Goal: Task Accomplishment & Management: Manage account settings

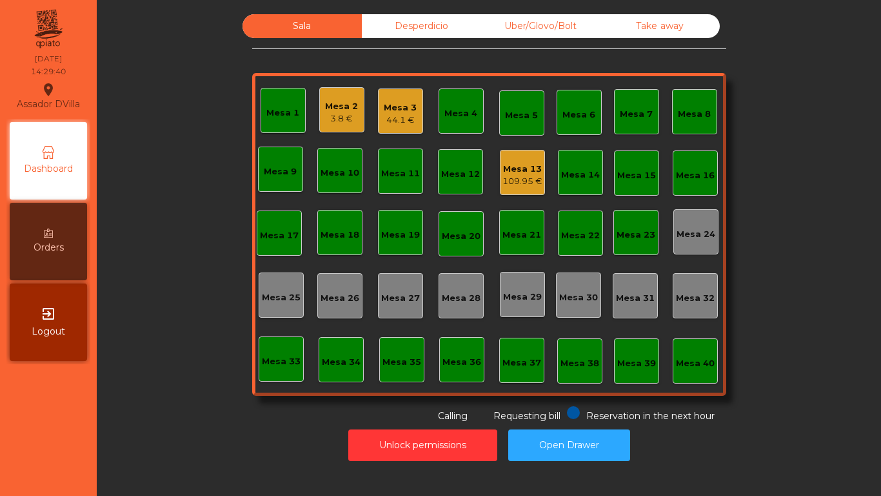
click at [519, 170] on div "Mesa 13" at bounding box center [523, 169] width 40 height 13
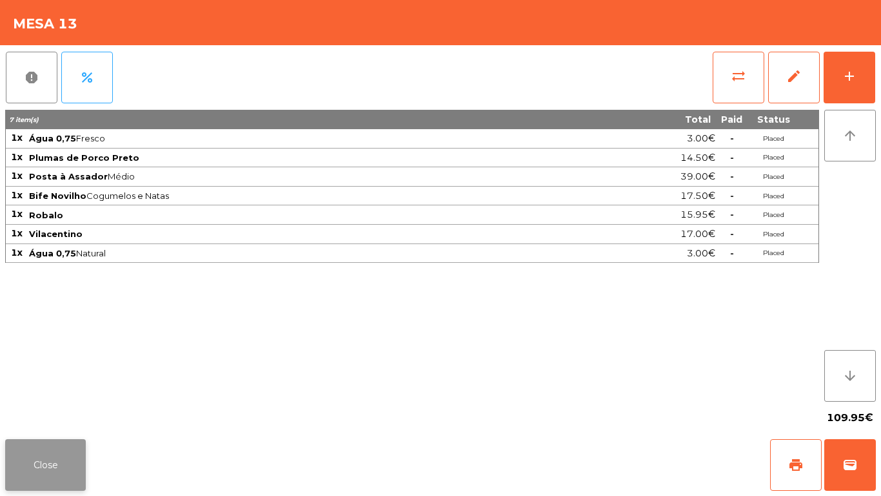
click at [41, 457] on button "Close" at bounding box center [45, 465] width 81 height 52
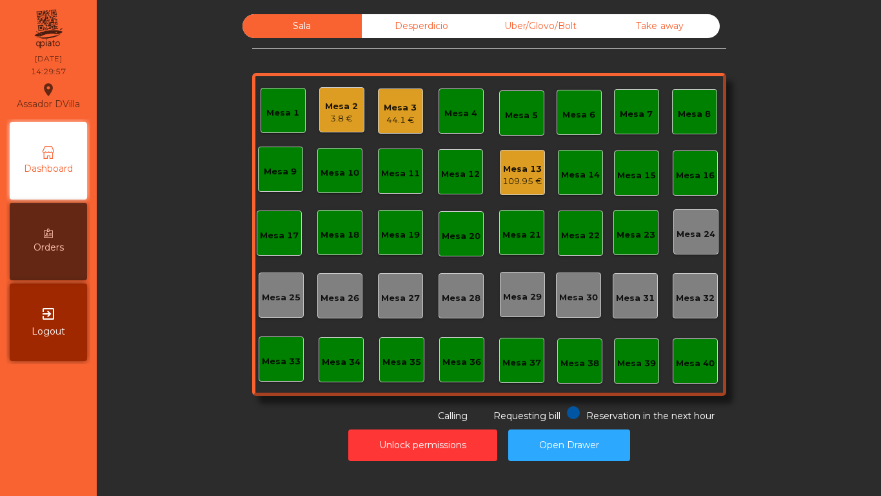
click at [397, 116] on div "44.1 €" at bounding box center [400, 120] width 33 height 13
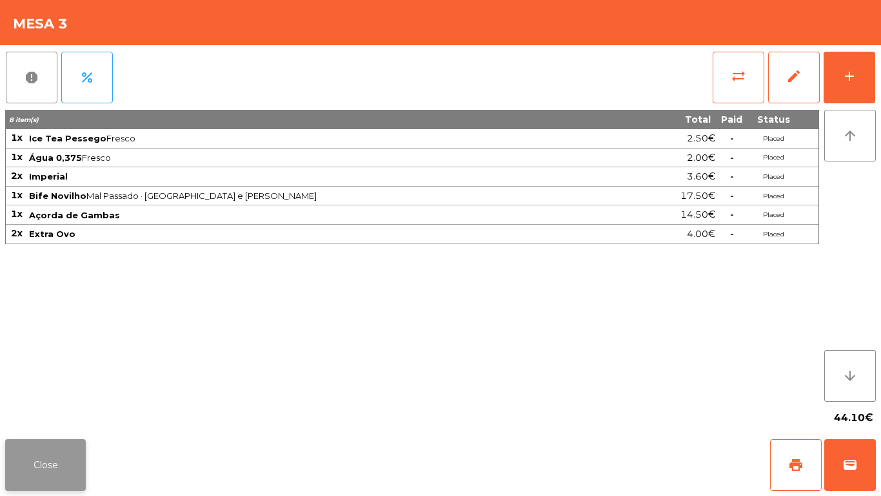
click at [70, 449] on button "Close" at bounding box center [45, 465] width 81 height 52
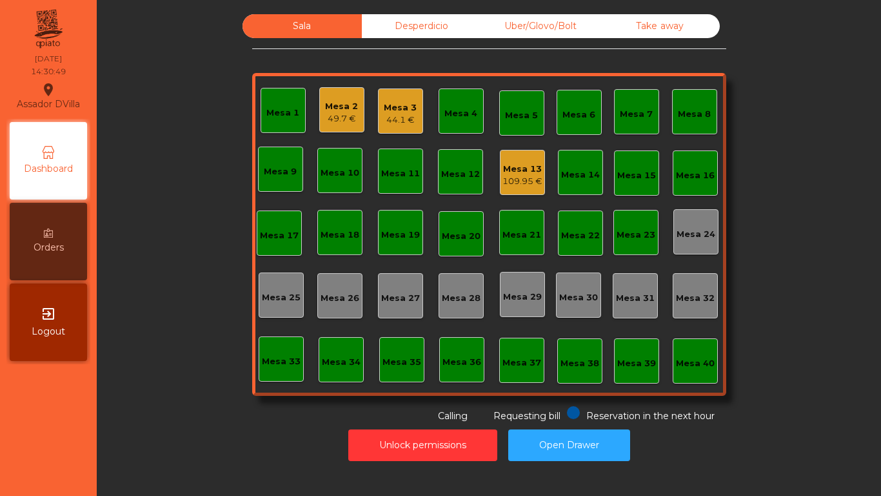
click at [323, 232] on div "Mesa 18" at bounding box center [340, 234] width 39 height 13
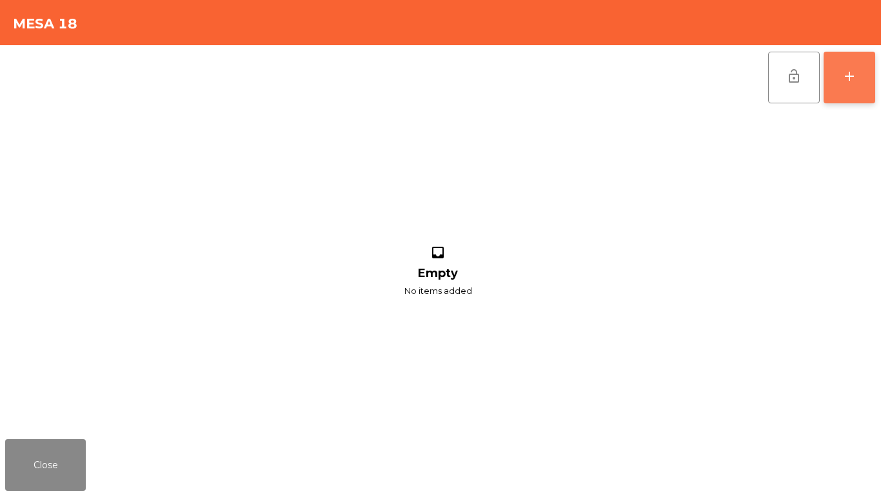
click at [866, 82] on button "add" at bounding box center [850, 78] width 52 height 52
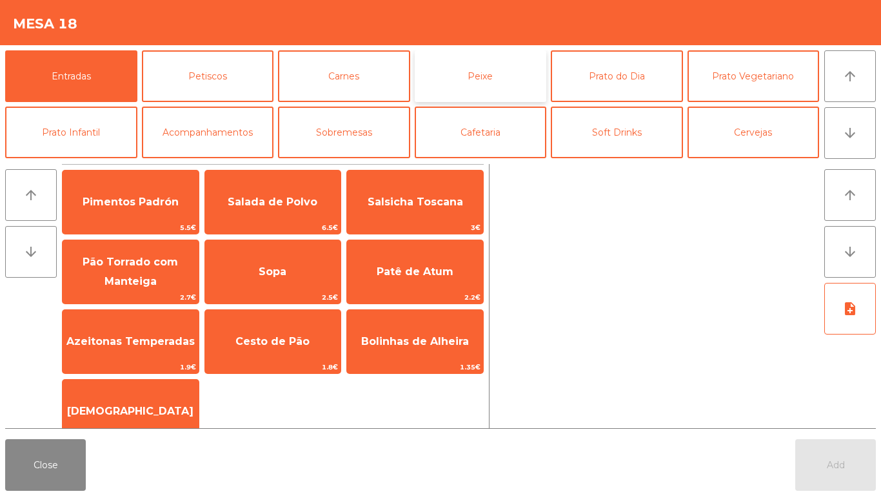
click at [499, 66] on button "Peixe" at bounding box center [481, 76] width 132 height 52
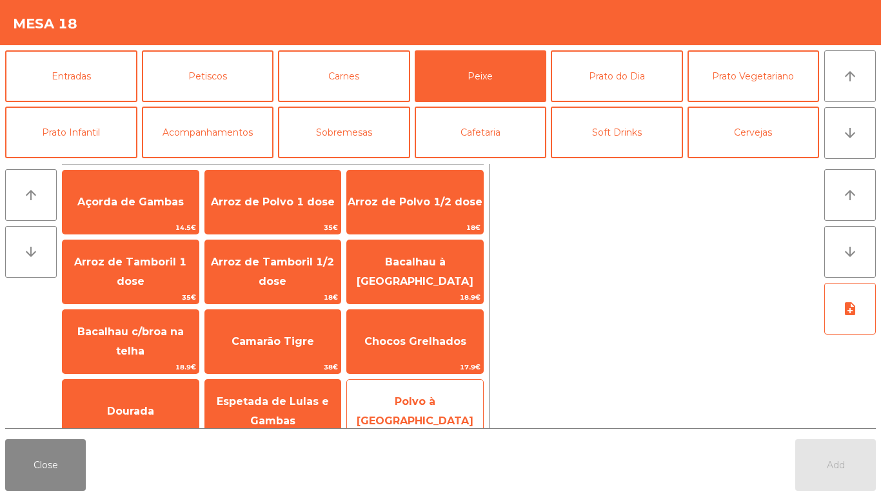
click at [427, 379] on div "Polvo à Lagareiro 17.9€" at bounding box center [414, 411] width 137 height 65
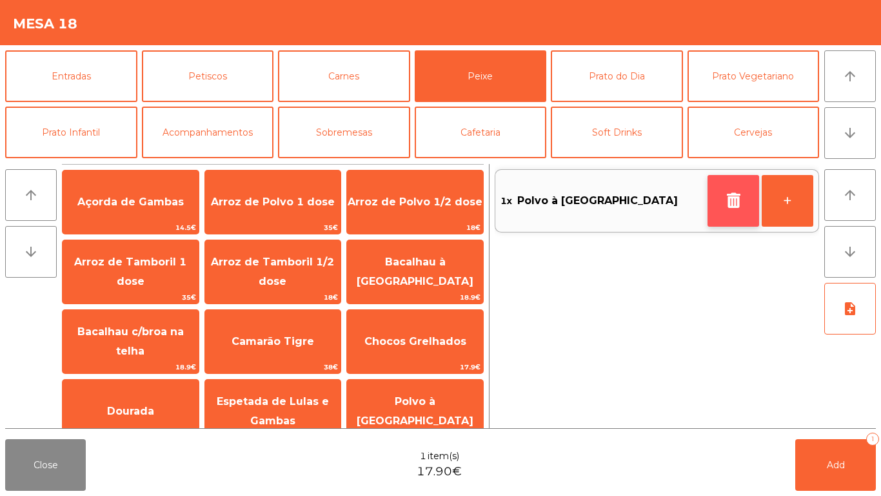
click at [731, 201] on icon "button" at bounding box center [733, 199] width 19 height 15
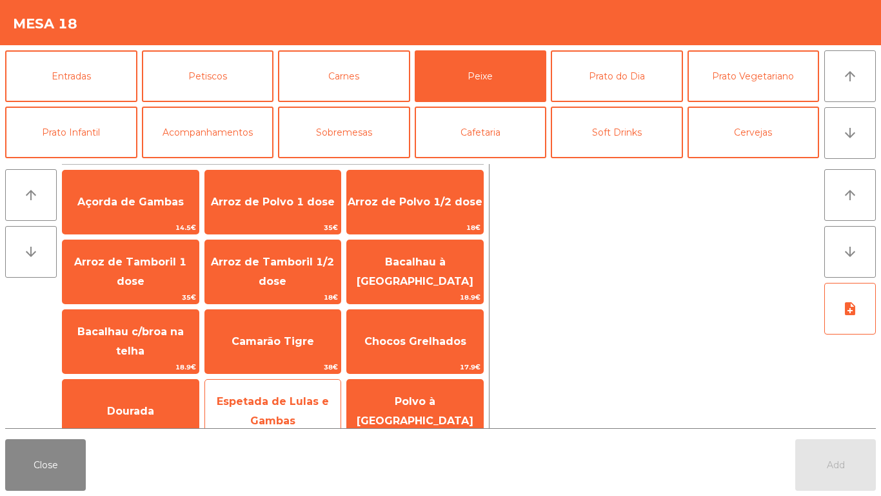
click at [289, 394] on span "Espetada de Lulas e Gambas" at bounding box center [273, 411] width 136 height 55
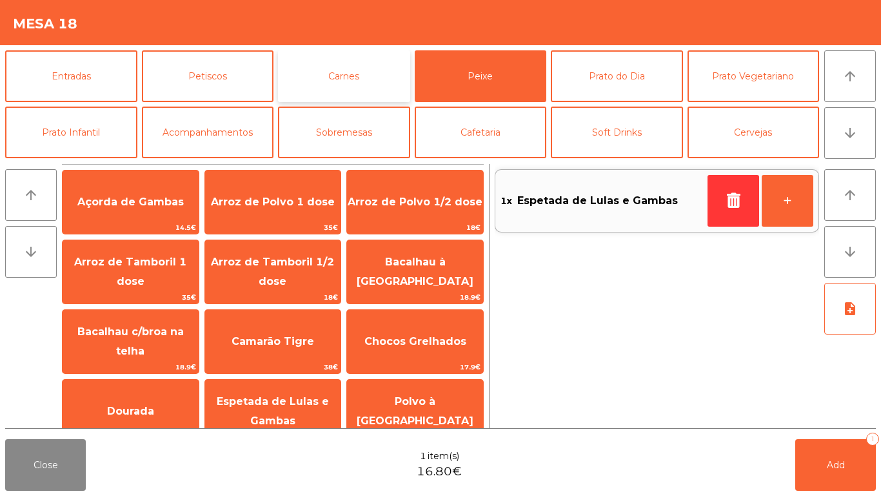
click at [360, 75] on button "Carnes" at bounding box center [344, 76] width 132 height 52
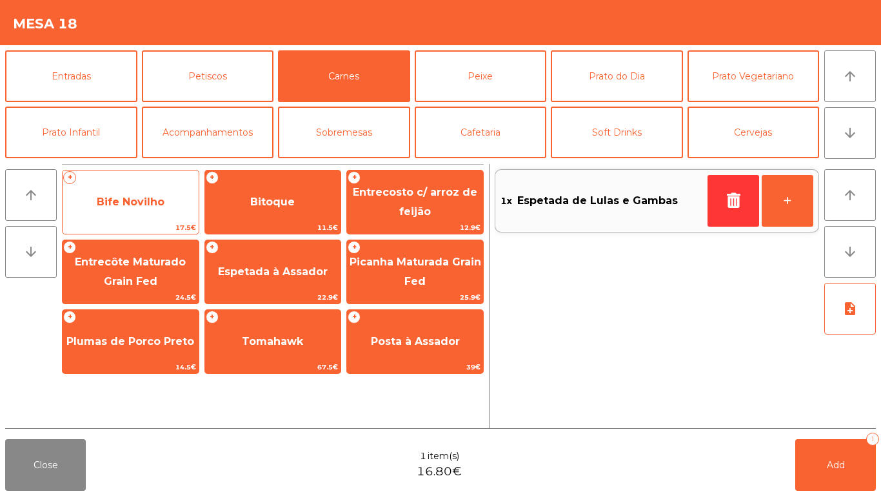
click at [133, 210] on span "Bife Novilho" at bounding box center [131, 202] width 136 height 35
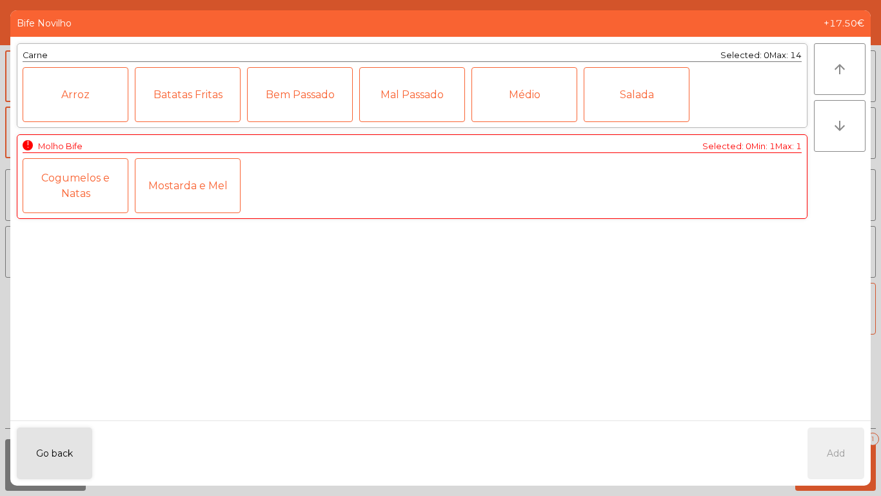
click at [202, 190] on div "Mostarda e Mel" at bounding box center [188, 185] width 106 height 55
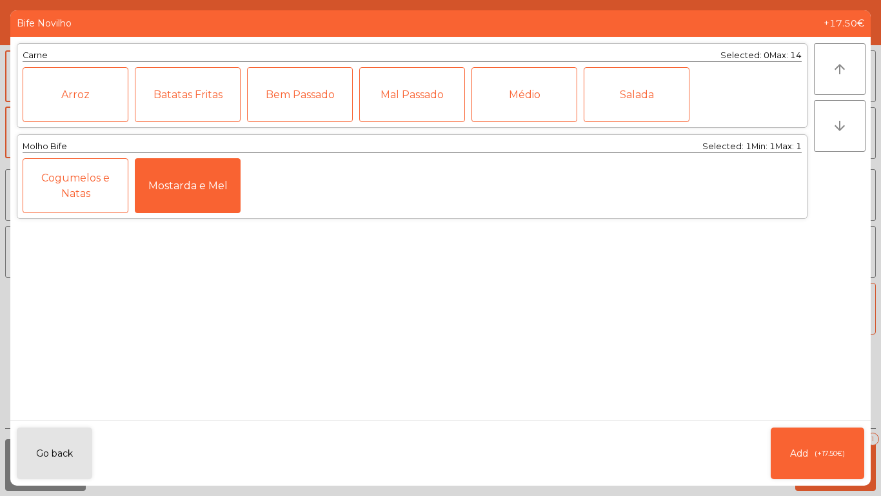
click at [299, 99] on div "Bem Passado" at bounding box center [300, 94] width 106 height 55
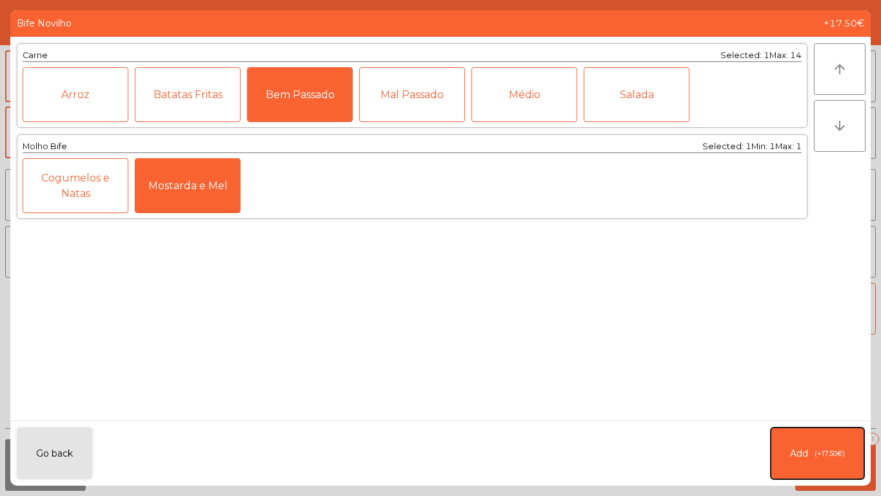
click at [821, 456] on span "(+17.50€)" at bounding box center [830, 453] width 30 height 11
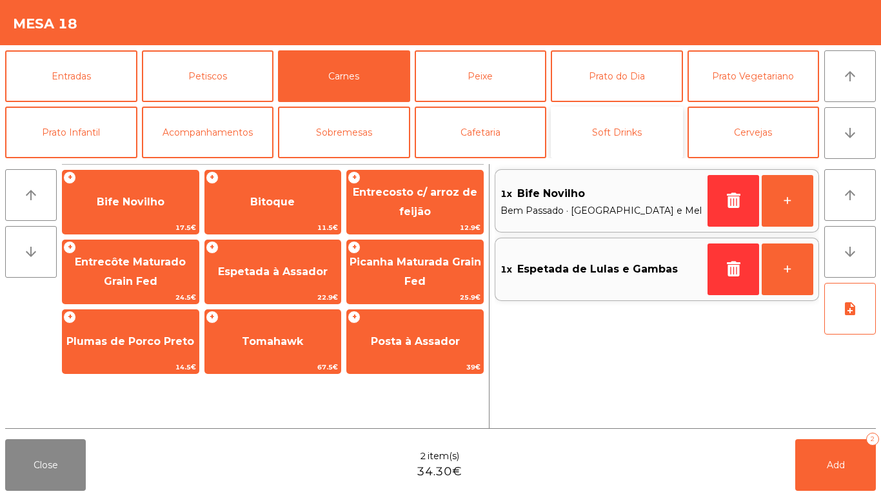
click at [660, 125] on button "Soft Drinks" at bounding box center [617, 132] width 132 height 52
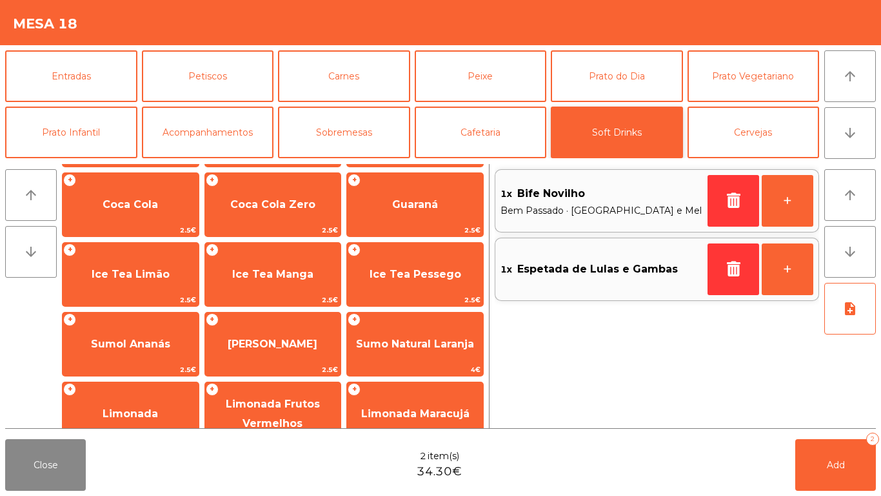
scroll to position [160, 0]
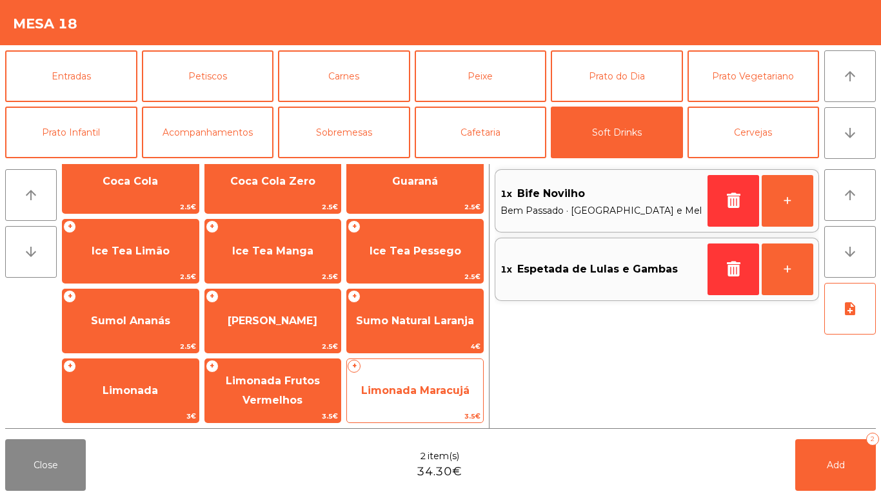
click at [386, 381] on span "Limonada Maracujá" at bounding box center [415, 390] width 136 height 35
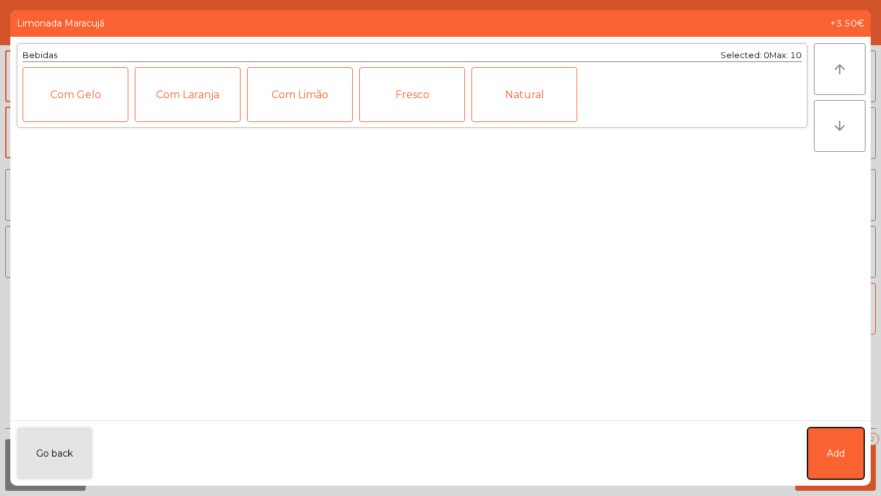
click at [845, 457] on button "Add" at bounding box center [836, 453] width 57 height 52
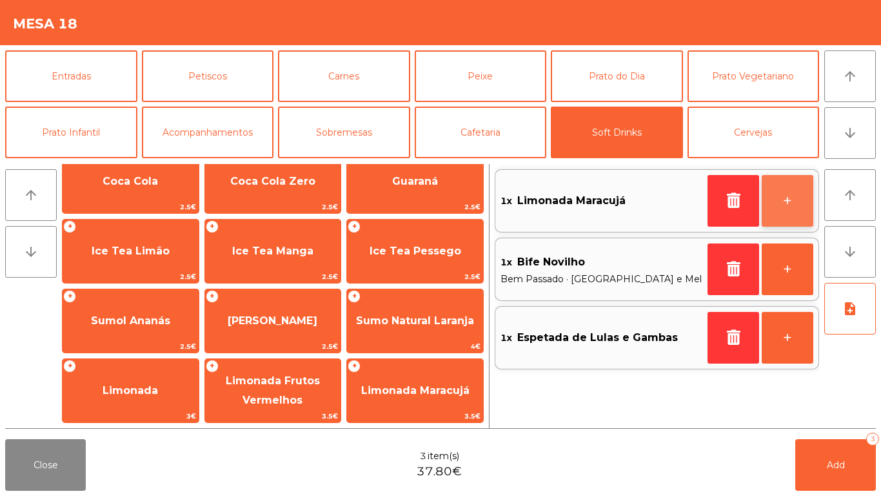
click at [798, 194] on button "+" at bounding box center [788, 201] width 52 height 52
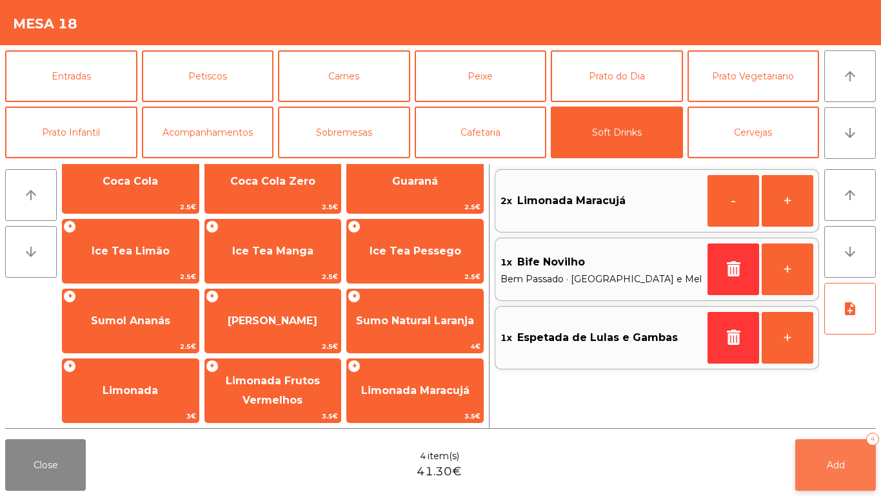
click at [837, 457] on button "Add 4" at bounding box center [836, 465] width 81 height 52
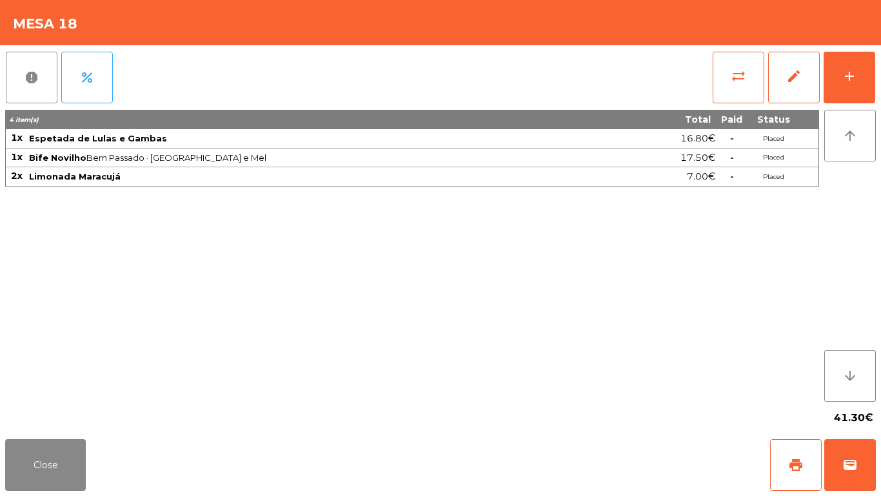
click at [510, 190] on div "4 item(s) Total Paid Status 1x Espetada de Lulas e Gambas 16.80€ - Placed 1x Bi…" at bounding box center [412, 256] width 814 height 292
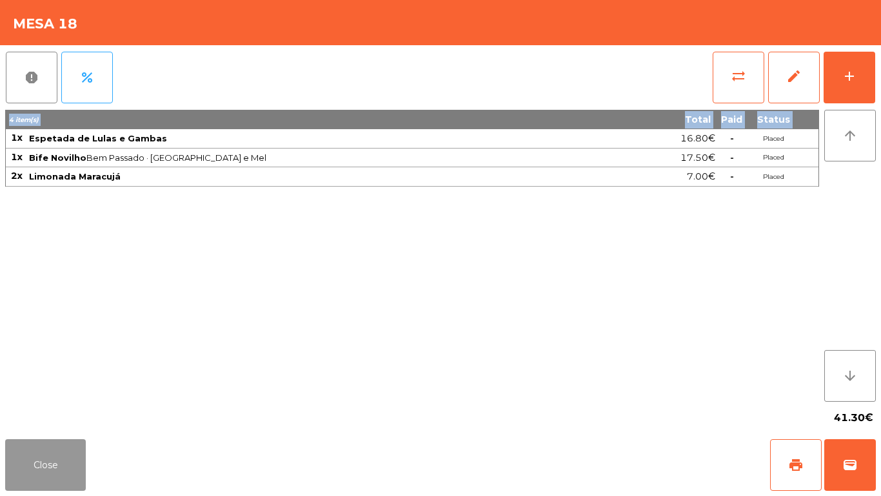
click at [27, 457] on button "Close" at bounding box center [45, 465] width 81 height 52
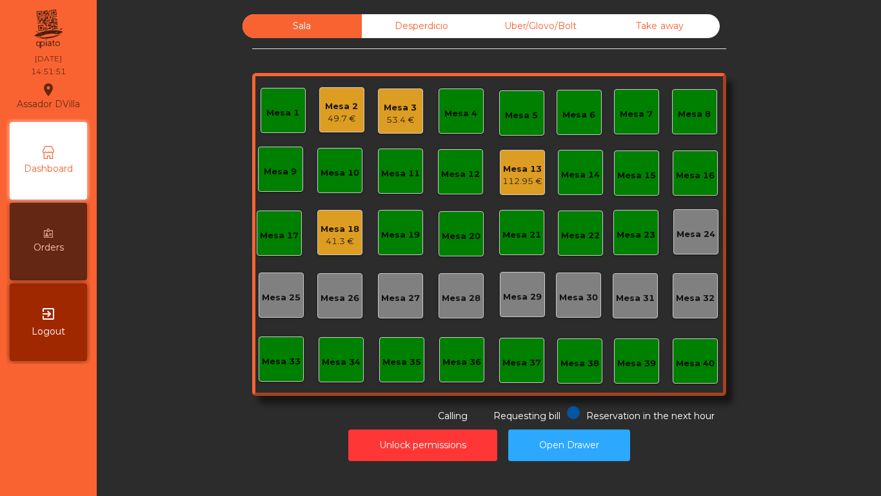
click at [378, 100] on div "Mesa 3 53.4 €" at bounding box center [400, 110] width 45 height 45
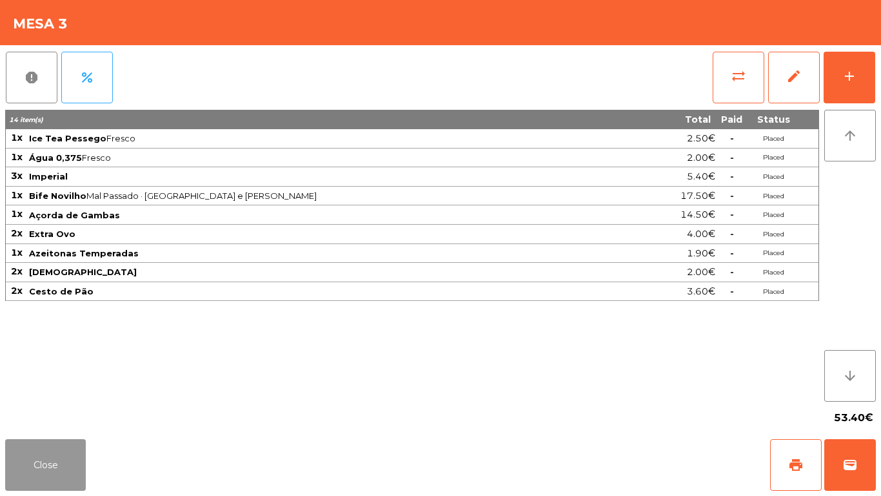
click at [47, 454] on button "Close" at bounding box center [45, 465] width 81 height 52
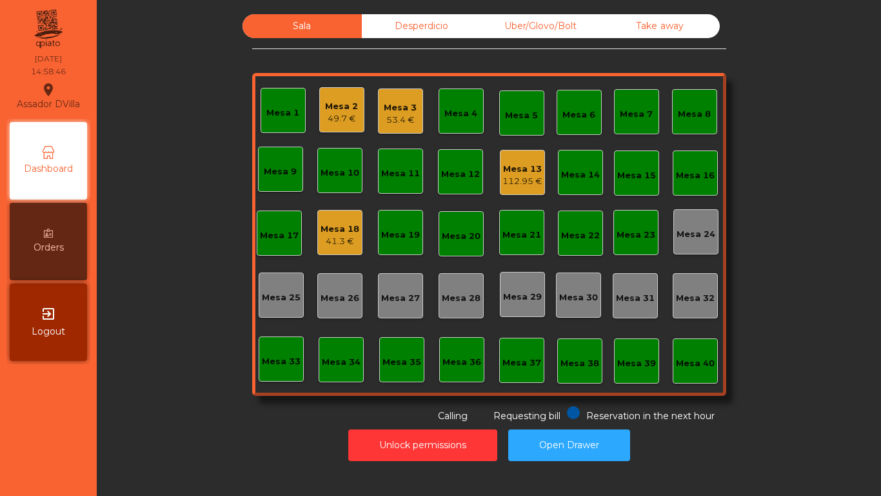
click at [492, 19] on div "Uber/Glovo/Bolt" at bounding box center [540, 26] width 119 height 24
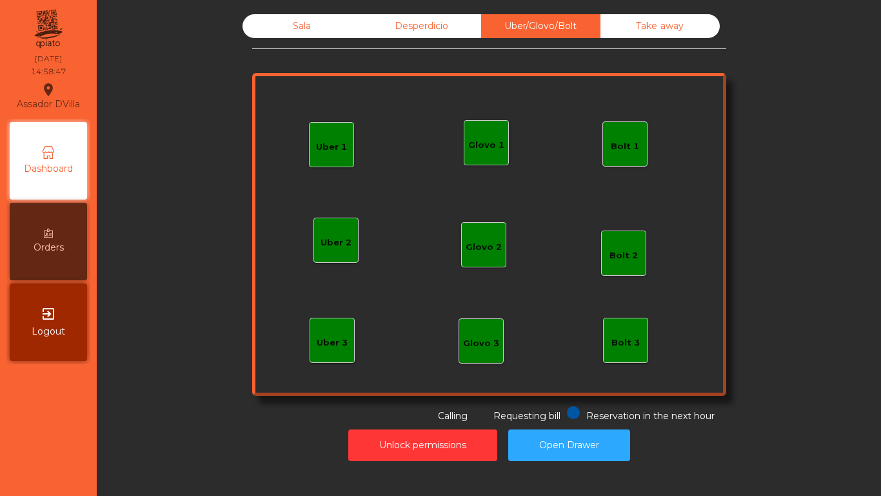
drag, startPoint x: 631, startPoint y: 138, endPoint x: 634, endPoint y: 151, distance: 13.3
click at [634, 151] on div "Bolt 1" at bounding box center [625, 143] width 45 height 45
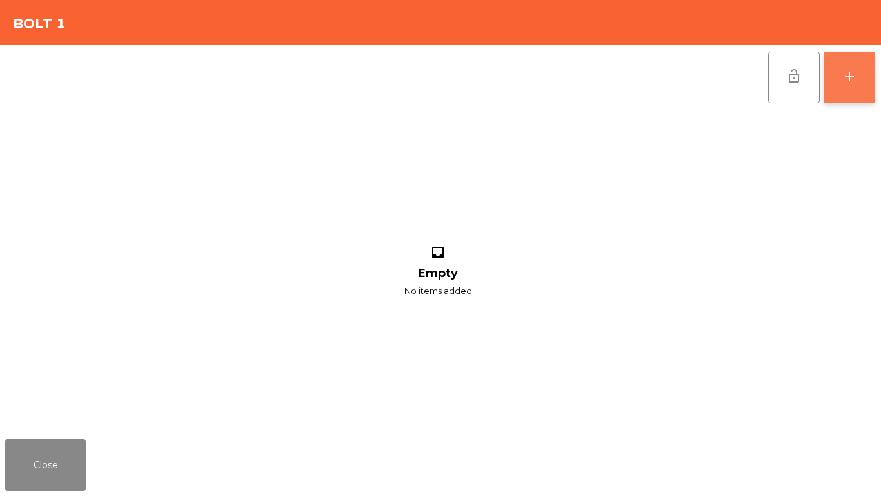
click at [855, 94] on button "add" at bounding box center [850, 78] width 52 height 52
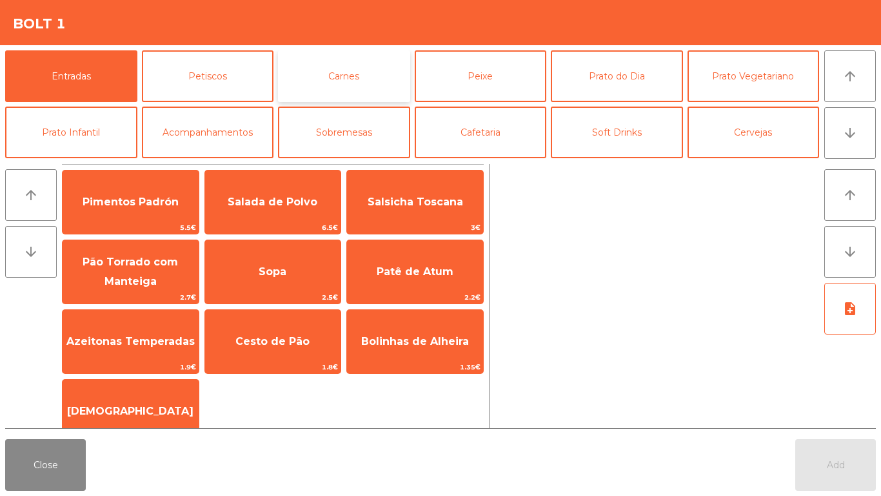
click at [346, 88] on button "Carnes" at bounding box center [344, 76] width 132 height 52
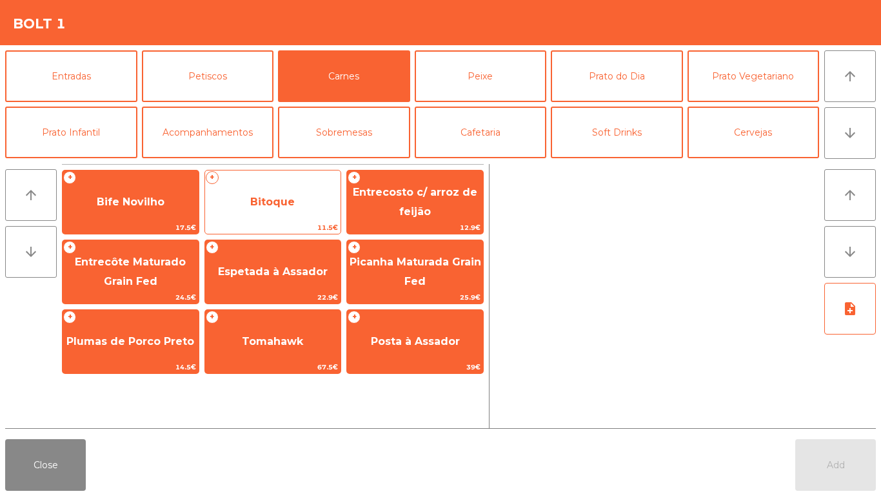
click at [221, 211] on span "Bitoque" at bounding box center [273, 202] width 136 height 35
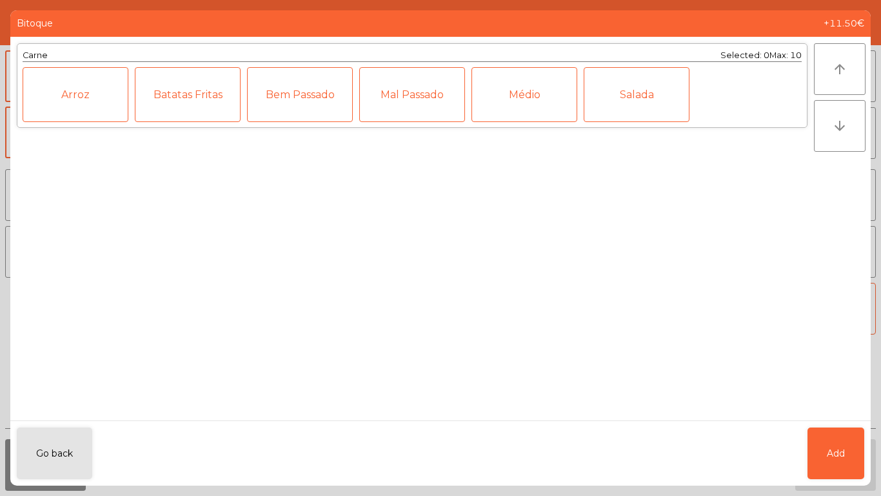
click at [510, 77] on div "Médio" at bounding box center [525, 94] width 106 height 55
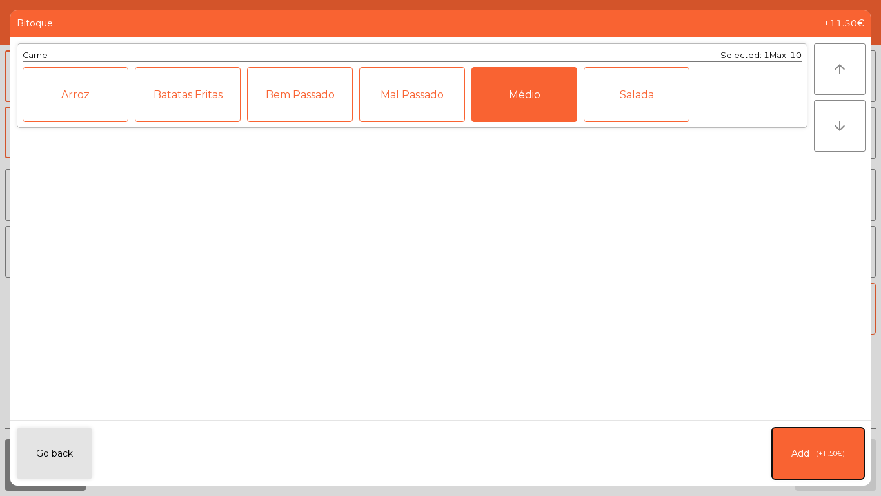
click at [820, 456] on span "(+11.50€)" at bounding box center [830, 453] width 29 height 11
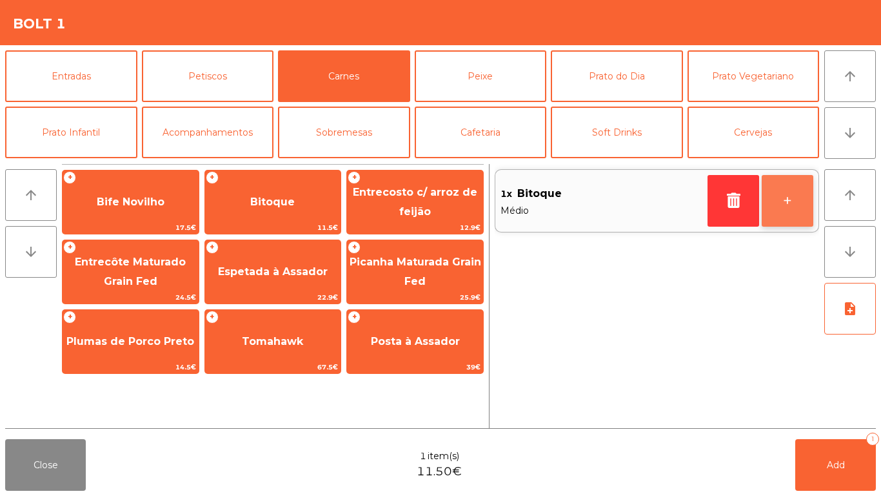
click at [786, 212] on button "+" at bounding box center [788, 201] width 52 height 52
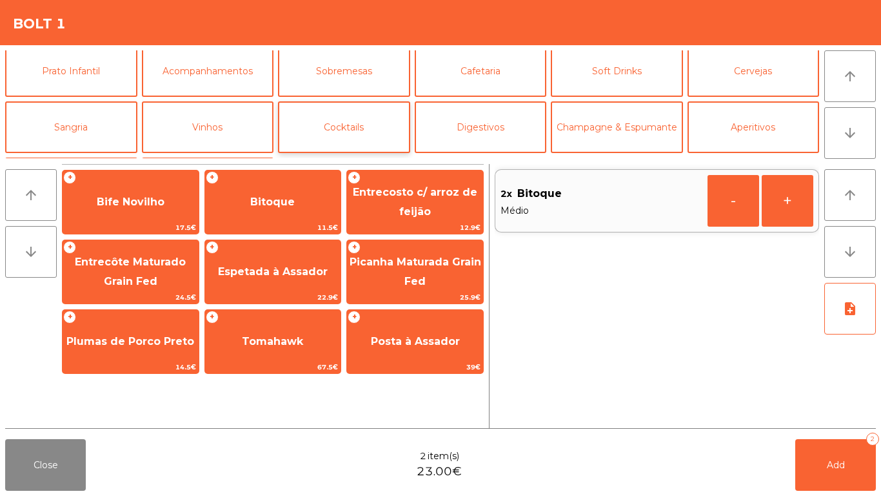
scroll to position [112, 0]
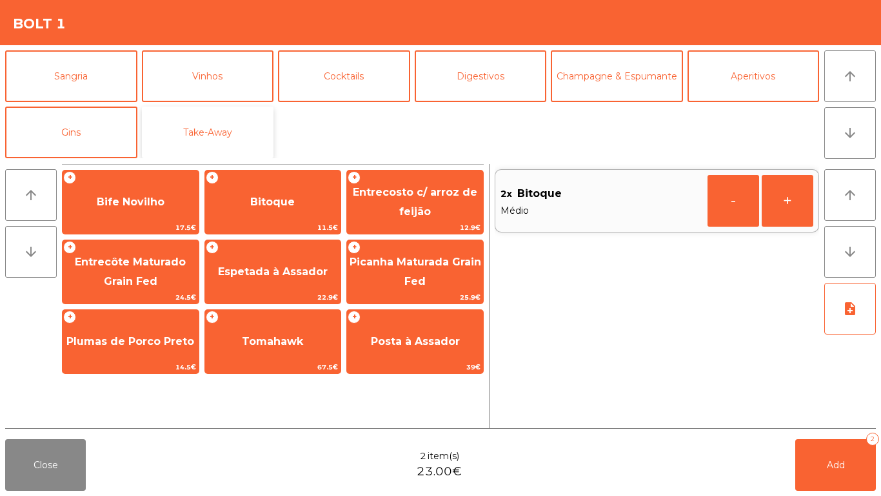
drag, startPoint x: 171, startPoint y: 133, endPoint x: 179, endPoint y: 135, distance: 8.2
click at [170, 133] on button "Take-Away" at bounding box center [208, 132] width 132 height 52
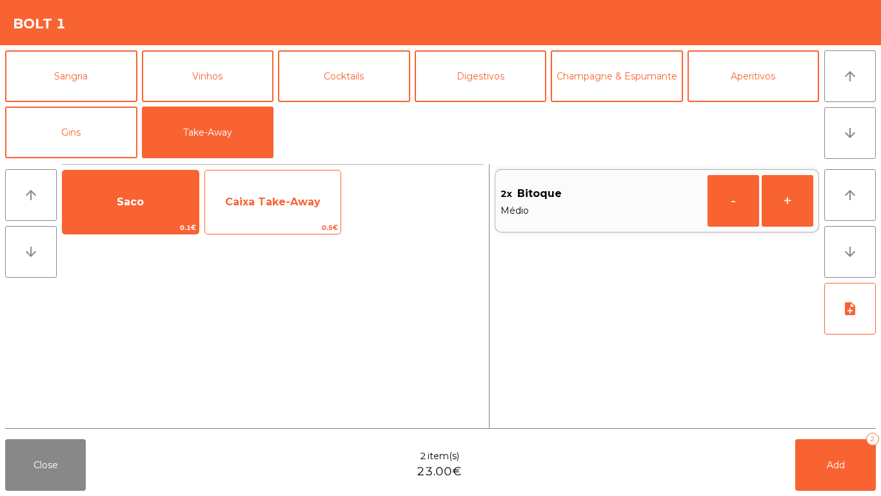
click at [233, 179] on div "Caixa Take-Away 0.5€" at bounding box center [273, 202] width 137 height 65
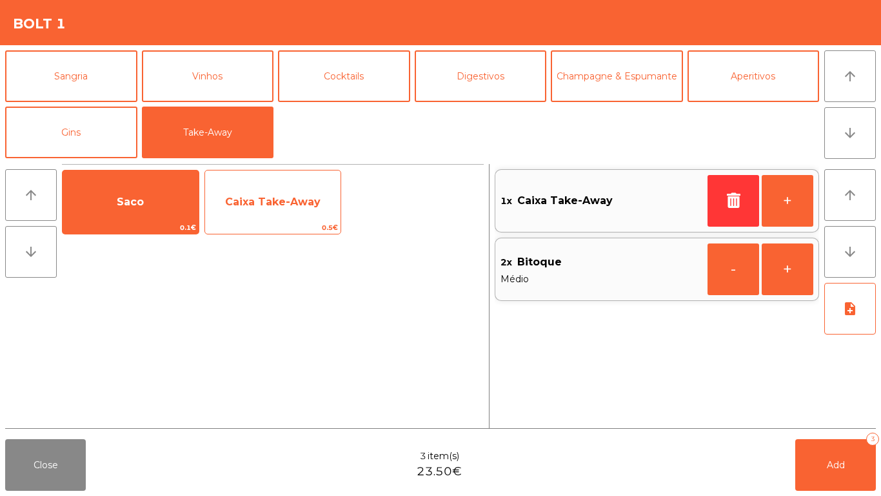
click at [233, 195] on span "Caixa Take-Away" at bounding box center [272, 201] width 95 height 12
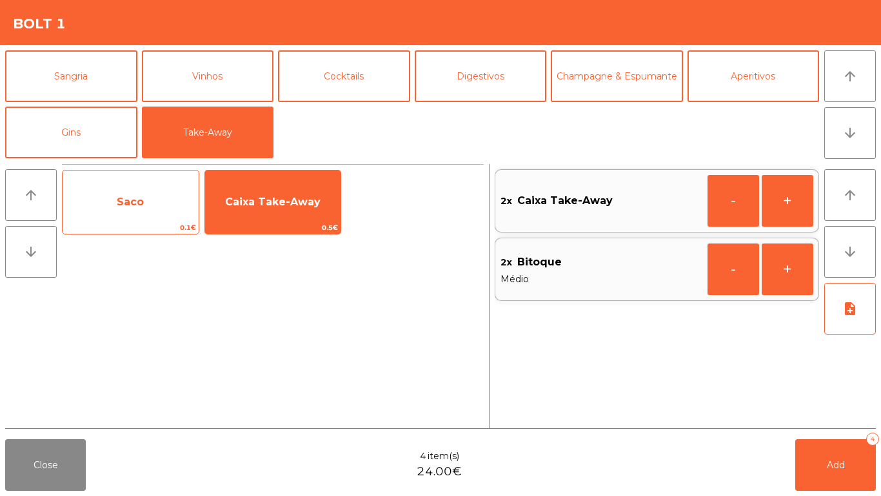
click at [152, 203] on span "Saco" at bounding box center [131, 202] width 136 height 35
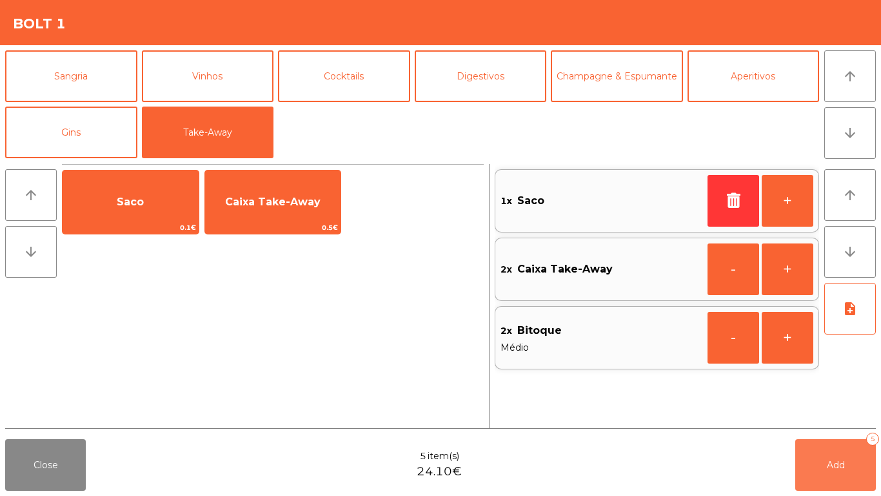
click at [852, 445] on button "Add 5" at bounding box center [836, 465] width 81 height 52
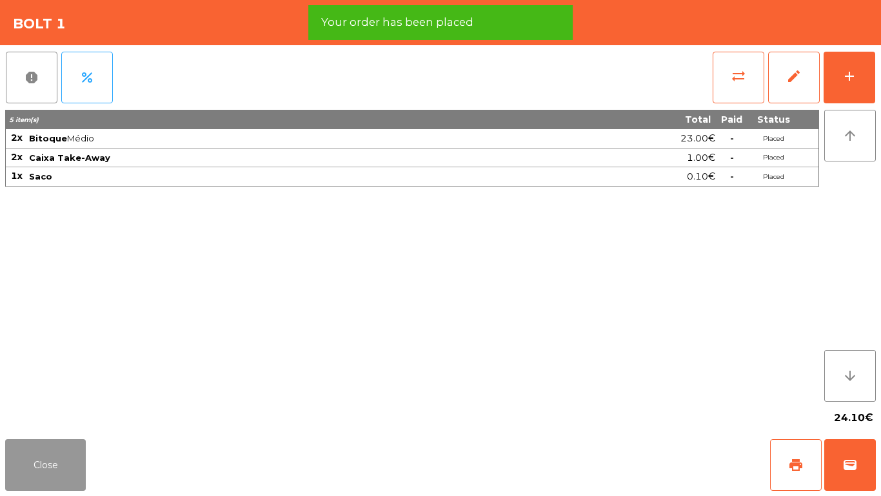
click at [77, 467] on button "Close" at bounding box center [45, 465] width 81 height 52
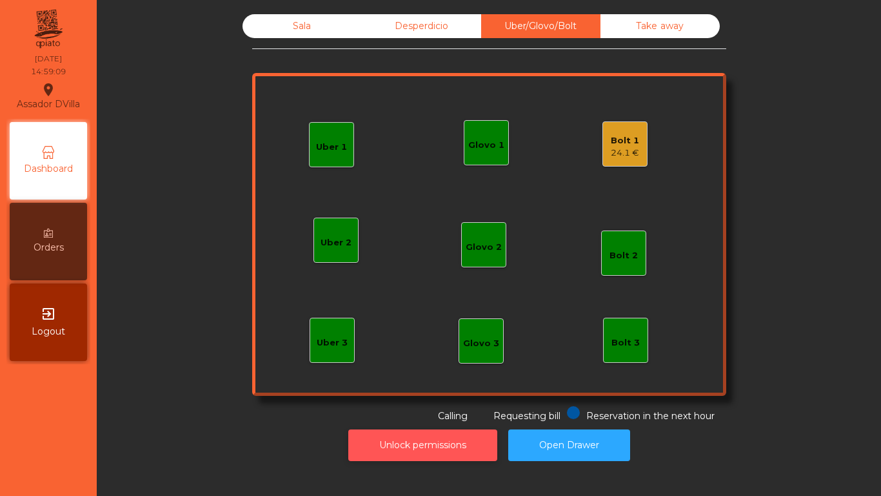
click at [418, 430] on button "Unlock permissions" at bounding box center [422, 445] width 149 height 32
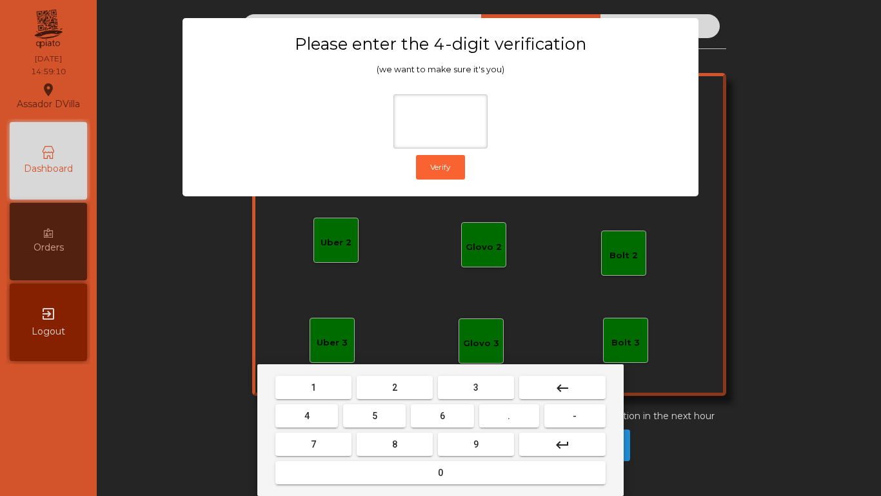
click at [374, 393] on button "2" at bounding box center [395, 387] width 76 height 23
drag, startPoint x: 321, startPoint y: 414, endPoint x: 331, endPoint y: 414, distance: 10.3
click at [325, 414] on button "4" at bounding box center [306, 415] width 63 height 23
drag, startPoint x: 437, startPoint y: 419, endPoint x: 465, endPoint y: 434, distance: 31.5
click at [437, 419] on button "6" at bounding box center [442, 415] width 63 height 23
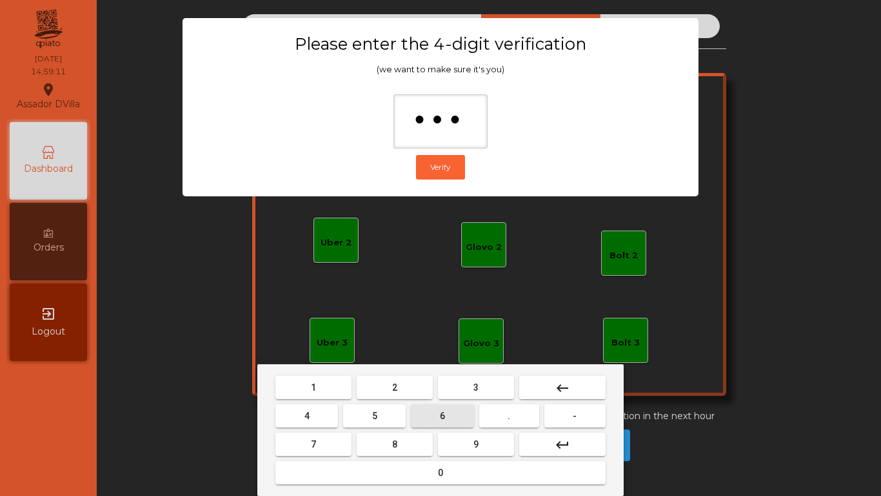
click at [471, 436] on button "9" at bounding box center [476, 443] width 76 height 23
type input "****"
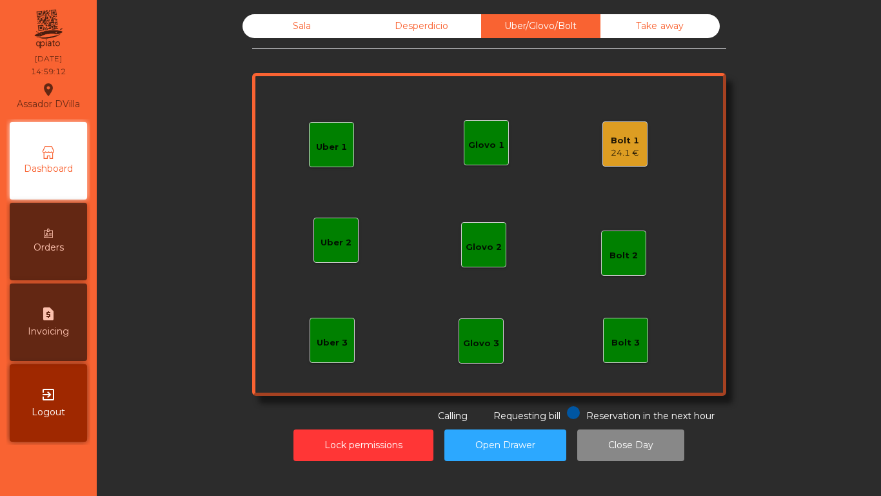
click at [622, 136] on div "Bolt 1" at bounding box center [625, 140] width 28 height 13
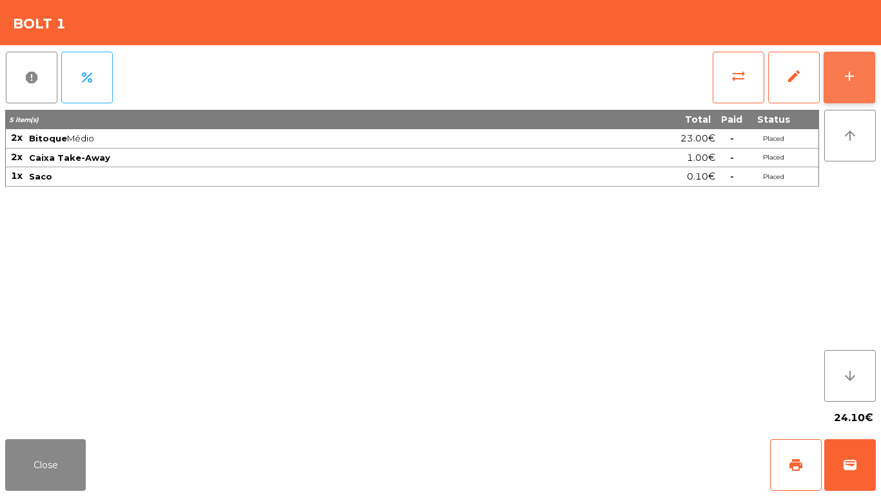
click at [855, 70] on div "add" at bounding box center [849, 75] width 15 height 15
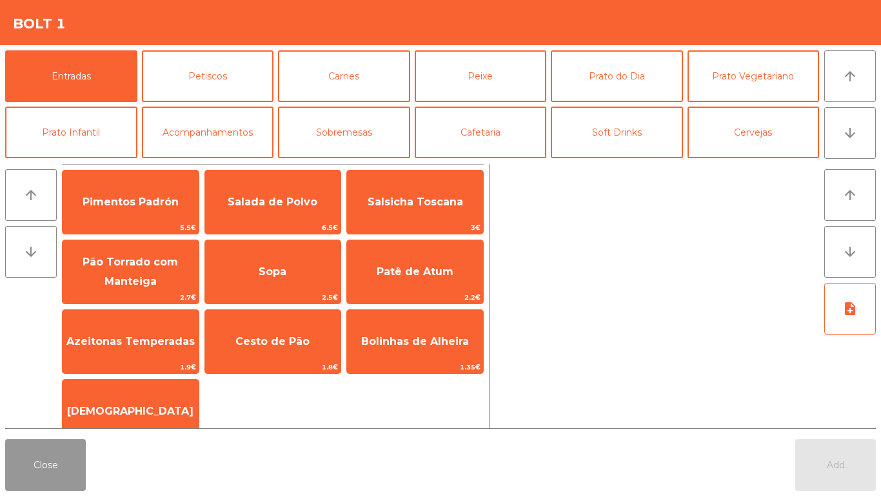
drag, startPoint x: 45, startPoint y: 469, endPoint x: 462, endPoint y: 302, distance: 449.6
click at [57, 468] on button "Close" at bounding box center [45, 465] width 81 height 52
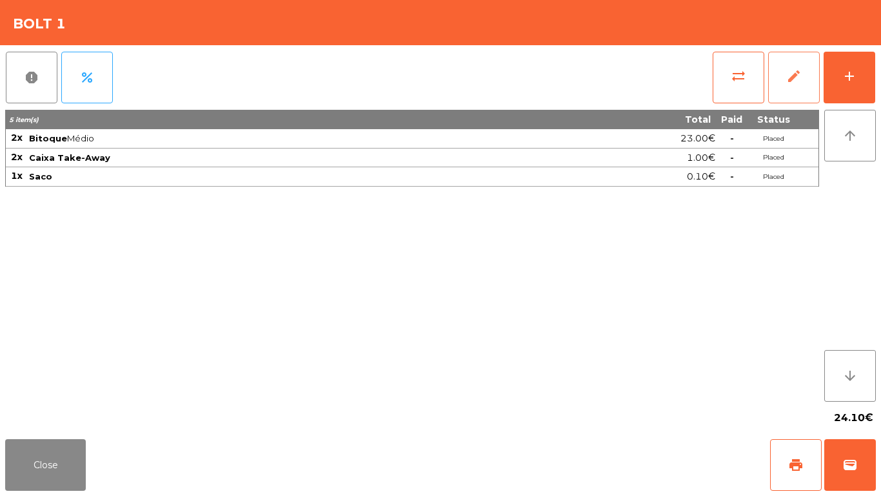
click at [793, 63] on button "edit" at bounding box center [794, 78] width 52 height 52
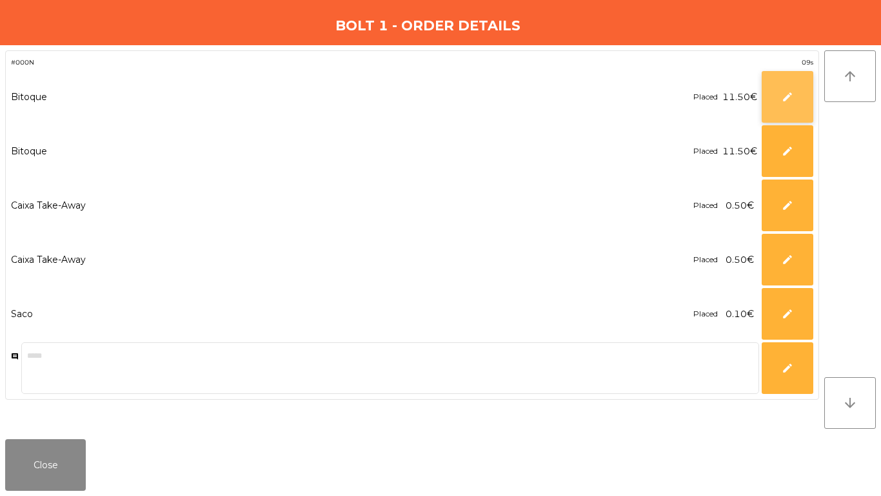
click at [795, 112] on button "edit" at bounding box center [788, 97] width 52 height 52
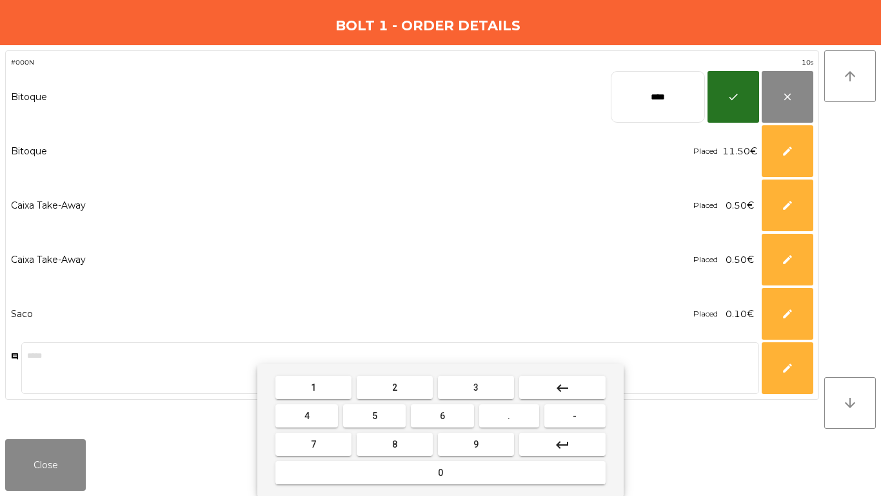
click at [680, 104] on input "****" at bounding box center [658, 97] width 94 height 52
click at [680, 102] on input "****" at bounding box center [658, 97] width 94 height 52
click at [680, 101] on input "****" at bounding box center [658, 97] width 94 height 52
type input "*****"
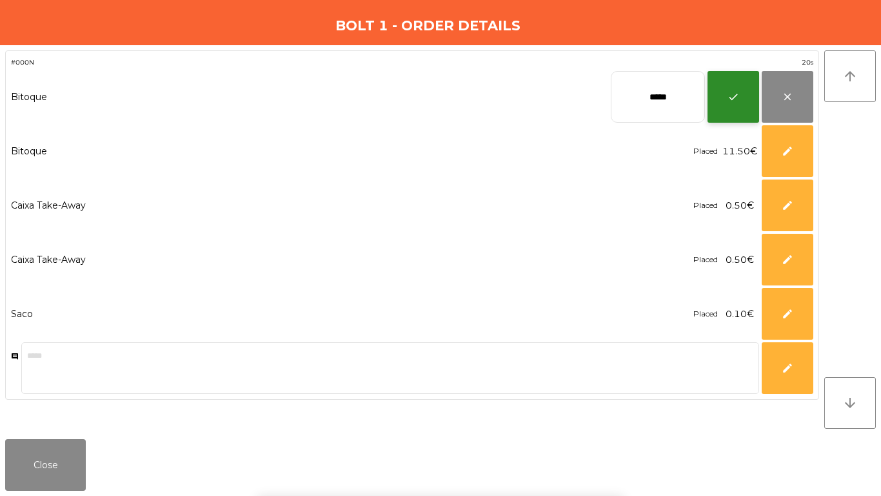
click at [728, 102] on span "check" at bounding box center [734, 97] width 12 height 12
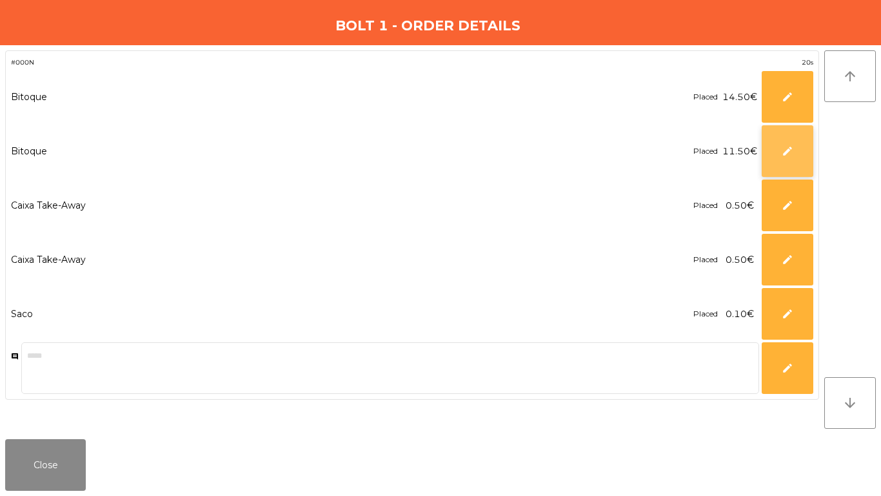
click at [773, 139] on button "edit" at bounding box center [788, 151] width 52 height 52
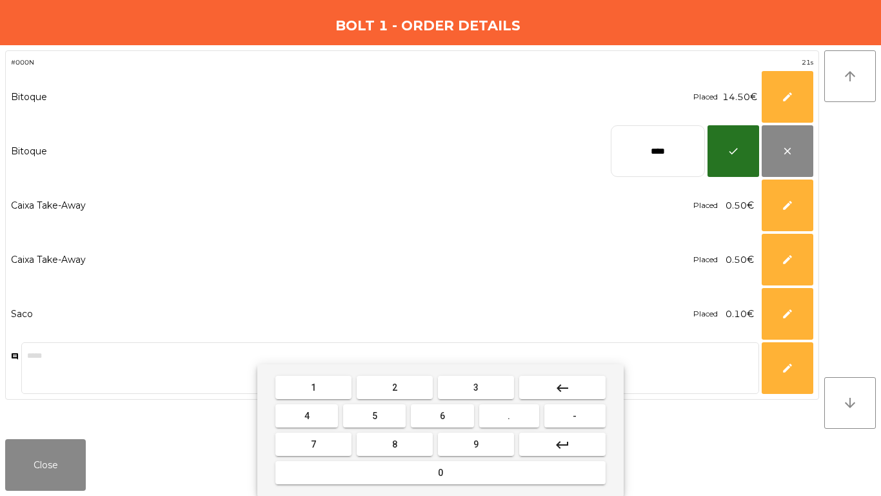
click at [656, 145] on input "****" at bounding box center [658, 151] width 94 height 52
type input "*****"
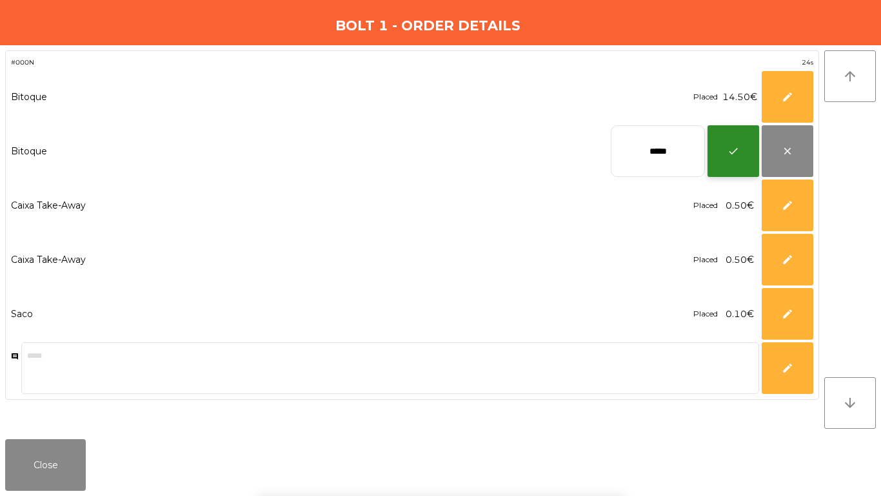
click at [722, 157] on button "check" at bounding box center [734, 151] width 52 height 52
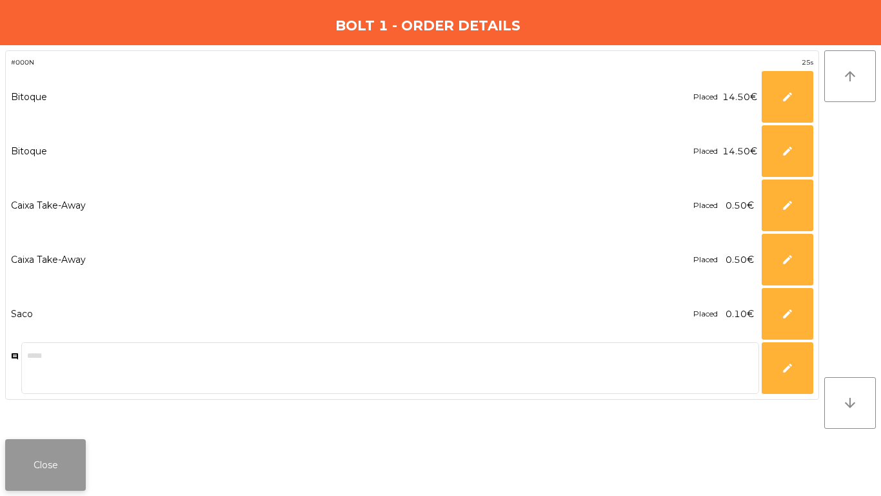
click at [32, 472] on button "Close" at bounding box center [45, 465] width 81 height 52
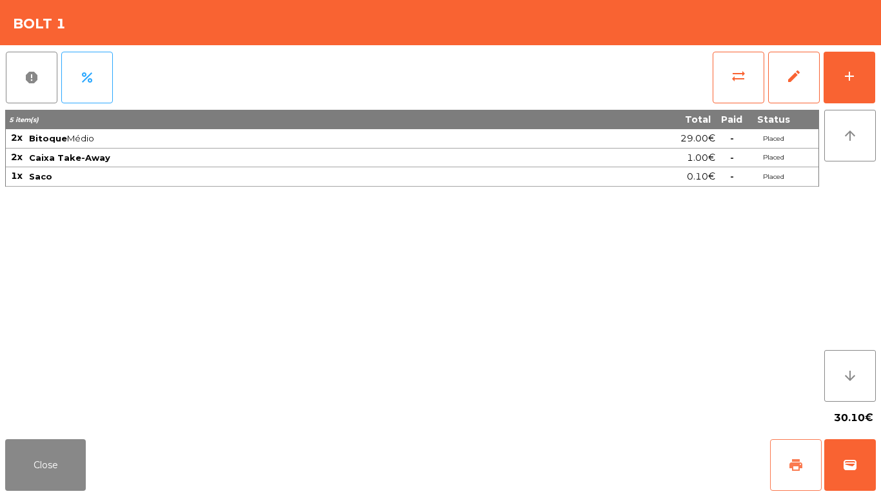
click at [800, 454] on button "print" at bounding box center [796, 465] width 52 height 52
click at [865, 461] on button "wallet" at bounding box center [851, 465] width 52 height 52
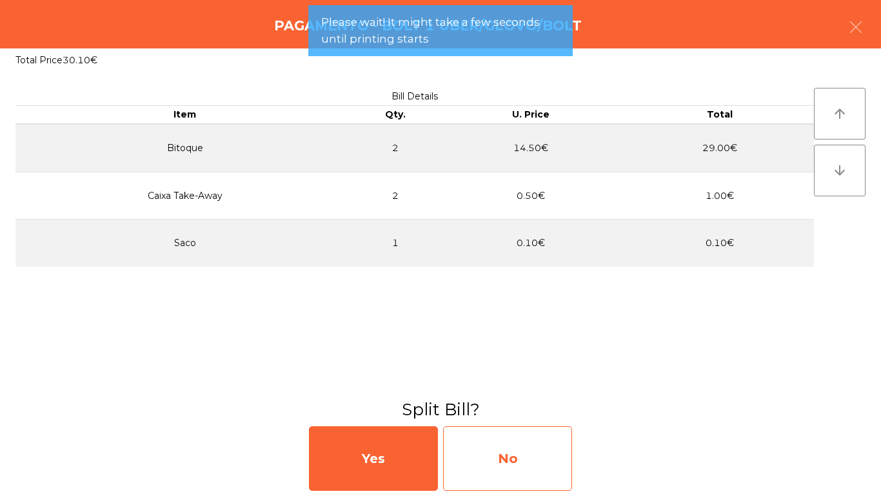
click at [530, 442] on div "No" at bounding box center [507, 458] width 129 height 65
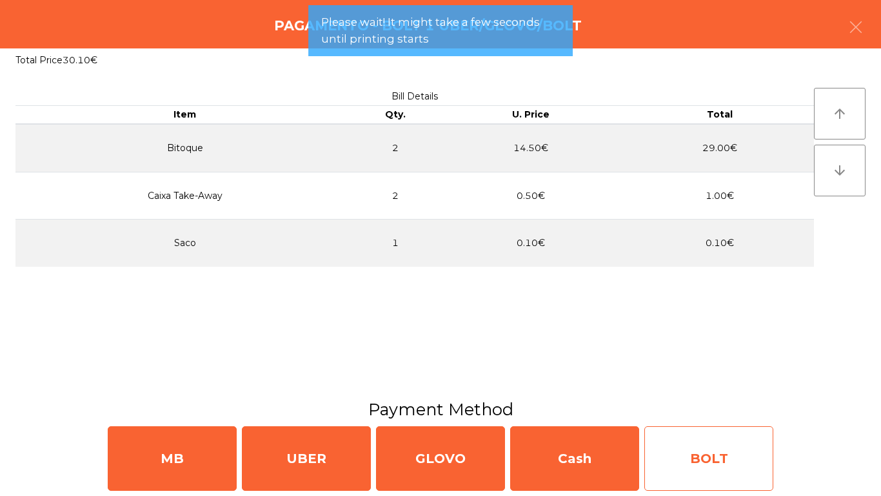
click at [716, 466] on div "BOLT" at bounding box center [709, 458] width 129 height 65
select select "**"
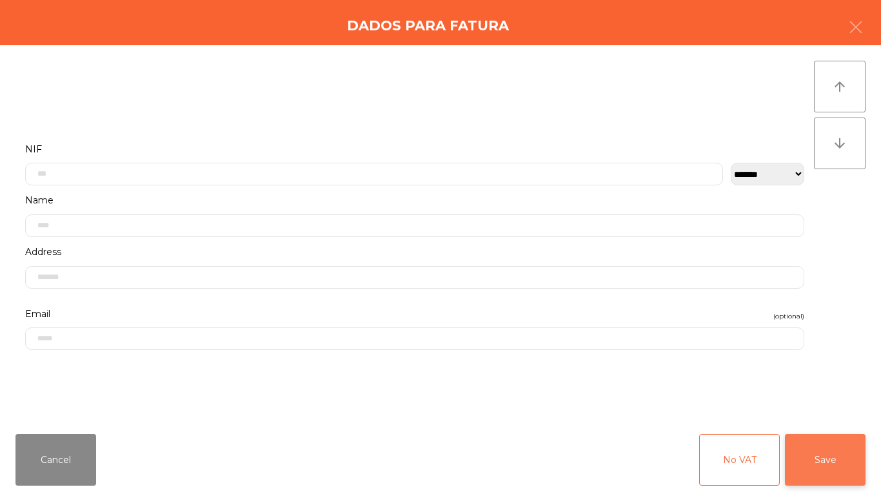
click at [841, 448] on button "Save" at bounding box center [825, 460] width 81 height 52
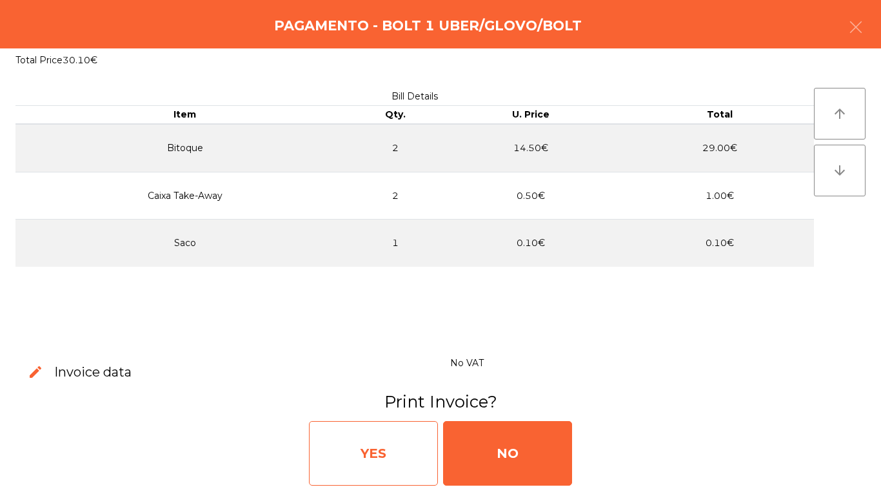
click at [384, 448] on div "YES" at bounding box center [373, 453] width 129 height 65
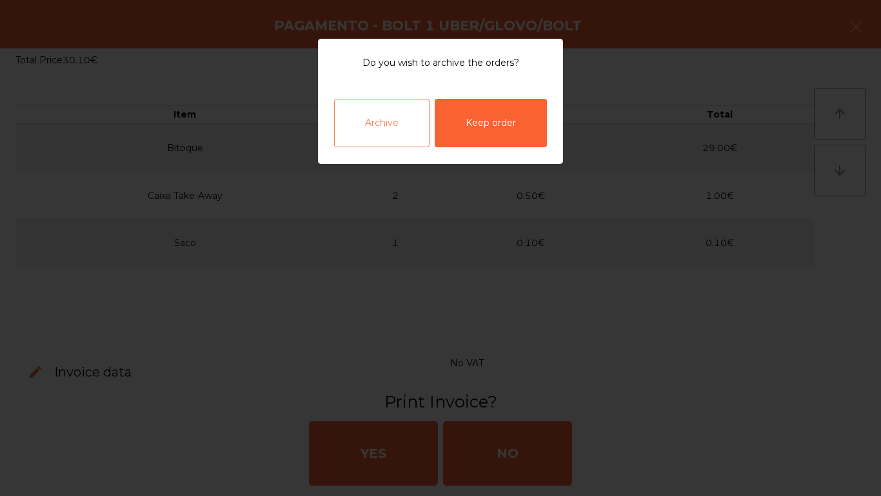
click at [406, 128] on div "Archive" at bounding box center [381, 123] width 95 height 48
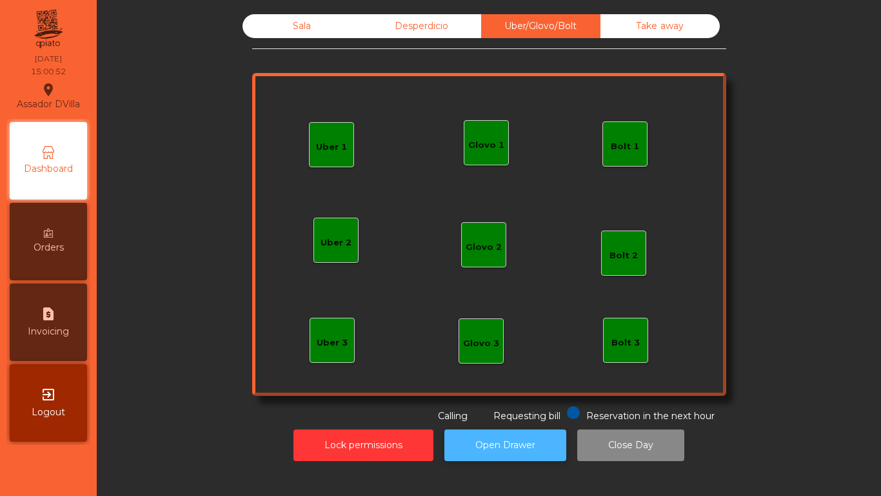
click at [514, 434] on button "Open Drawer" at bounding box center [506, 445] width 122 height 32
click at [331, 22] on div "Sala" at bounding box center [302, 26] width 119 height 24
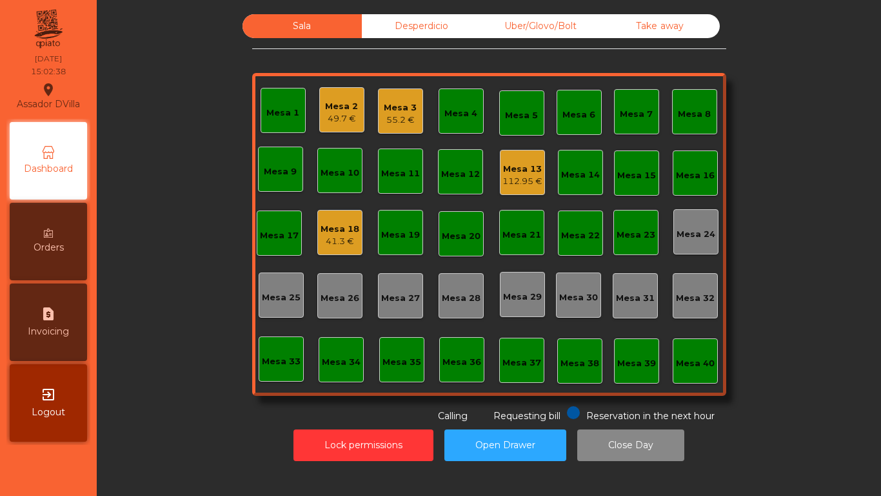
click at [347, 114] on div "49.7 €" at bounding box center [341, 118] width 33 height 13
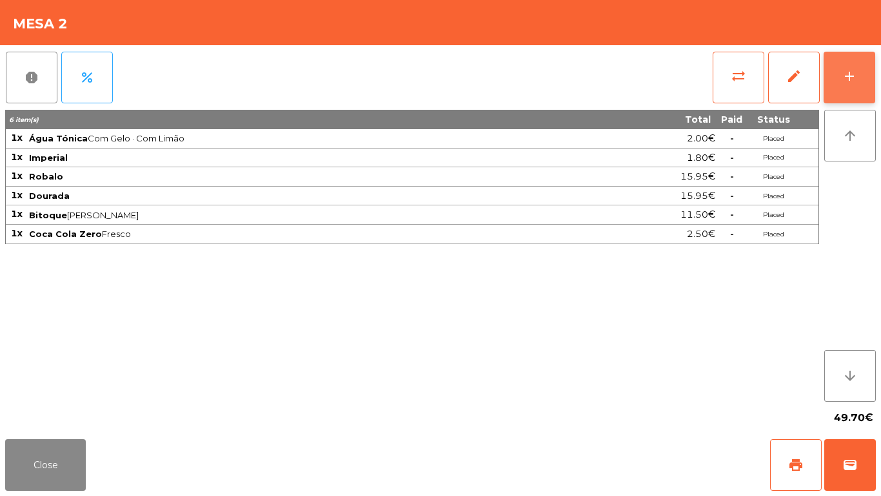
click at [857, 85] on button "add" at bounding box center [850, 78] width 52 height 52
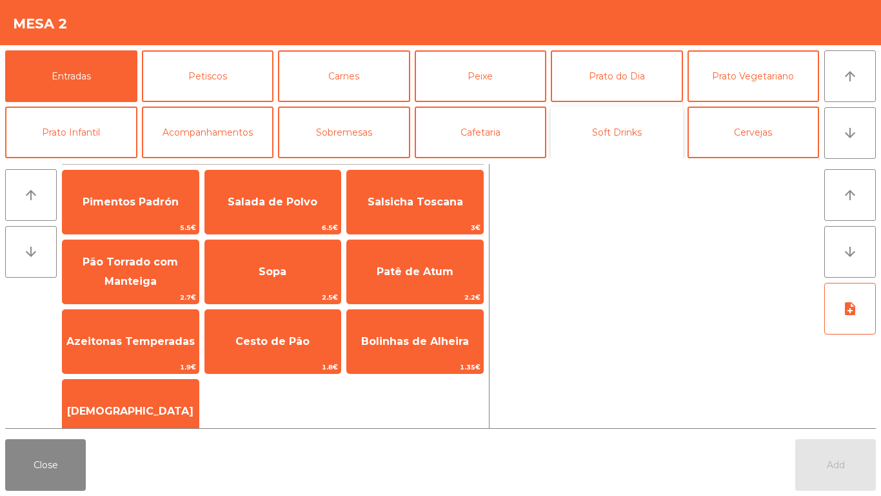
click at [623, 145] on button "Soft Drinks" at bounding box center [617, 132] width 132 height 52
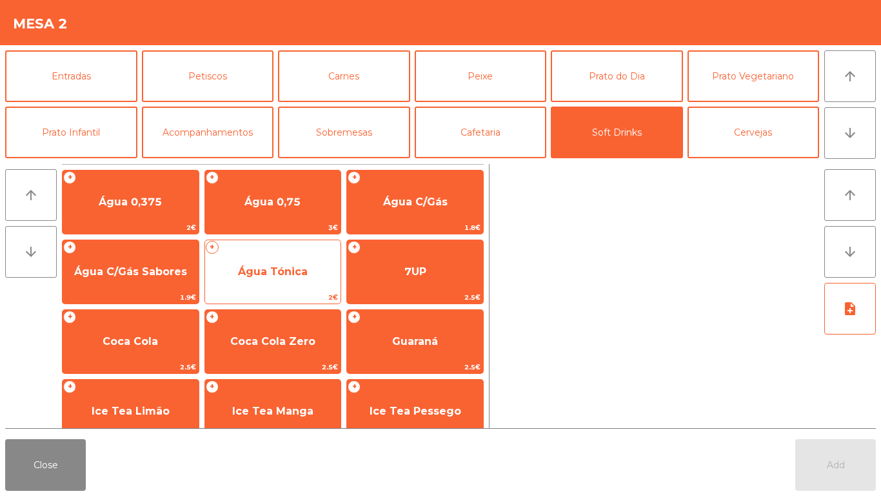
click at [303, 266] on span "Água Tónica" at bounding box center [273, 271] width 70 height 12
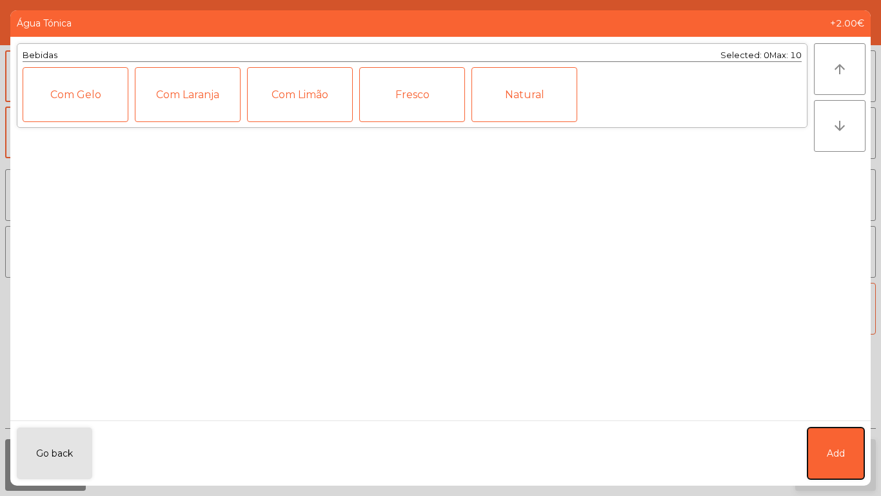
click at [811, 450] on button "Add" at bounding box center [836, 453] width 57 height 52
click at [817, 466] on button "Add" at bounding box center [836, 465] width 81 height 52
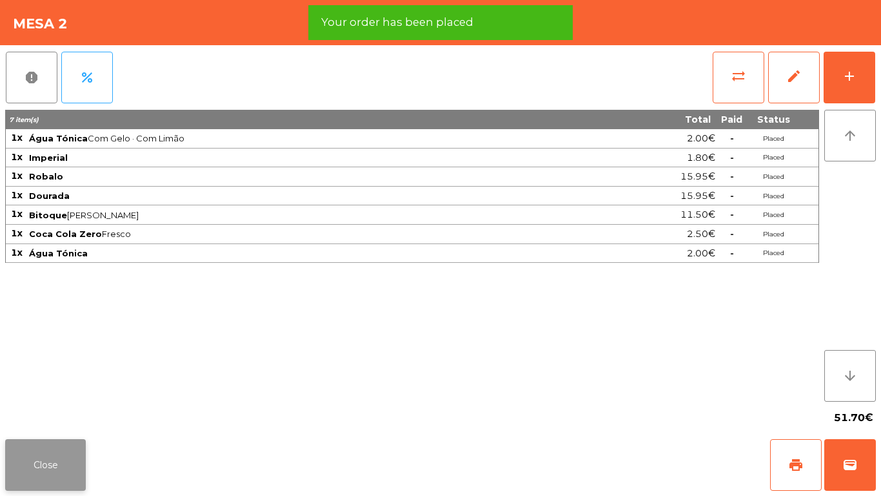
click at [51, 463] on button "Close" at bounding box center [45, 465] width 81 height 52
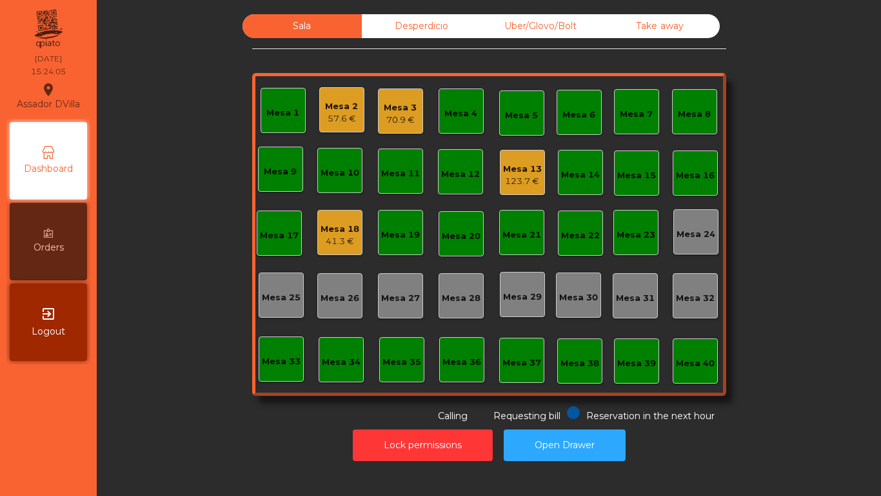
click at [41, 465] on nav "Assador DVilla location_on 21/09/2025 15:24:05 Dashboard Orders exit_to_app Log…" at bounding box center [48, 248] width 97 height 496
click at [286, 104] on div "Mesa 1" at bounding box center [282, 110] width 33 height 18
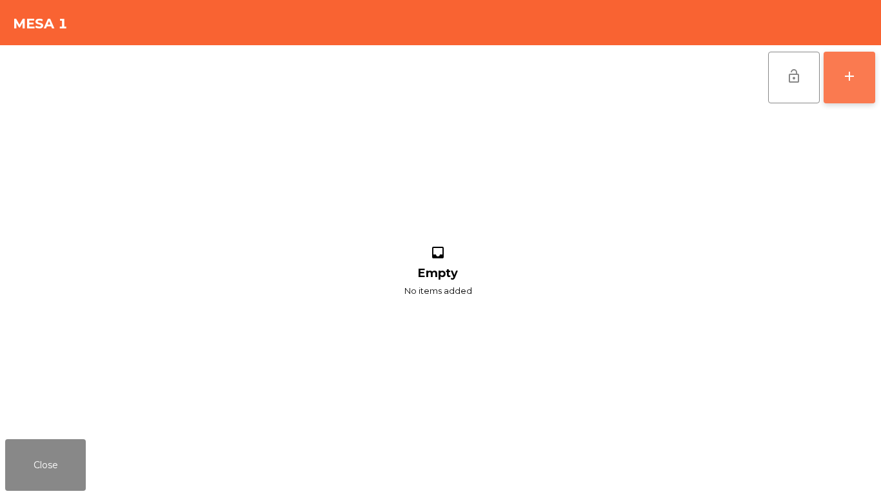
click at [854, 62] on button "add" at bounding box center [850, 78] width 52 height 52
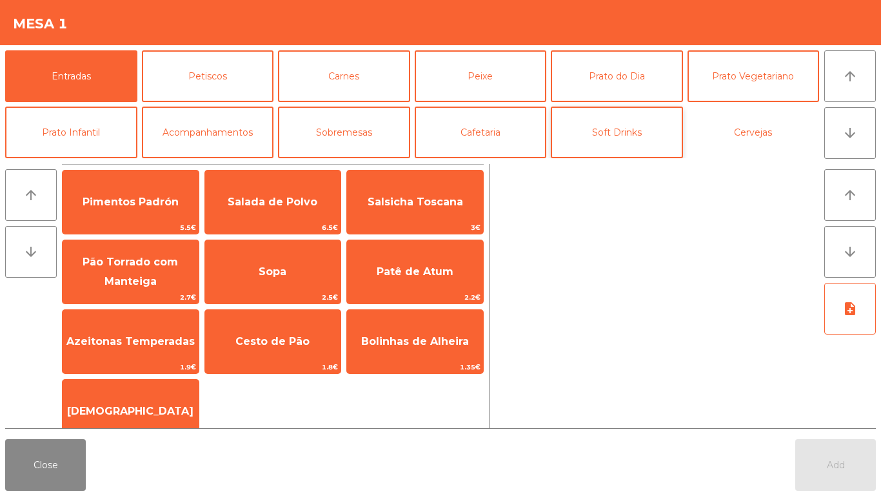
click at [728, 146] on button "Cervejas" at bounding box center [754, 132] width 132 height 52
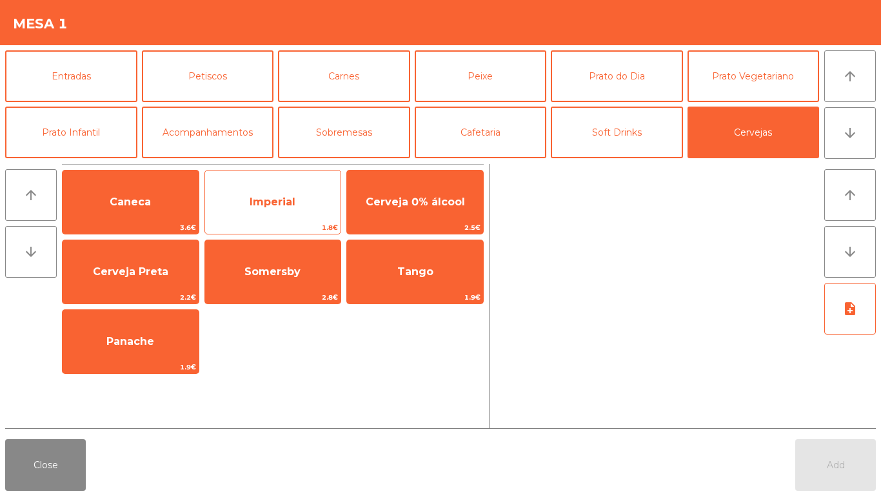
click at [295, 200] on span "Imperial" at bounding box center [273, 201] width 46 height 12
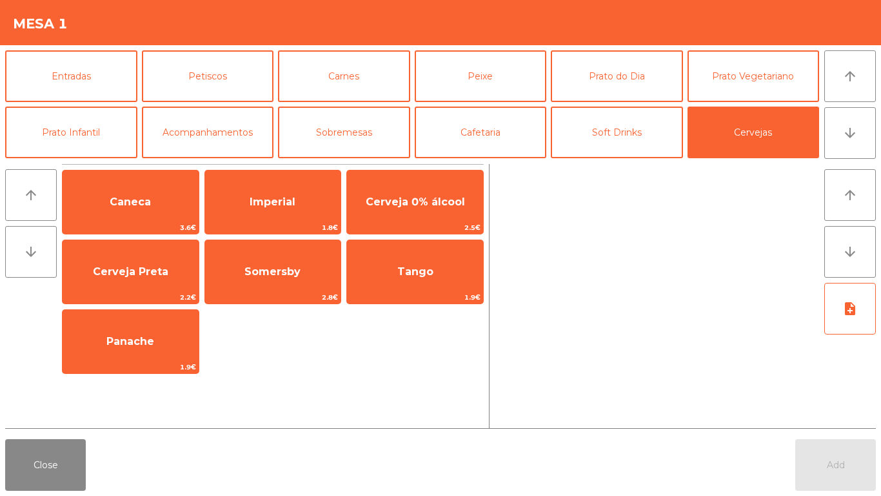
drag, startPoint x: 295, startPoint y: 200, endPoint x: 573, endPoint y: 345, distance: 313.7
click at [301, 200] on span "Imperial" at bounding box center [273, 202] width 136 height 35
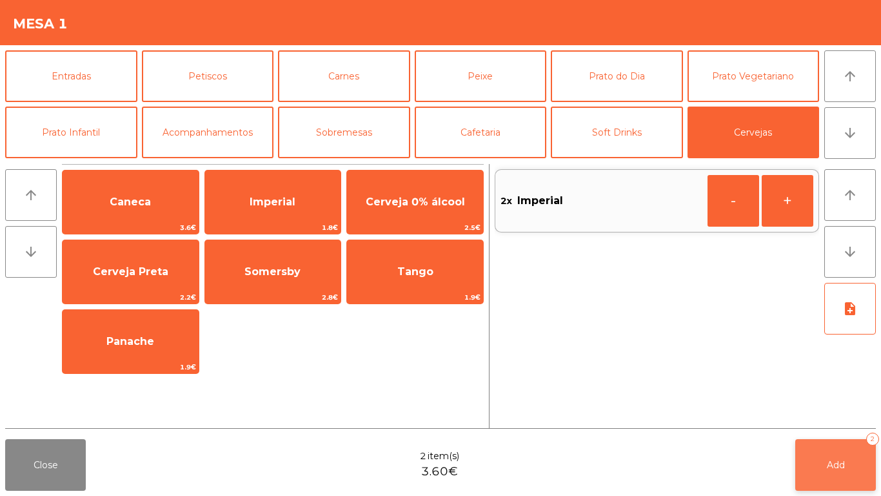
click at [840, 468] on span "Add" at bounding box center [836, 465] width 18 height 12
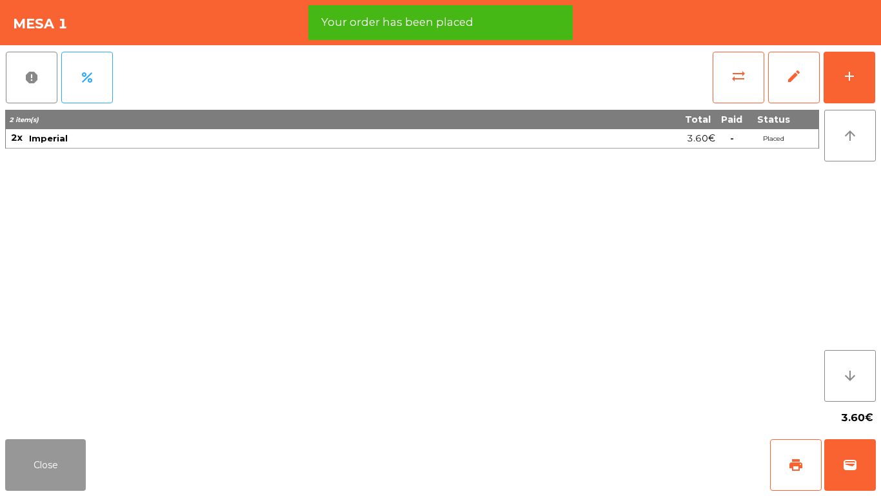
click at [45, 463] on button "Close" at bounding box center [45, 465] width 81 height 52
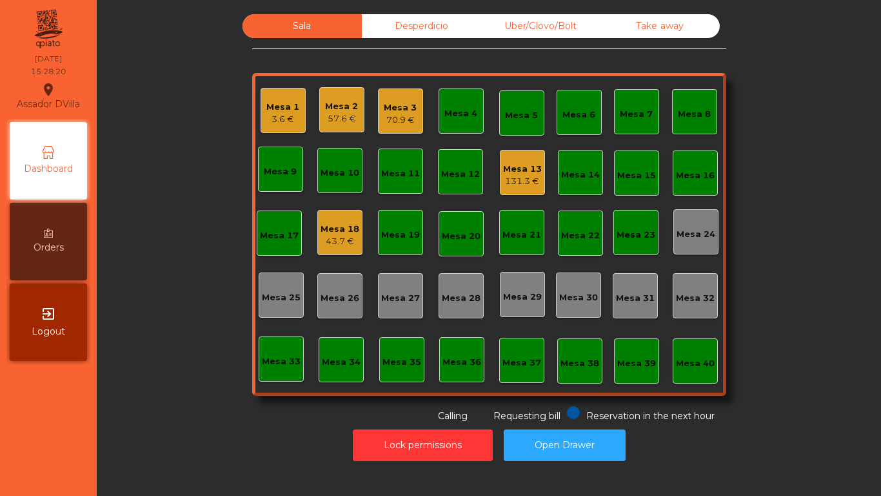
click at [346, 246] on div "43.7 €" at bounding box center [340, 241] width 39 height 13
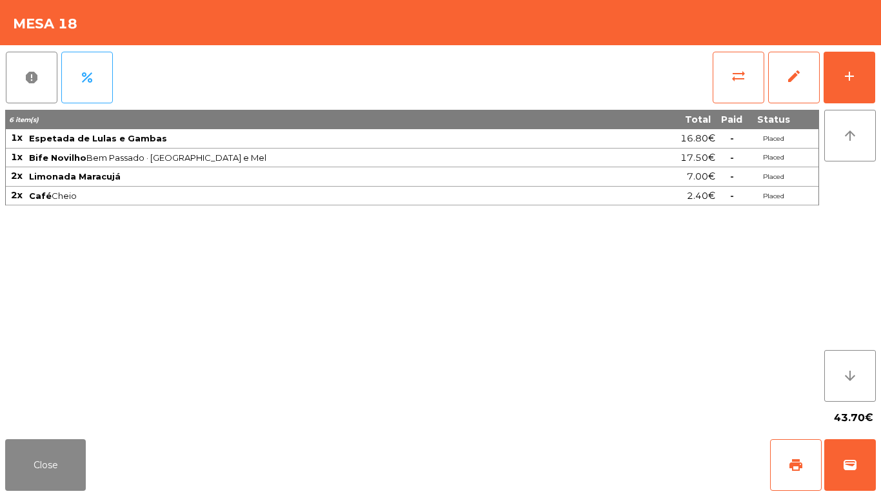
click at [65, 436] on div "Close print wallet" at bounding box center [440, 465] width 881 height 62
click at [64, 439] on button "Close" at bounding box center [45, 465] width 81 height 52
click at [64, 439] on nav "Assador DVilla location_on 21/09/2025 15:28:21 Dashboard Orders exit_to_app Log…" at bounding box center [48, 248] width 97 height 496
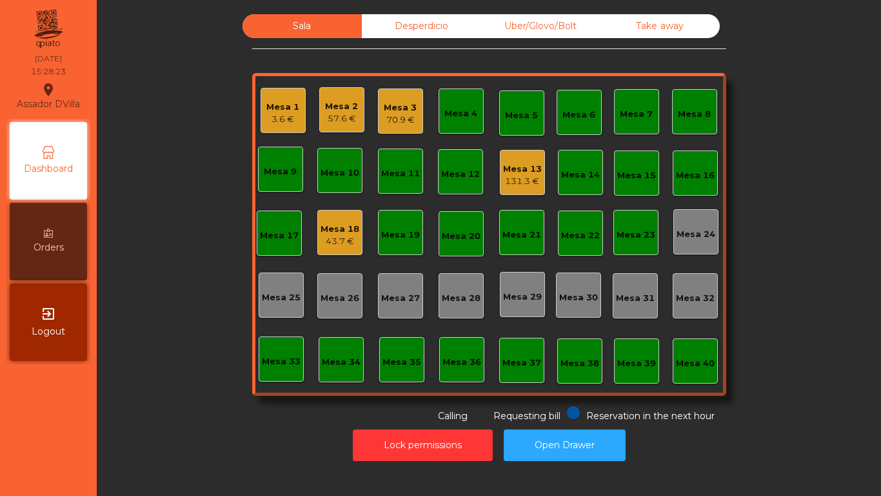
click at [339, 97] on div "Mesa 2 57.6 €" at bounding box center [341, 110] width 33 height 30
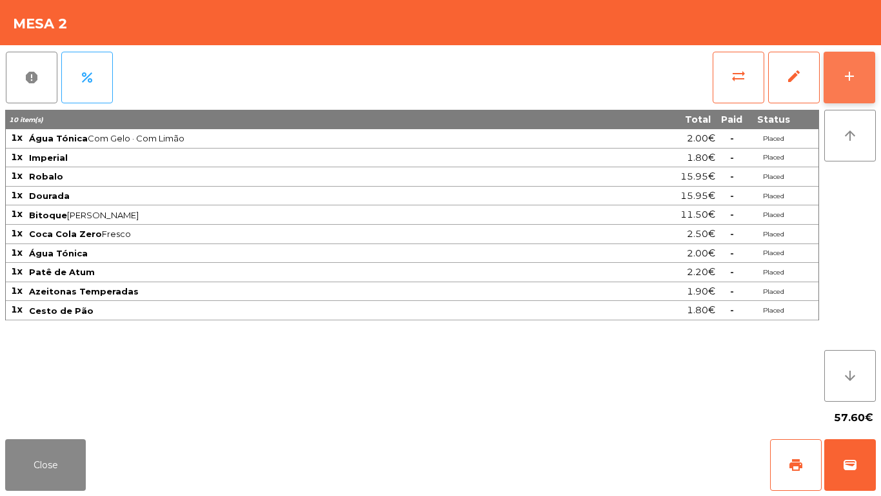
click at [836, 74] on button "add" at bounding box center [850, 78] width 52 height 52
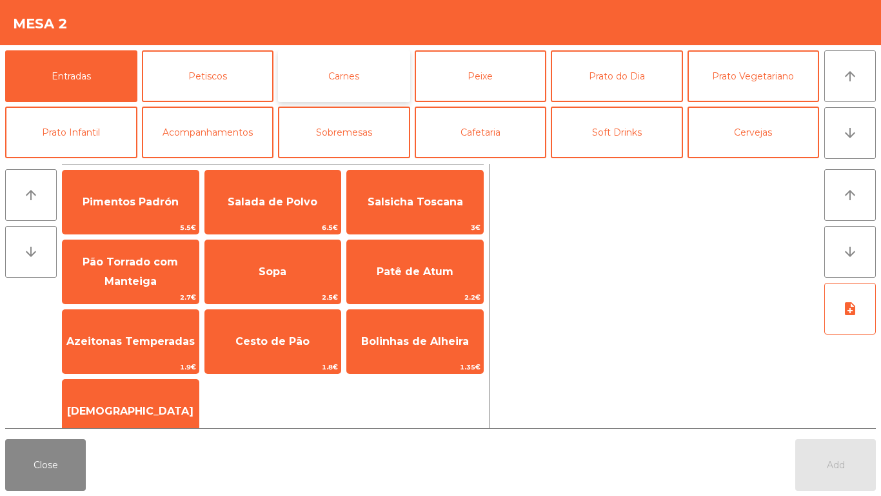
click at [319, 90] on button "Carnes" at bounding box center [344, 76] width 132 height 52
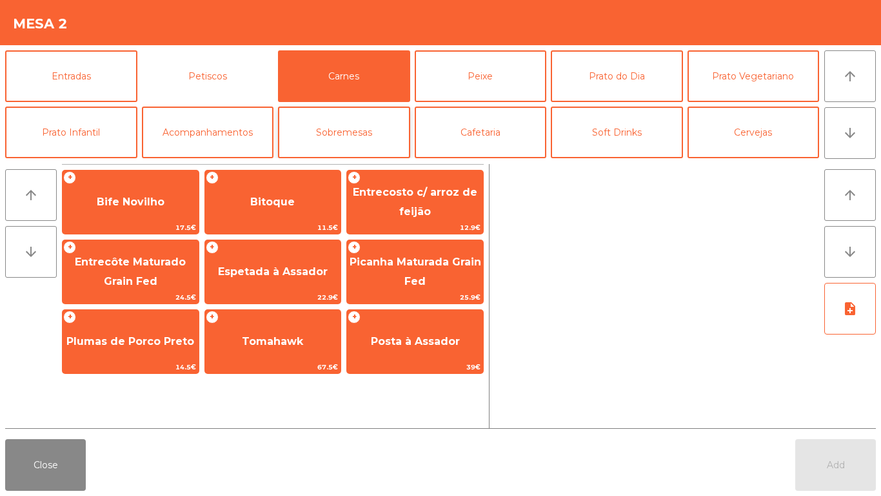
drag, startPoint x: 172, startPoint y: 70, endPoint x: 306, endPoint y: 115, distance: 141.0
click at [172, 70] on button "Petiscos" at bounding box center [208, 76] width 132 height 52
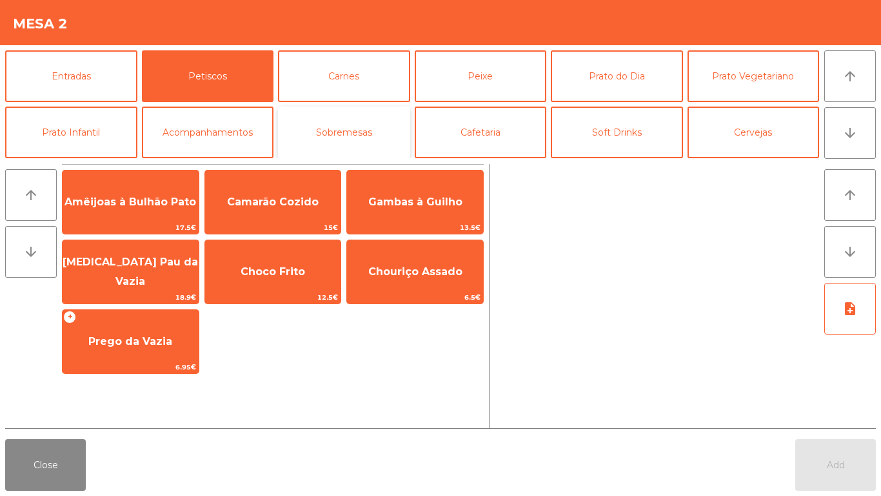
click at [386, 121] on button "Sobremesas" at bounding box center [344, 132] width 132 height 52
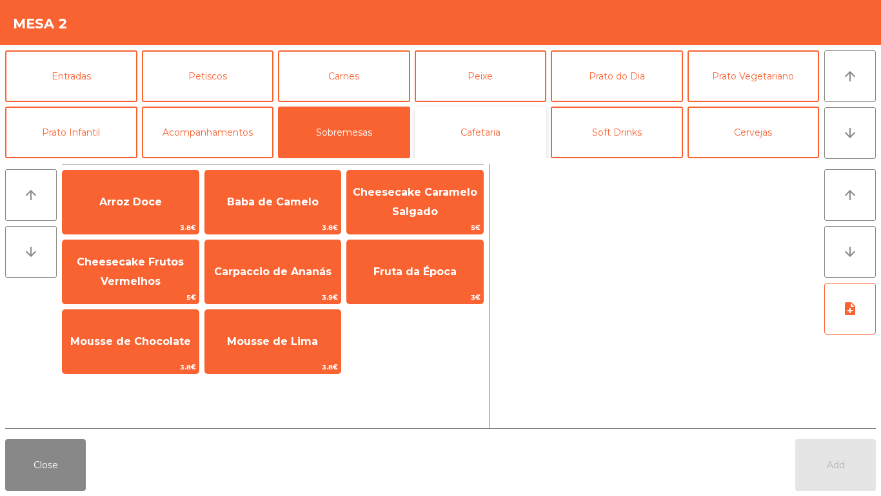
click at [457, 126] on button "Cafetaria" at bounding box center [481, 132] width 132 height 52
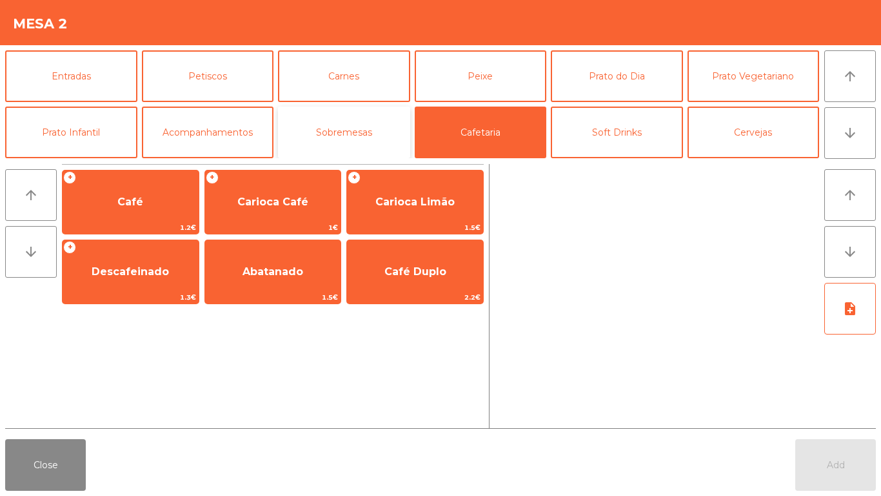
drag, startPoint x: 370, startPoint y: 113, endPoint x: 337, endPoint y: 132, distance: 37.9
click at [370, 114] on button "Sobremesas" at bounding box center [344, 132] width 132 height 52
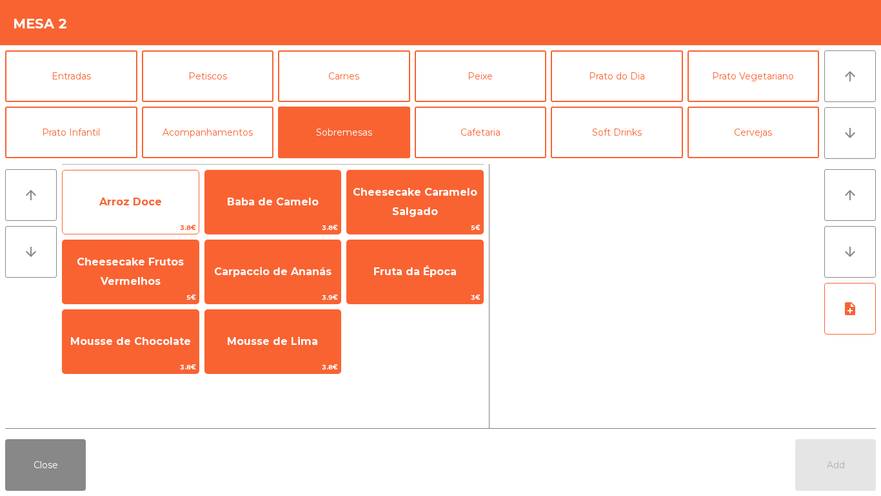
click at [196, 216] on span "Arroz Doce" at bounding box center [131, 202] width 136 height 35
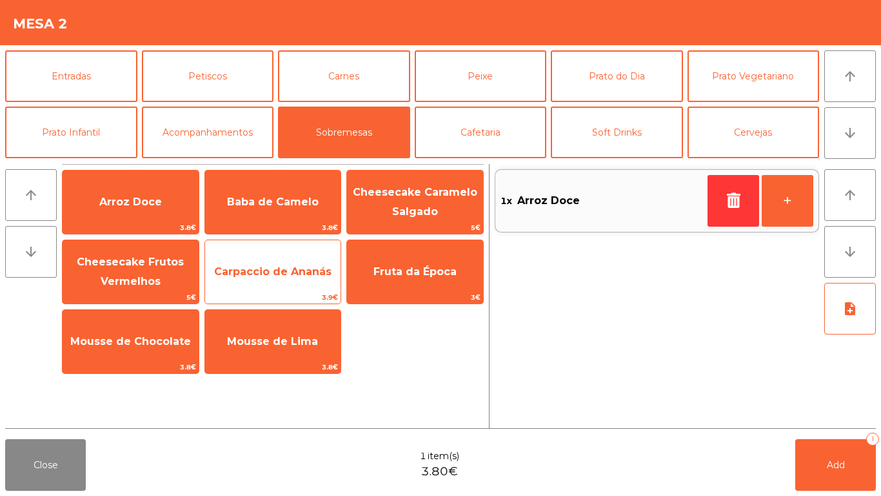
click at [312, 287] on span "Carpaccio de Ananás" at bounding box center [273, 271] width 136 height 35
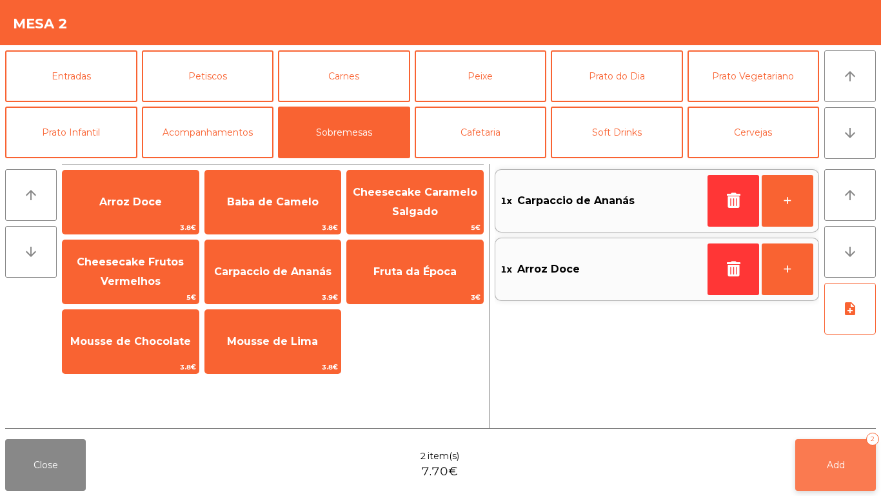
click at [819, 474] on button "Add 2" at bounding box center [836, 465] width 81 height 52
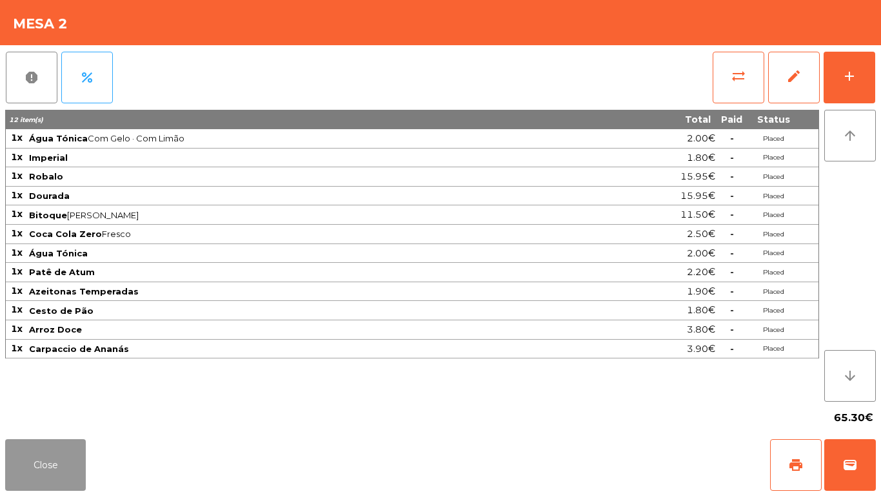
click at [21, 462] on button "Close" at bounding box center [45, 465] width 81 height 52
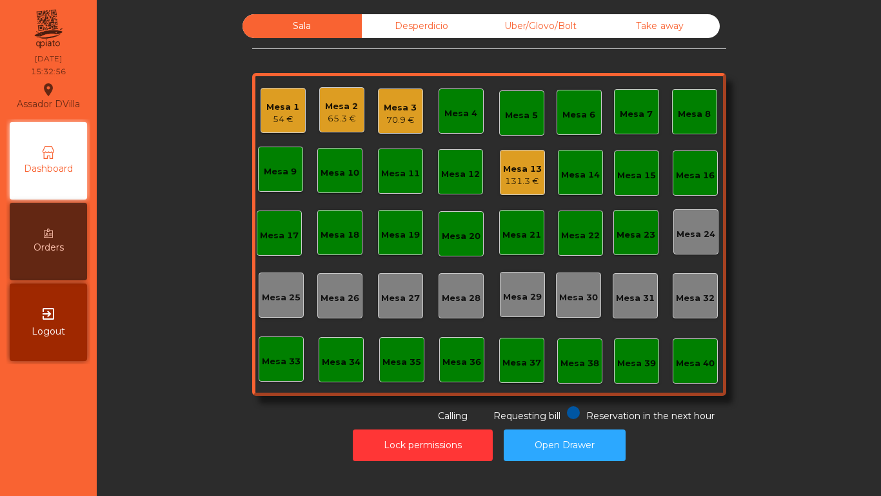
click at [503, 173] on div "Mesa 13" at bounding box center [522, 169] width 39 height 13
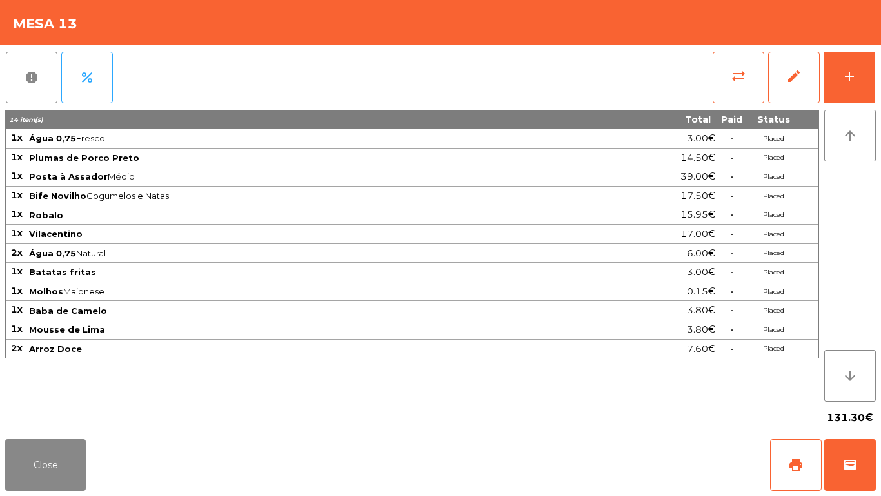
click at [877, 72] on div "report percent sync_alt edit add 14 item(s) Total Paid Status 1x Água 0,75 Fres…" at bounding box center [440, 239] width 881 height 388
click at [858, 78] on button "add" at bounding box center [850, 78] width 52 height 52
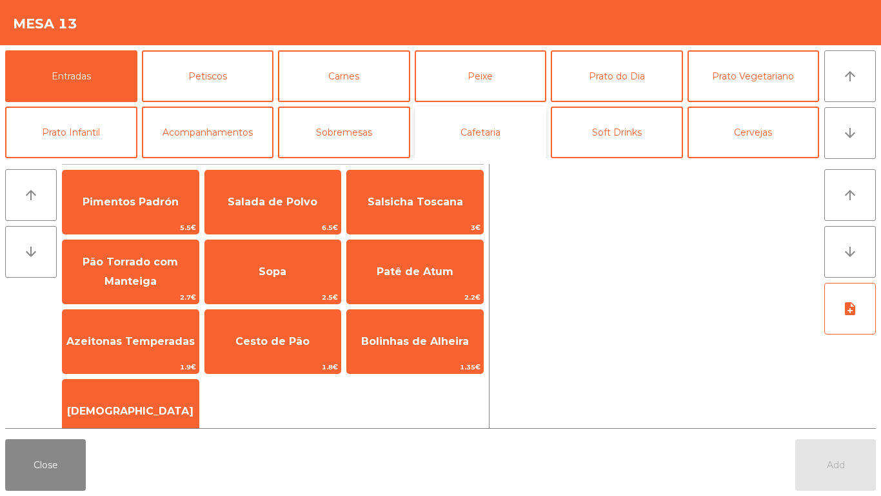
click at [485, 133] on button "Cafetaria" at bounding box center [481, 132] width 132 height 52
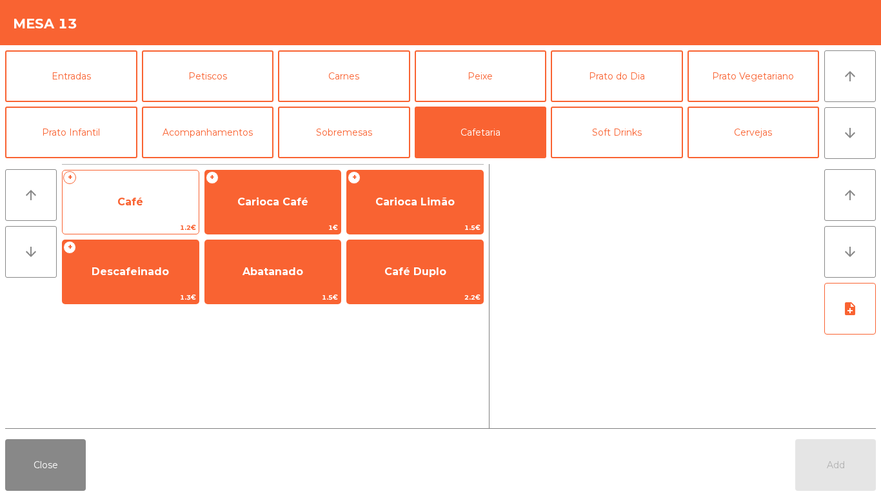
click at [154, 197] on span "Café" at bounding box center [131, 202] width 136 height 35
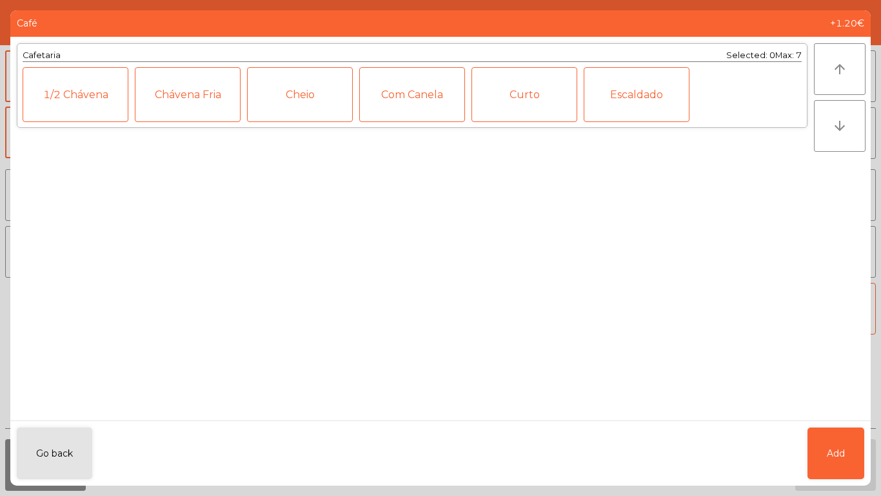
click at [299, 100] on div "Cheio" at bounding box center [300, 94] width 106 height 55
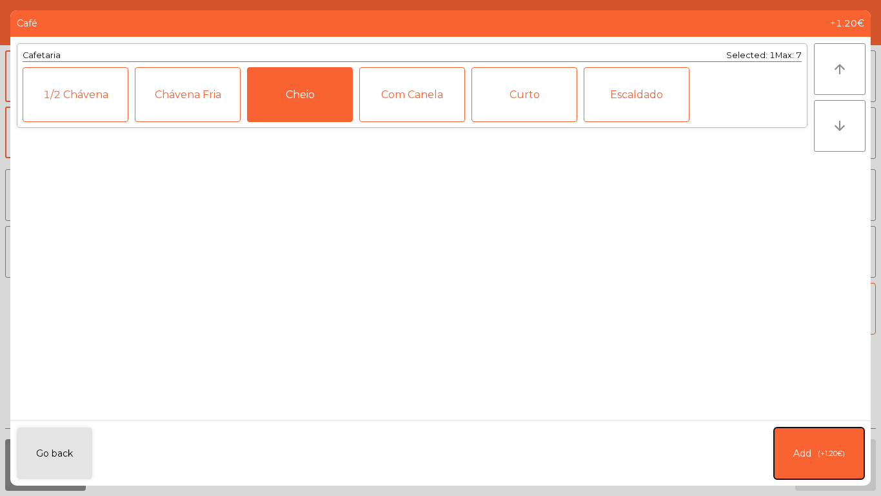
click at [818, 453] on span "(+1.20€)" at bounding box center [831, 453] width 27 height 11
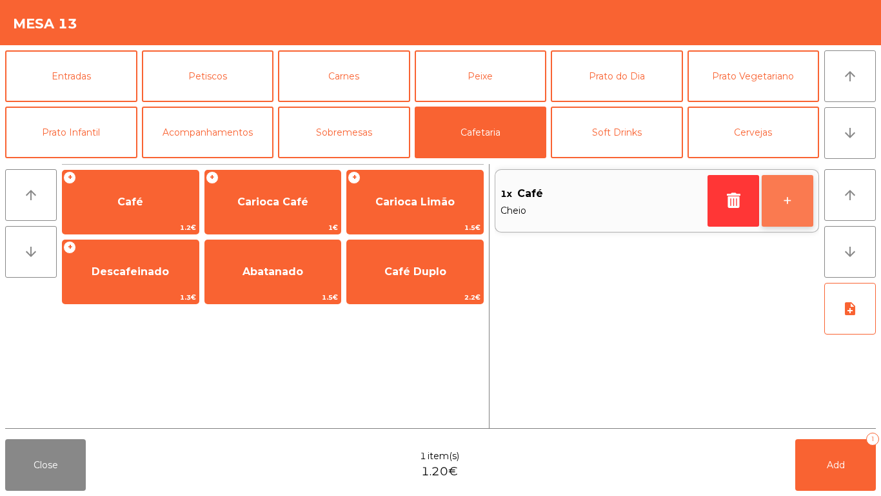
click at [796, 206] on button "+" at bounding box center [788, 201] width 52 height 52
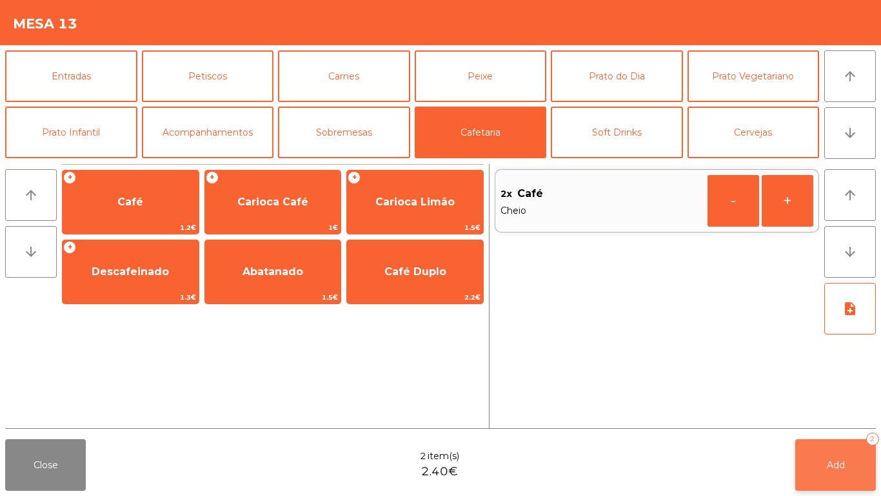
click at [838, 468] on span "Add" at bounding box center [836, 465] width 18 height 12
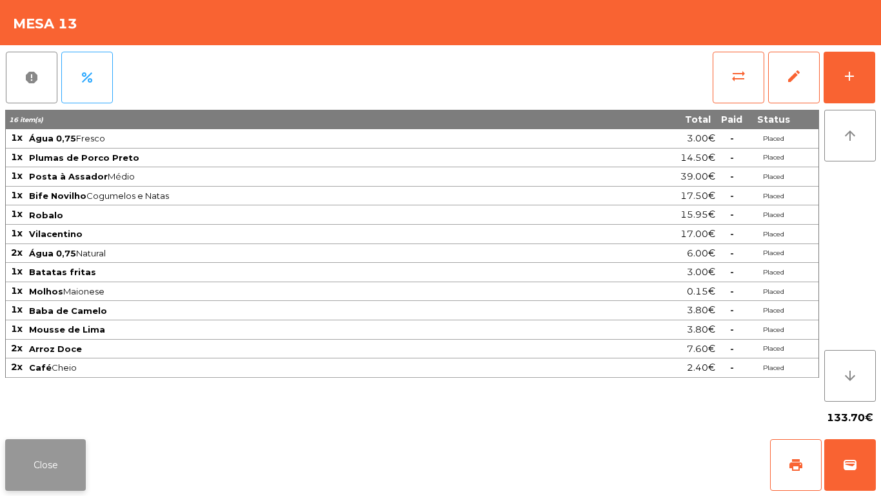
click at [46, 447] on button "Close" at bounding box center [45, 465] width 81 height 52
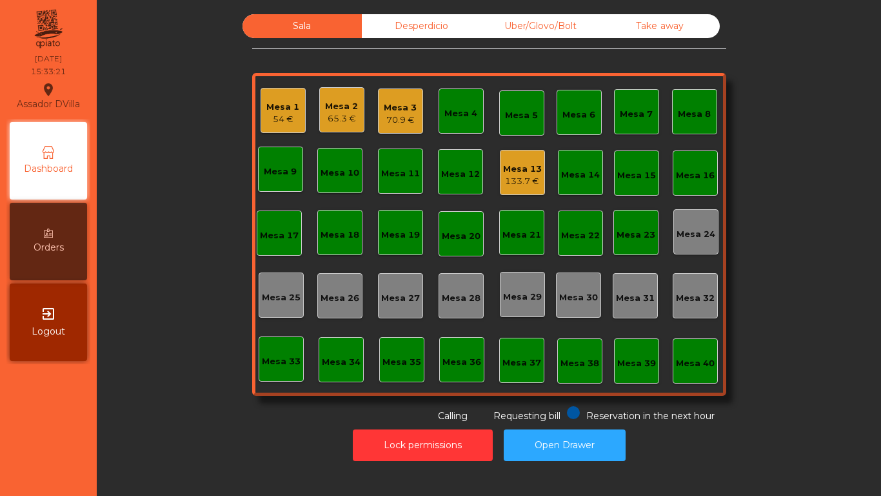
click at [397, 111] on div "Mesa 3" at bounding box center [400, 107] width 33 height 13
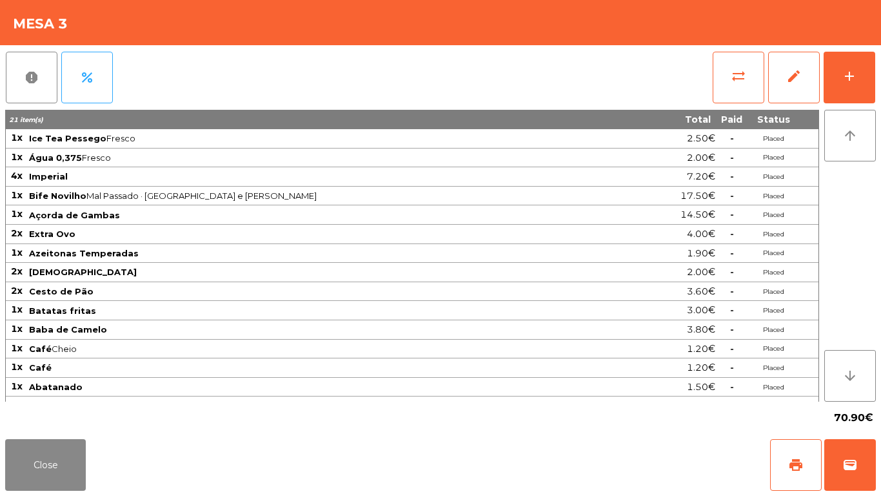
scroll to position [14, 0]
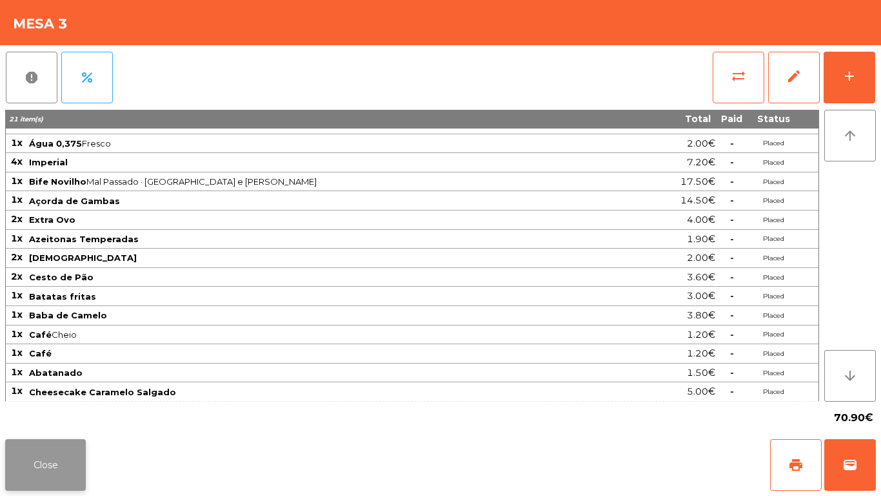
click at [43, 461] on button "Close" at bounding box center [45, 465] width 81 height 52
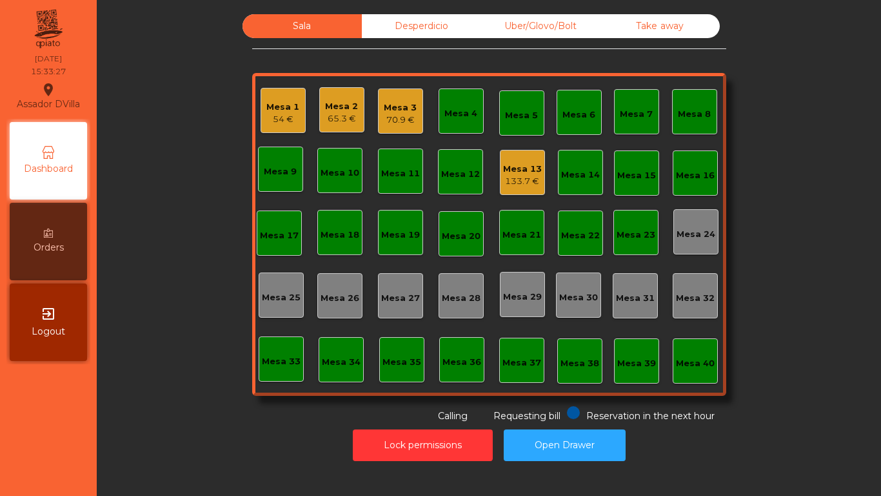
click at [326, 110] on div "Mesa 2" at bounding box center [341, 106] width 33 height 13
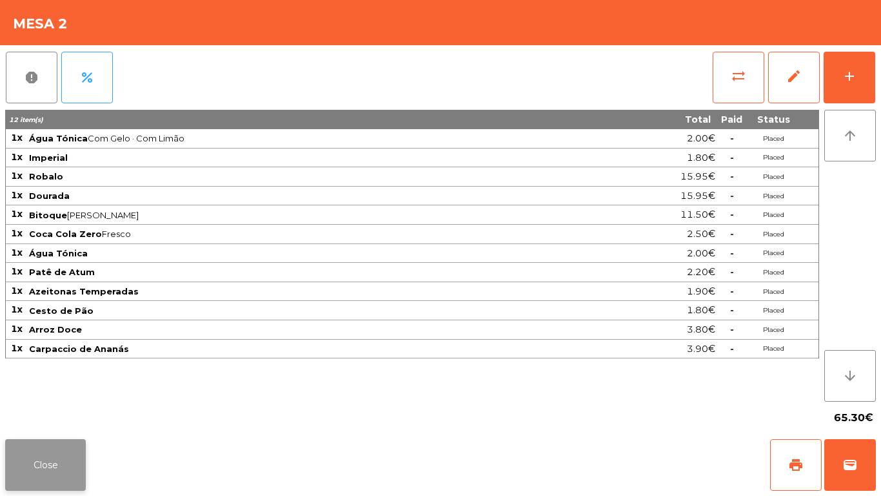
click at [51, 456] on button "Close" at bounding box center [45, 465] width 81 height 52
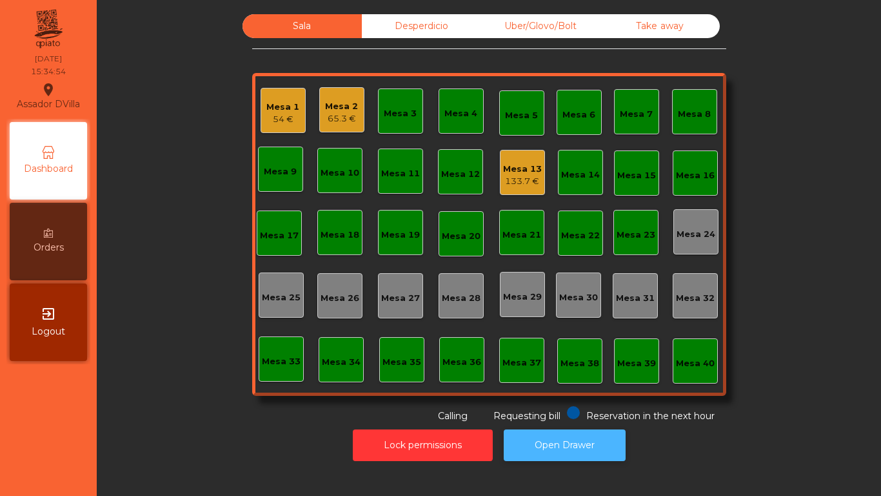
click at [599, 449] on button "Open Drawer" at bounding box center [565, 445] width 122 height 32
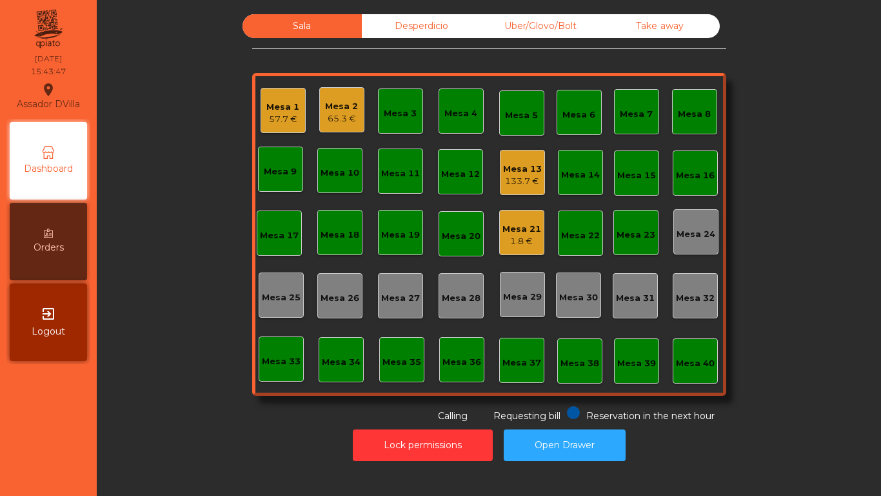
click at [516, 232] on div "Mesa 21" at bounding box center [522, 229] width 39 height 13
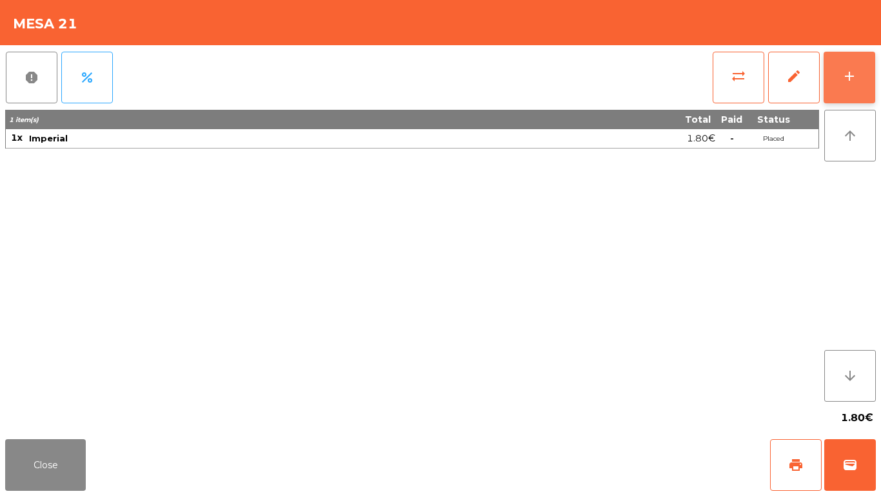
click at [874, 76] on button "add" at bounding box center [850, 78] width 52 height 52
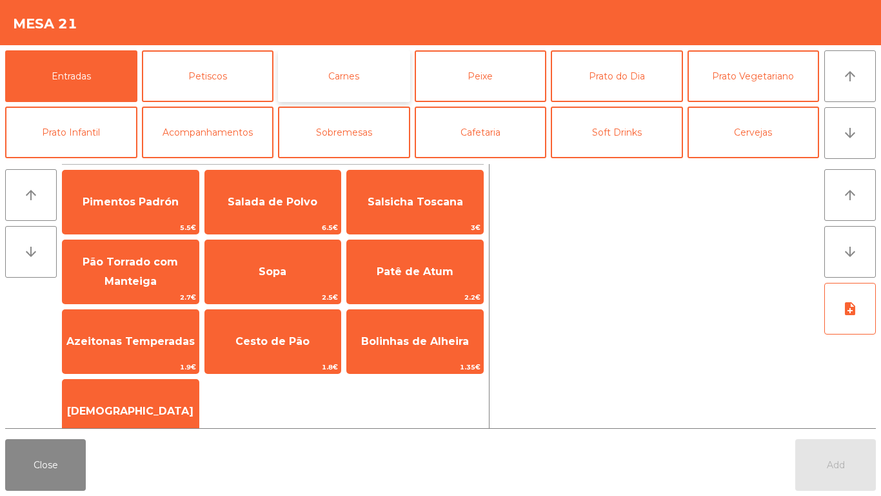
click at [373, 83] on button "Carnes" at bounding box center [344, 76] width 132 height 52
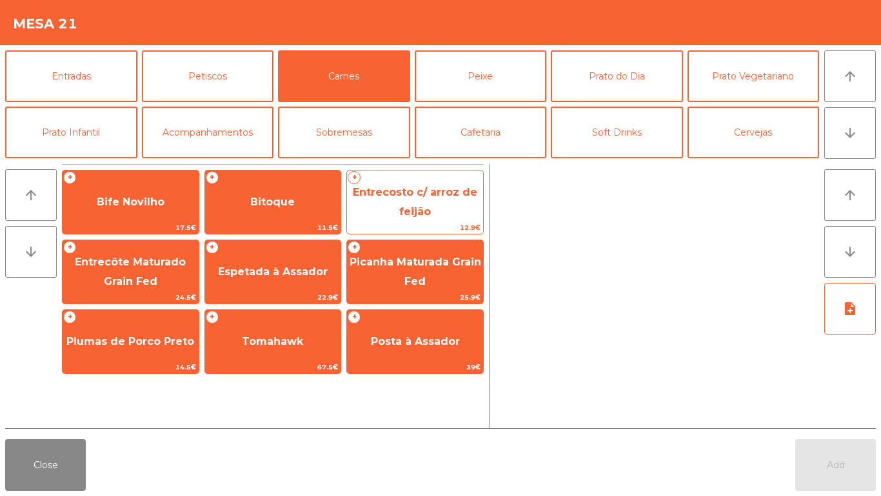
click at [428, 213] on span "Entrecosto c/ arroz de feijão" at bounding box center [415, 202] width 125 height 32
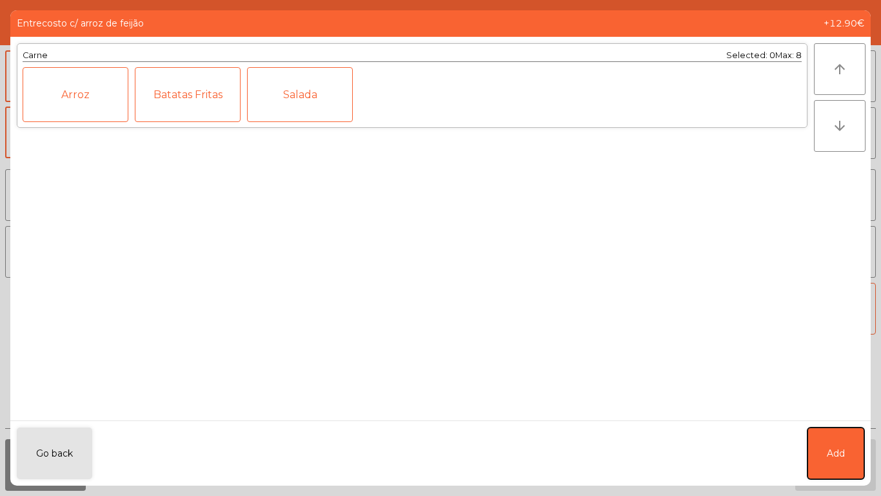
click at [850, 446] on button "Add" at bounding box center [836, 453] width 57 height 52
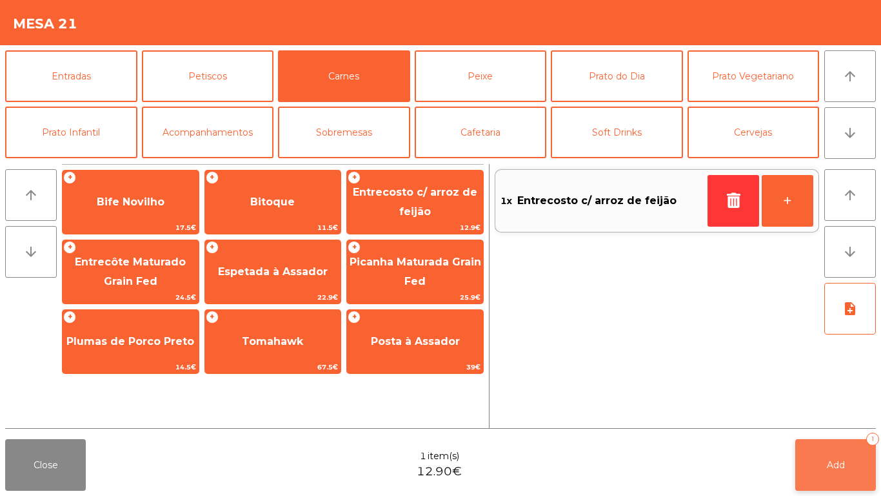
click at [843, 465] on span "Add" at bounding box center [836, 465] width 18 height 12
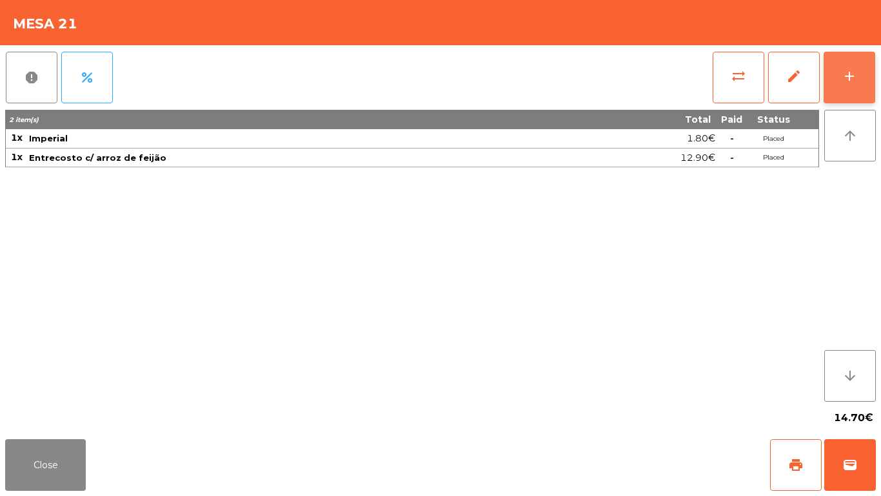
click at [869, 84] on button "add" at bounding box center [850, 78] width 52 height 52
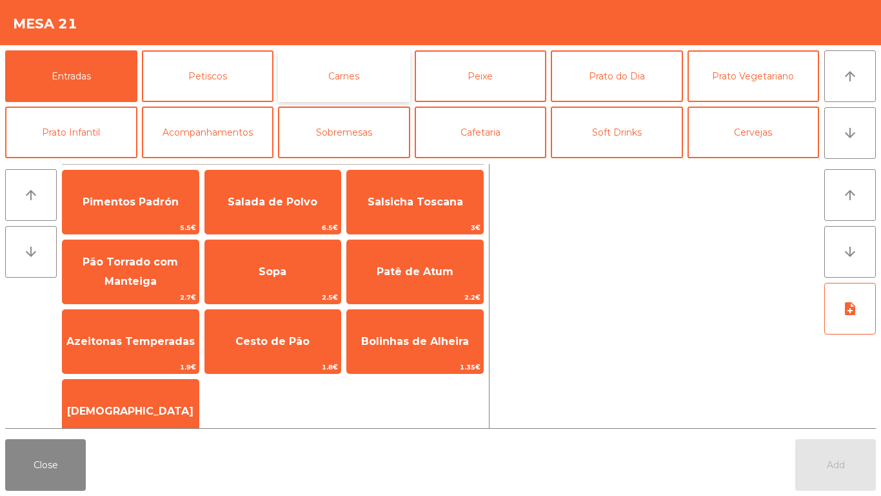
click at [363, 83] on button "Carnes" at bounding box center [344, 76] width 132 height 52
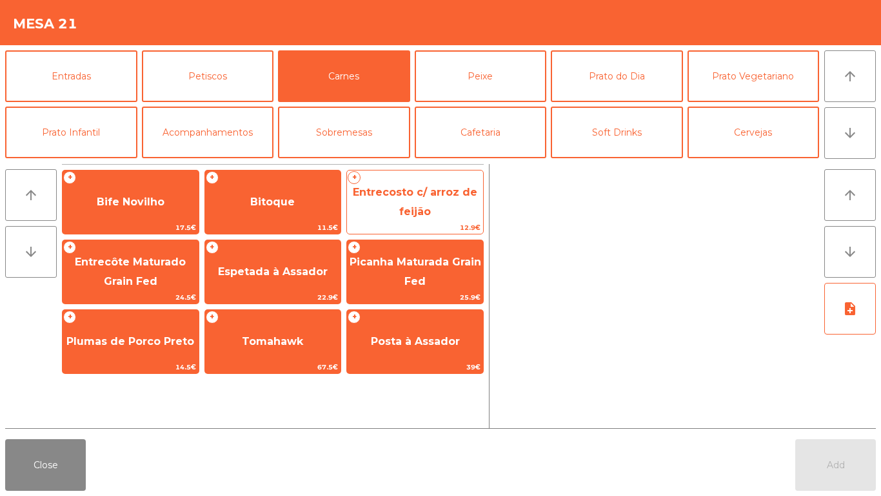
click at [439, 210] on span "Entrecosto c/ arroz de feijão" at bounding box center [415, 202] width 136 height 55
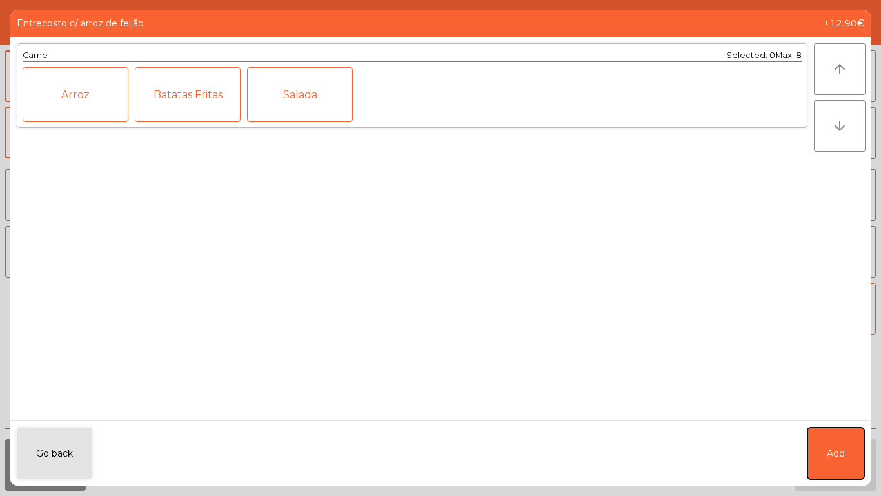
click at [861, 455] on button "Add" at bounding box center [836, 453] width 57 height 52
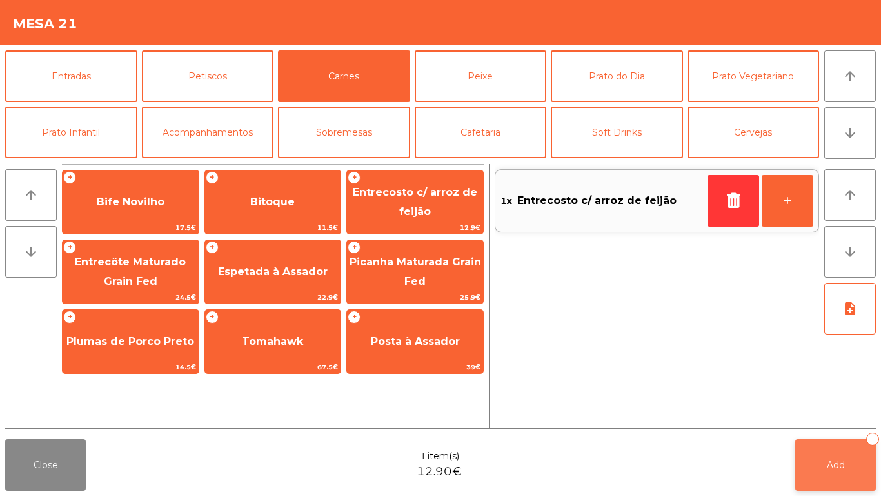
click at [844, 457] on button "Add 1" at bounding box center [836, 465] width 81 height 52
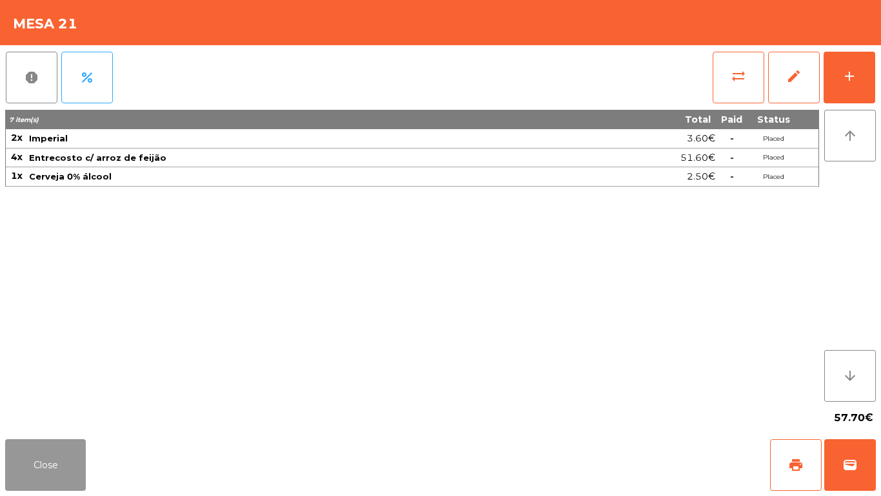
drag, startPoint x: 46, startPoint y: 456, endPoint x: 342, endPoint y: 87, distance: 472.3
click at [49, 455] on button "Close" at bounding box center [45, 465] width 81 height 52
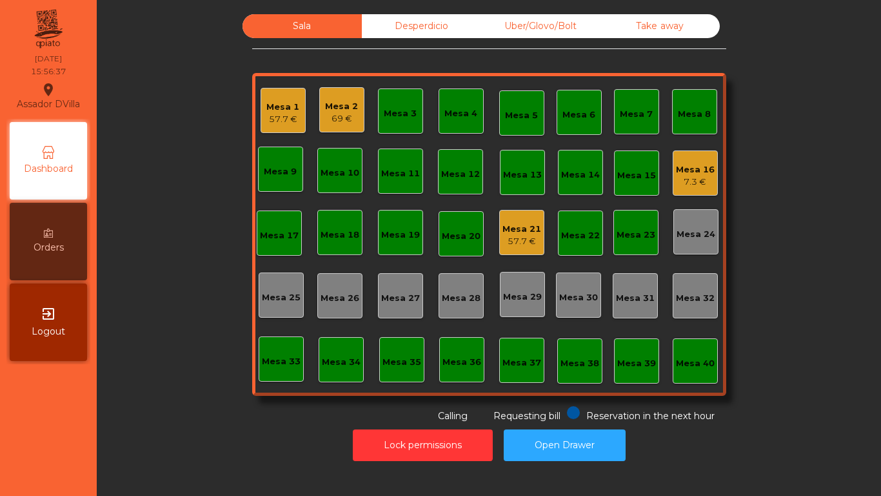
click at [285, 106] on div "Mesa 1" at bounding box center [282, 107] width 33 height 13
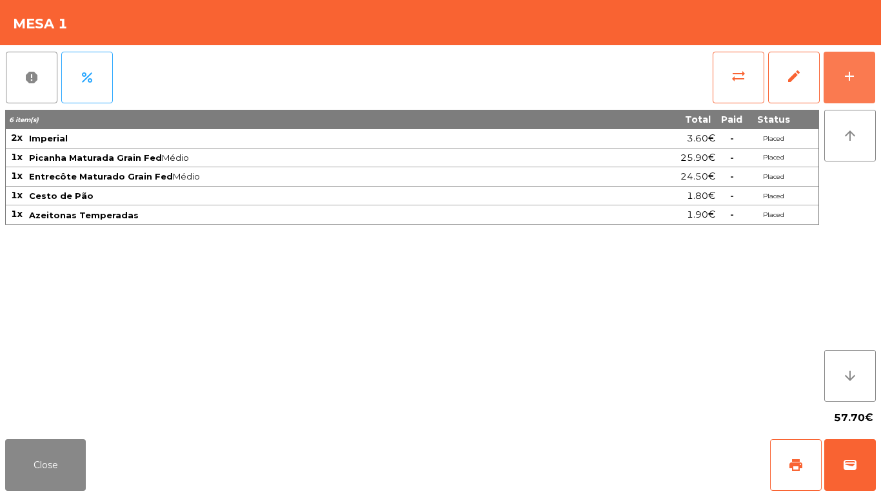
drag, startPoint x: 867, startPoint y: 68, endPoint x: 512, endPoint y: 70, distance: 355.5
click at [867, 68] on button "add" at bounding box center [850, 78] width 52 height 52
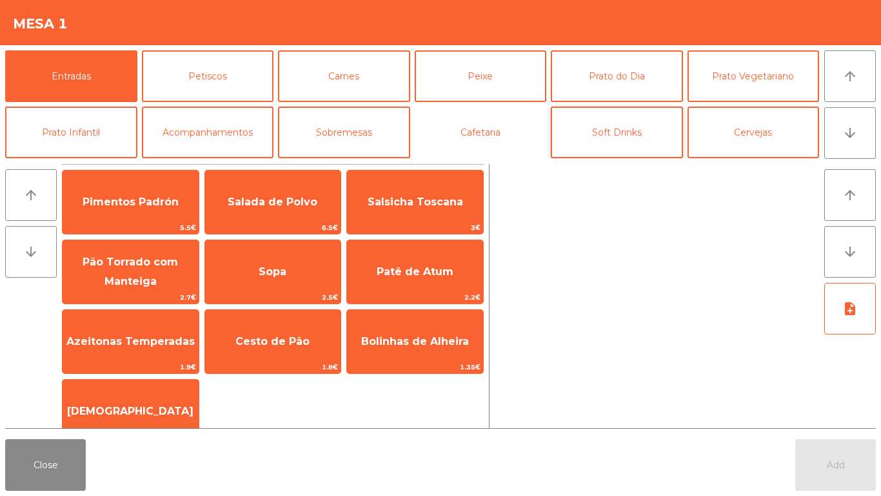
drag, startPoint x: 501, startPoint y: 126, endPoint x: 568, endPoint y: 128, distance: 67.8
click at [503, 126] on button "Cafetaria" at bounding box center [481, 132] width 132 height 52
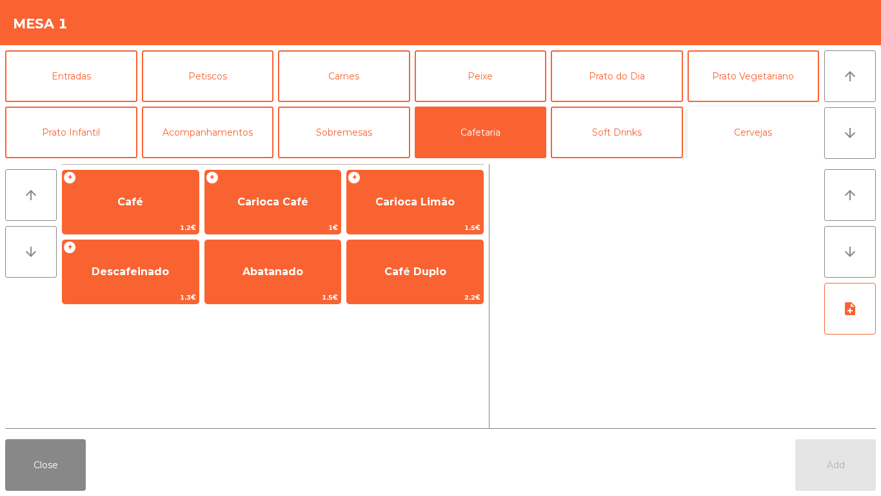
drag, startPoint x: 726, startPoint y: 148, endPoint x: 742, endPoint y: 149, distance: 16.1
click at [728, 148] on button "Cervejas" at bounding box center [754, 132] width 132 height 52
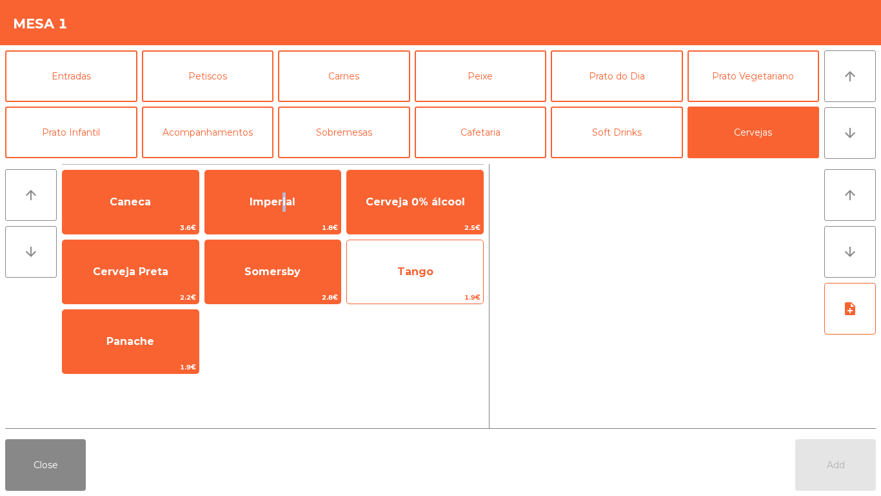
drag, startPoint x: 281, startPoint y: 194, endPoint x: 459, endPoint y: 279, distance: 197.4
click at [286, 194] on span "Imperial" at bounding box center [273, 202] width 136 height 35
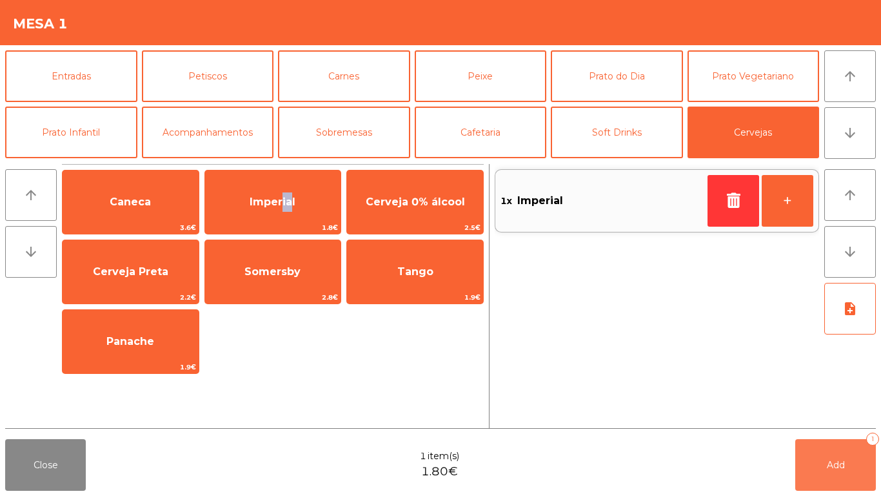
drag, startPoint x: 863, startPoint y: 475, endPoint x: 21, endPoint y: 386, distance: 847.3
click at [861, 475] on button "Add 1" at bounding box center [836, 465] width 81 height 52
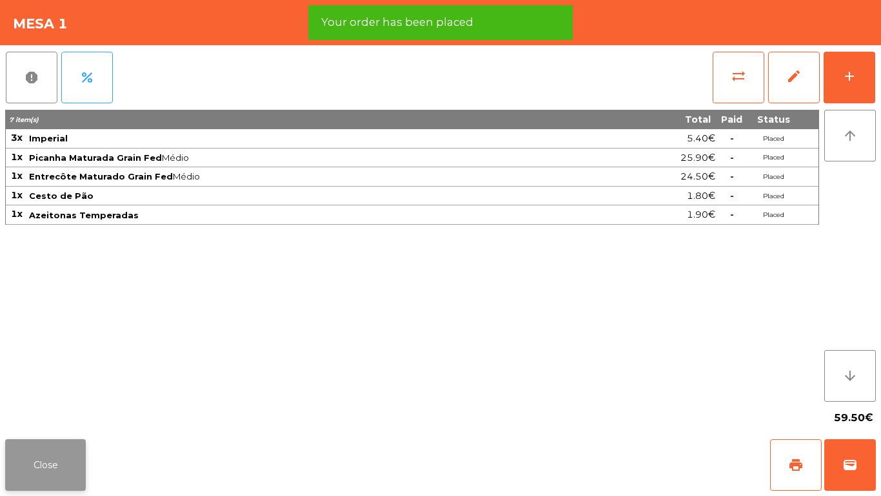
click at [46, 457] on button "Close" at bounding box center [45, 465] width 81 height 52
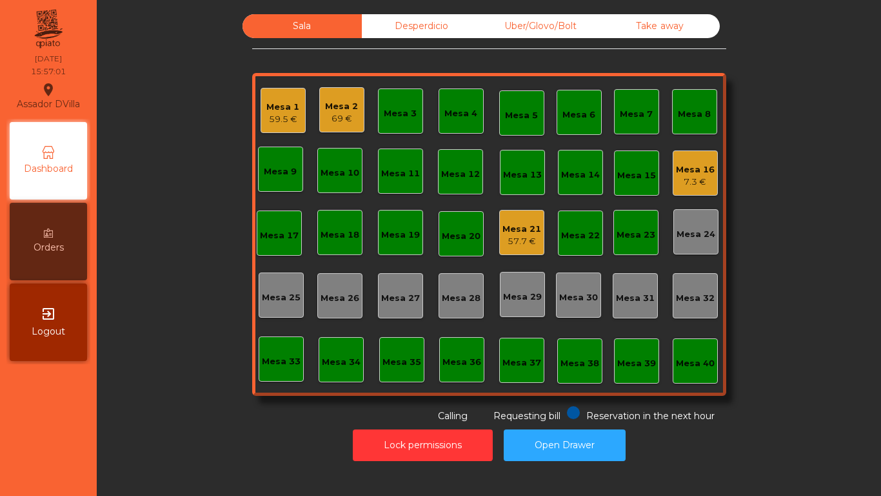
click at [534, 243] on div "57.7 €" at bounding box center [522, 241] width 39 height 13
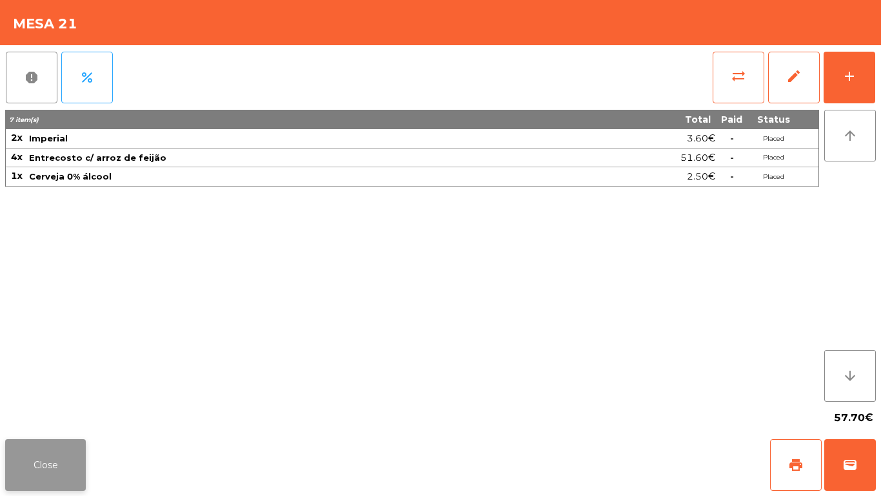
click at [58, 454] on button "Close" at bounding box center [45, 465] width 81 height 52
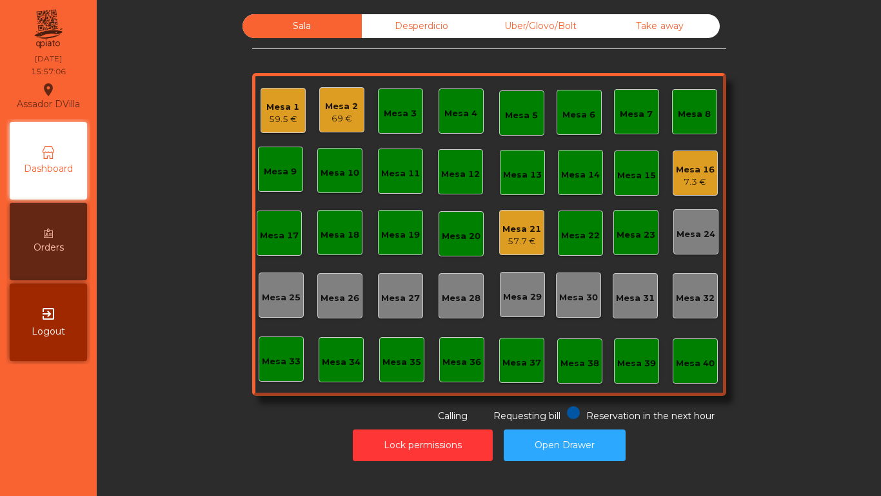
click at [693, 176] on div "7.3 €" at bounding box center [695, 181] width 39 height 13
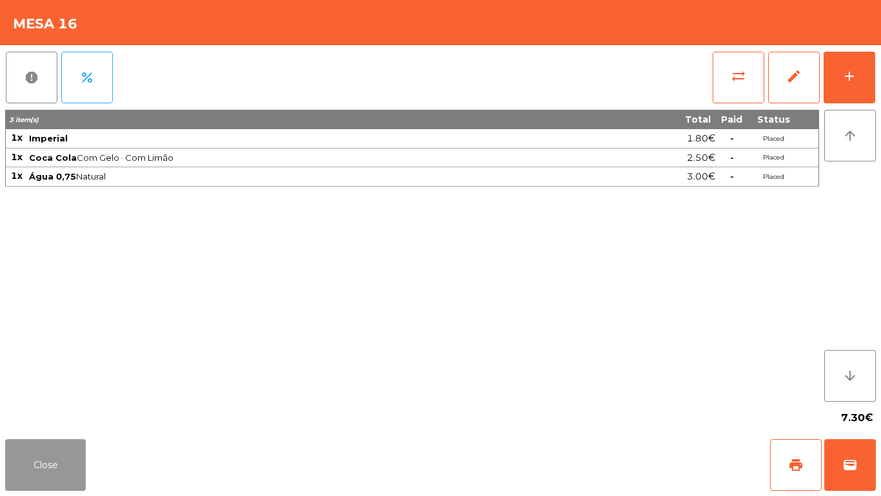
drag, startPoint x: 34, startPoint y: 466, endPoint x: 105, endPoint y: 406, distance: 93.4
click at [34, 466] on button "Close" at bounding box center [45, 465] width 81 height 52
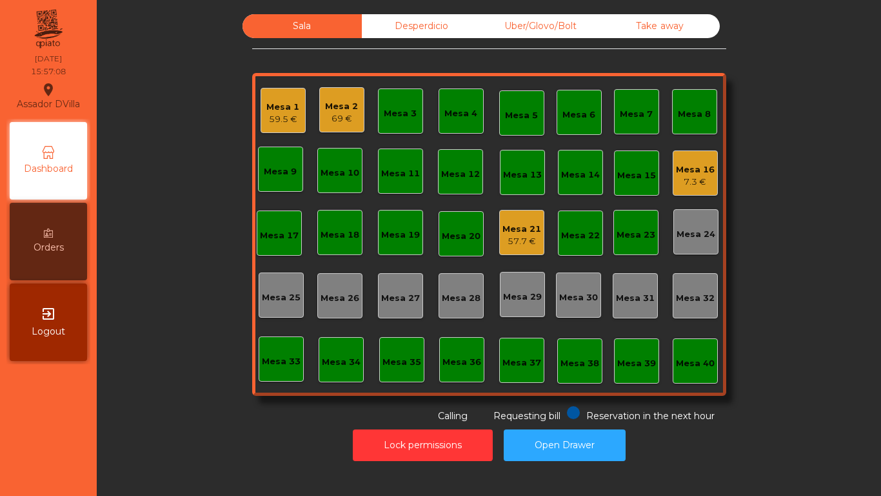
click at [355, 108] on div "Mesa 2 69 €" at bounding box center [341, 109] width 45 height 45
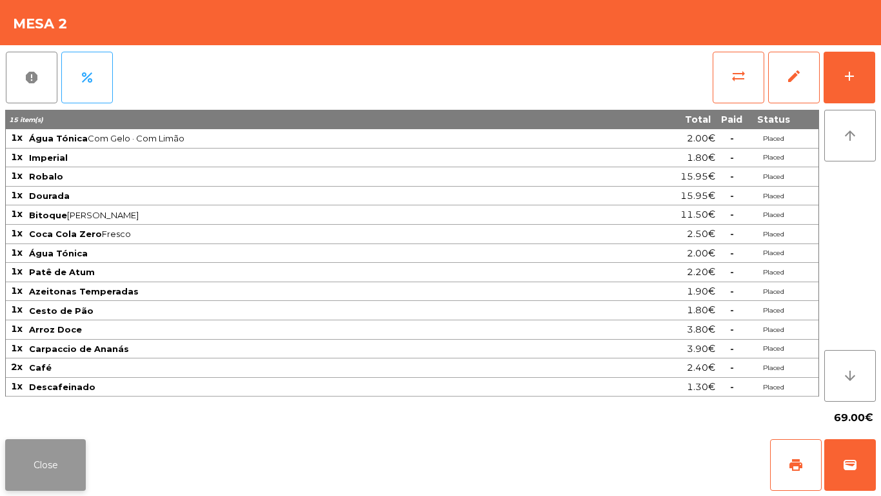
click at [56, 461] on button "Close" at bounding box center [45, 465] width 81 height 52
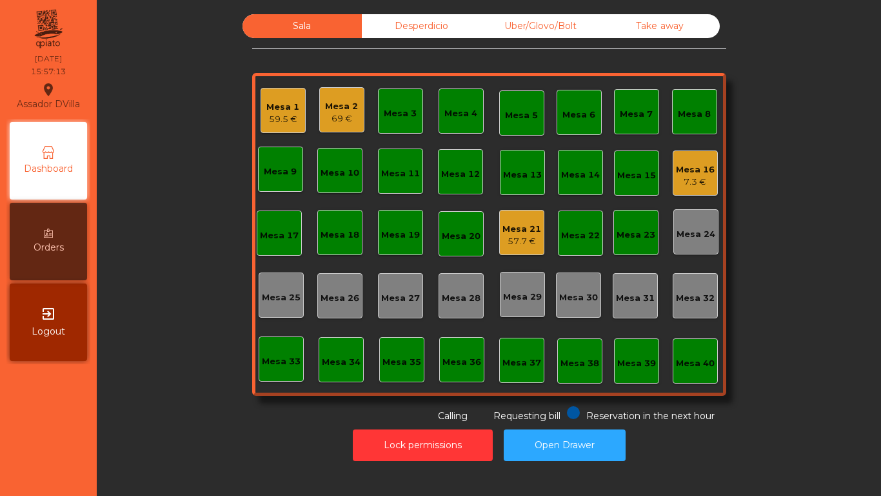
click at [696, 175] on div "Mesa 16" at bounding box center [695, 169] width 39 height 13
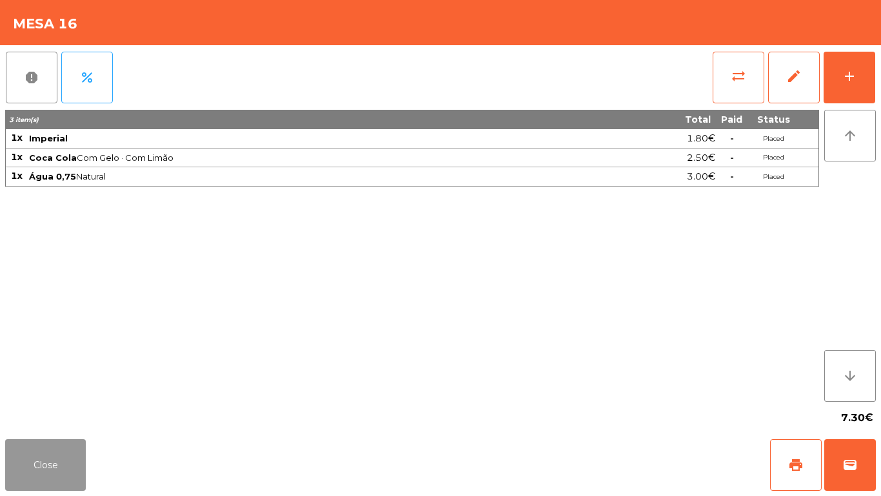
click at [73, 459] on button "Close" at bounding box center [45, 465] width 81 height 52
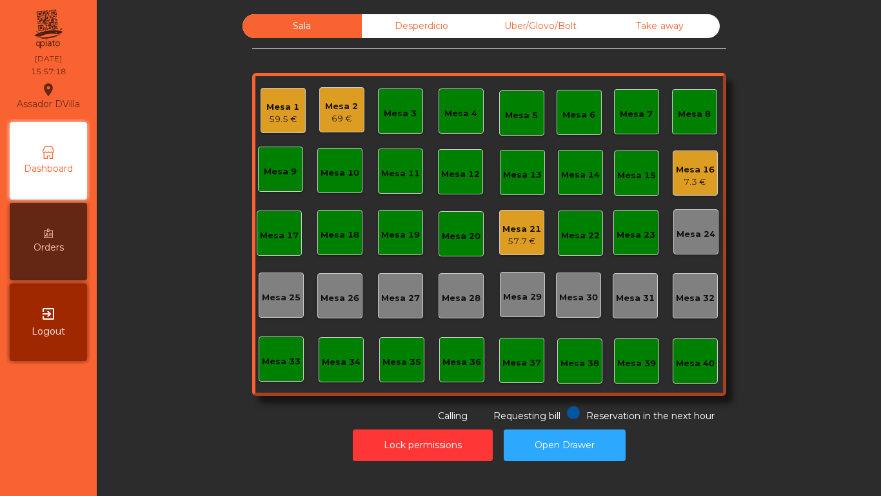
click at [514, 234] on div "Mesa 21" at bounding box center [522, 229] width 39 height 13
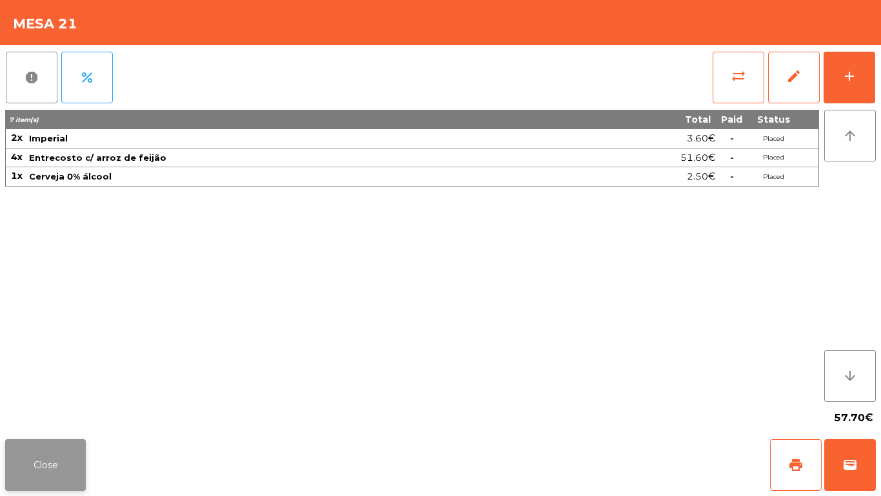
click at [48, 468] on button "Close" at bounding box center [45, 465] width 81 height 52
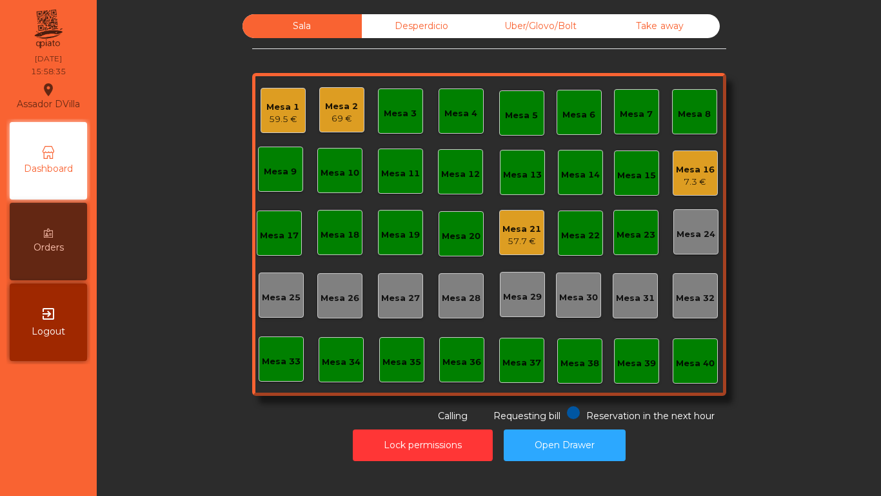
click at [178, 148] on div "Sala Desperdicio Uber/Glovo/Bolt Take away Mesa 1 59.5 € Mesa 2 69 € Mesa 3 Mes…" at bounding box center [489, 218] width 750 height 408
click at [272, 119] on div "59.5 €" at bounding box center [282, 119] width 33 height 13
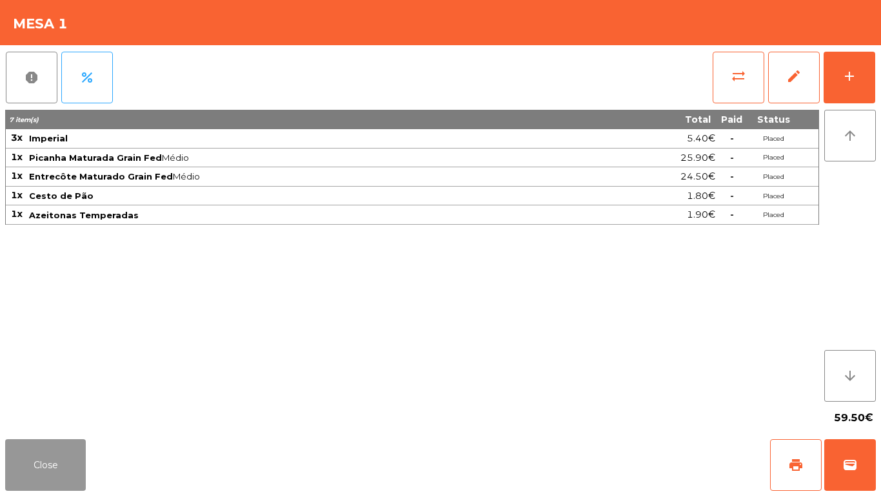
click at [63, 460] on button "Close" at bounding box center [45, 465] width 81 height 52
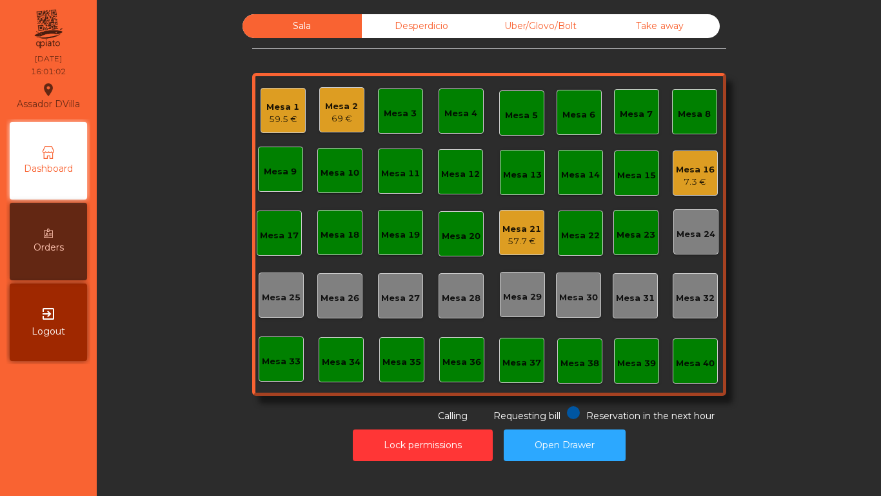
click at [359, 114] on div "Mesa 2 69 €" at bounding box center [341, 109] width 45 height 45
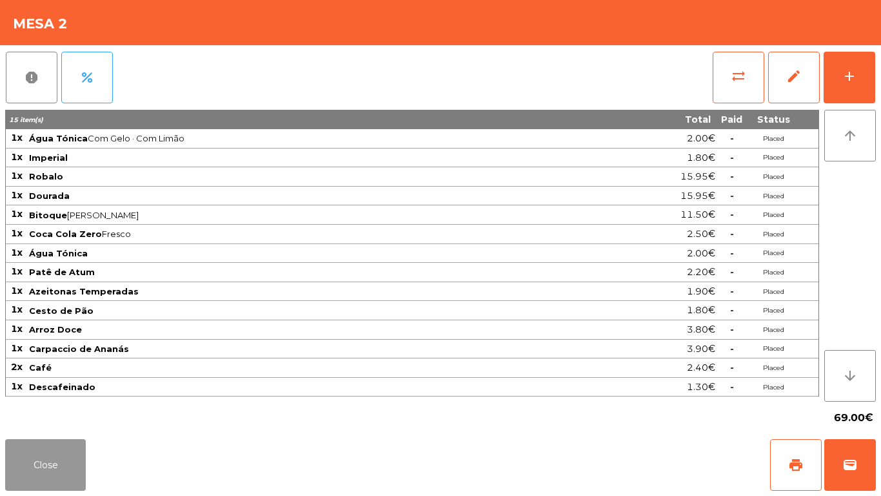
click at [55, 465] on button "Close" at bounding box center [45, 465] width 81 height 52
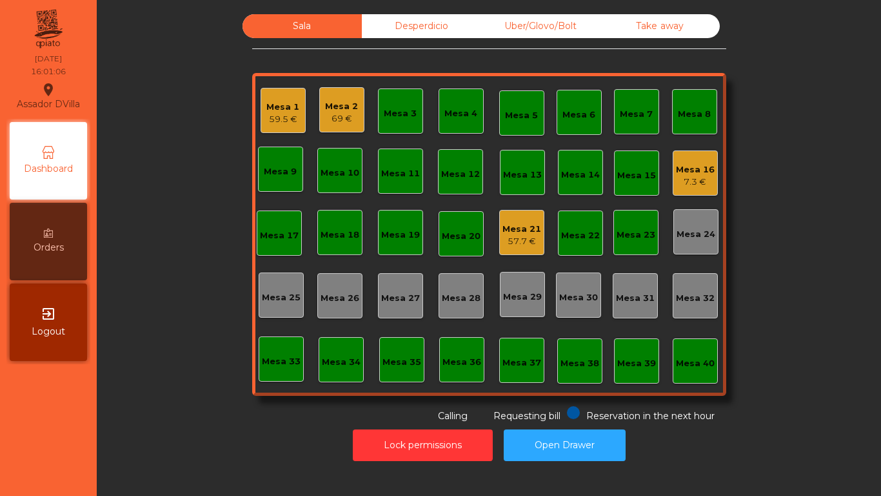
click at [223, 331] on div "Sala Desperdicio Uber/Glovo/Bolt Take away Mesa 1 59.5 € Mesa 2 69 € Mesa 3 Mes…" at bounding box center [489, 218] width 750 height 408
click at [341, 115] on div "69 €" at bounding box center [341, 118] width 33 height 13
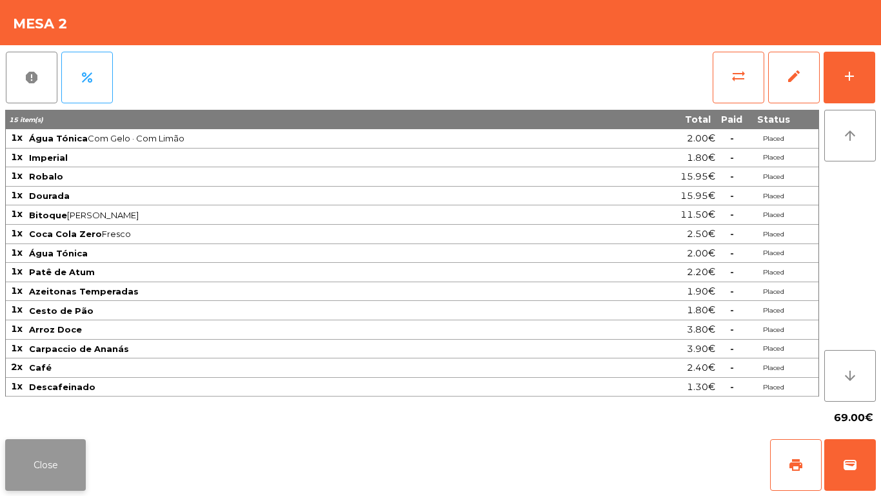
click at [61, 466] on button "Close" at bounding box center [45, 465] width 81 height 52
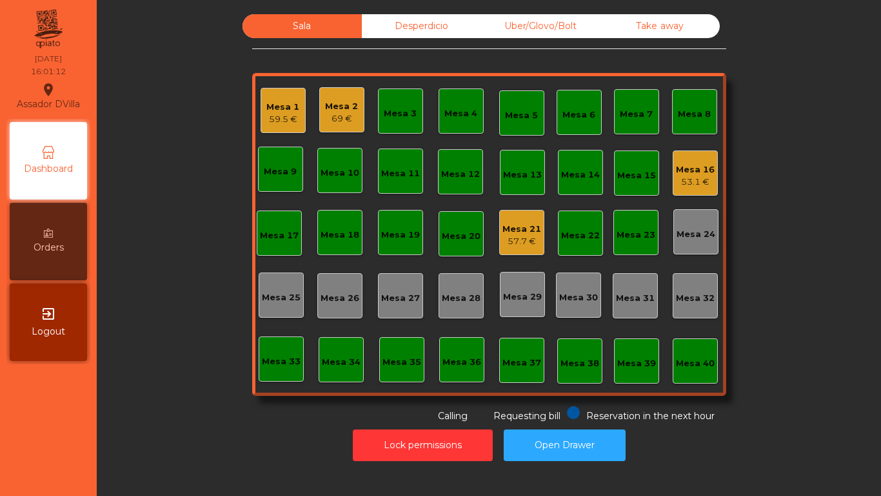
click at [152, 425] on div "Lock permissions Open Drawer" at bounding box center [489, 445] width 750 height 45
click at [688, 184] on div "53.1 €" at bounding box center [695, 181] width 39 height 13
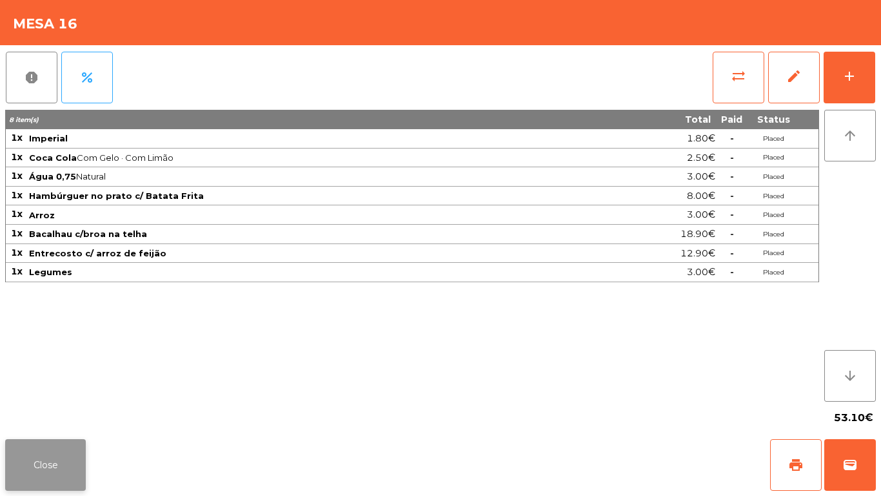
click at [45, 461] on button "Close" at bounding box center [45, 465] width 81 height 52
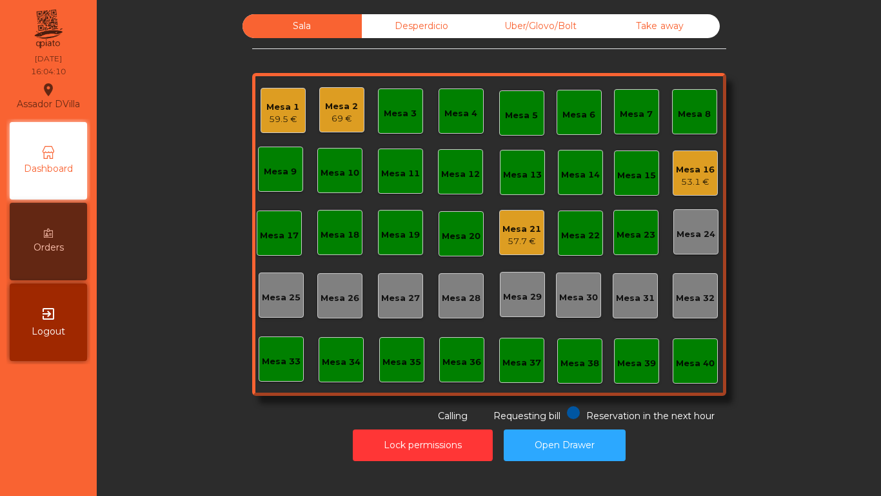
click at [203, 230] on div "Sala Desperdicio Uber/Glovo/Bolt Take away Mesa 1 59.5 € Mesa 2 69 € Mesa 3 Mes…" at bounding box center [489, 218] width 750 height 408
click at [412, 445] on button "Lock permissions" at bounding box center [423, 445] width 140 height 32
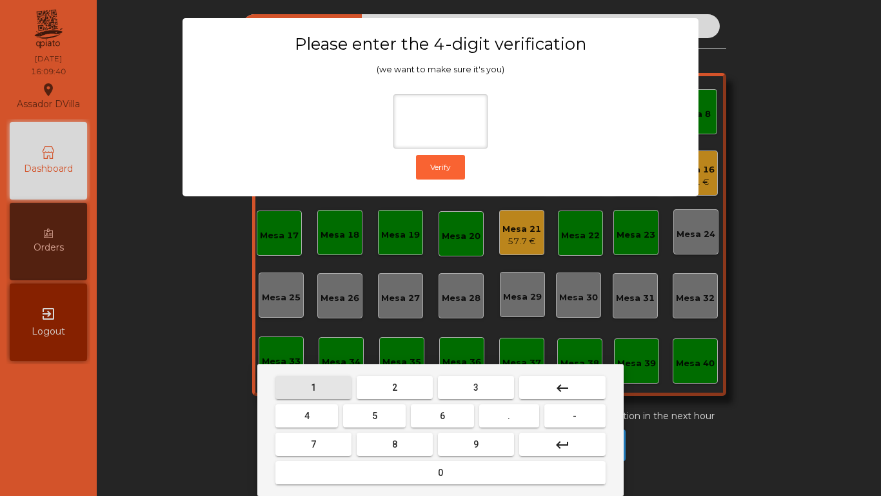
click at [325, 385] on button "1" at bounding box center [313, 387] width 76 height 23
click at [494, 441] on button "9" at bounding box center [476, 443] width 76 height 23
click at [297, 415] on button "4" at bounding box center [306, 415] width 63 height 23
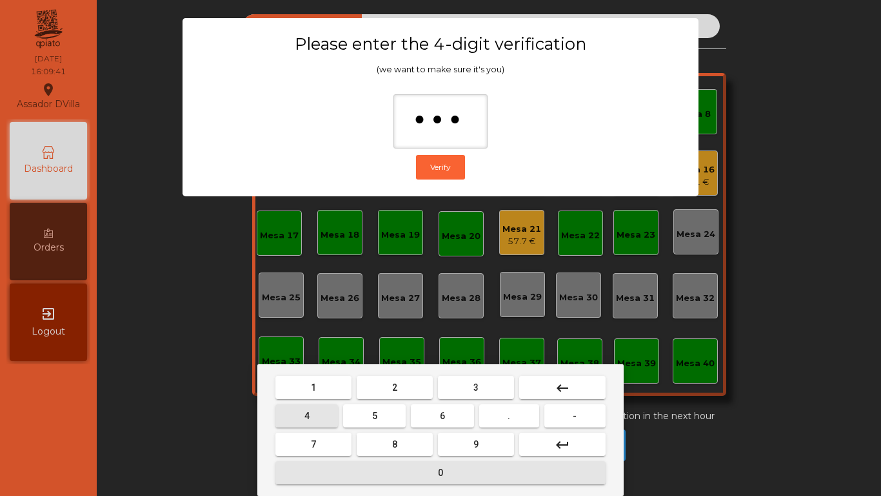
click at [392, 461] on button "0" at bounding box center [440, 472] width 330 height 23
type input "****"
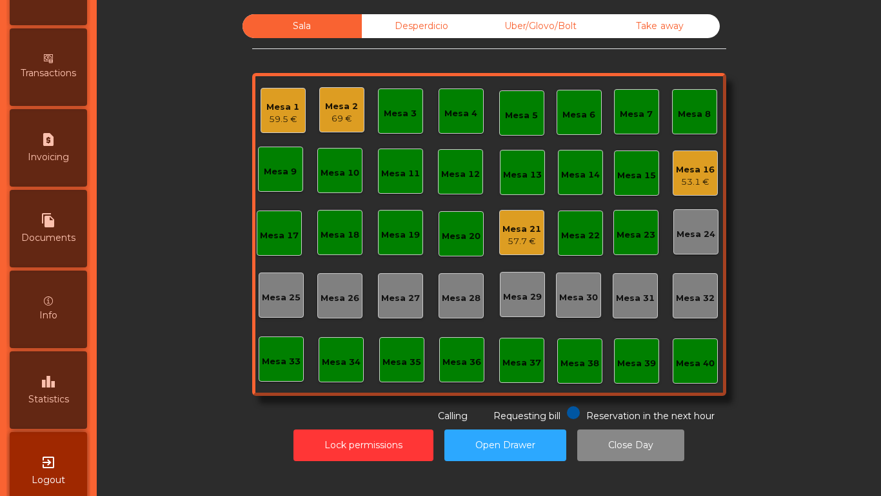
click at [66, 381] on div "leaderboard Statistics" at bounding box center [48, 389] width 77 height 77
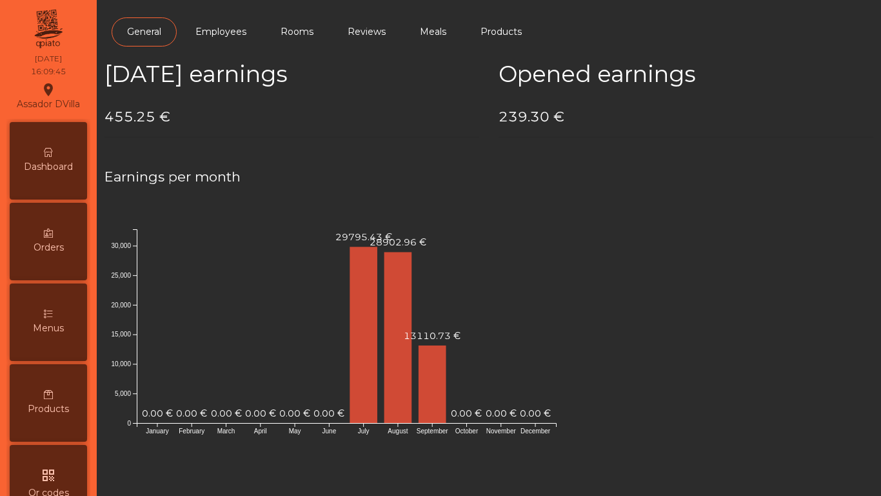
click at [59, 159] on div "Dashboard" at bounding box center [48, 160] width 77 height 77
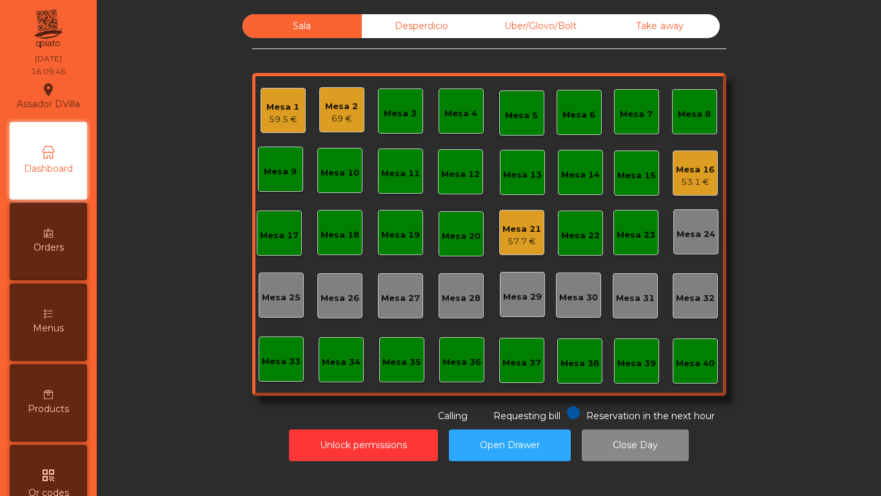
click at [434, 54] on div "Sala Desperdicio Uber/Glovo/Bolt Take away Mesa 1 59.5 € Mesa 2 69 € Mesa 3 Mes…" at bounding box center [489, 218] width 474 height 408
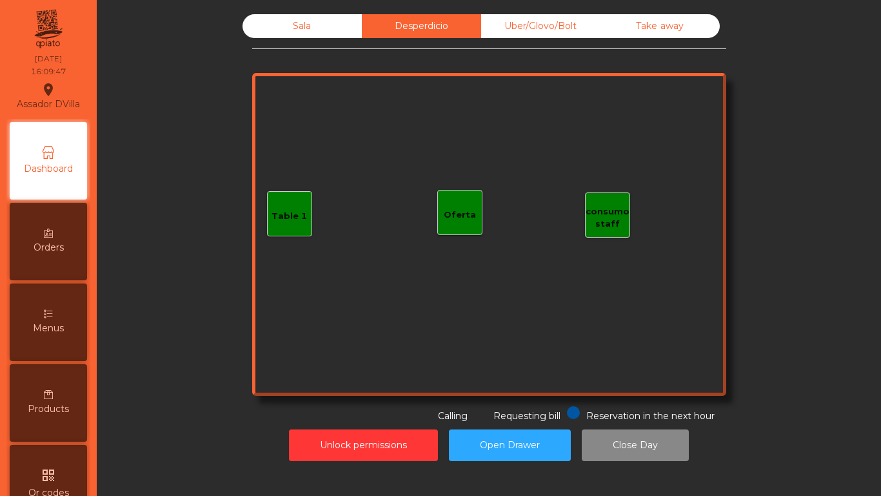
click at [547, 26] on div "Uber/Glovo/Bolt" at bounding box center [540, 26] width 119 height 24
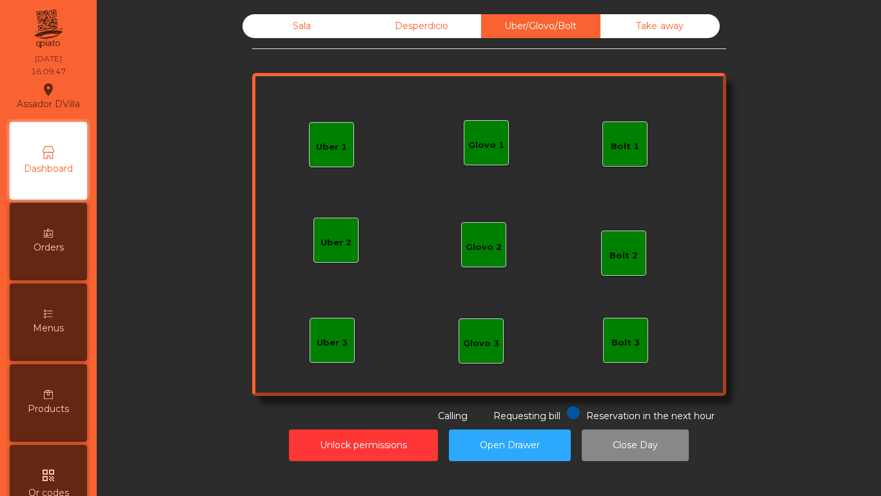
click at [668, 27] on div "Take away" at bounding box center [660, 26] width 119 height 24
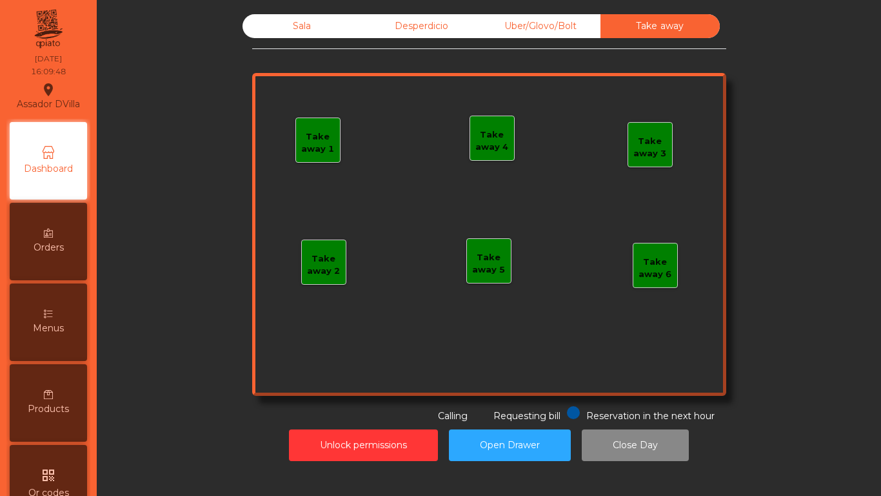
click at [297, 33] on div "Sala" at bounding box center [302, 26] width 119 height 24
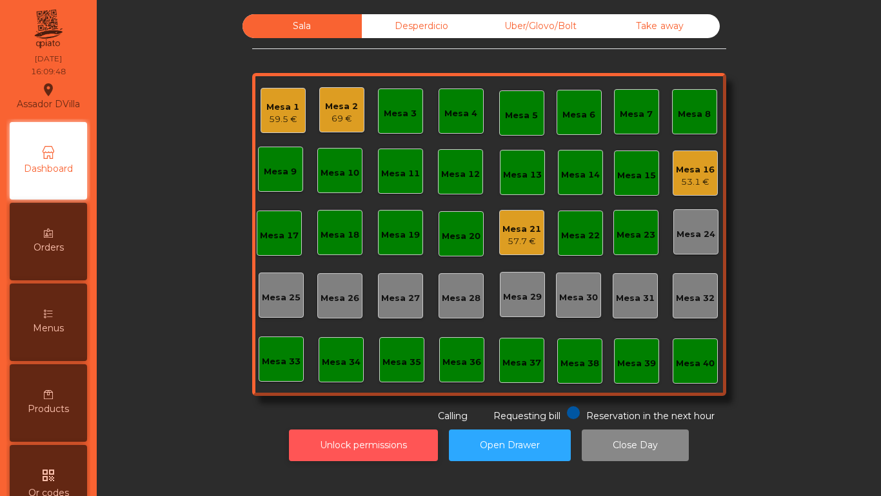
click at [321, 447] on button "Unlock permissions" at bounding box center [363, 445] width 149 height 32
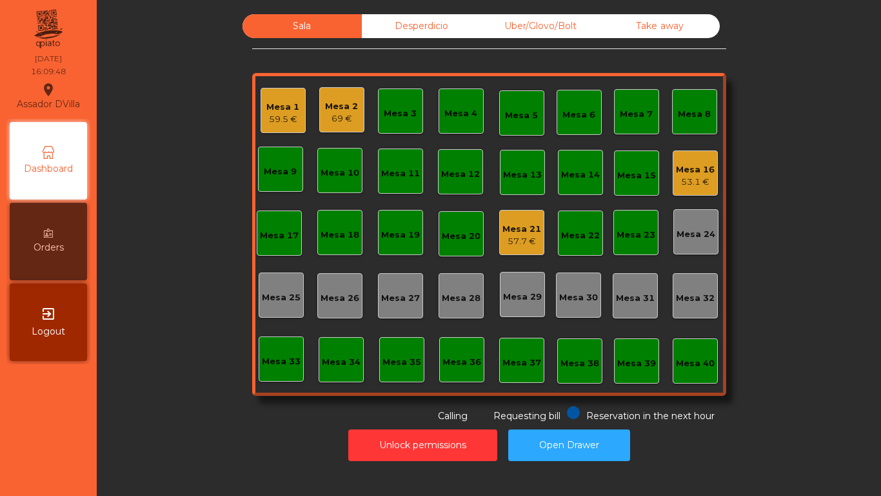
click at [200, 460] on div "Unlock permissions Open Drawer" at bounding box center [489, 445] width 750 height 45
click at [526, 233] on div "Mesa 21" at bounding box center [522, 229] width 39 height 13
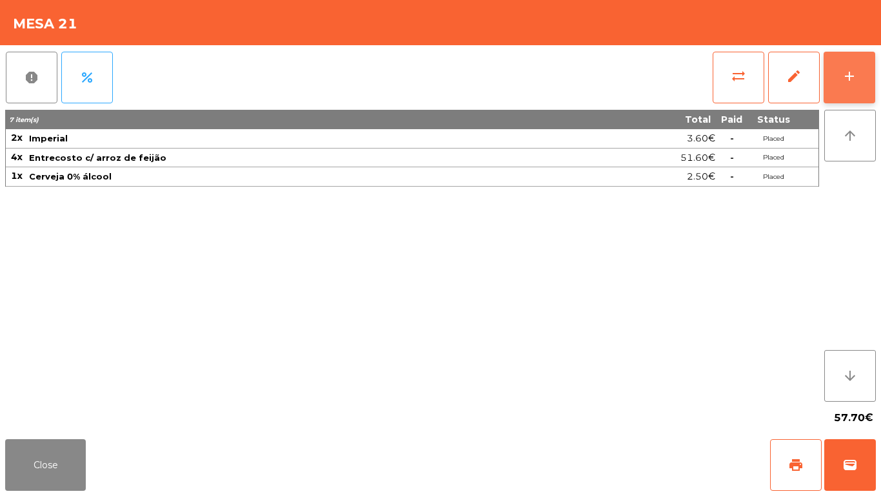
click at [857, 88] on button "add" at bounding box center [850, 78] width 52 height 52
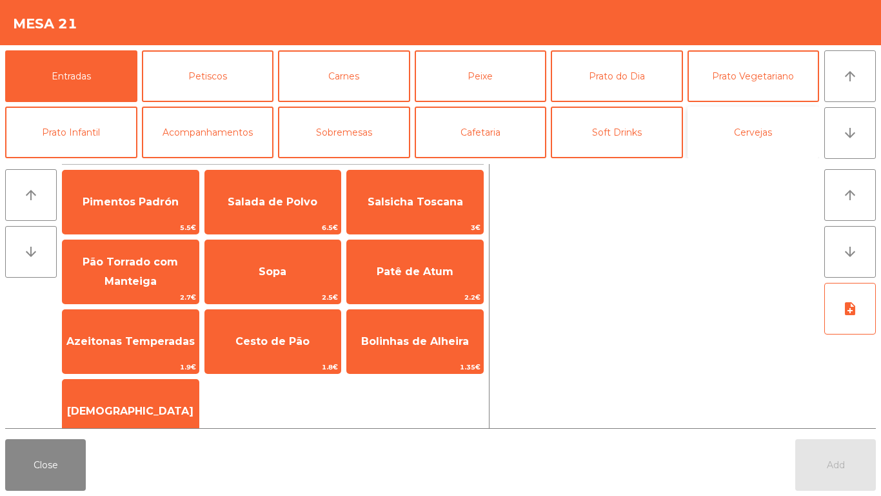
click at [758, 121] on button "Cervejas" at bounding box center [754, 132] width 132 height 52
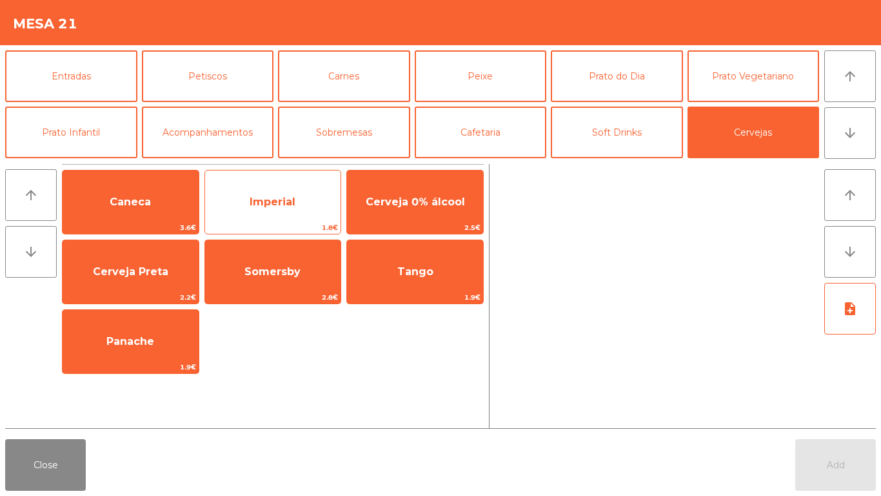
click at [252, 194] on span "Imperial" at bounding box center [273, 202] width 136 height 35
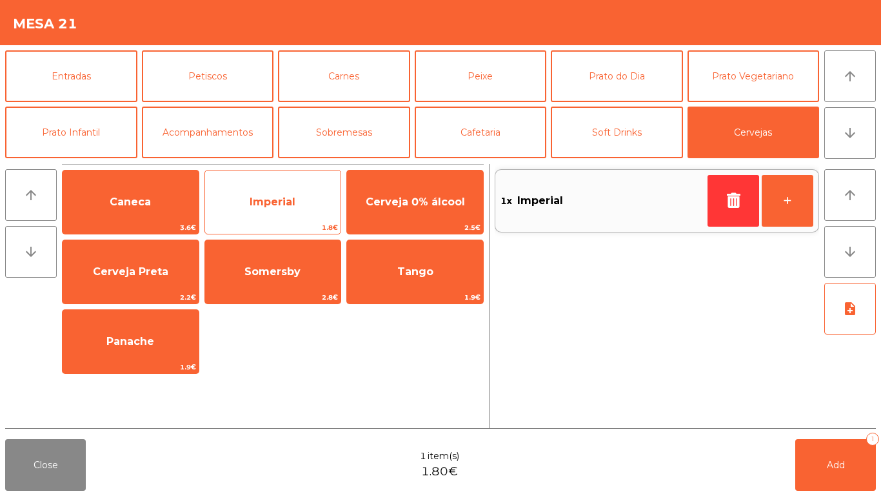
click at [247, 205] on span "Imperial" at bounding box center [273, 202] width 136 height 35
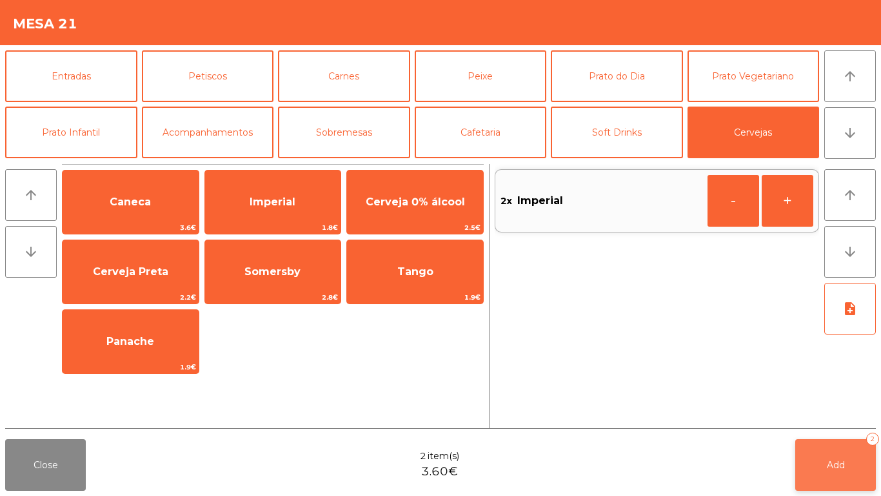
click at [851, 453] on button "Add 2" at bounding box center [836, 465] width 81 height 52
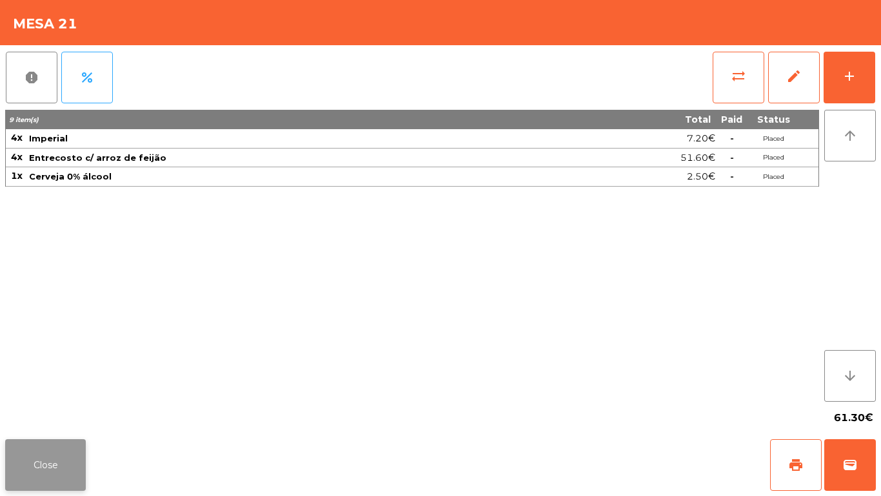
click at [52, 442] on button "Close" at bounding box center [45, 465] width 81 height 52
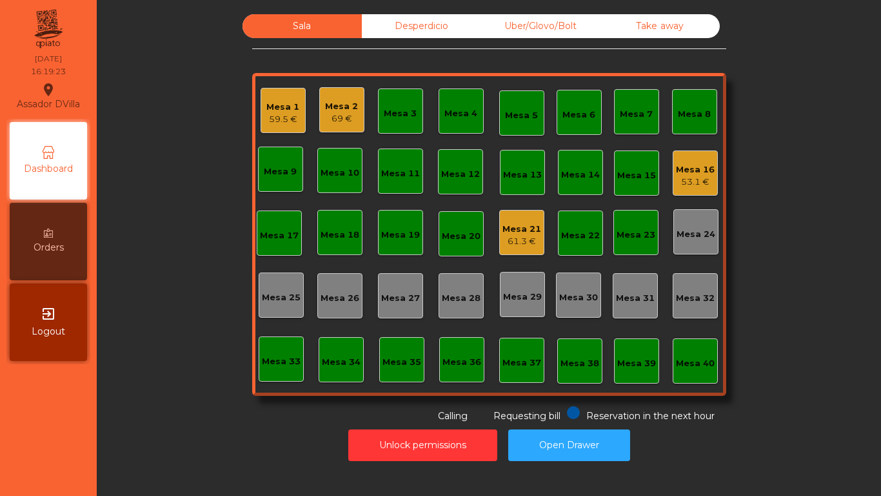
click at [711, 194] on div "Mesa 16 53.1 €" at bounding box center [695, 172] width 45 height 45
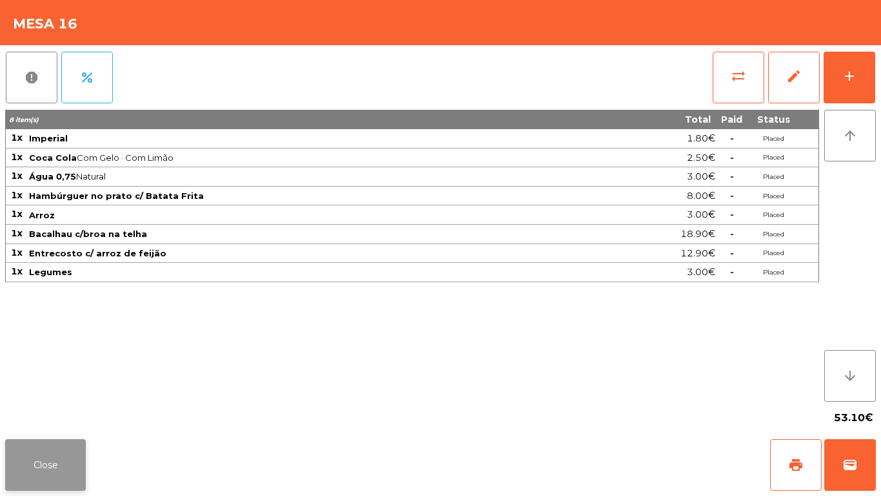
click at [53, 454] on button "Close" at bounding box center [45, 465] width 81 height 52
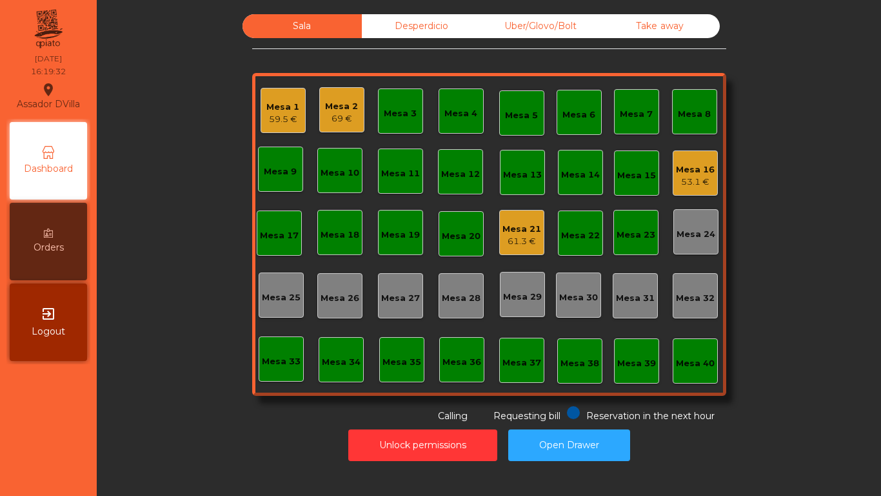
click at [516, 254] on div "Mesa 21 61.3 €" at bounding box center [521, 232] width 45 height 45
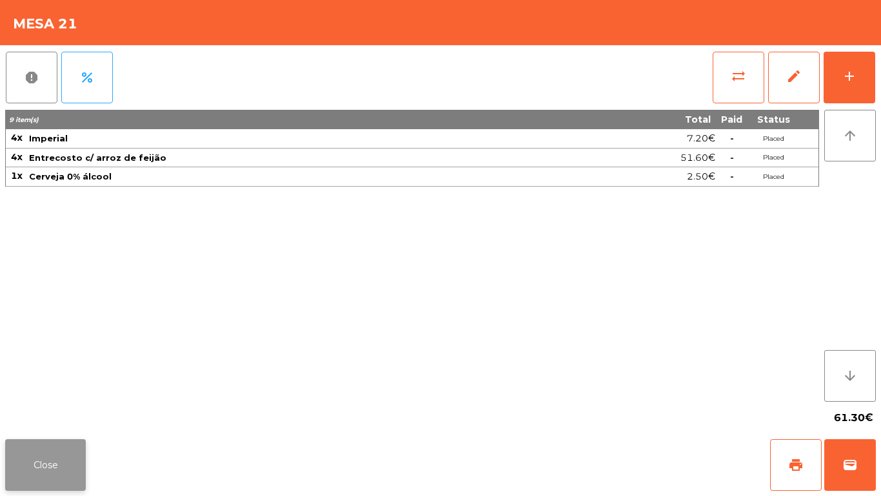
click at [59, 459] on button "Close" at bounding box center [45, 465] width 81 height 52
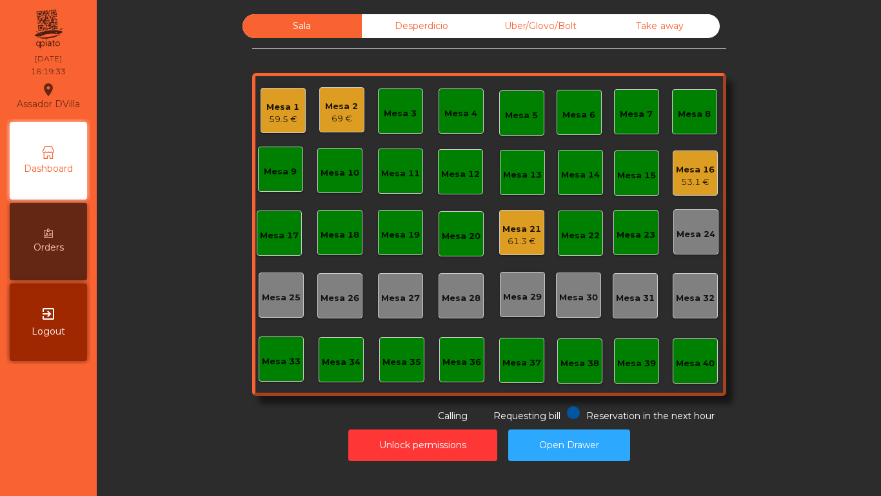
click at [181, 416] on div "Sala Desperdicio Uber/Glovo/Bolt Take away Mesa 1 59.5 € Mesa 2 69 € Mesa 3 Mes…" at bounding box center [489, 218] width 750 height 408
click at [265, 123] on div "Mesa 1 59.5 €" at bounding box center [283, 110] width 45 height 45
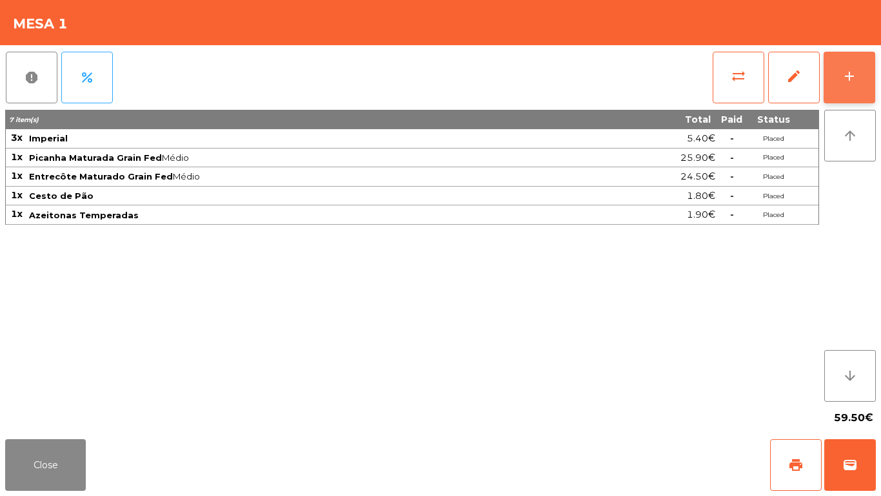
click at [871, 66] on button "add" at bounding box center [850, 78] width 52 height 52
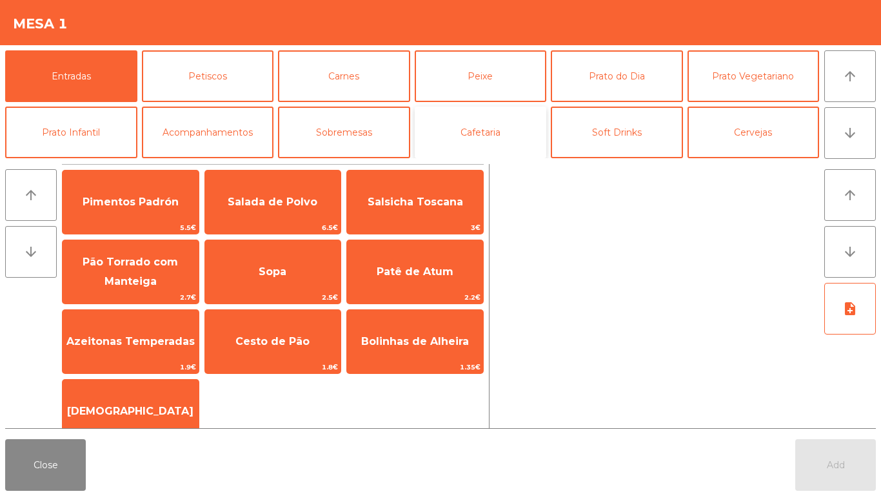
click at [532, 135] on button "Cafetaria" at bounding box center [481, 132] width 132 height 52
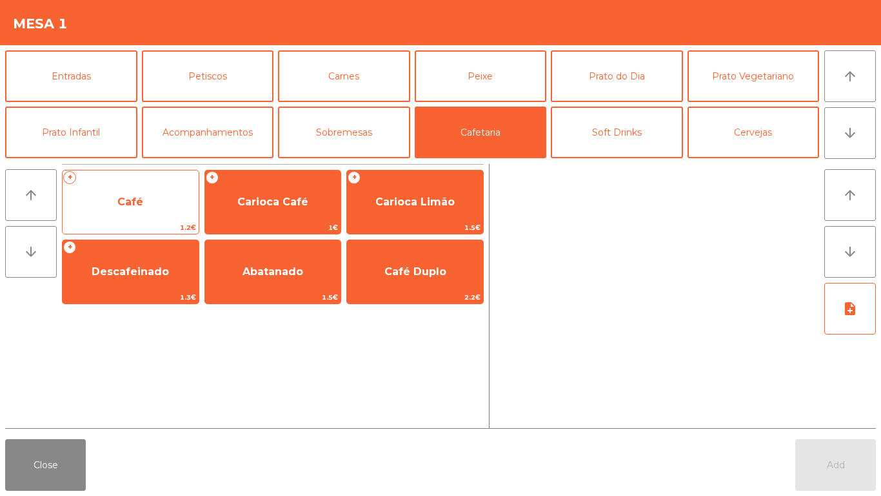
click at [139, 214] on span "Café" at bounding box center [131, 202] width 136 height 35
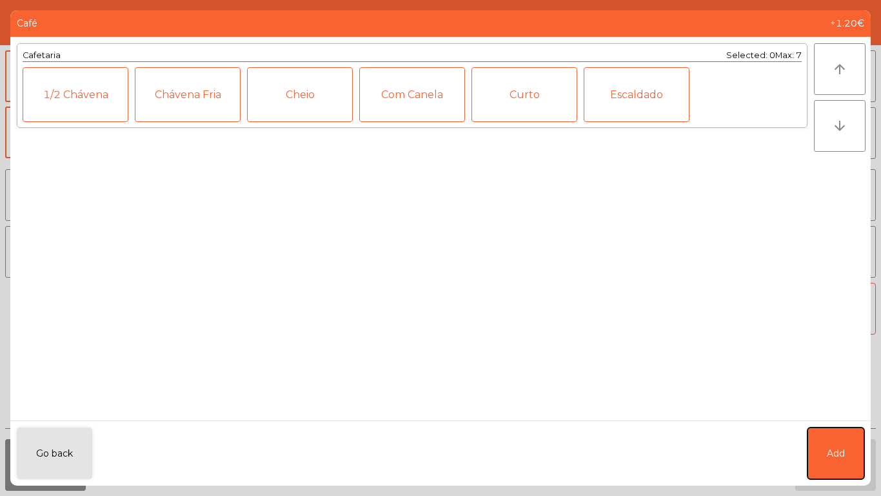
click at [834, 446] on span "Add" at bounding box center [836, 453] width 18 height 14
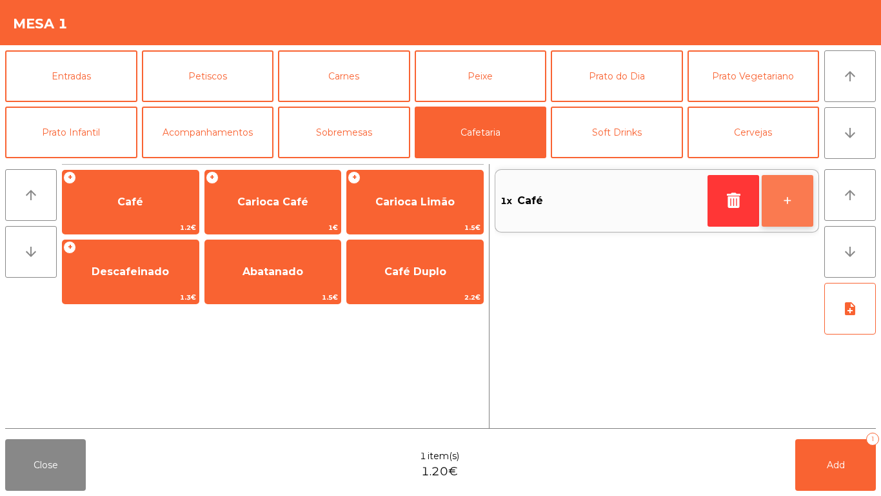
click at [780, 203] on button "+" at bounding box center [788, 201] width 52 height 52
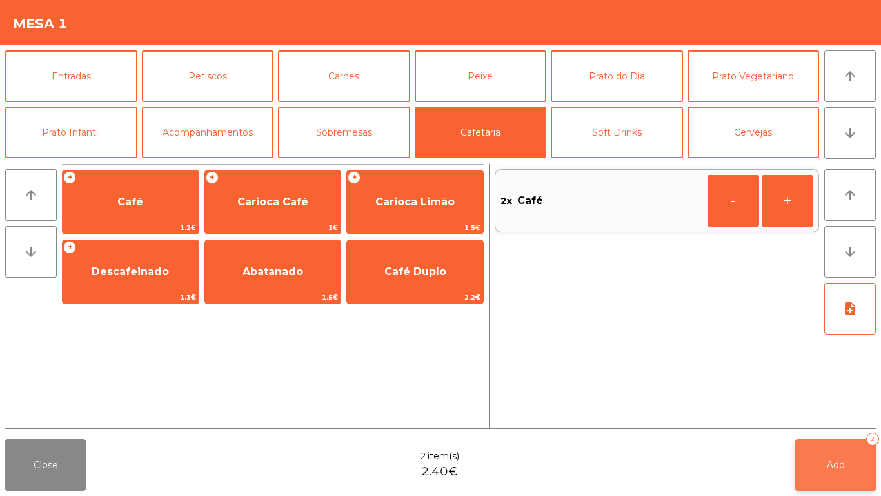
click at [823, 470] on button "Add 2" at bounding box center [836, 465] width 81 height 52
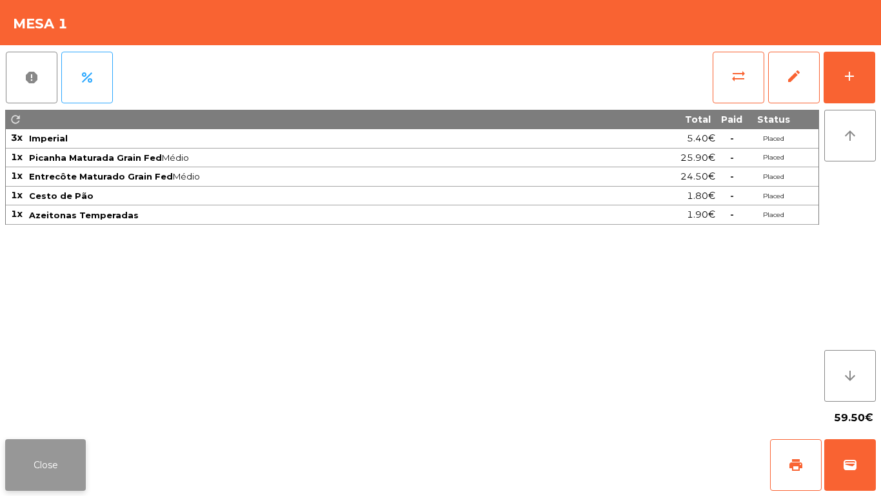
click at [42, 469] on button "Close" at bounding box center [45, 465] width 81 height 52
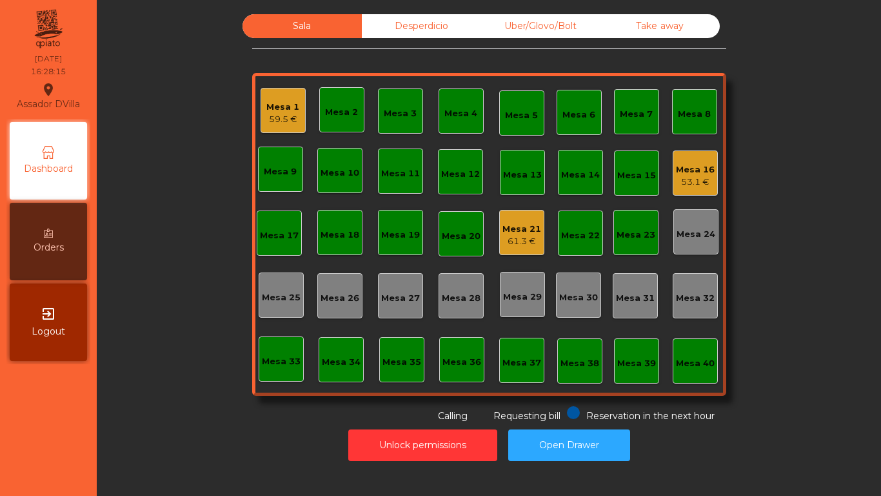
click at [711, 174] on div "Mesa 16 53.1 €" at bounding box center [695, 172] width 45 height 45
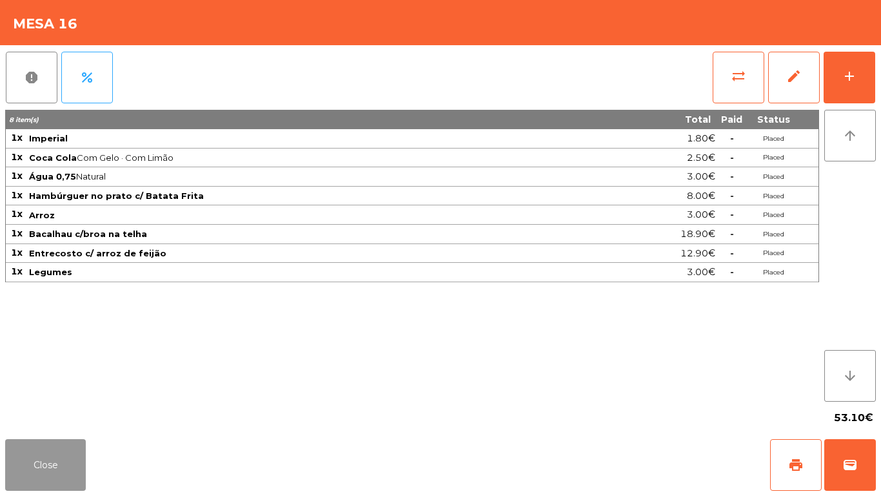
click at [69, 476] on button "Close" at bounding box center [45, 465] width 81 height 52
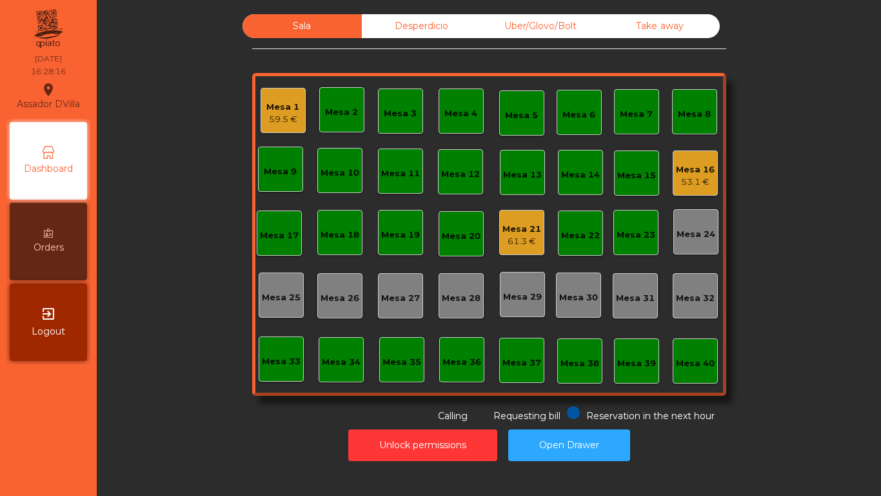
click at [512, 228] on div "Mesa 21" at bounding box center [522, 229] width 39 height 13
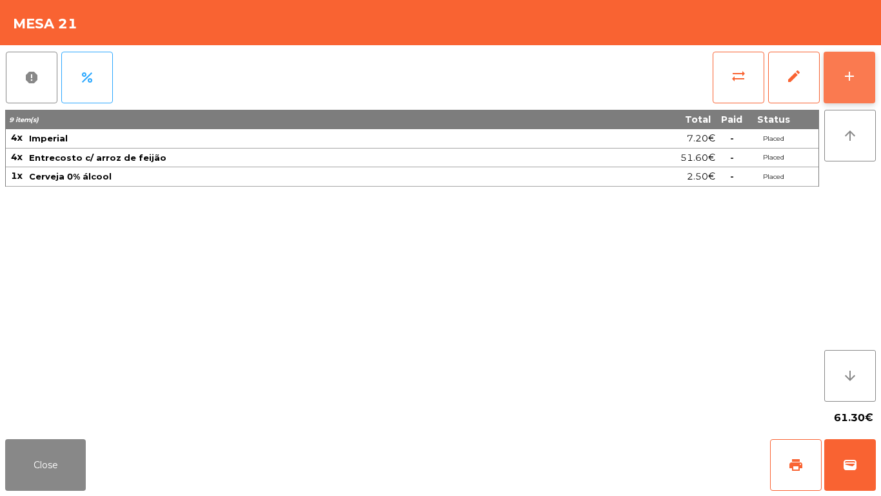
click at [865, 80] on button "add" at bounding box center [850, 78] width 52 height 52
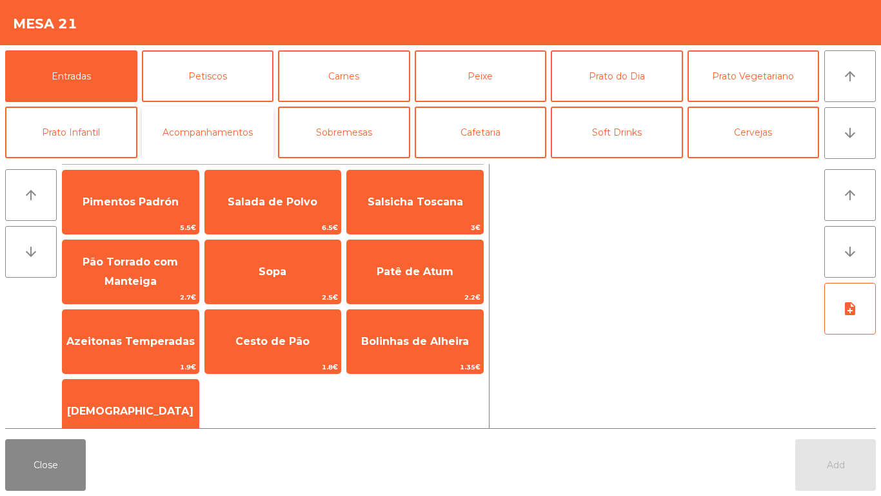
click at [205, 141] on button "Acompanhamentos" at bounding box center [208, 132] width 132 height 52
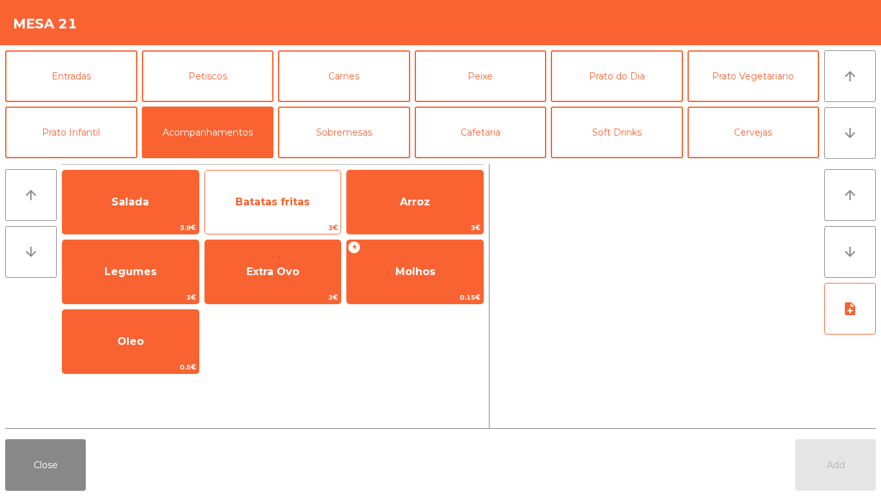
click at [288, 223] on span "3€" at bounding box center [273, 227] width 136 height 12
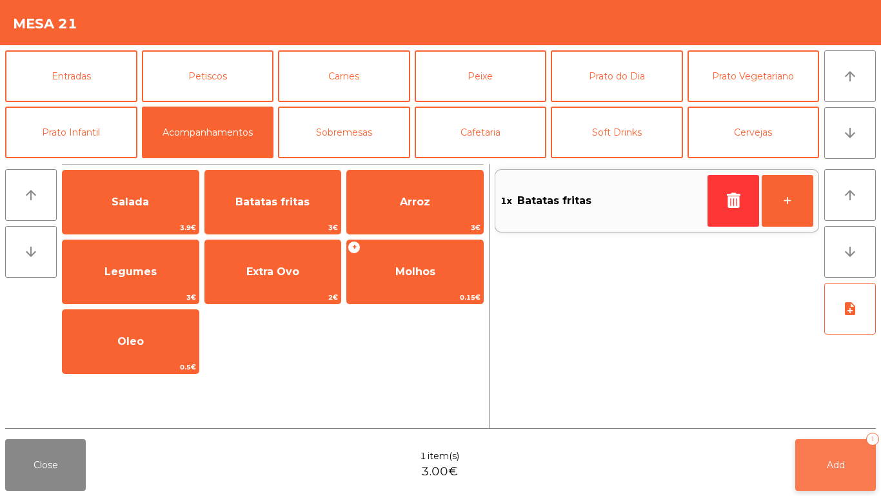
click at [841, 459] on span "Add" at bounding box center [836, 465] width 18 height 12
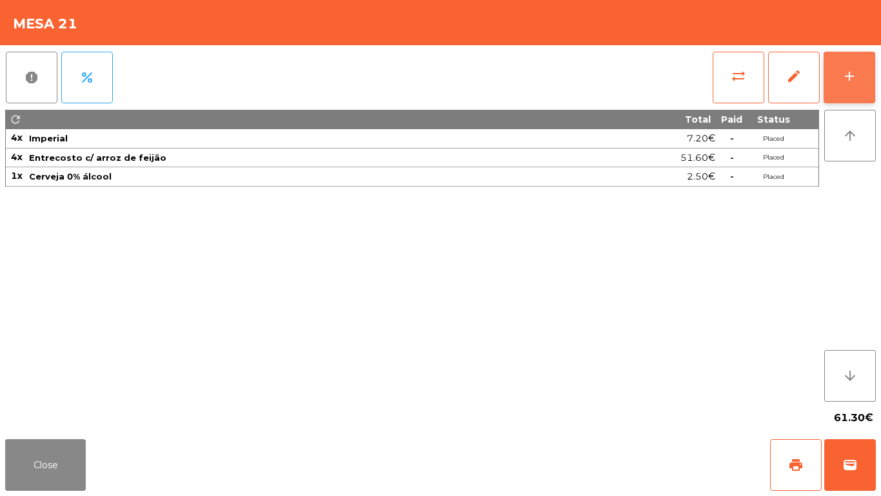
click at [860, 83] on button "add" at bounding box center [850, 78] width 52 height 52
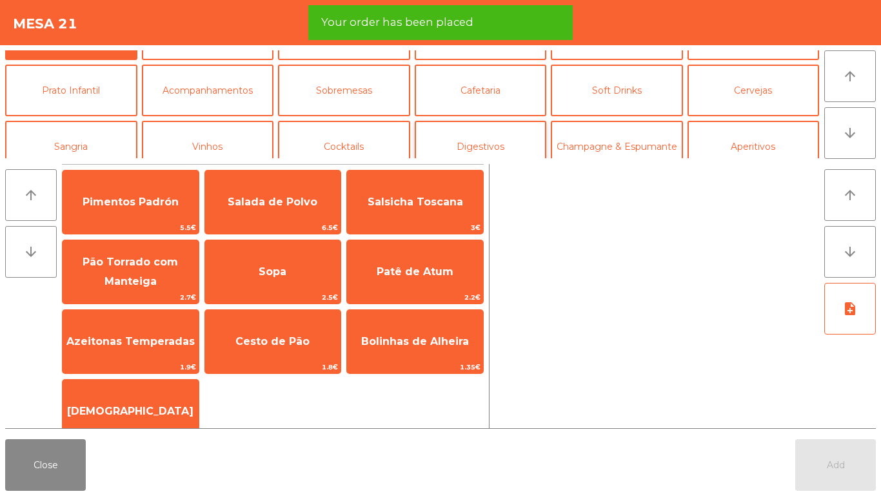
scroll to position [65, 0]
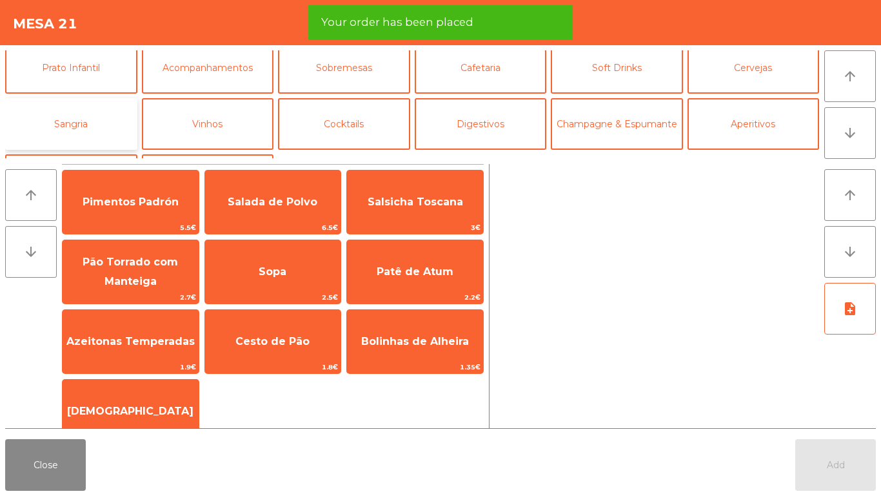
click at [109, 122] on button "Sangria" at bounding box center [71, 124] width 132 height 52
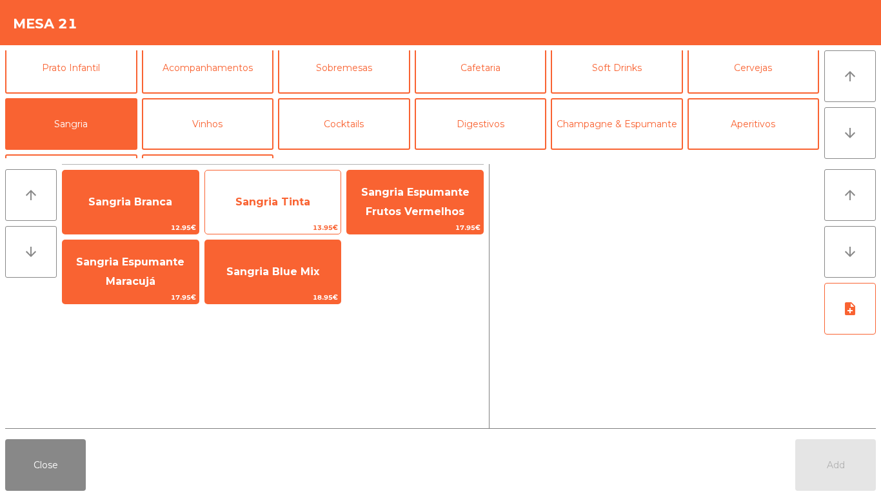
click at [252, 223] on span "13.95€" at bounding box center [273, 227] width 136 height 12
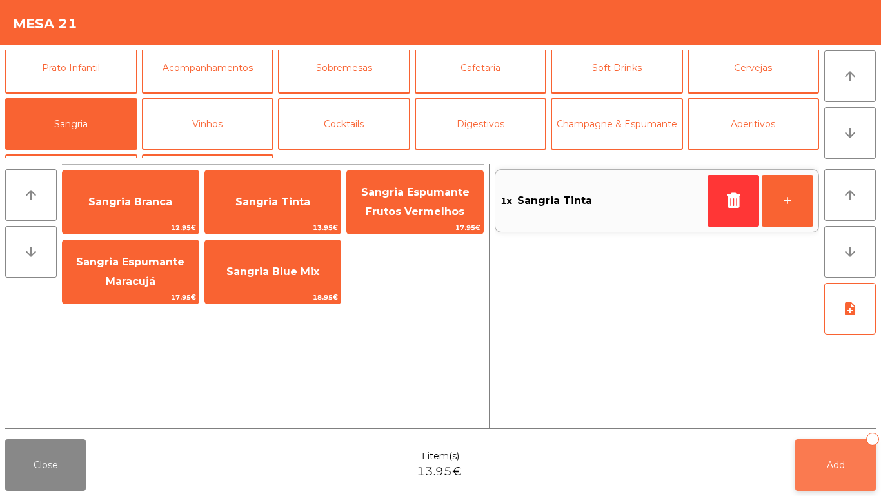
click at [835, 481] on button "Add 1" at bounding box center [836, 465] width 81 height 52
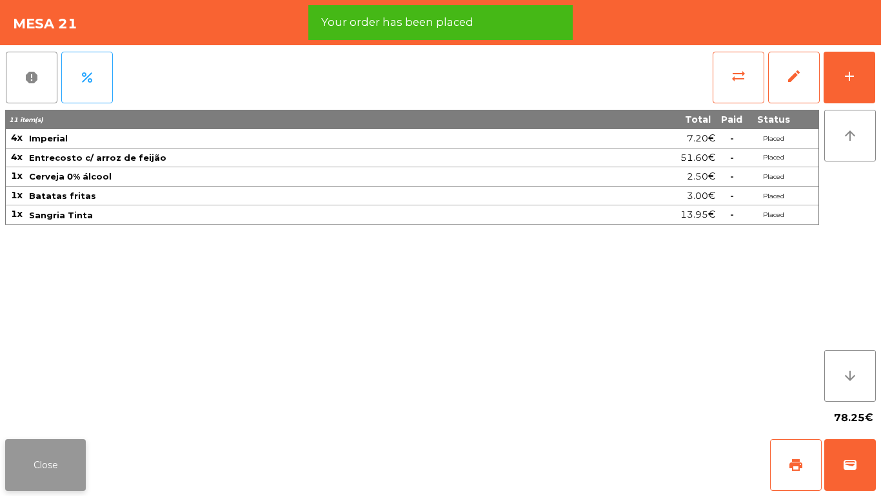
click at [37, 455] on button "Close" at bounding box center [45, 465] width 81 height 52
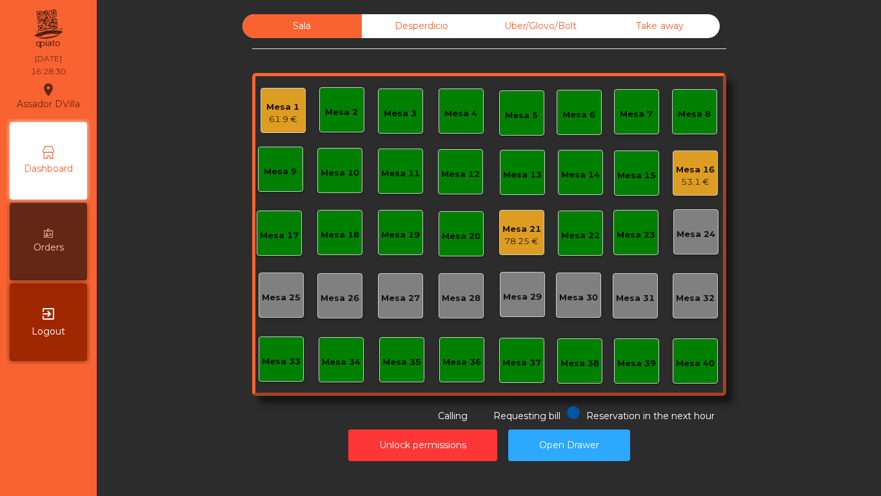
click at [534, 221] on div "Mesa 21 78.25 €" at bounding box center [522, 232] width 39 height 30
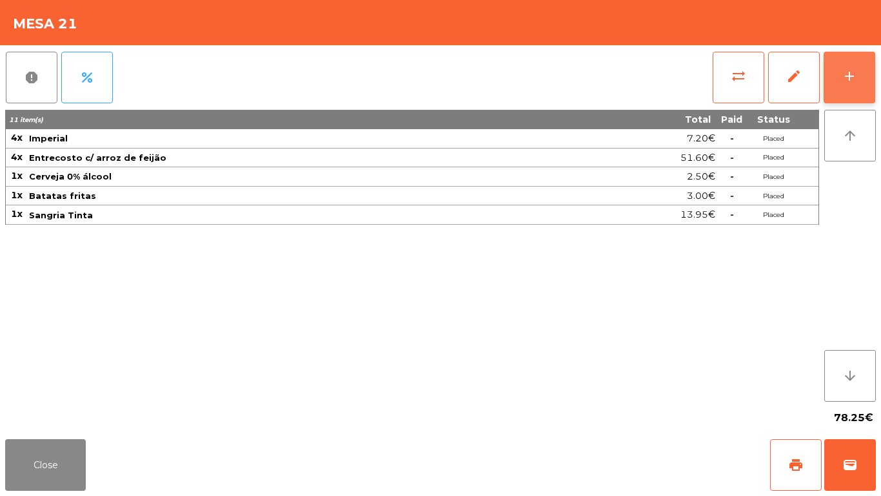
click at [859, 89] on button "add" at bounding box center [850, 78] width 52 height 52
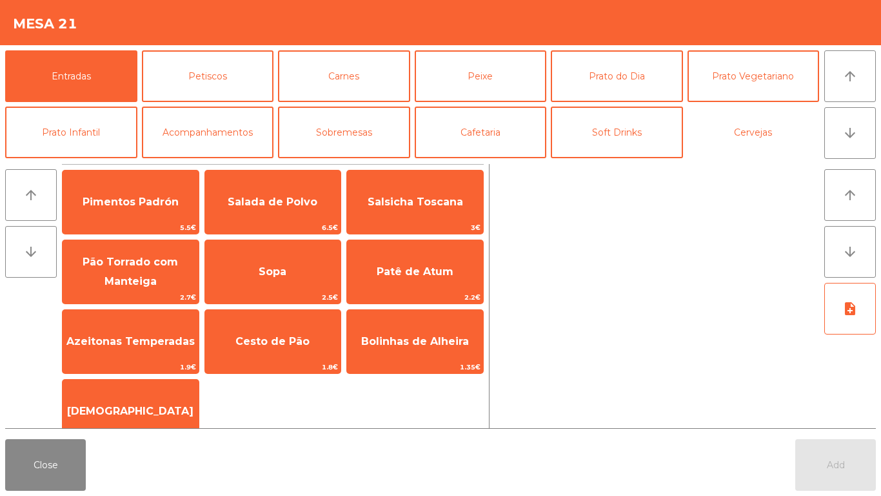
drag, startPoint x: 732, startPoint y: 142, endPoint x: 652, endPoint y: 169, distance: 85.1
click at [733, 142] on button "Cervejas" at bounding box center [754, 132] width 132 height 52
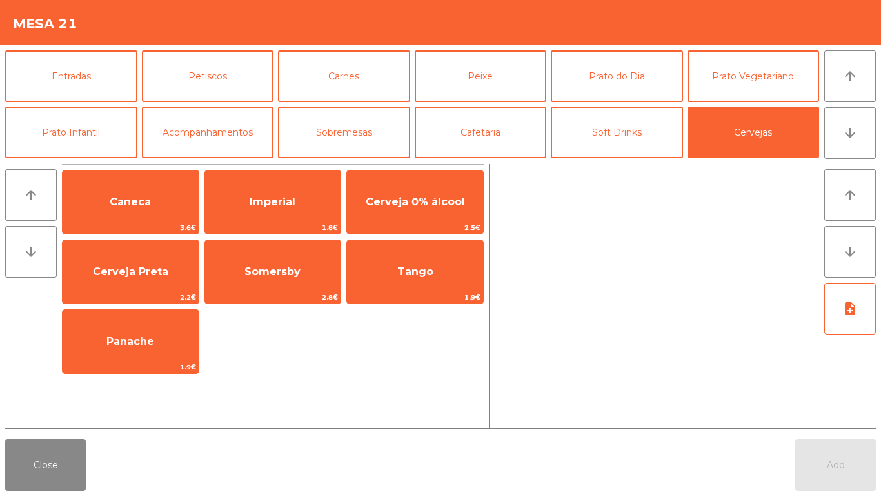
drag, startPoint x: 432, startPoint y: 212, endPoint x: 832, endPoint y: 429, distance: 455.6
click at [433, 212] on span "Cerveja 0% álcool" at bounding box center [415, 202] width 136 height 35
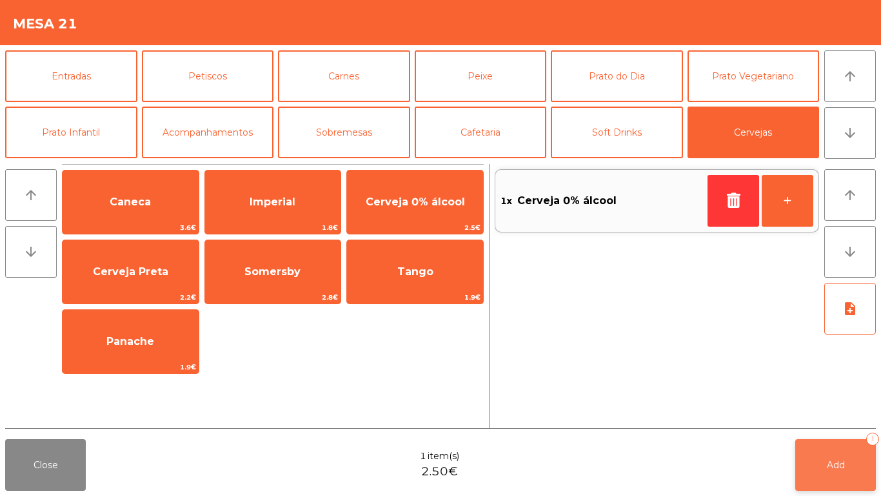
drag, startPoint x: 846, startPoint y: 438, endPoint x: 849, endPoint y: 446, distance: 8.4
click at [848, 445] on div "Close 1 item(s) 2.50€ Add 1" at bounding box center [440, 465] width 881 height 62
click at [850, 447] on button "Add 1" at bounding box center [836, 465] width 81 height 52
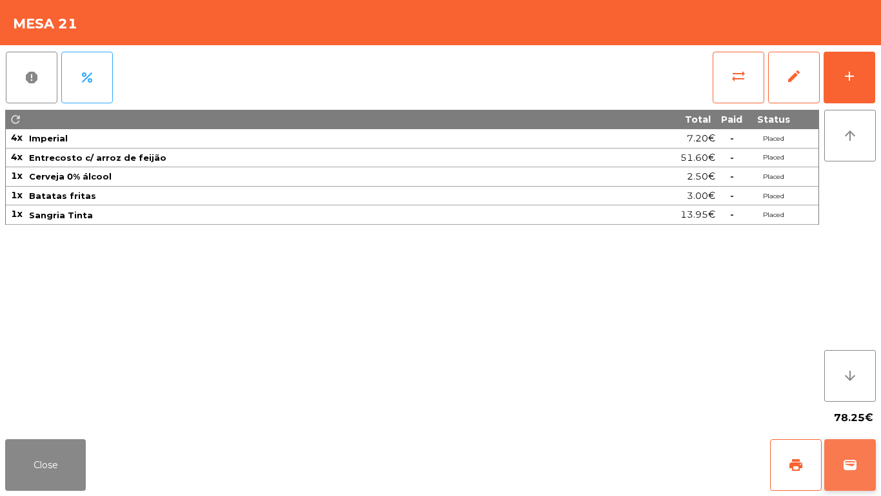
click at [839, 469] on button "wallet" at bounding box center [851, 465] width 52 height 52
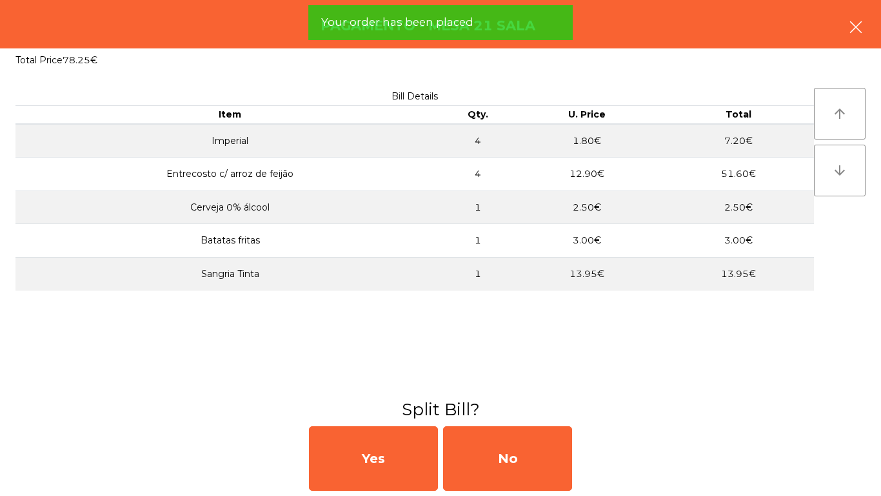
click at [854, 32] on icon "button" at bounding box center [855, 26] width 15 height 15
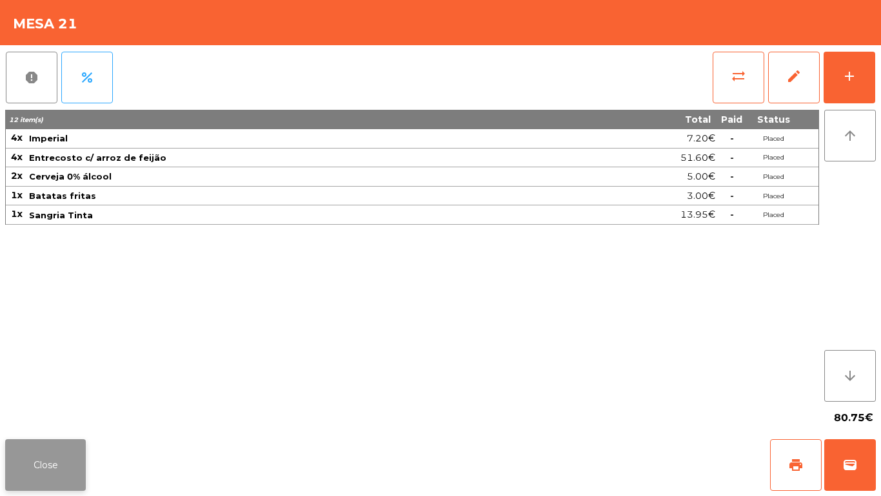
click at [38, 448] on button "Close" at bounding box center [45, 465] width 81 height 52
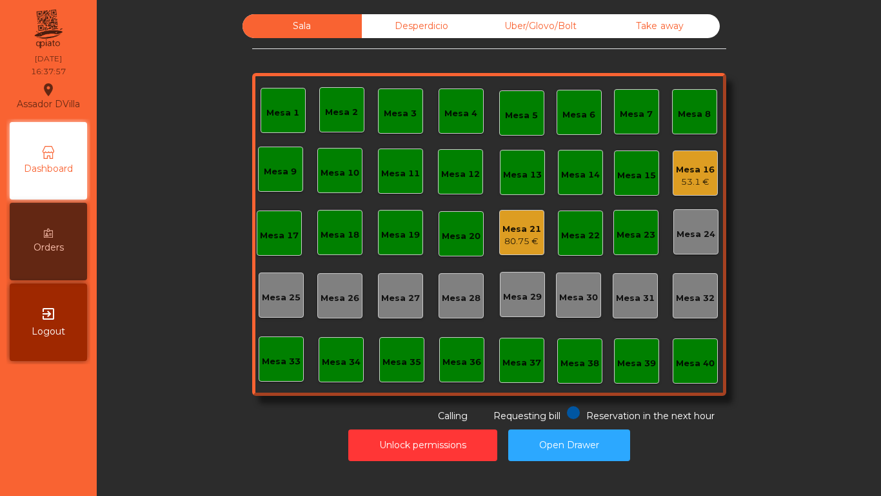
click at [511, 241] on div "80.75 €" at bounding box center [522, 241] width 39 height 13
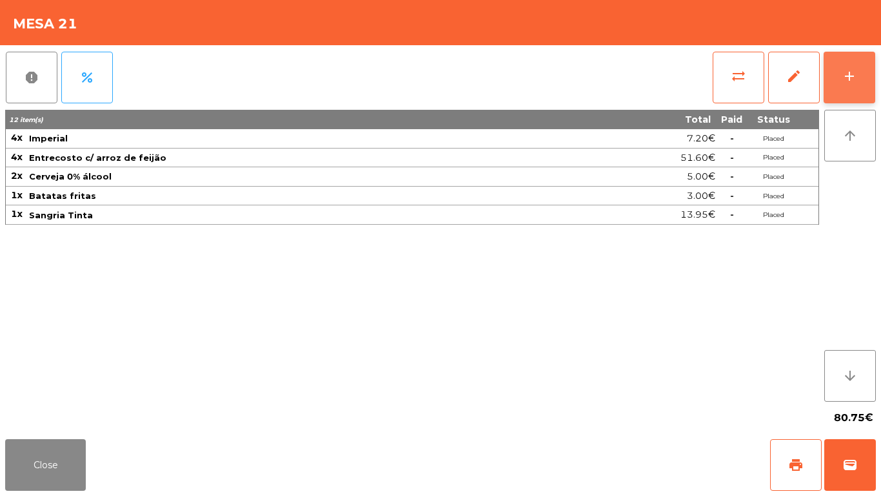
click at [870, 83] on button "add" at bounding box center [850, 78] width 52 height 52
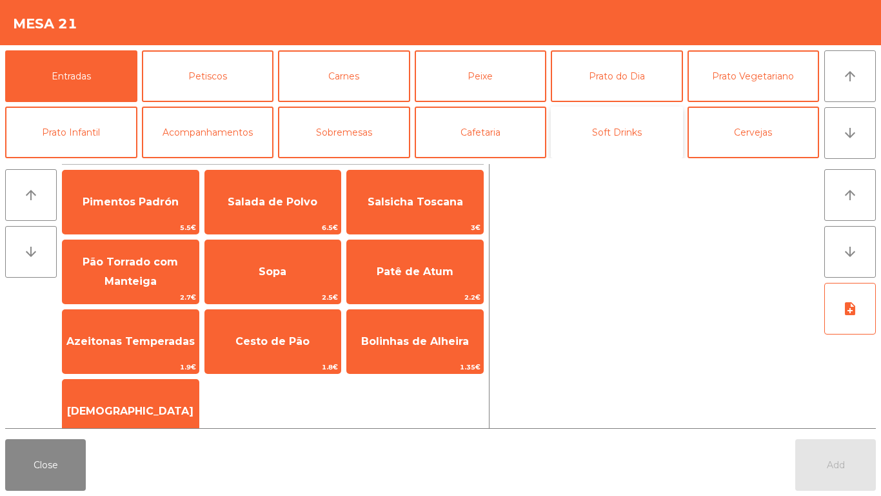
click at [609, 116] on button "Soft Drinks" at bounding box center [617, 132] width 132 height 52
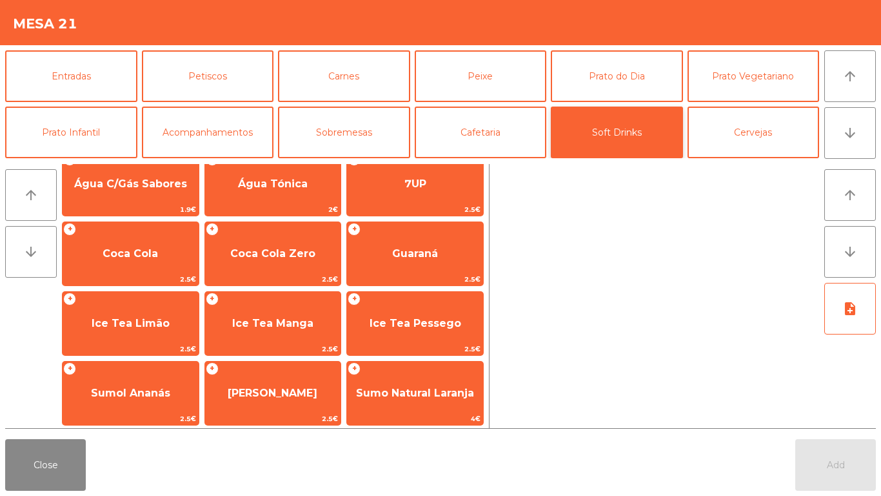
scroll to position [126, 0]
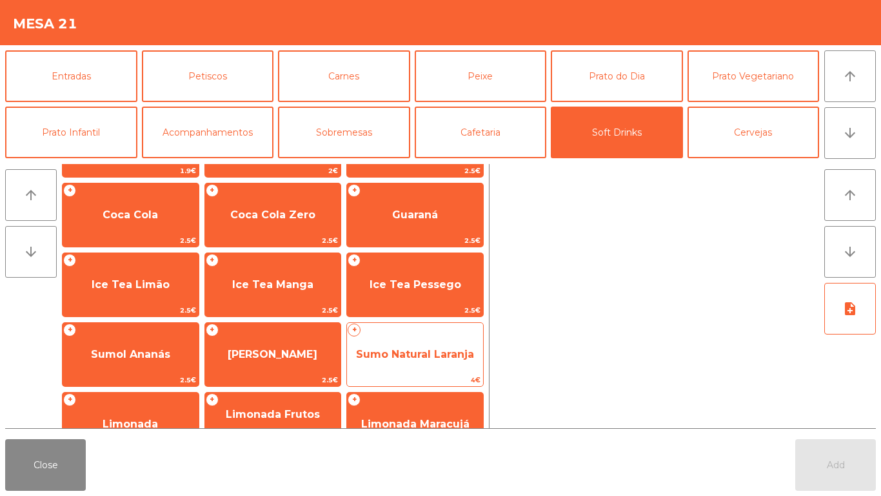
click at [412, 350] on span "Sumo Natural Laranja" at bounding box center [415, 354] width 118 height 12
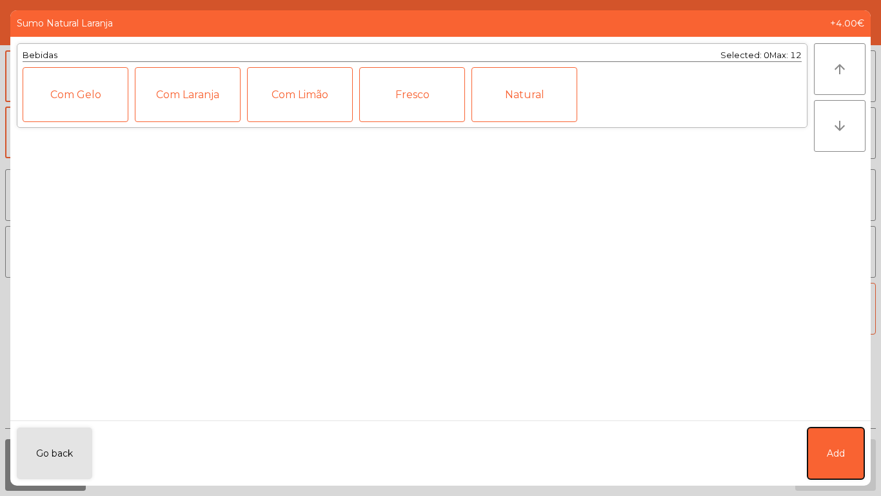
click at [827, 452] on span "Add" at bounding box center [836, 453] width 18 height 14
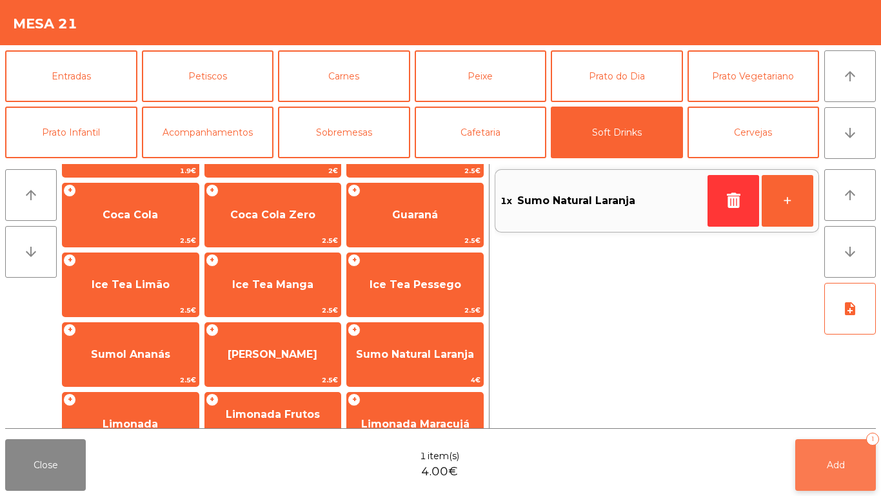
click at [854, 468] on button "Add 1" at bounding box center [836, 465] width 81 height 52
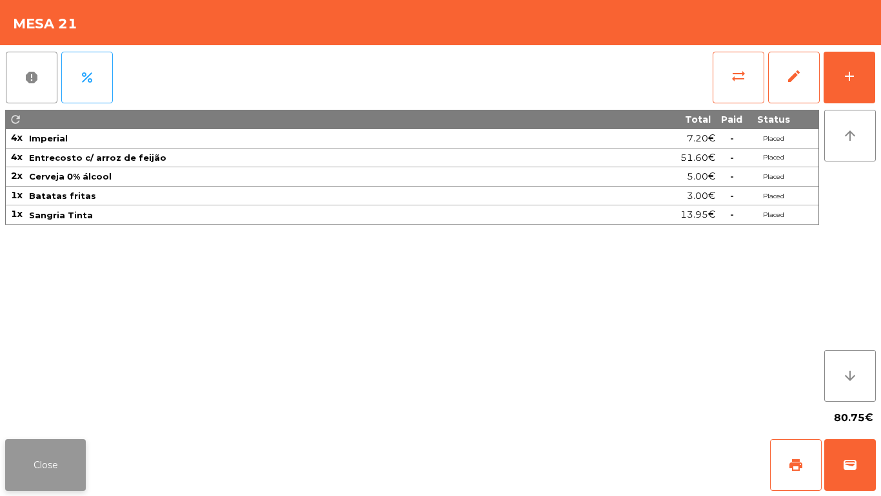
click at [63, 453] on button "Close" at bounding box center [45, 465] width 81 height 52
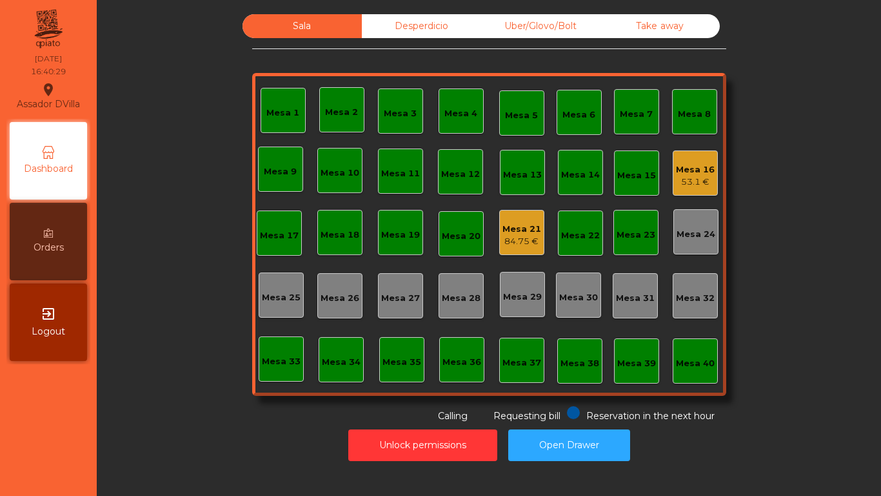
click at [690, 170] on div "Mesa 16" at bounding box center [695, 169] width 39 height 13
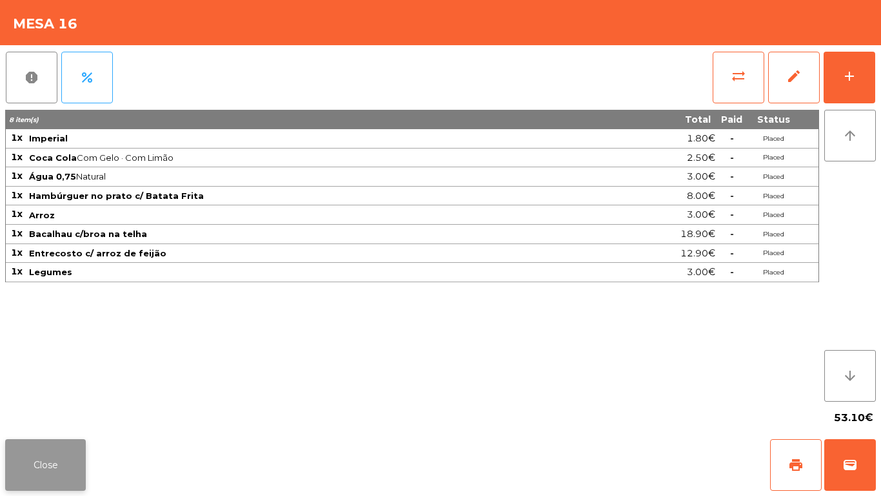
click at [57, 440] on button "Close" at bounding box center [45, 465] width 81 height 52
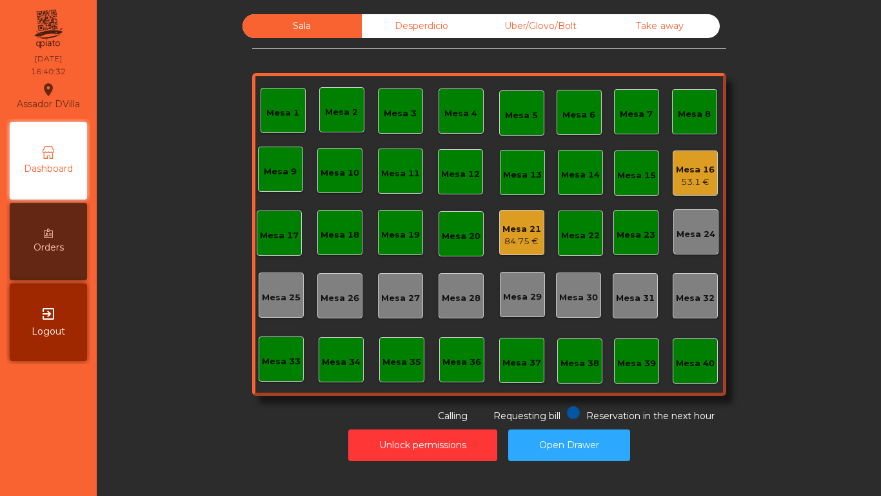
click at [711, 190] on div "Mesa 16 53.1 €" at bounding box center [695, 172] width 45 height 45
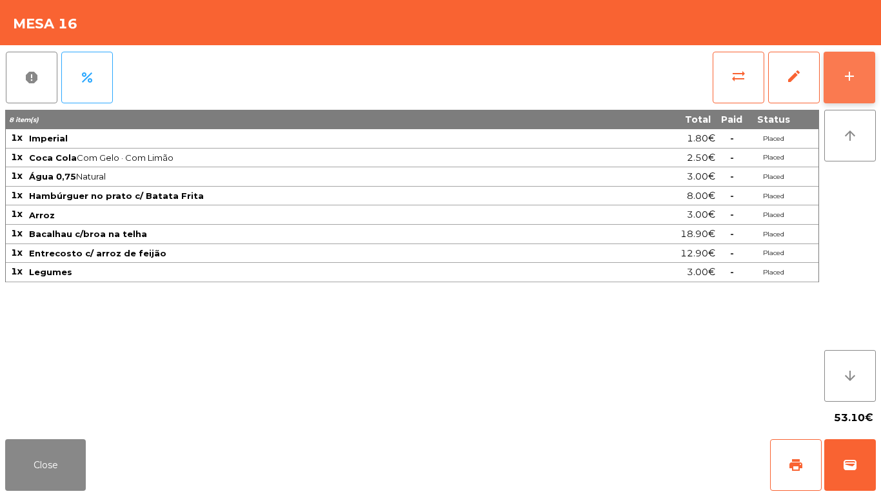
click at [869, 83] on button "add" at bounding box center [850, 78] width 52 height 52
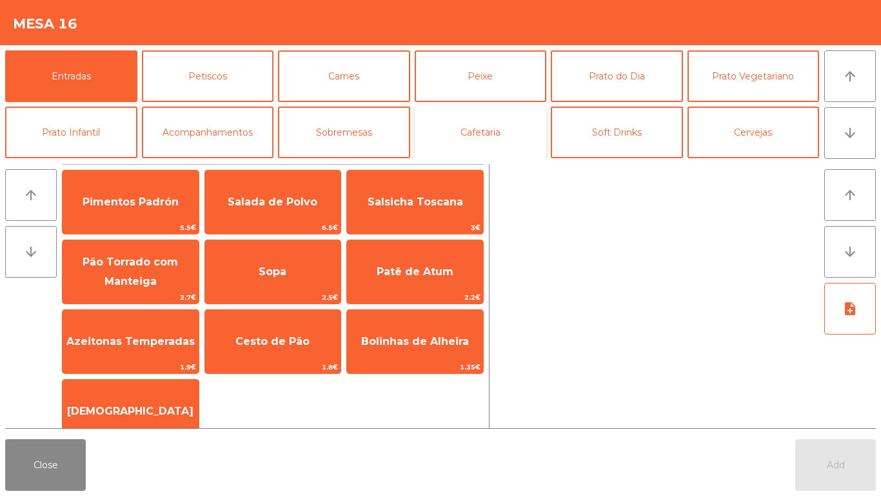
click at [490, 137] on button "Cafetaria" at bounding box center [481, 132] width 132 height 52
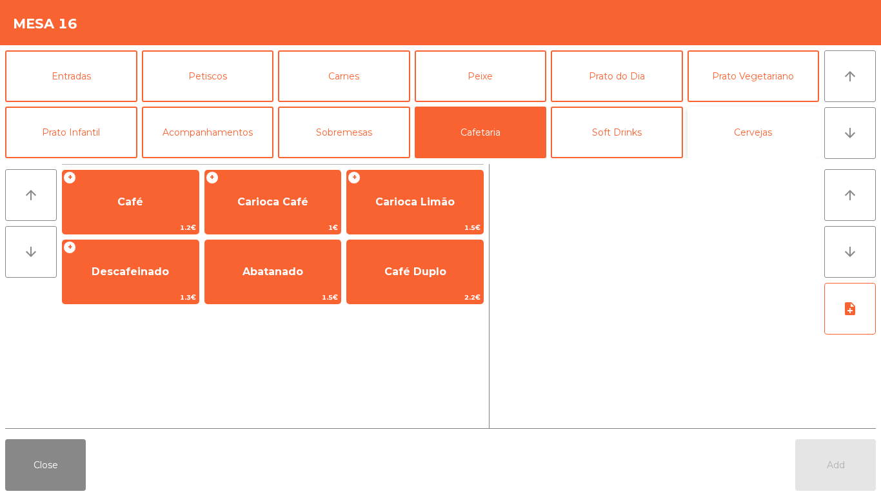
click at [731, 134] on button "Cervejas" at bounding box center [754, 132] width 132 height 52
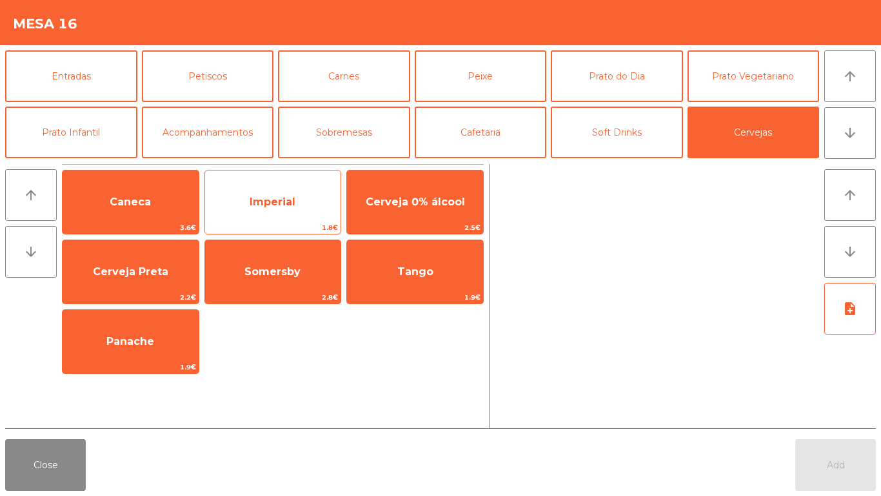
click at [234, 205] on span "Imperial" at bounding box center [273, 202] width 136 height 35
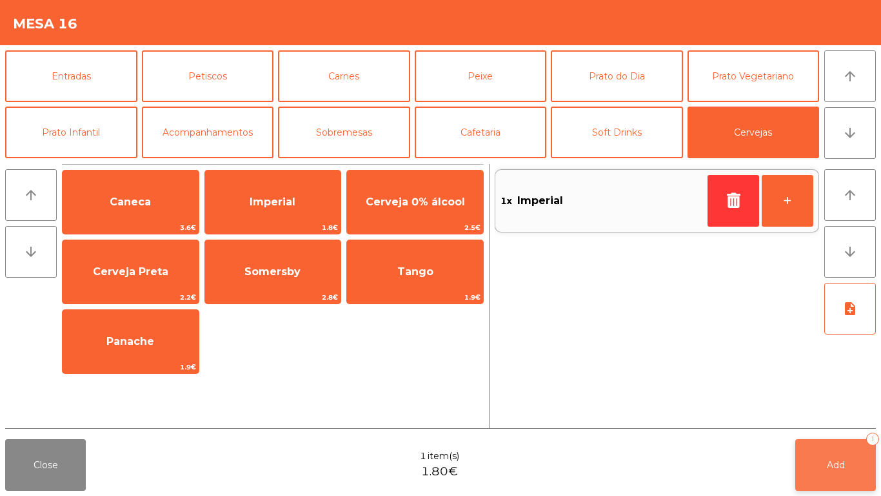
click at [819, 468] on button "Add 1" at bounding box center [836, 465] width 81 height 52
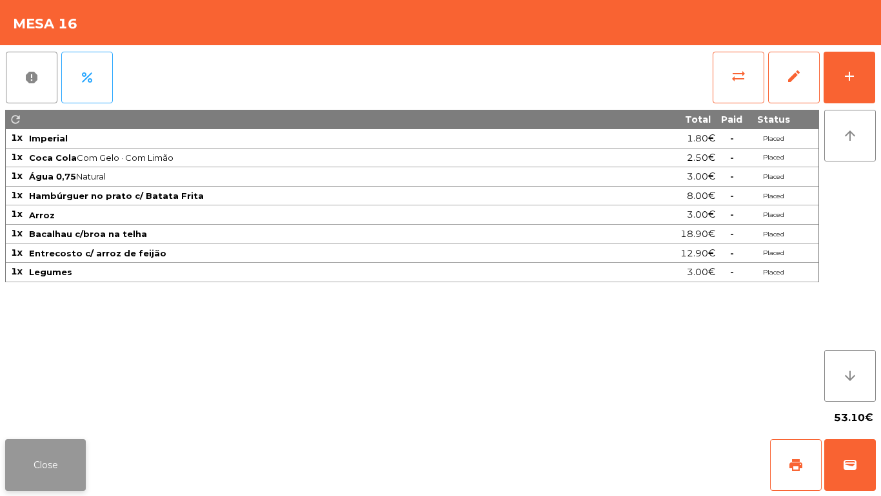
click at [8, 466] on button "Close" at bounding box center [45, 465] width 81 height 52
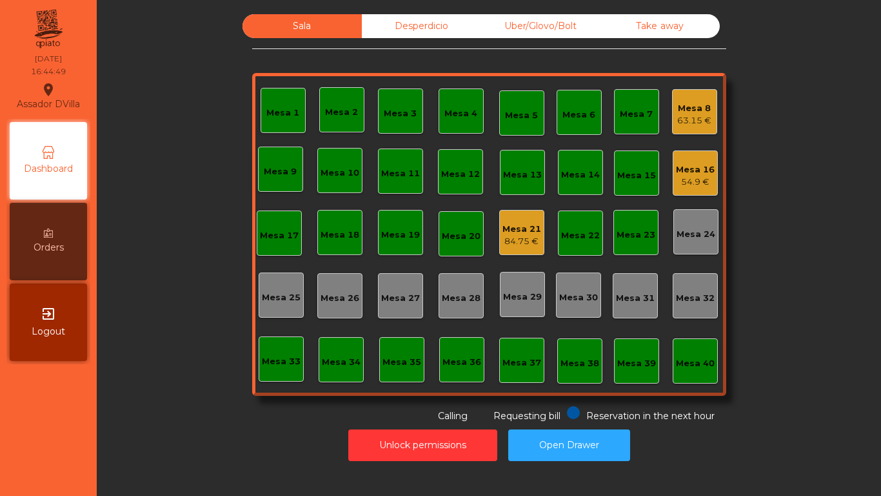
click at [699, 166] on div "Mesa 16" at bounding box center [695, 169] width 39 height 13
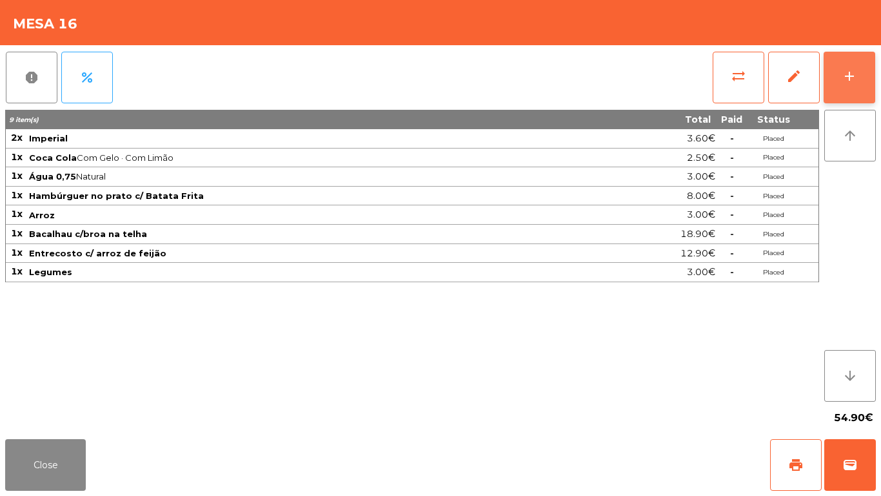
click at [870, 72] on button "add" at bounding box center [850, 78] width 52 height 52
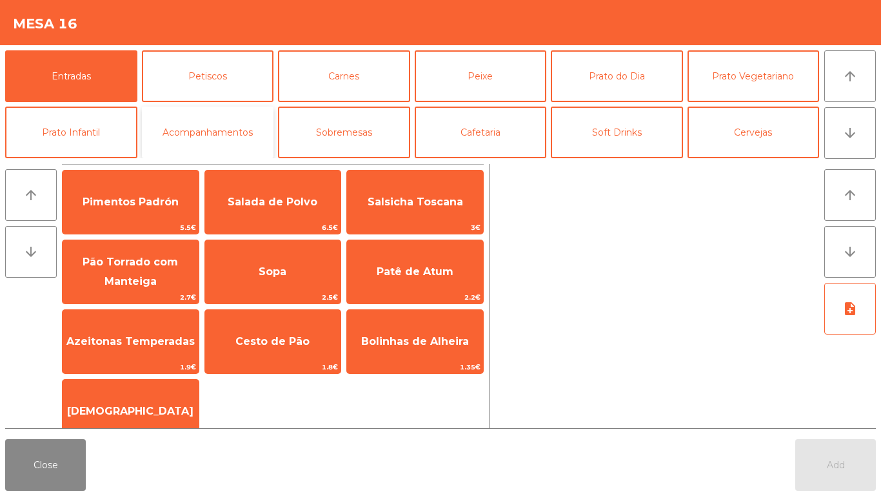
click at [196, 131] on button "Acompanhamentos" at bounding box center [208, 132] width 132 height 52
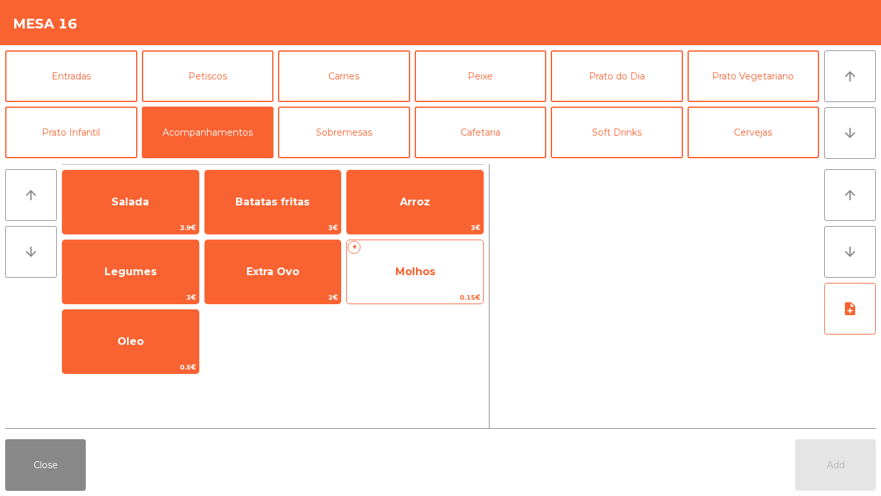
click at [417, 266] on span "Molhos" at bounding box center [416, 271] width 40 height 12
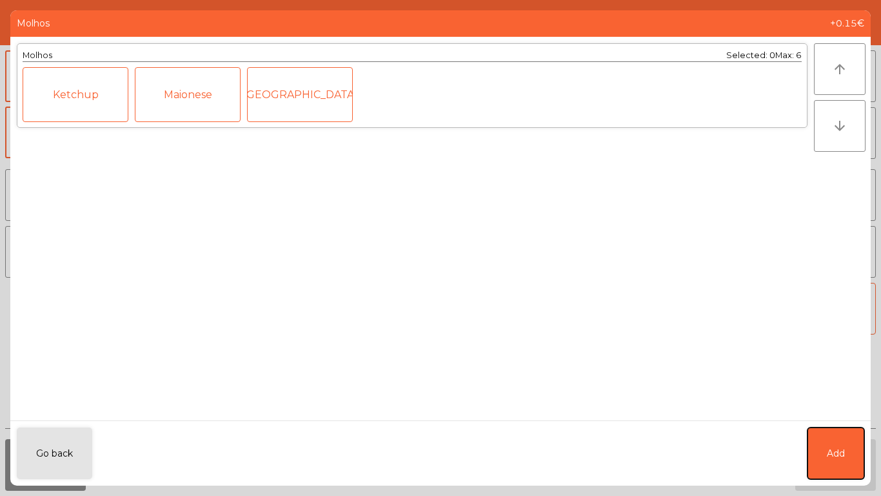
click at [852, 448] on button "Add" at bounding box center [836, 453] width 57 height 52
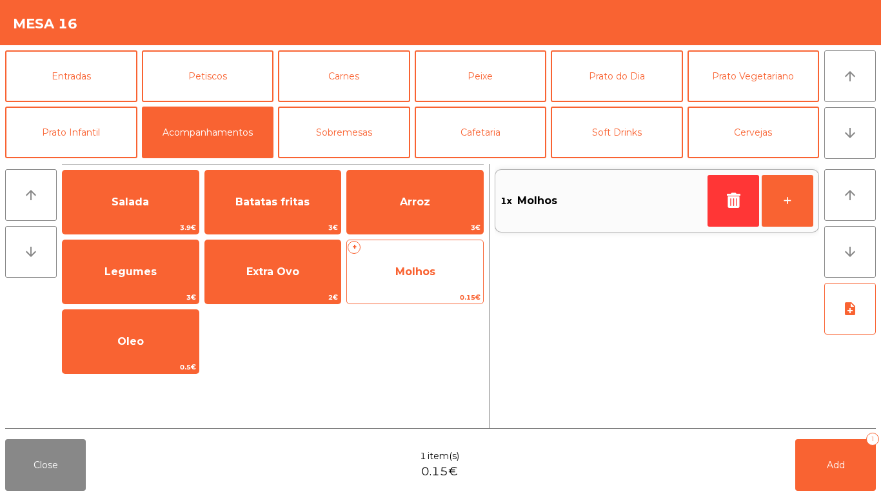
click at [414, 272] on span "Molhos" at bounding box center [416, 271] width 40 height 12
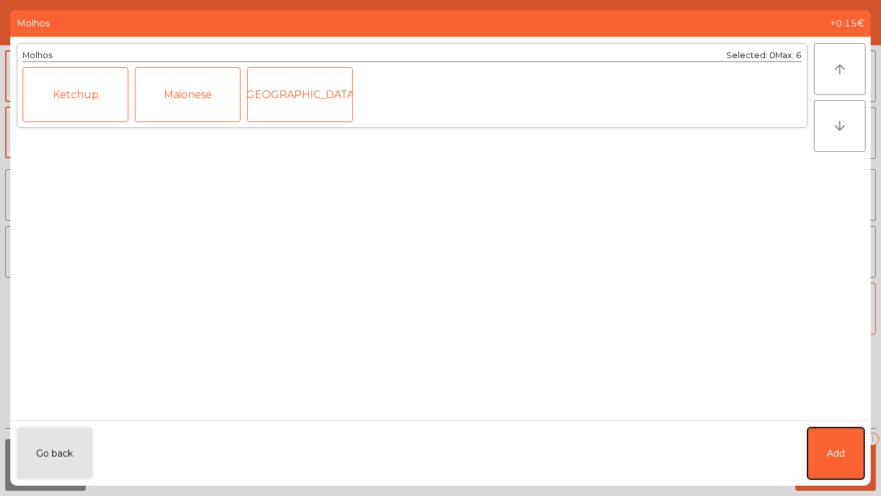
click at [855, 463] on button "Add" at bounding box center [836, 453] width 57 height 52
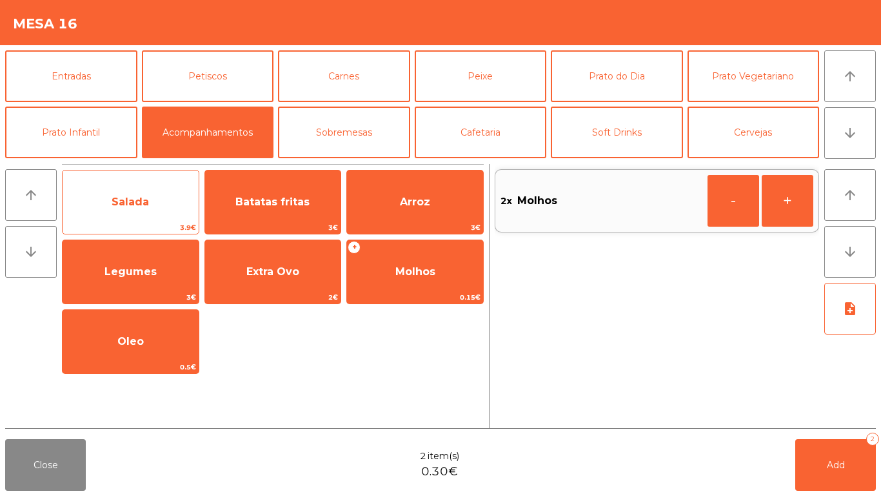
click at [146, 201] on span "Salada" at bounding box center [130, 201] width 37 height 12
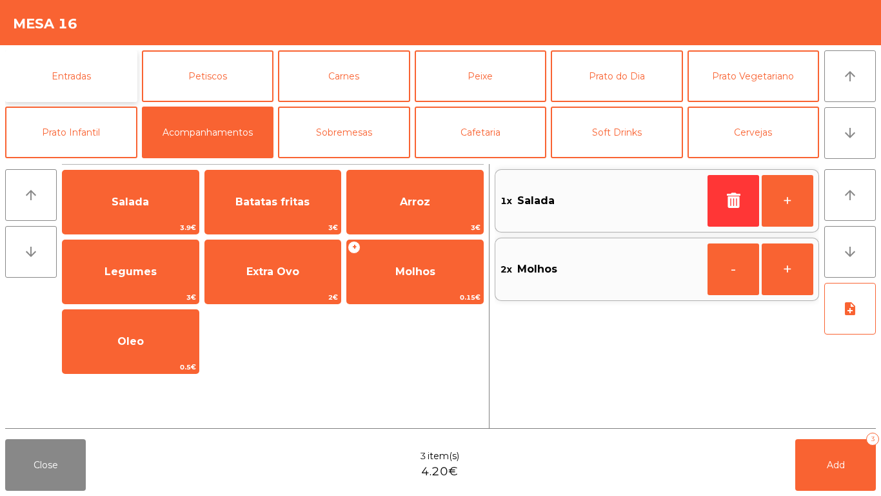
click at [85, 82] on button "Entradas" at bounding box center [71, 76] width 132 height 52
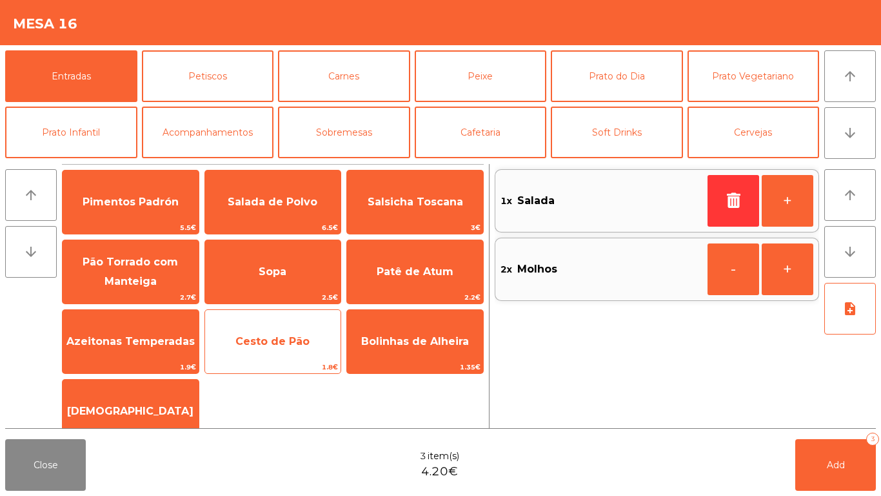
click at [251, 343] on span "Cesto de Pão" at bounding box center [272, 341] width 74 height 12
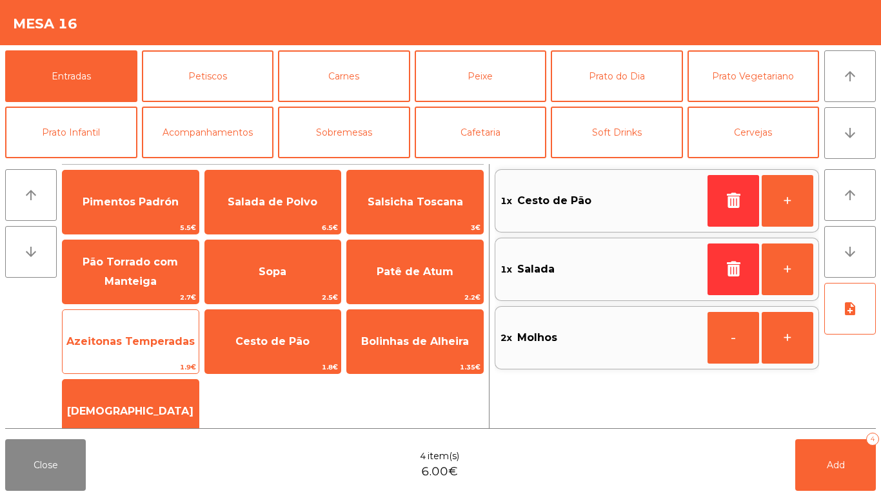
click at [139, 341] on span "Azeitonas Temperadas" at bounding box center [130, 341] width 128 height 12
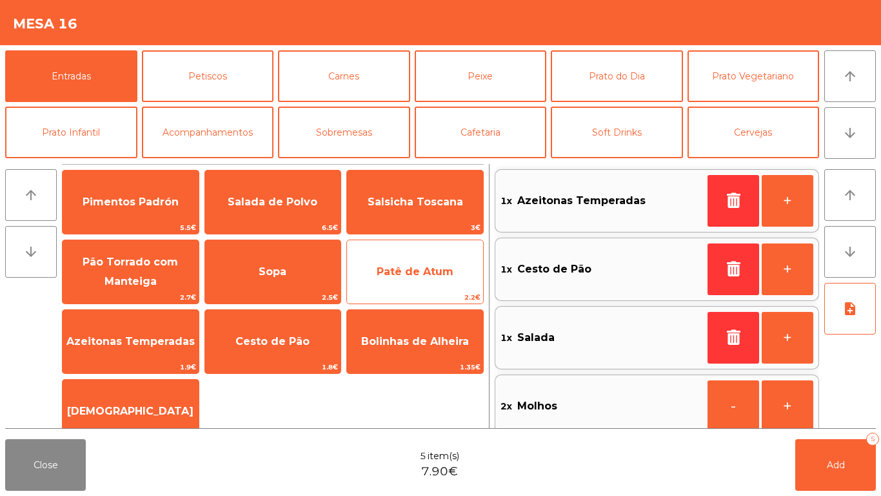
click at [417, 261] on span "Patê de Atum" at bounding box center [415, 271] width 136 height 35
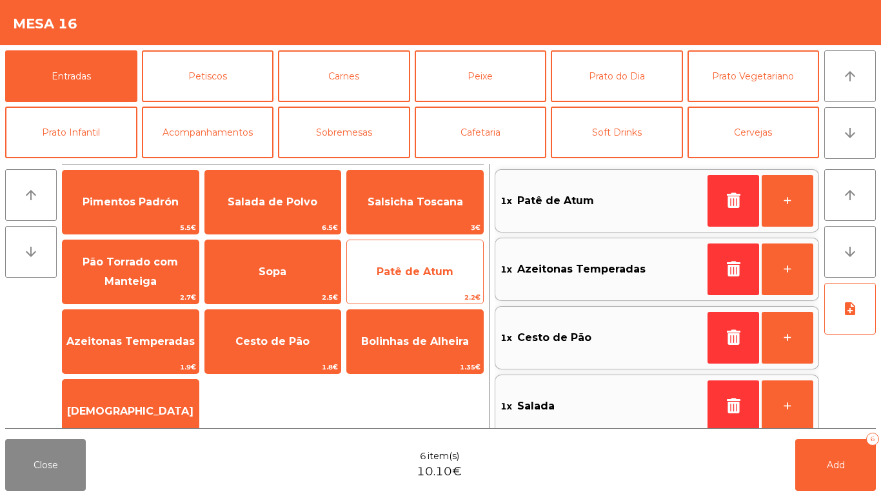
scroll to position [5, 0]
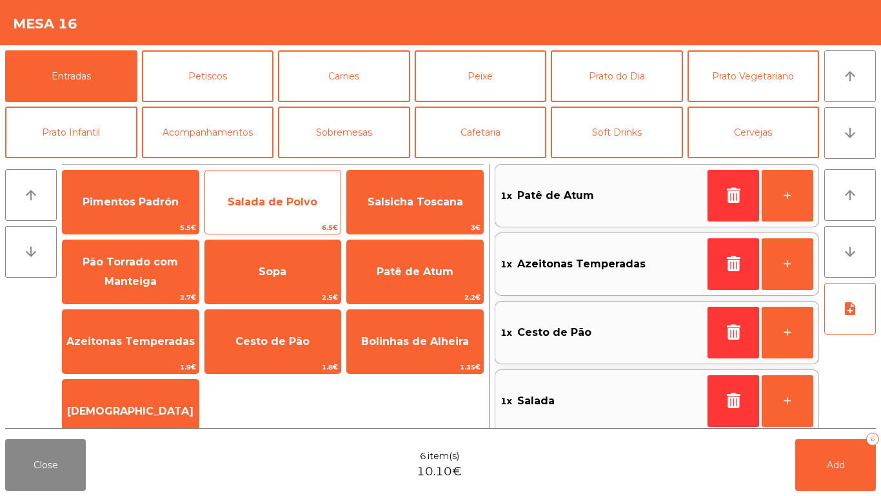
click at [274, 199] on span "Salada de Polvo" at bounding box center [273, 201] width 90 height 12
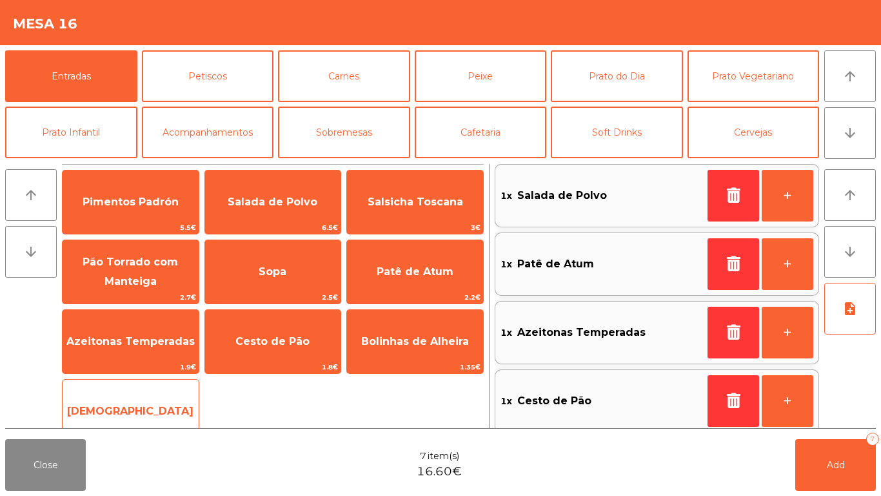
click at [150, 397] on span "[DEMOGRAPHIC_DATA]" at bounding box center [131, 411] width 136 height 35
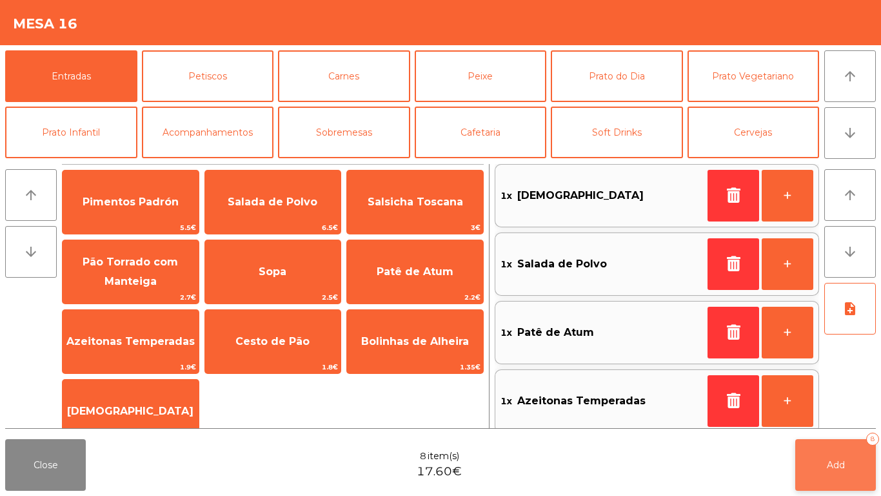
click at [850, 452] on button "Add 8" at bounding box center [836, 465] width 81 height 52
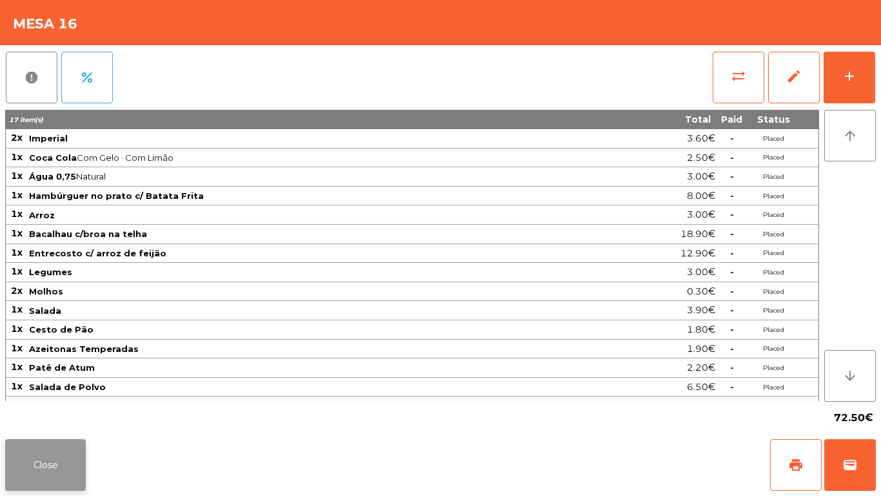
click at [13, 459] on button "Close" at bounding box center [45, 465] width 81 height 52
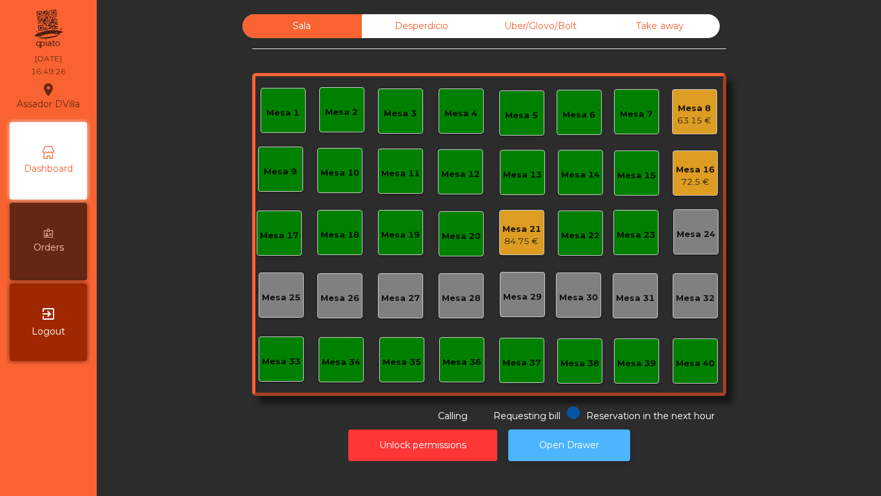
click at [600, 456] on button "Open Drawer" at bounding box center [569, 445] width 122 height 32
click at [676, 166] on div "Mesa 16" at bounding box center [695, 169] width 39 height 13
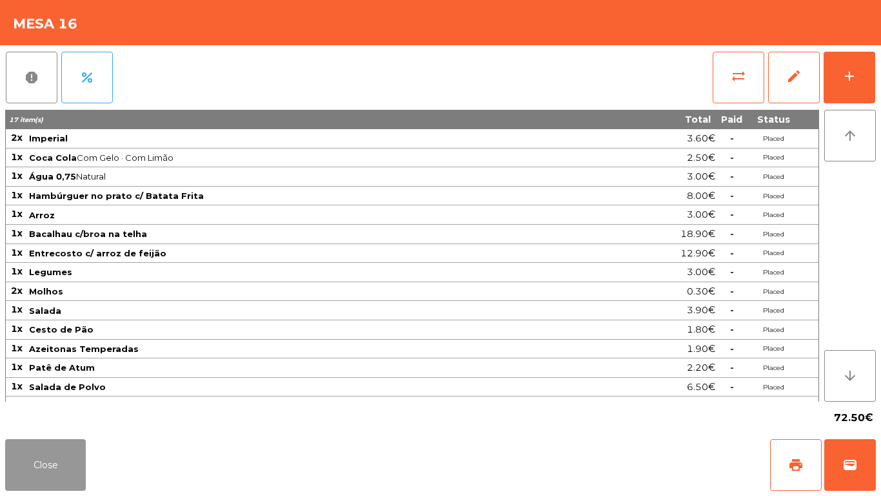
drag, startPoint x: 34, startPoint y: 466, endPoint x: 69, endPoint y: 456, distance: 36.5
click at [37, 466] on button "Close" at bounding box center [45, 465] width 81 height 52
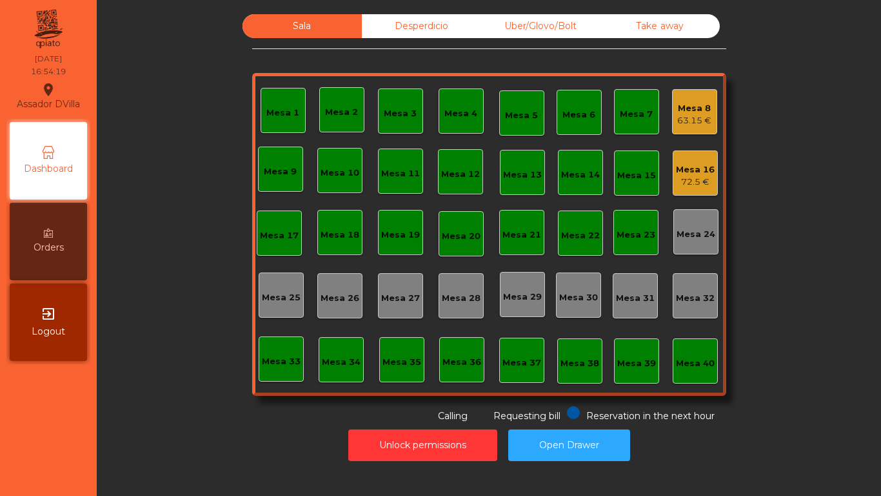
click at [692, 113] on div "Mesa 8" at bounding box center [694, 108] width 34 height 13
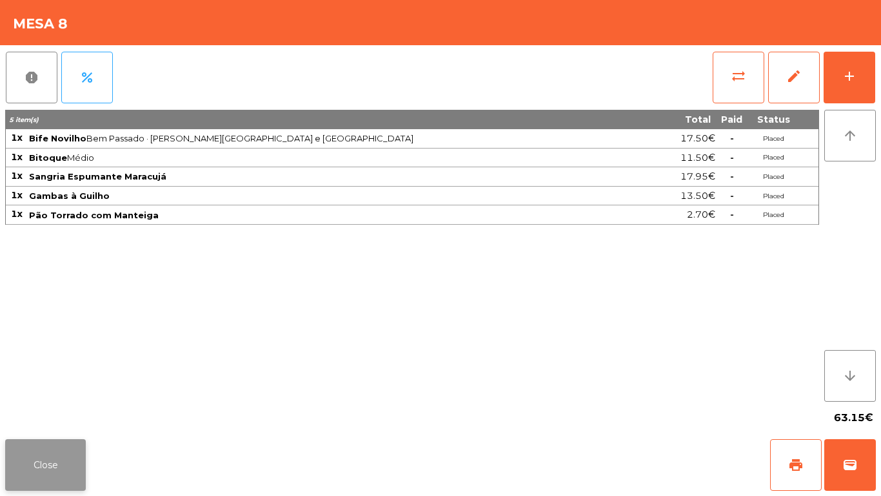
click at [56, 470] on button "Close" at bounding box center [45, 465] width 81 height 52
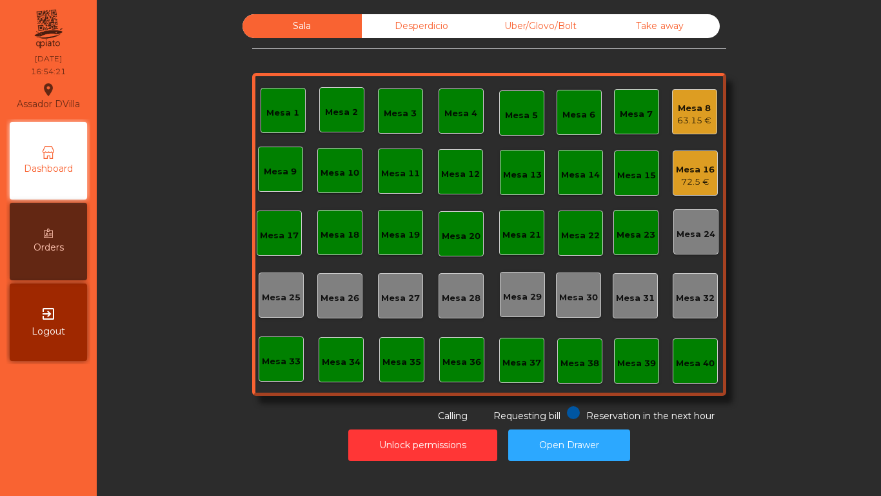
click at [714, 176] on div "Mesa 1 Mesa 2 Mesa 3 Mesa 4 Mesa 5 Mesa 6 Mesa 7 Mesa 8 63.15 € [GEOGRAPHIC_DAT…" at bounding box center [489, 234] width 474 height 323
click at [691, 181] on div "72.5 €" at bounding box center [695, 181] width 39 height 13
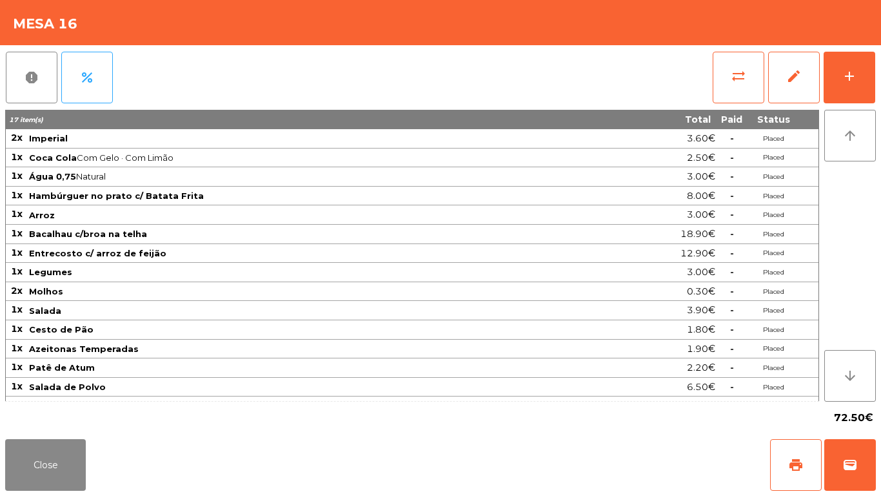
scroll to position [15, 0]
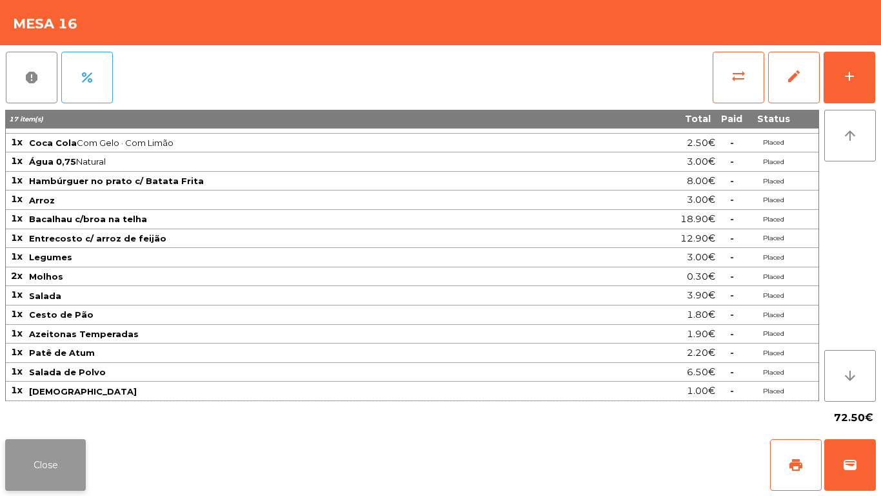
click at [72, 455] on button "Close" at bounding box center [45, 465] width 81 height 52
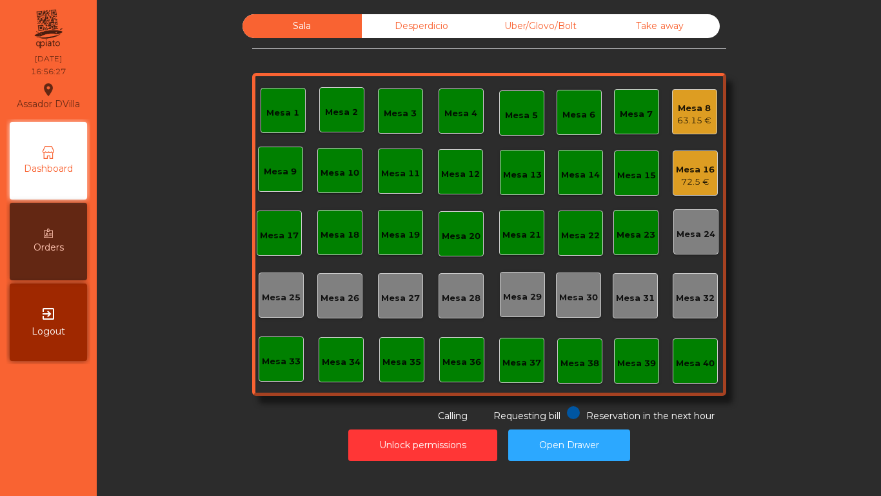
click at [262, 233] on div "Mesa 17" at bounding box center [279, 235] width 39 height 13
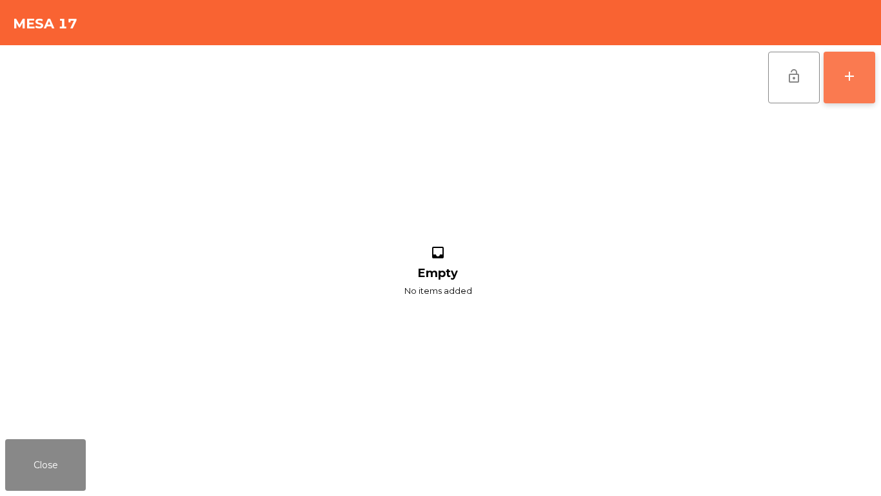
click at [868, 75] on button "add" at bounding box center [850, 78] width 52 height 52
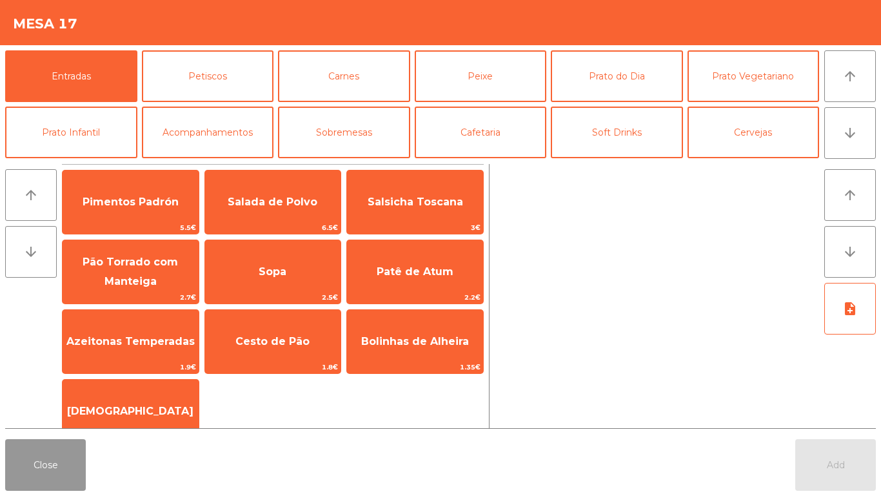
click at [24, 470] on button "Close" at bounding box center [45, 465] width 81 height 52
click at [26, 461] on button "Close" at bounding box center [45, 465] width 81 height 52
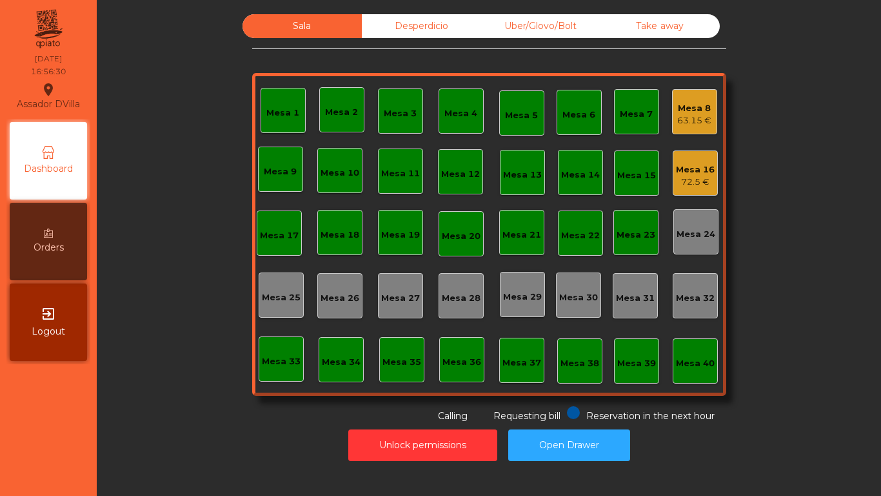
click at [509, 226] on div "Mesa 21" at bounding box center [522, 232] width 39 height 18
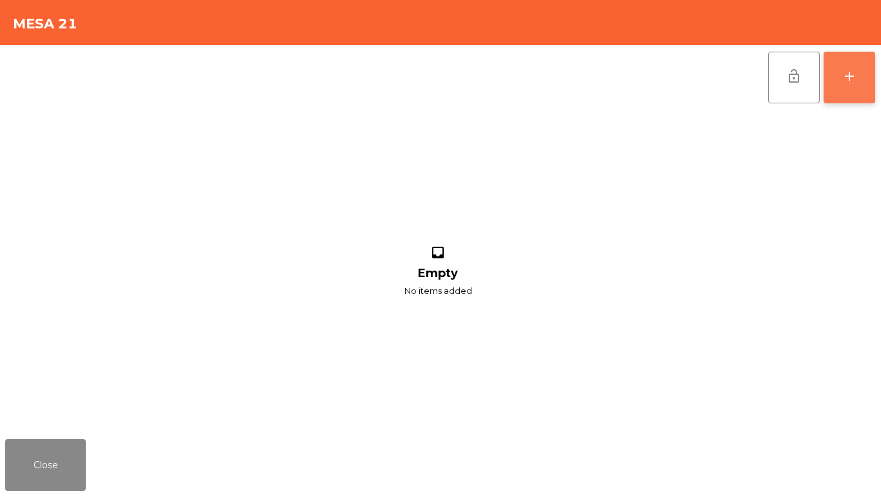
click at [859, 84] on button "add" at bounding box center [850, 78] width 52 height 52
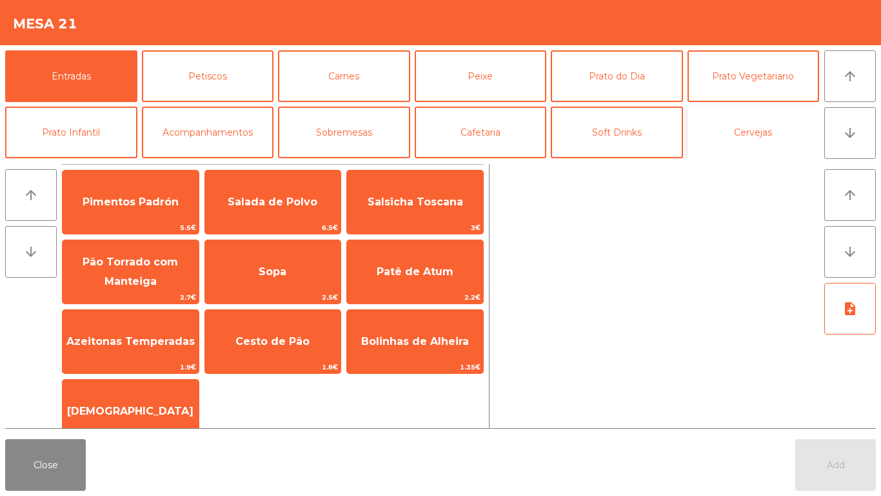
click at [783, 128] on button "Cervejas" at bounding box center [754, 132] width 132 height 52
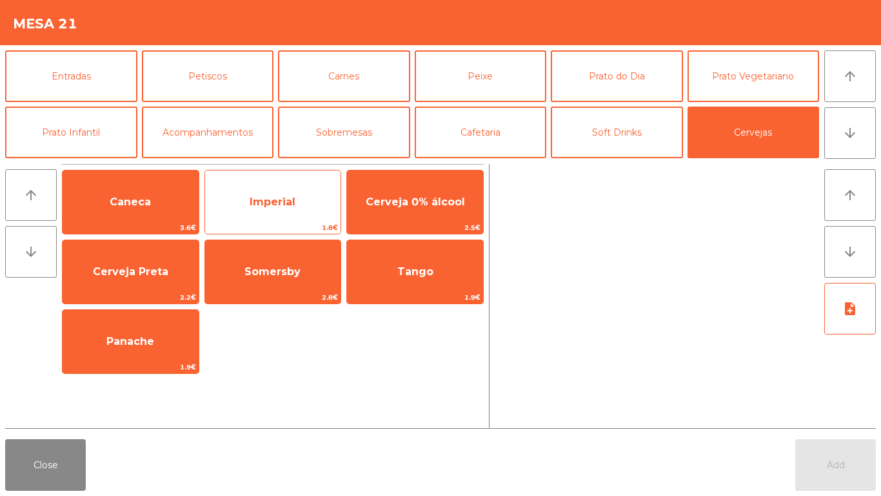
click at [272, 199] on span "Imperial" at bounding box center [273, 201] width 46 height 12
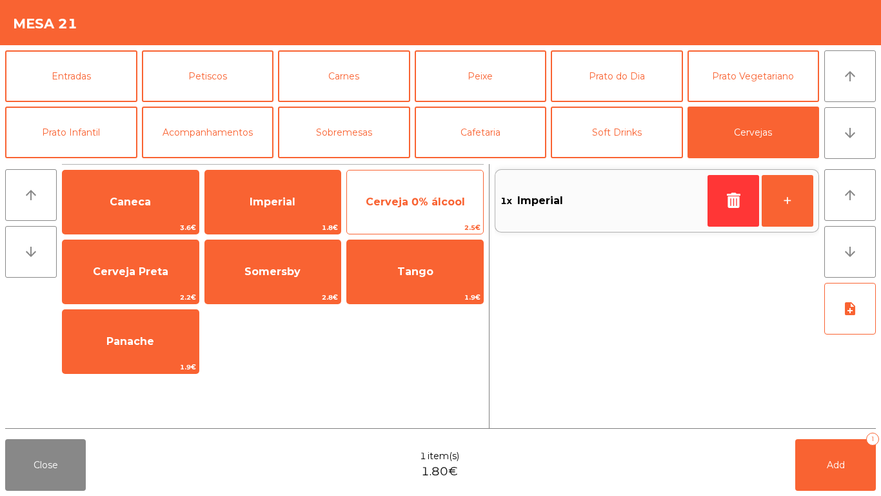
click at [406, 208] on span "Cerveja 0% álcool" at bounding box center [415, 202] width 136 height 35
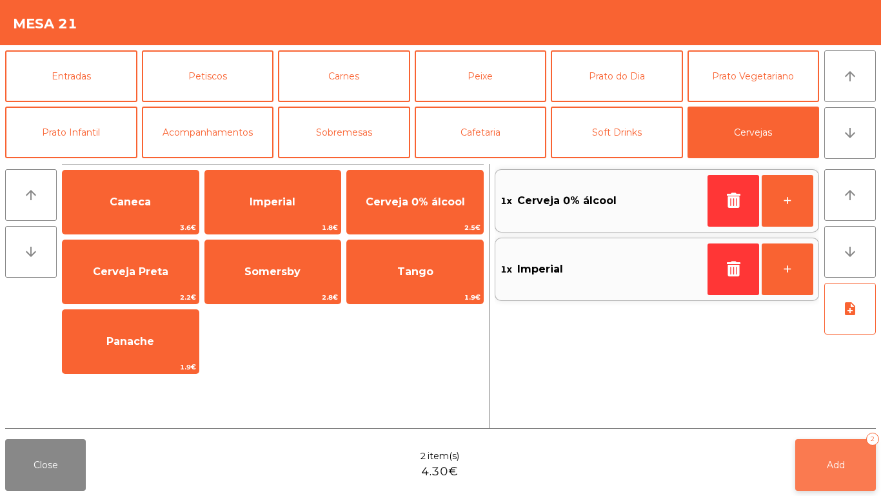
click at [804, 450] on button "Add 2" at bounding box center [836, 465] width 81 height 52
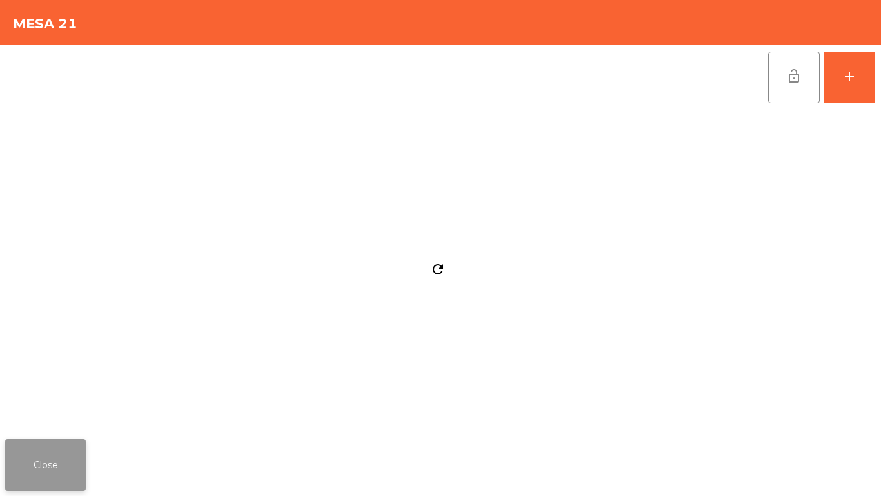
click at [64, 463] on button "Close" at bounding box center [45, 465] width 81 height 52
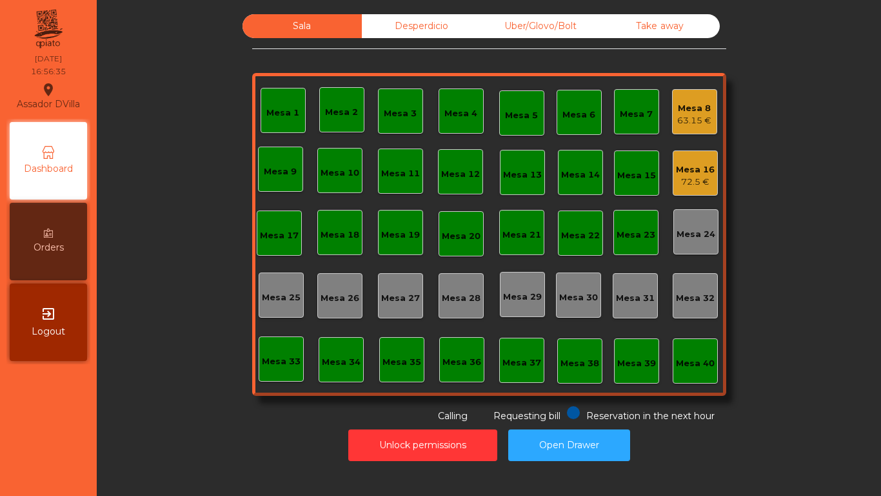
click at [703, 117] on div "63.15 €" at bounding box center [694, 120] width 34 height 13
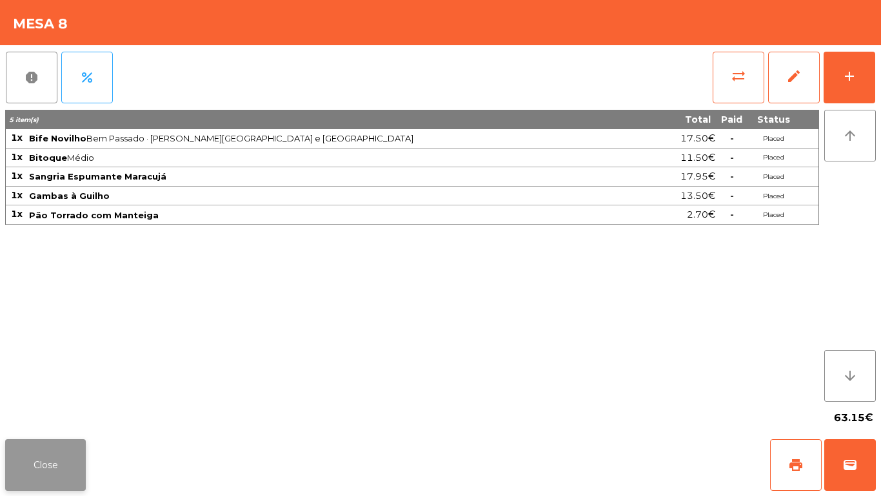
click at [59, 449] on button "Close" at bounding box center [45, 465] width 81 height 52
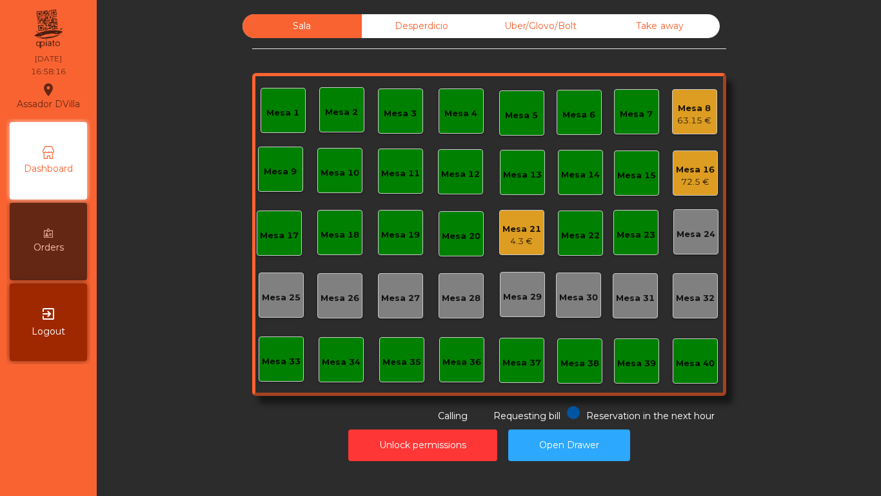
click at [685, 103] on div "Mesa 8" at bounding box center [694, 108] width 34 height 13
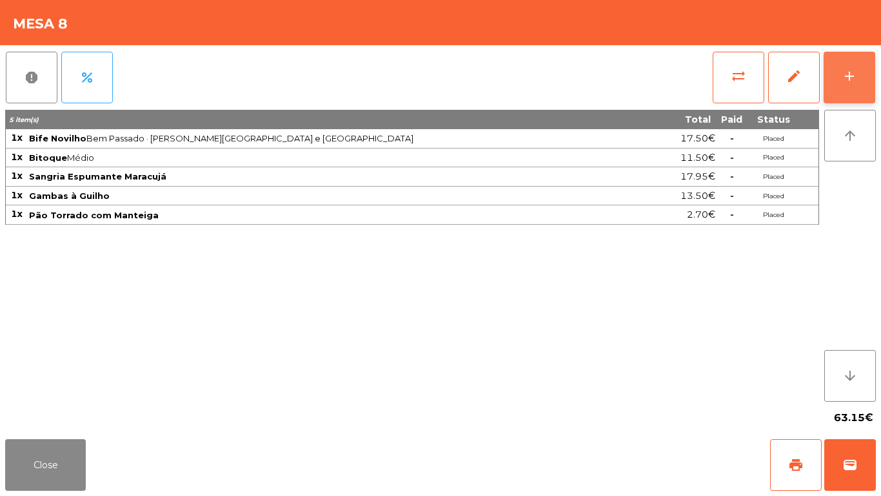
click at [859, 70] on button "add" at bounding box center [850, 78] width 52 height 52
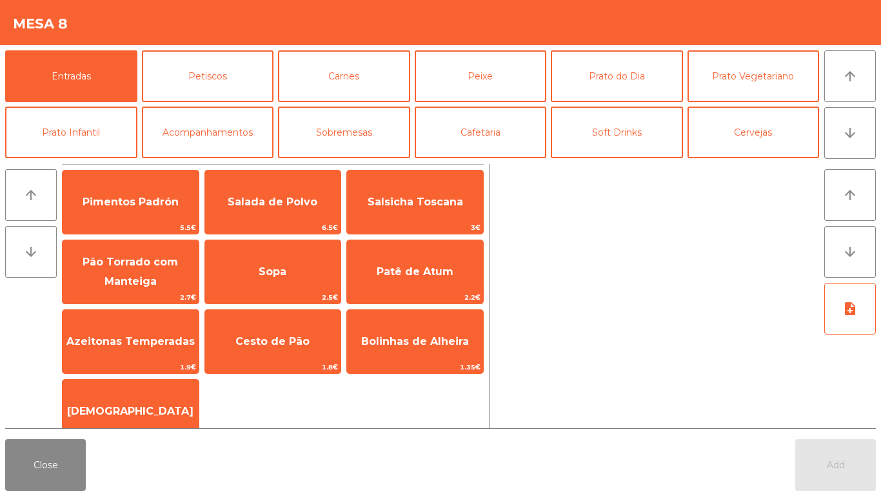
drag, startPoint x: 295, startPoint y: 356, endPoint x: 881, endPoint y: 495, distance: 602.0
click at [296, 356] on span "Cesto de Pão" at bounding box center [273, 341] width 136 height 35
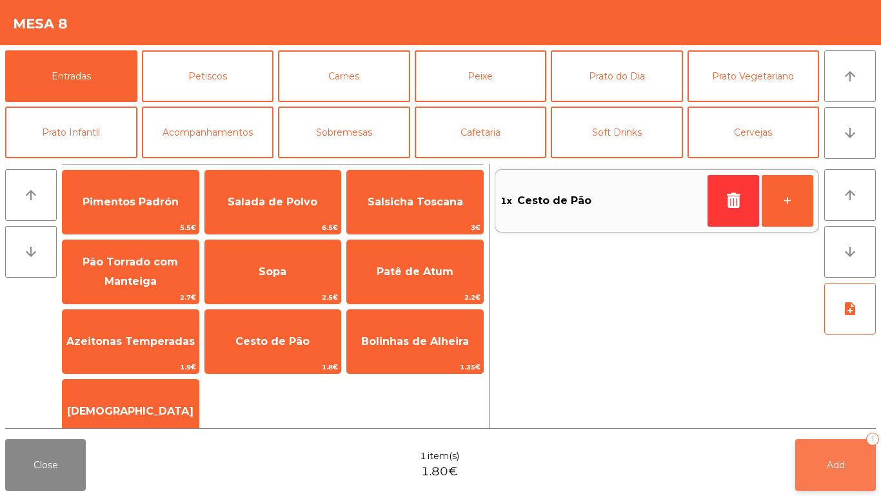
click at [841, 483] on button "Add 1" at bounding box center [836, 465] width 81 height 52
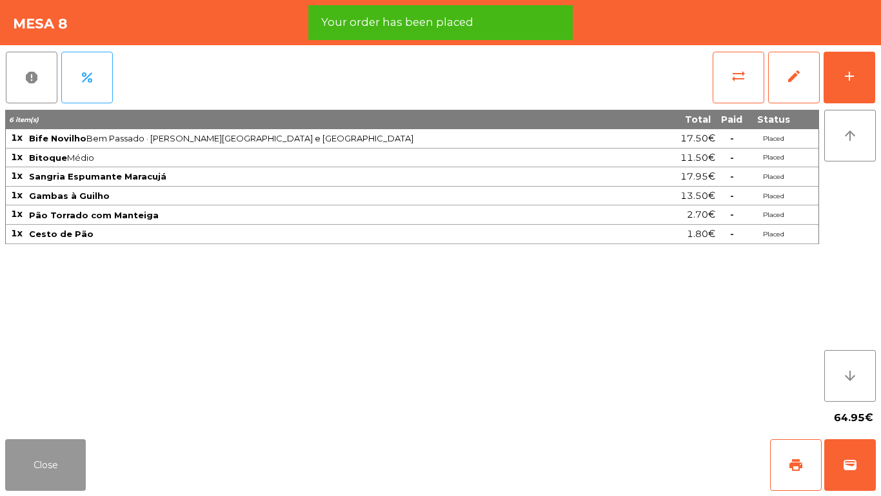
click at [52, 472] on button "Close" at bounding box center [45, 465] width 81 height 52
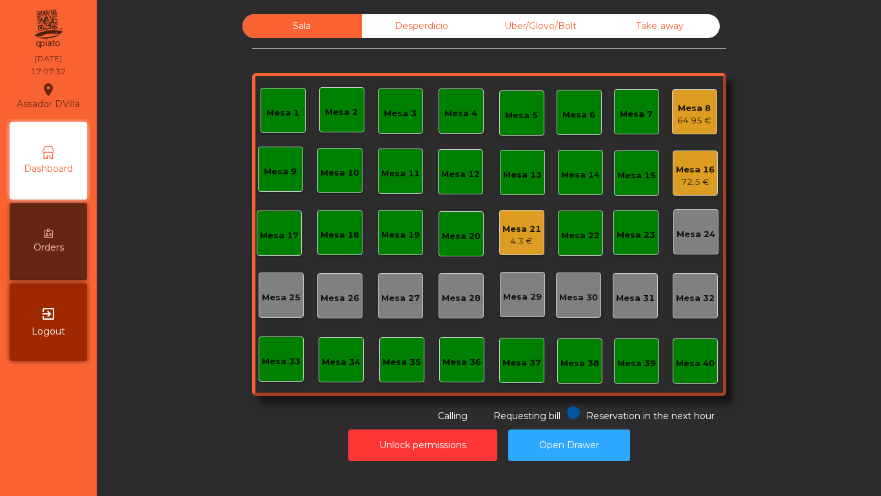
click at [528, 239] on div "4.3 €" at bounding box center [522, 241] width 39 height 13
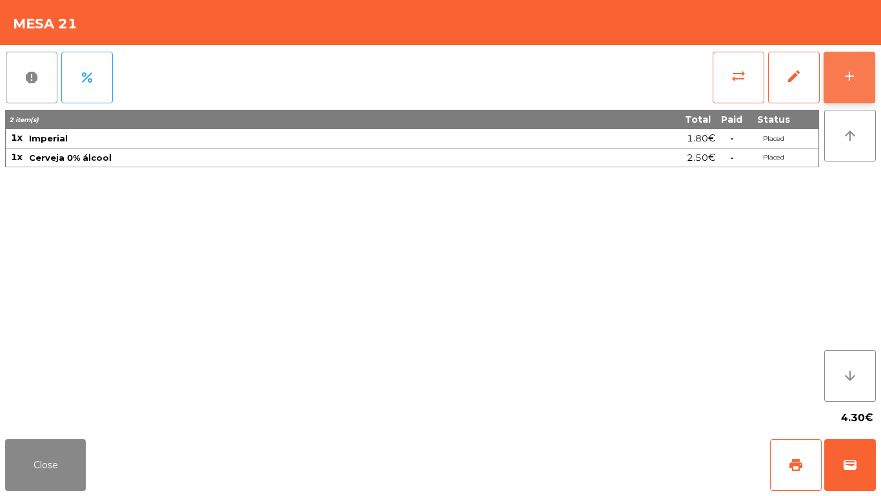
click at [863, 86] on button "add" at bounding box center [850, 78] width 52 height 52
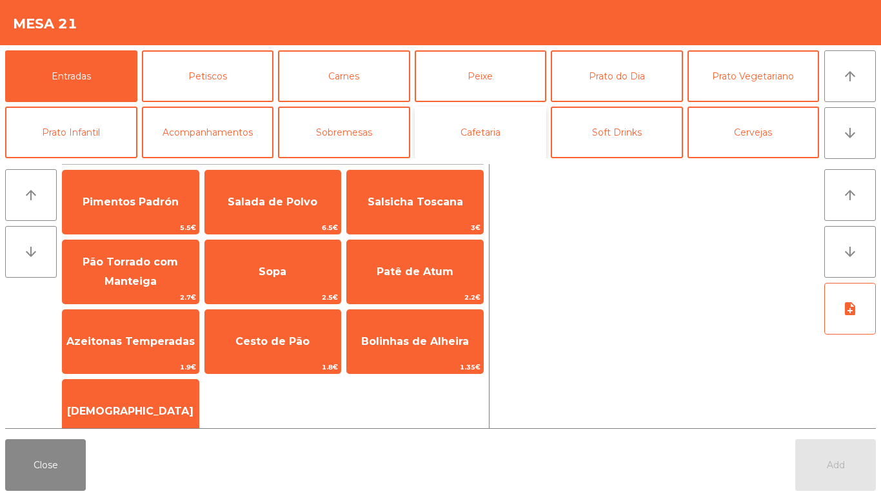
click at [420, 144] on button "Cafetaria" at bounding box center [481, 132] width 132 height 52
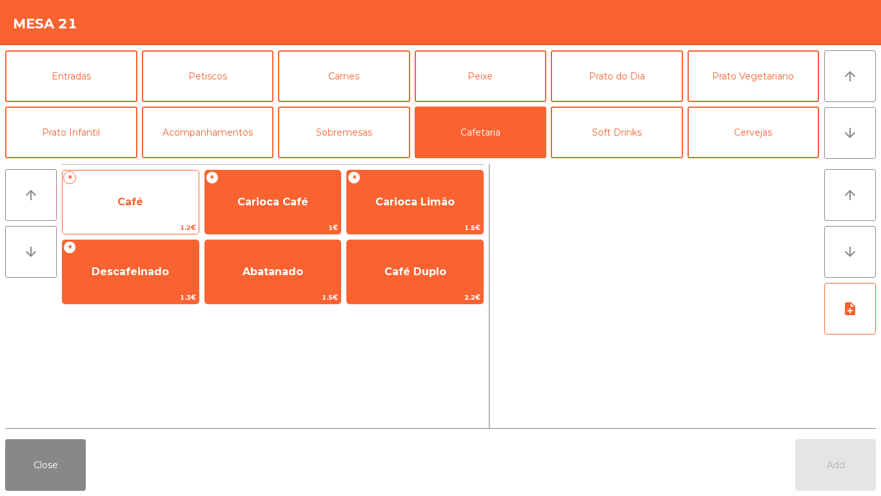
click at [159, 185] on div "+ Café 1.2€" at bounding box center [130, 202] width 137 height 65
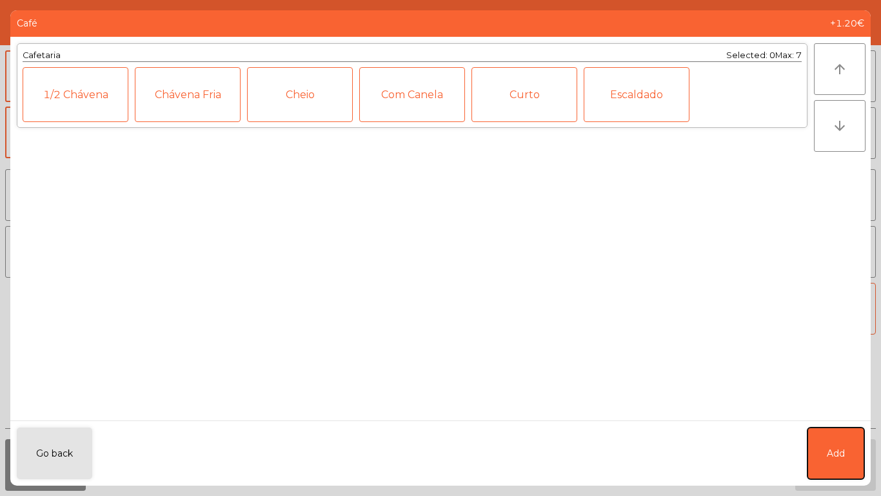
drag, startPoint x: 817, startPoint y: 452, endPoint x: 779, endPoint y: 312, distance: 145.5
click at [817, 452] on button "Add" at bounding box center [836, 453] width 57 height 52
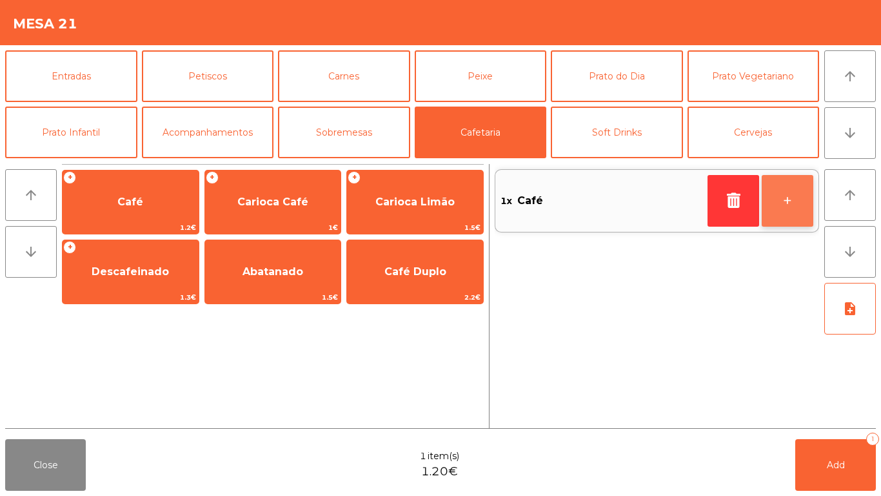
click at [778, 212] on button "+" at bounding box center [788, 201] width 52 height 52
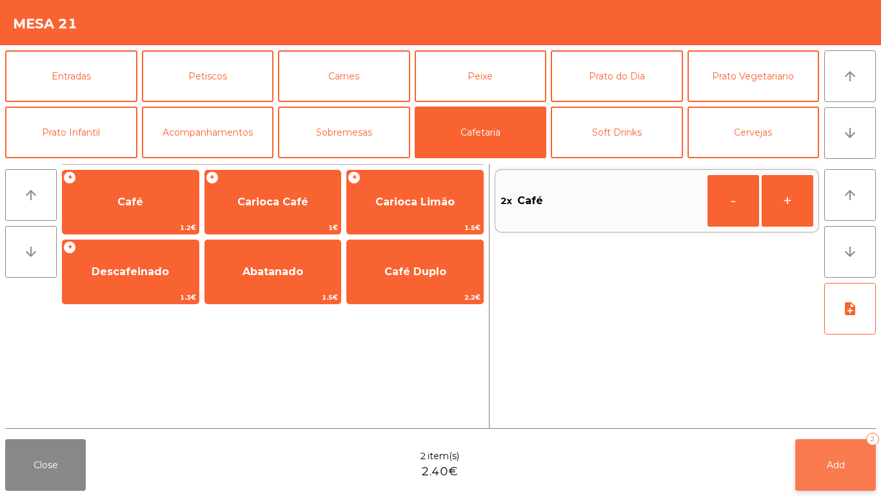
click at [816, 468] on button "Add 2" at bounding box center [836, 465] width 81 height 52
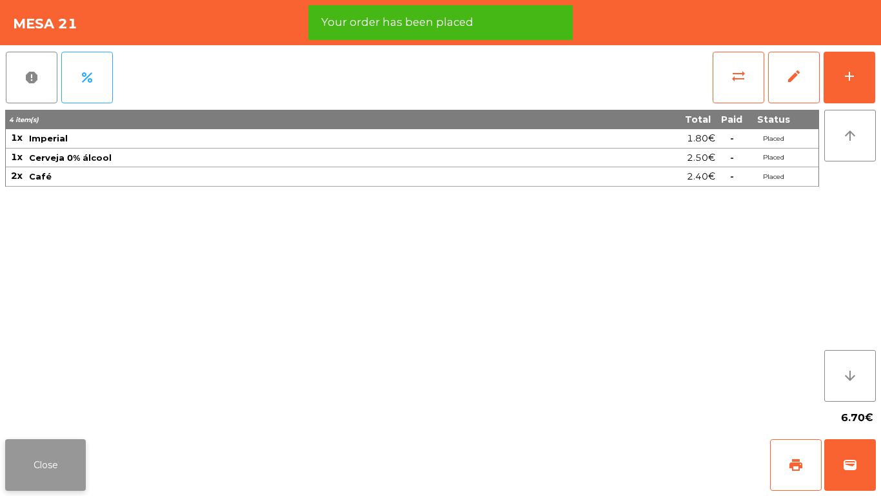
click at [74, 444] on button "Close" at bounding box center [45, 465] width 81 height 52
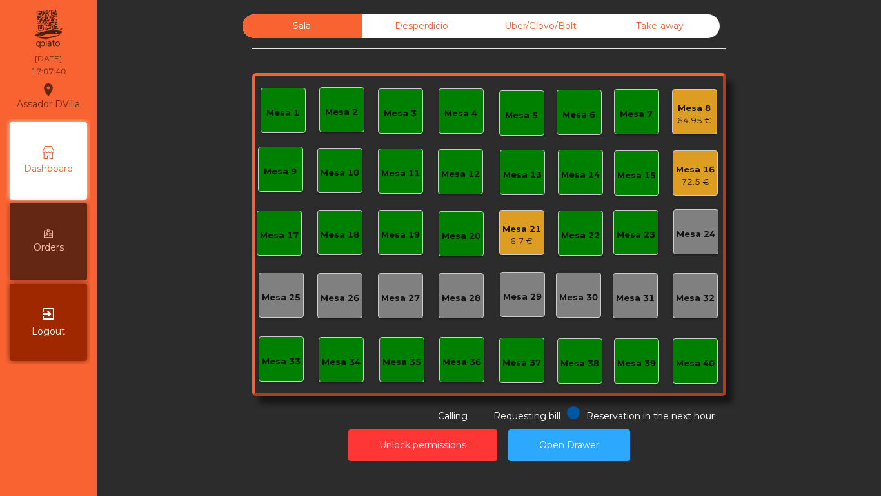
click at [685, 114] on div "Mesa 8" at bounding box center [694, 108] width 34 height 13
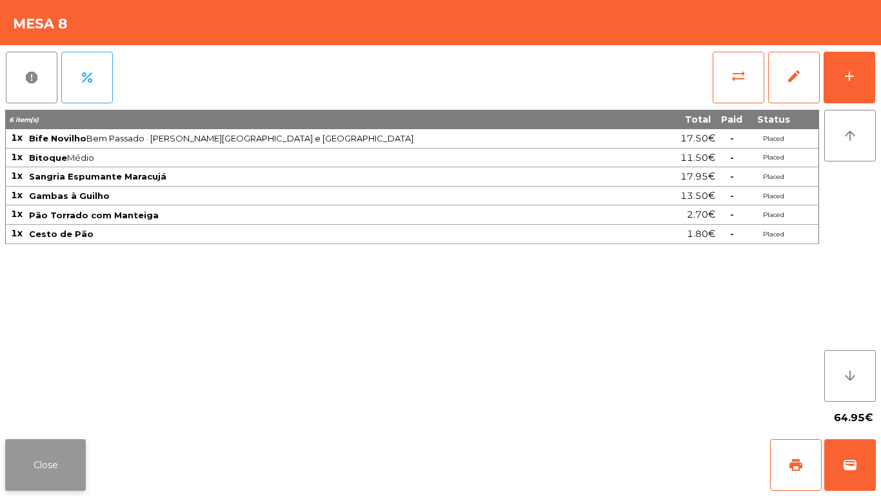
click at [79, 472] on button "Close" at bounding box center [45, 465] width 81 height 52
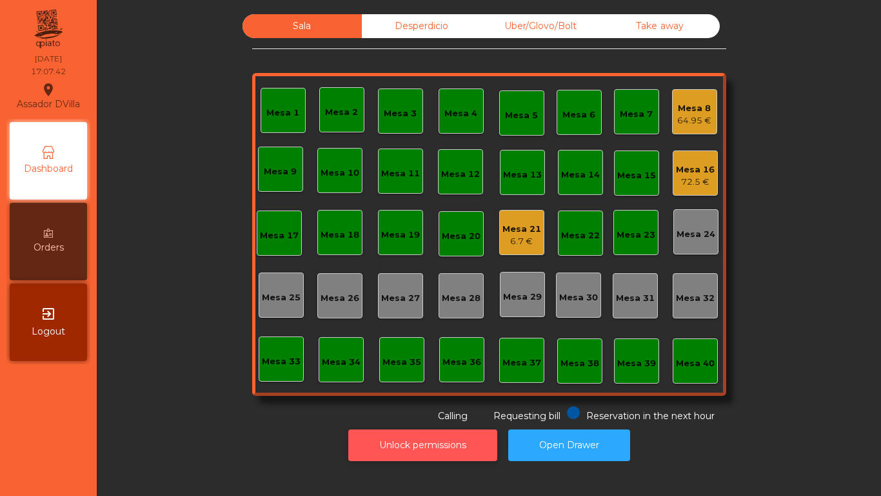
click at [394, 447] on button "Unlock permissions" at bounding box center [422, 445] width 149 height 32
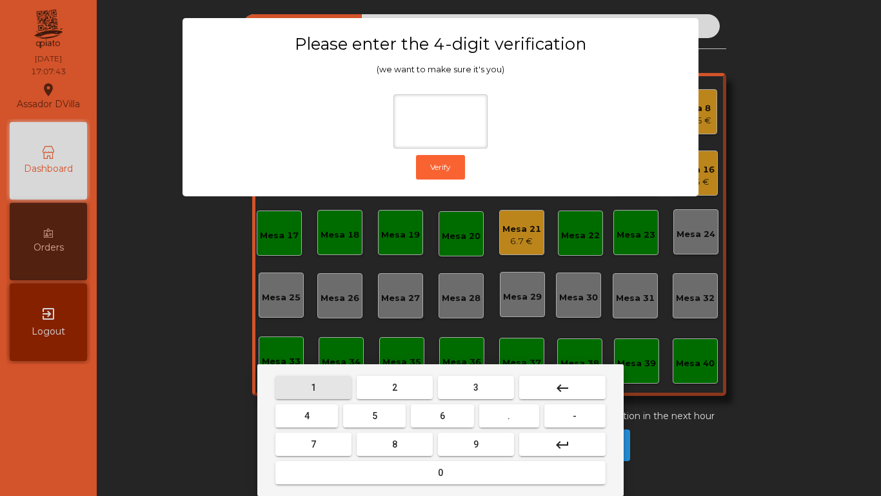
click at [346, 385] on button "1" at bounding box center [313, 387] width 76 height 23
type input "*"
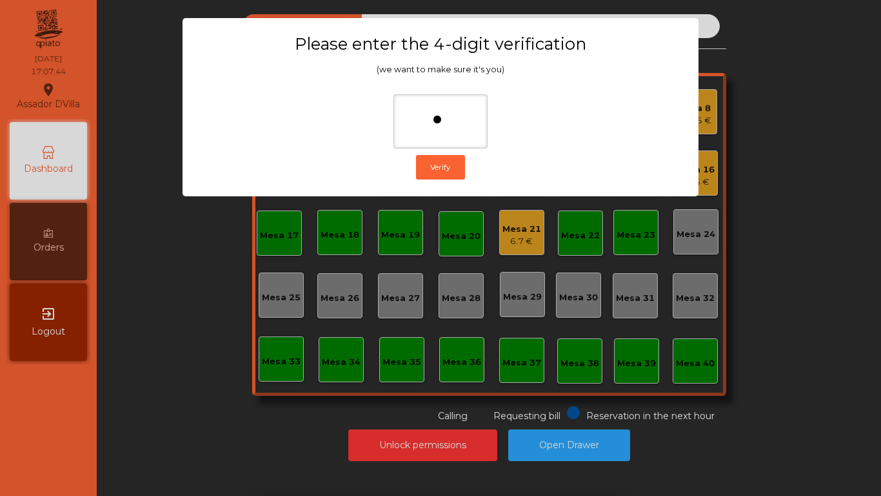
click at [196, 323] on ngb-modal-window "Please enter the 4-digit verification (we want to make sure it's you) * Verify" at bounding box center [440, 248] width 837 height 496
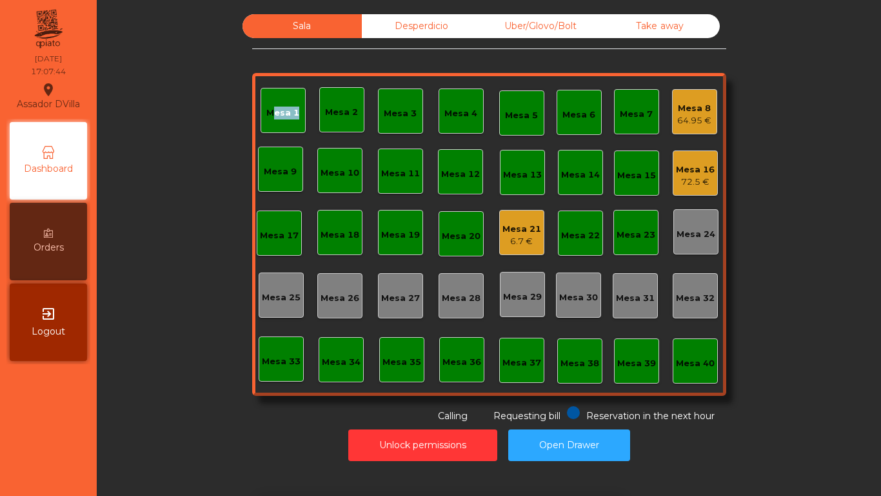
click at [196, 323] on div "Sala Desperdicio Uber/Glovo/Bolt Take away Mesa 1 Mesa 2 Mesa 3 Mesa 4 Mesa 5 M…" at bounding box center [489, 218] width 750 height 408
click at [588, 433] on button "Open Drawer" at bounding box center [569, 445] width 122 height 32
click at [517, 212] on div "Mesa 21 6.7 €" at bounding box center [521, 232] width 45 height 45
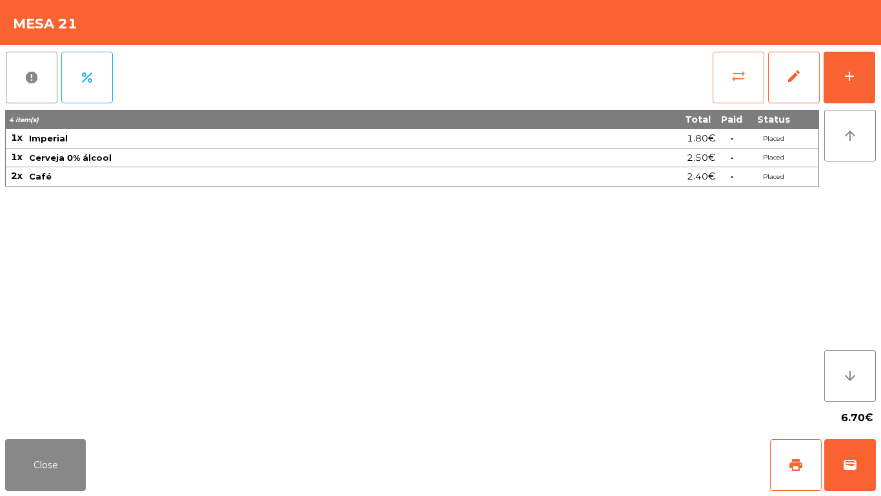
click at [736, 58] on button "sync_alt" at bounding box center [739, 78] width 52 height 52
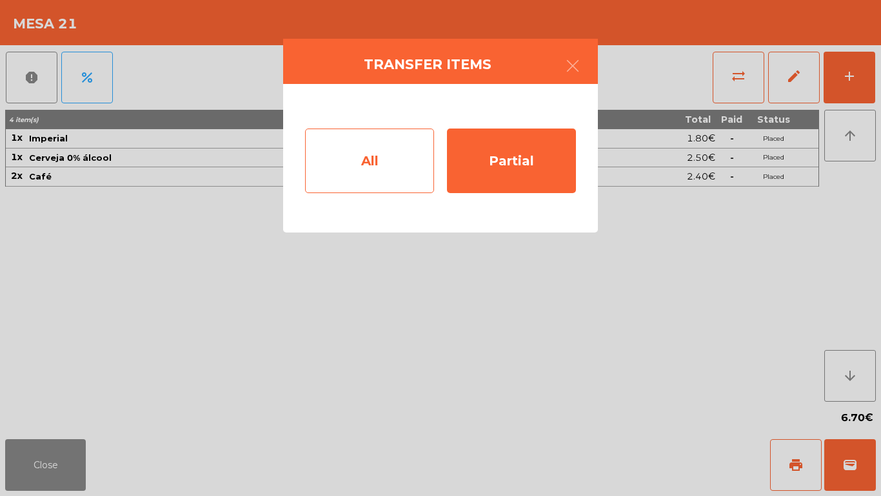
click at [365, 162] on div "All" at bounding box center [369, 160] width 129 height 65
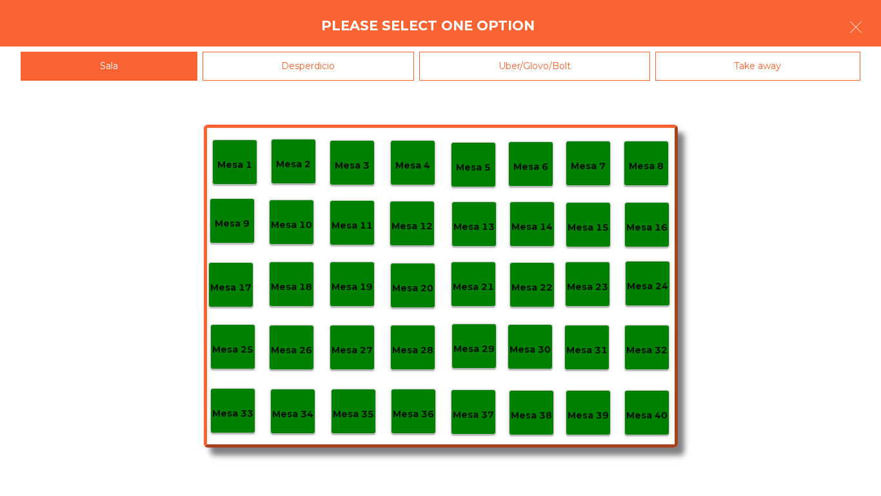
click at [645, 417] on p "Mesa 40" at bounding box center [646, 415] width 41 height 15
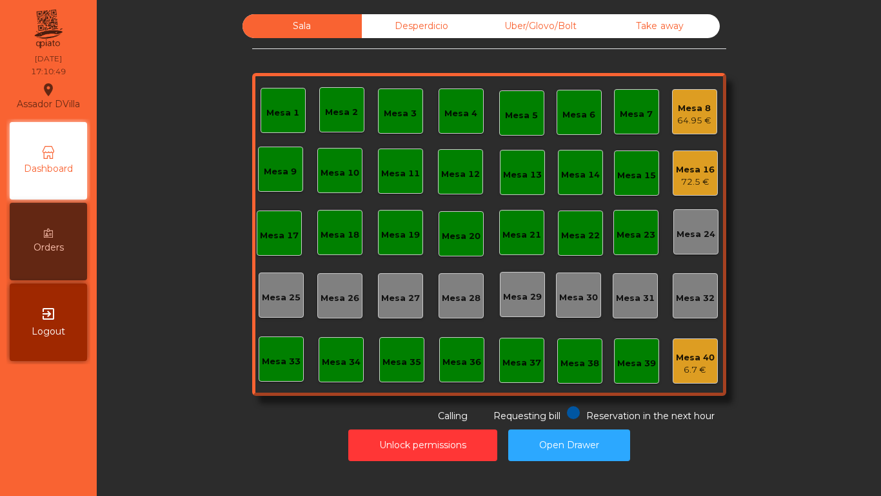
click at [701, 182] on div "72.5 €" at bounding box center [695, 181] width 39 height 13
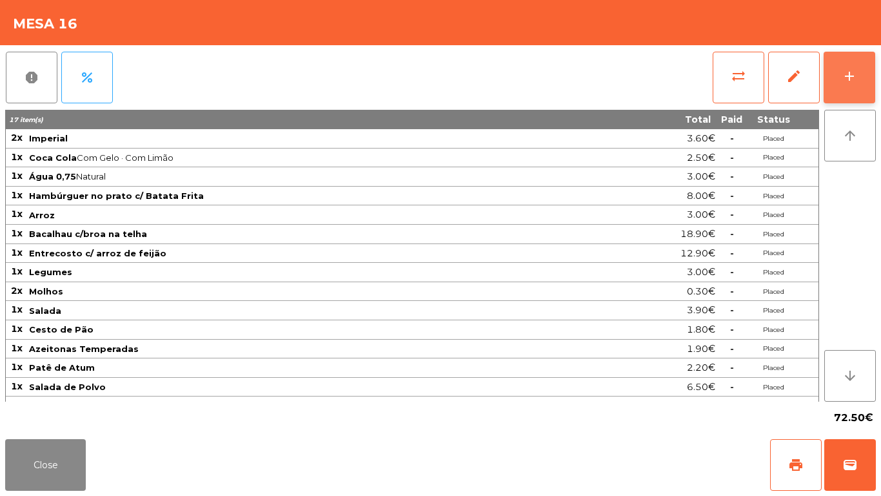
click at [856, 77] on div "add" at bounding box center [849, 75] width 15 height 15
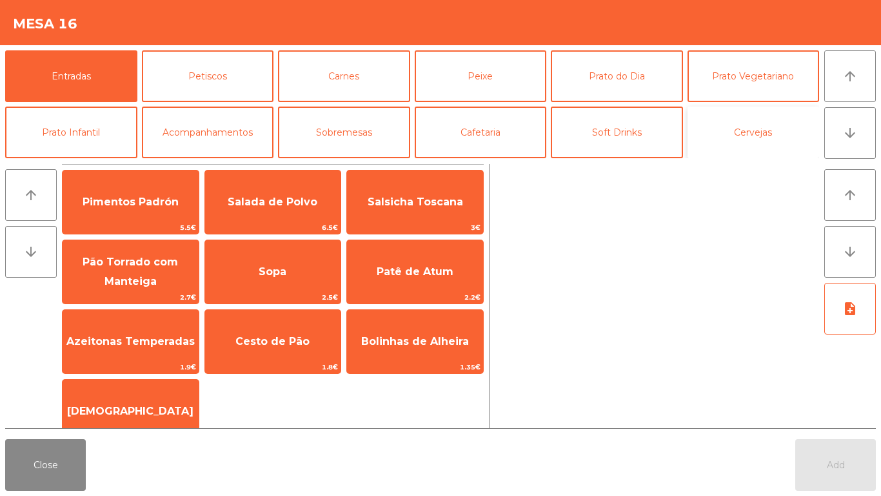
click at [750, 137] on button "Cervejas" at bounding box center [754, 132] width 132 height 52
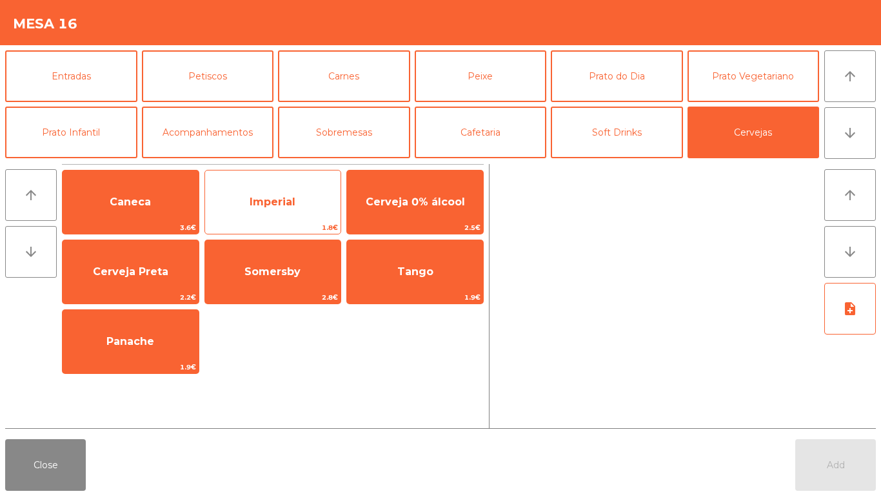
click at [297, 206] on span "Imperial" at bounding box center [273, 202] width 136 height 35
click at [277, 214] on span "Imperial" at bounding box center [273, 202] width 136 height 35
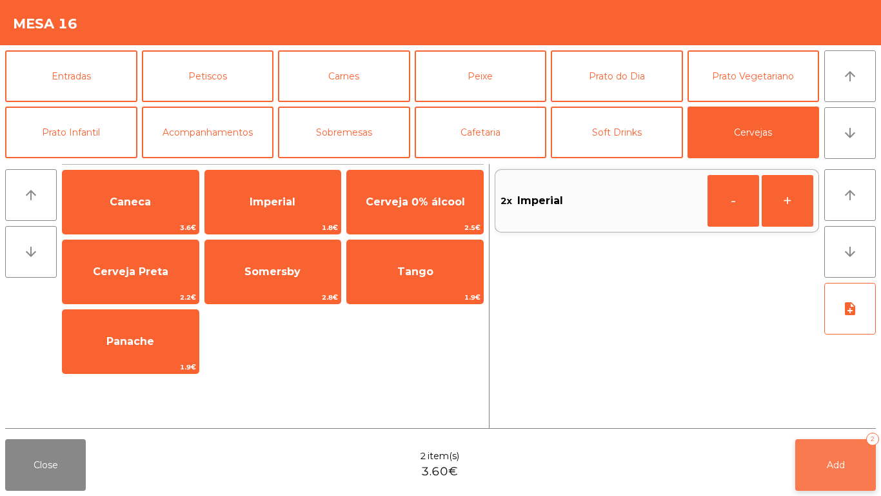
click at [824, 466] on button "Add 2" at bounding box center [836, 465] width 81 height 52
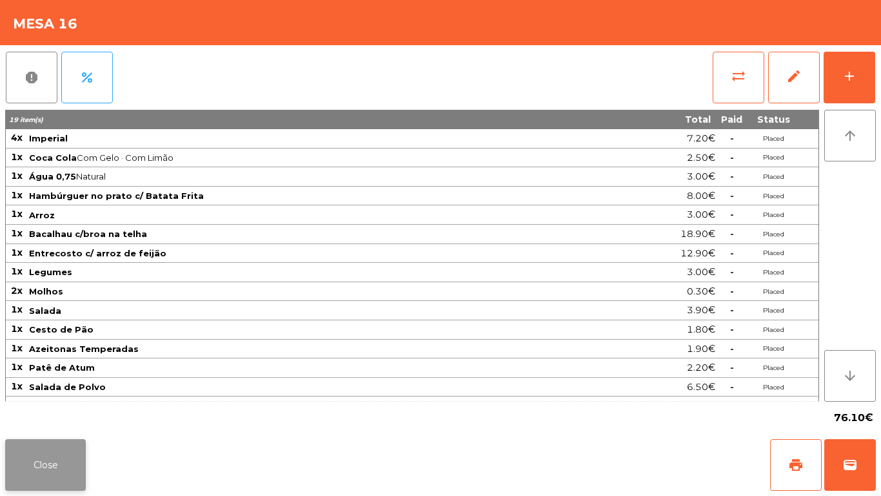
click at [42, 467] on button "Close" at bounding box center [45, 465] width 81 height 52
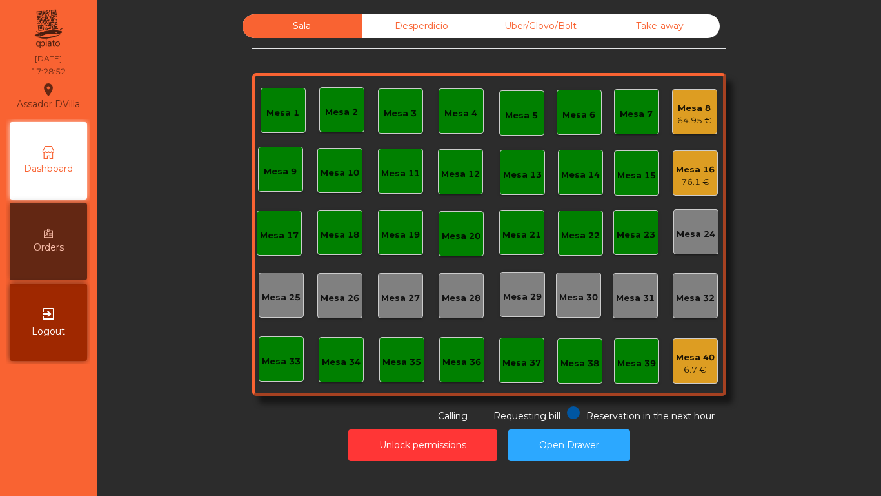
click at [686, 117] on div "64.95 €" at bounding box center [694, 120] width 34 height 13
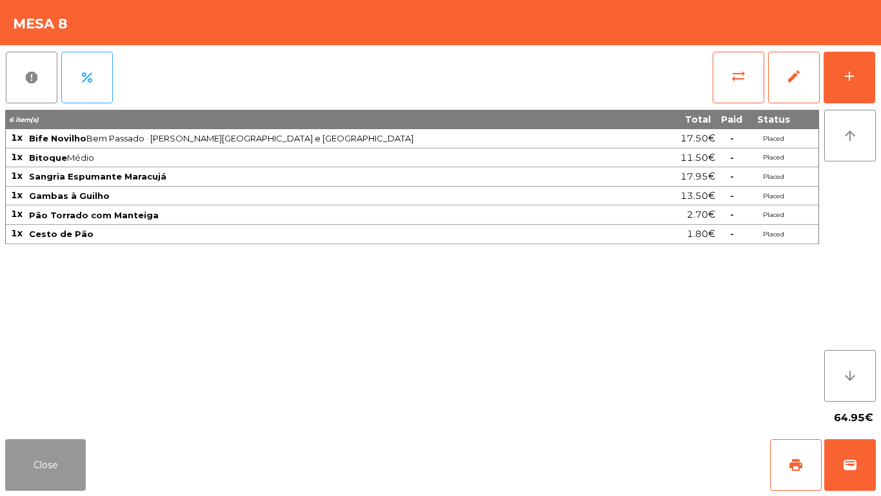
click at [63, 455] on button "Close" at bounding box center [45, 465] width 81 height 52
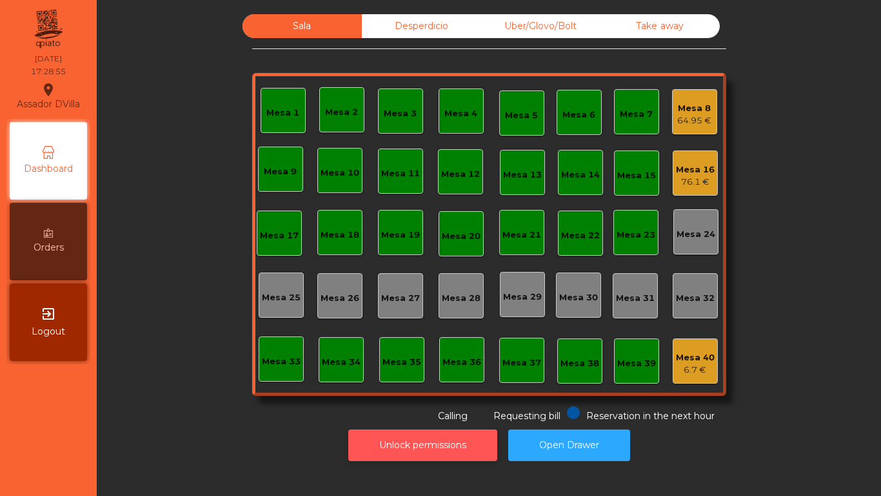
click at [378, 450] on button "Unlock permissions" at bounding box center [422, 445] width 149 height 32
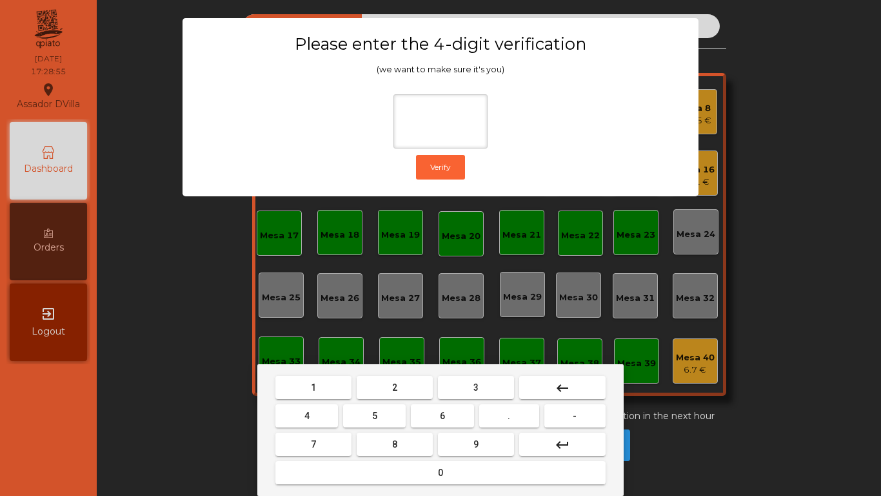
click at [338, 391] on button "1" at bounding box center [313, 387] width 76 height 23
click at [481, 454] on button "9" at bounding box center [476, 443] width 76 height 23
click at [313, 409] on button "4" at bounding box center [306, 415] width 63 height 23
type input "***"
click at [382, 468] on button "0" at bounding box center [440, 472] width 330 height 23
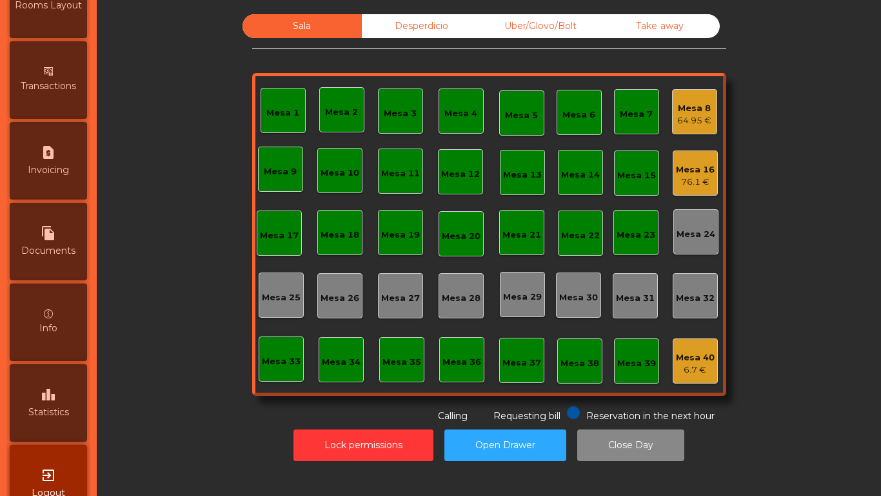
click at [65, 396] on div "leaderboard Statistics" at bounding box center [48, 402] width 77 height 77
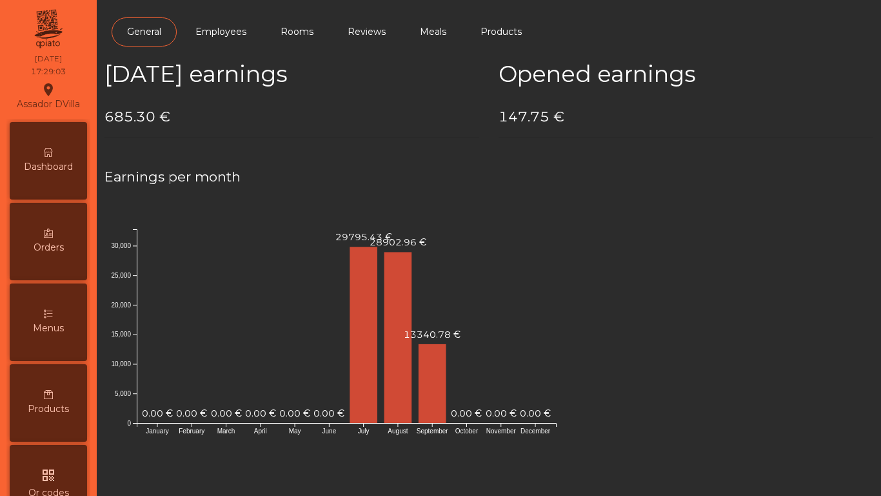
click at [57, 174] on div "Dashboard" at bounding box center [48, 160] width 77 height 77
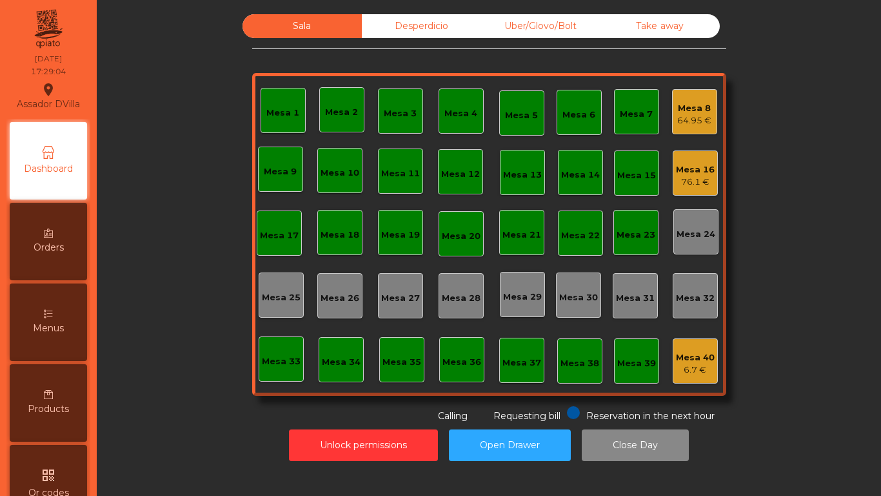
drag, startPoint x: 388, startPoint y: 51, endPoint x: 393, endPoint y: 44, distance: 8.4
click at [388, 50] on div "Sala Desperdicio Uber/Glovo/Bolt Take away Mesa 1 Mesa 2 [GEOGRAPHIC_DATA] 4 Me…" at bounding box center [489, 218] width 474 height 408
click at [395, 40] on div "Sala Desperdicio Uber/Glovo/Bolt Take away Mesa 1 Mesa 2 [GEOGRAPHIC_DATA] 4 Me…" at bounding box center [489, 218] width 474 height 408
click at [395, 35] on div "Desperdicio" at bounding box center [421, 26] width 119 height 24
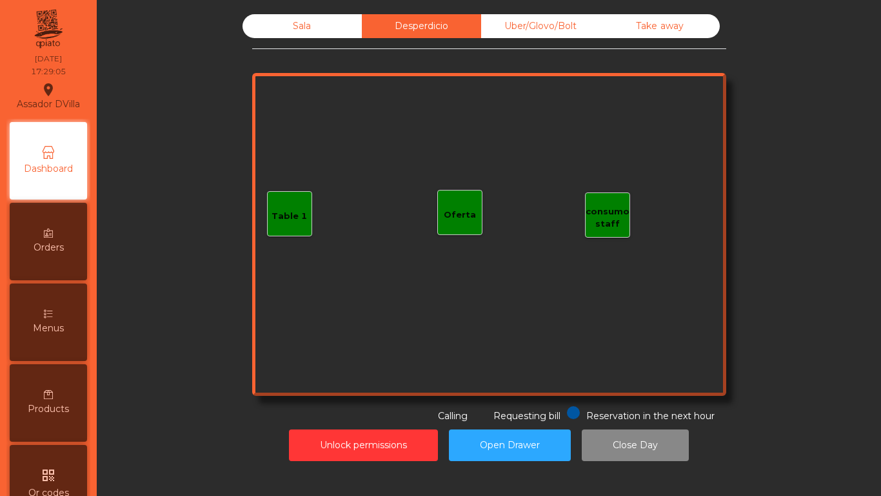
drag, startPoint x: 521, startPoint y: 24, endPoint x: 683, endPoint y: 22, distance: 161.3
click at [522, 24] on div "Uber/Glovo/Bolt" at bounding box center [540, 26] width 119 height 24
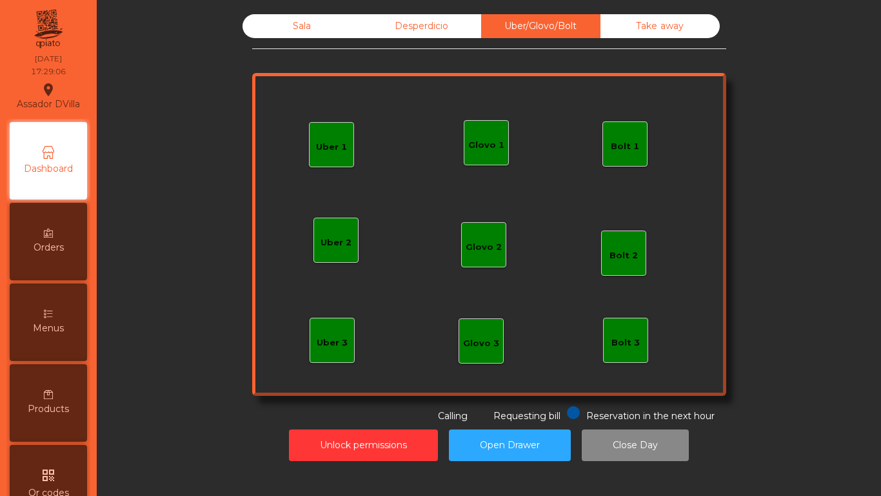
click at [683, 22] on div "Take away" at bounding box center [660, 26] width 119 height 24
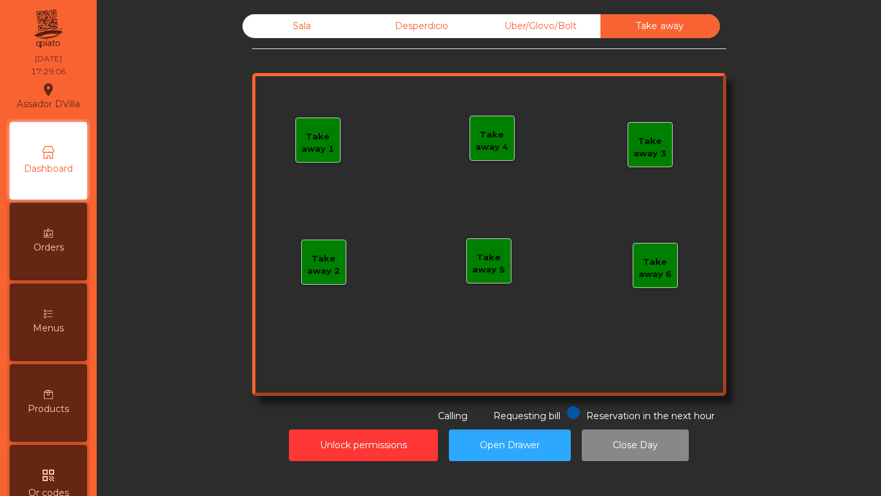
click at [298, 36] on div "Sala" at bounding box center [302, 26] width 119 height 24
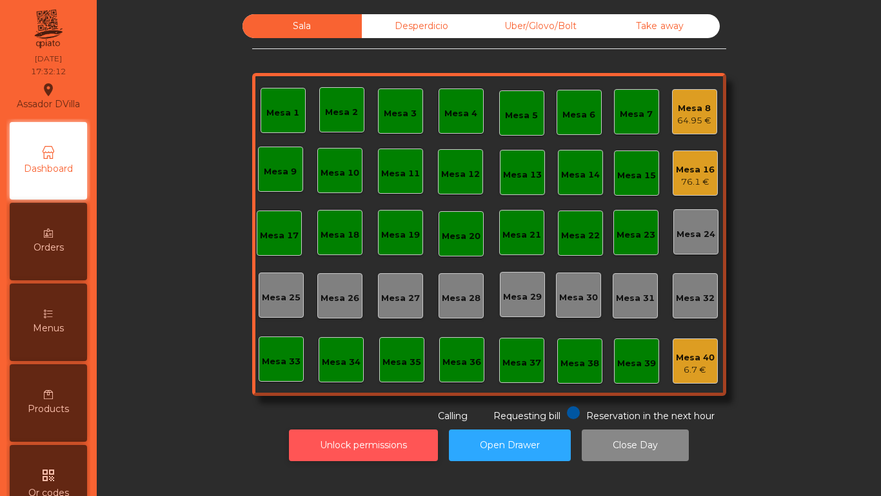
click at [314, 450] on button "Unlock permissions" at bounding box center [363, 445] width 149 height 32
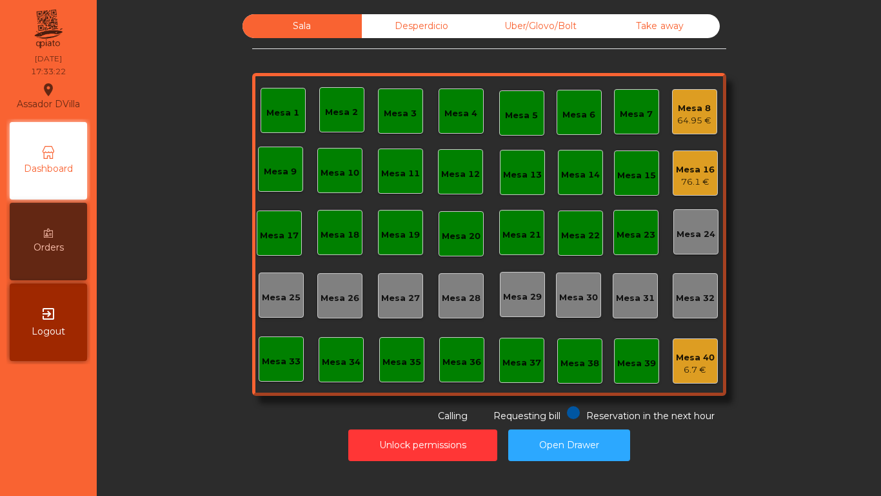
click at [672, 17] on div "Take away" at bounding box center [660, 26] width 119 height 24
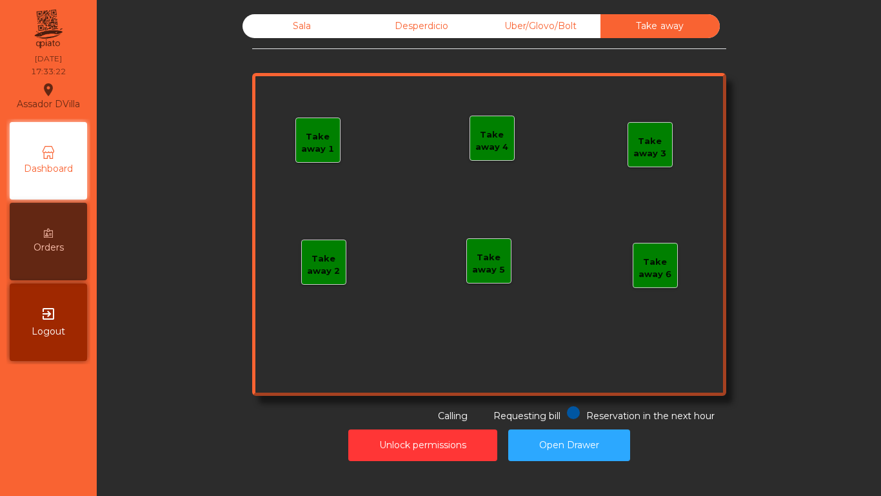
click at [588, 20] on div "Uber/Glovo/Bolt" at bounding box center [540, 26] width 119 height 24
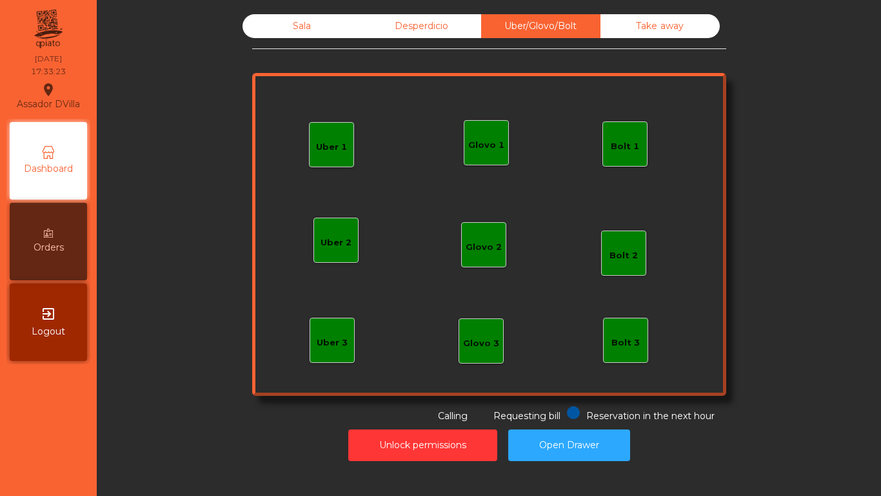
drag, startPoint x: 472, startPoint y: 19, endPoint x: 377, endPoint y: 23, distance: 95.0
click at [468, 19] on div "Desperdicio" at bounding box center [421, 26] width 119 height 24
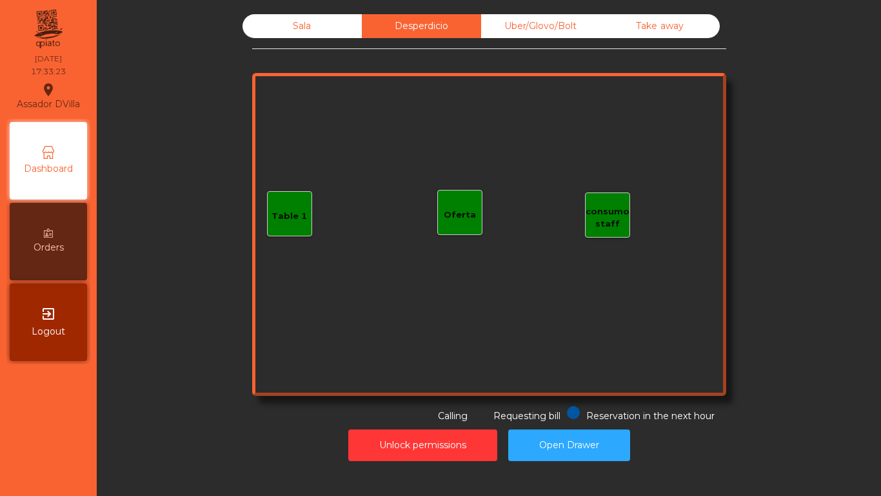
click at [329, 21] on div "Sala" at bounding box center [302, 26] width 119 height 24
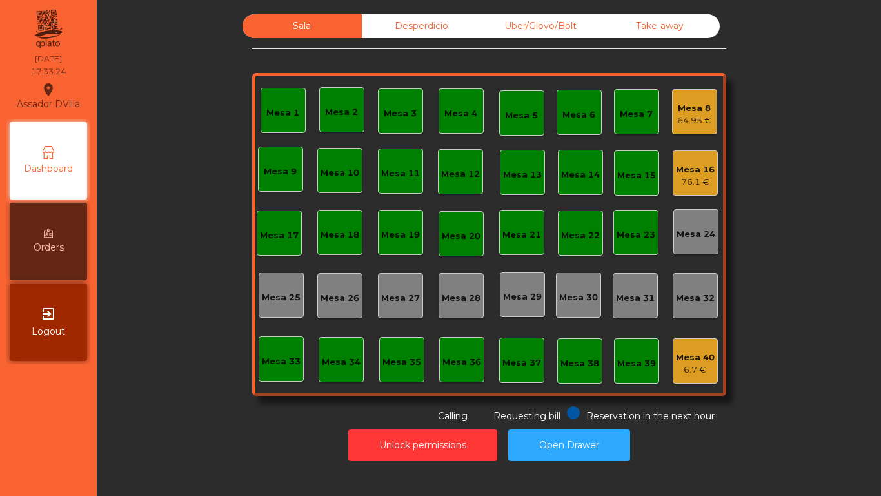
click at [687, 172] on div "Mesa 16" at bounding box center [695, 169] width 39 height 13
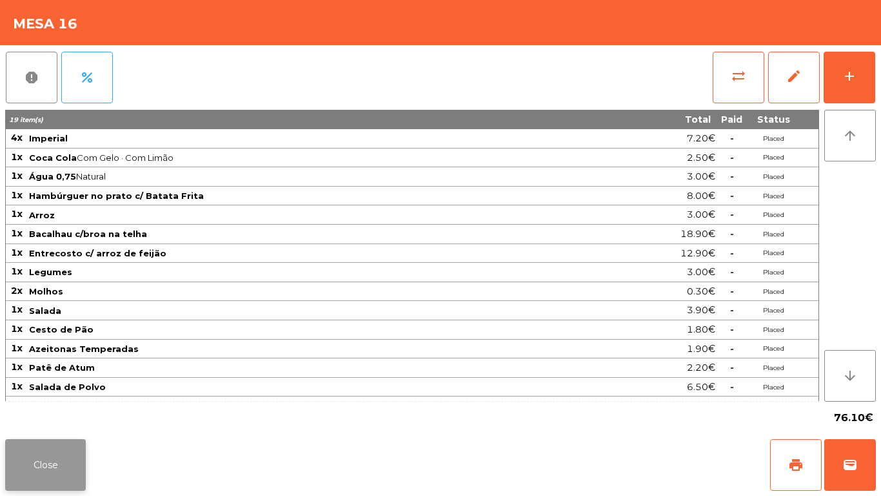
click at [23, 479] on button "Close" at bounding box center [45, 465] width 81 height 52
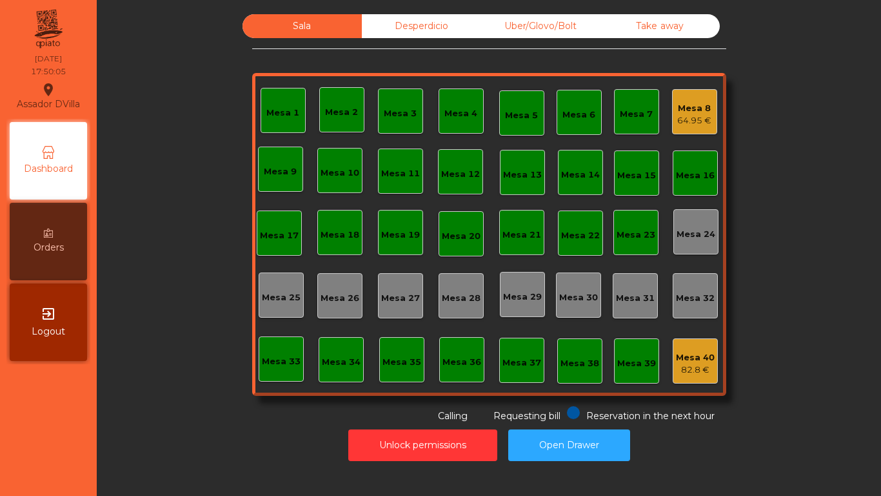
click at [101, 434] on div "Assador DVilla location_on [DATE] 17:50:05 Dashboard Orders exit_to_app Logout …" at bounding box center [440, 248] width 881 height 496
click at [383, 20] on div "Desperdicio" at bounding box center [421, 26] width 119 height 24
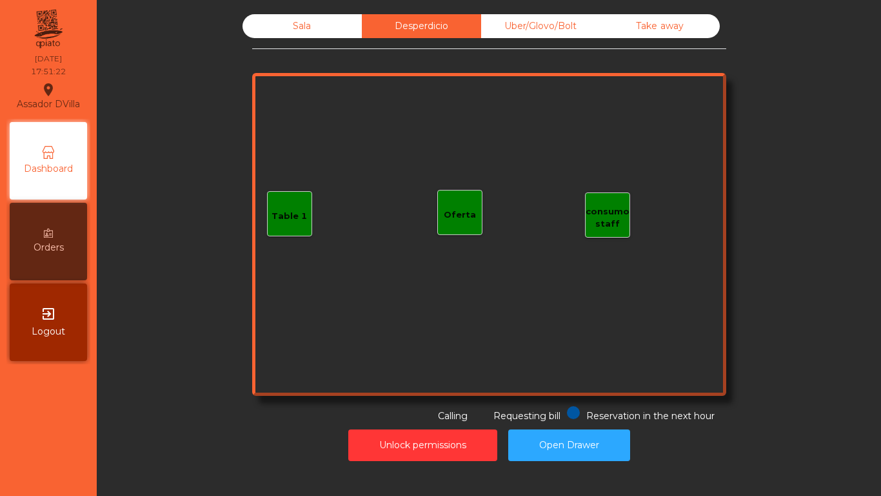
click at [309, 19] on div "Sala" at bounding box center [302, 26] width 119 height 24
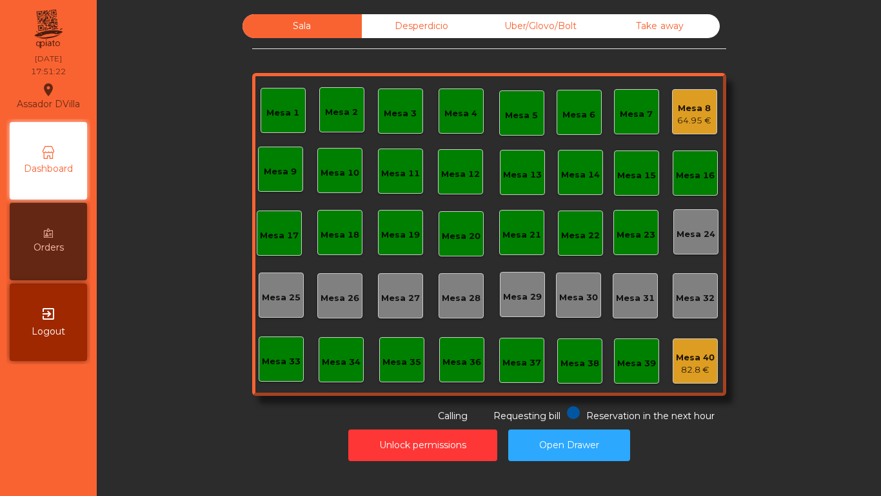
click at [188, 79] on div "Sala Desperdicio Uber/Glovo/Bolt Take away Mesa 1 Mesa 2 Mesa 3 Mesa 4 Mesa 5 M…" at bounding box center [489, 218] width 750 height 408
click at [706, 109] on div "Mesa 8" at bounding box center [694, 108] width 34 height 13
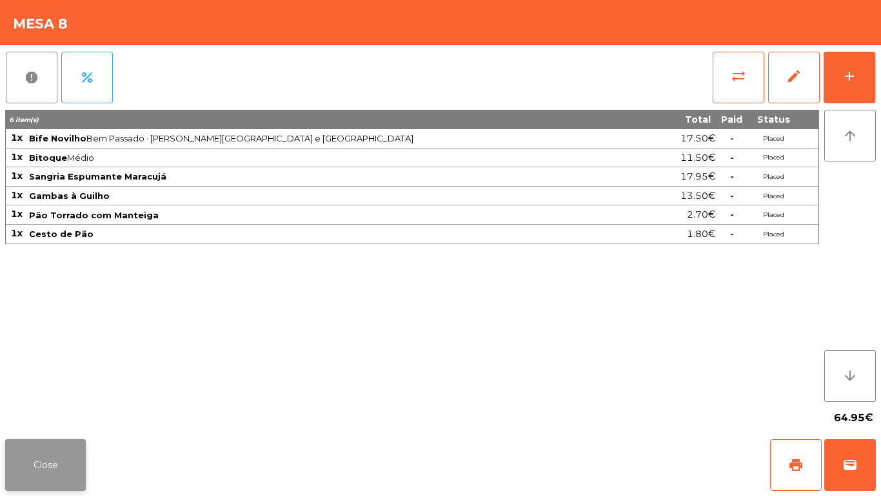
click at [43, 460] on button "Close" at bounding box center [45, 465] width 81 height 52
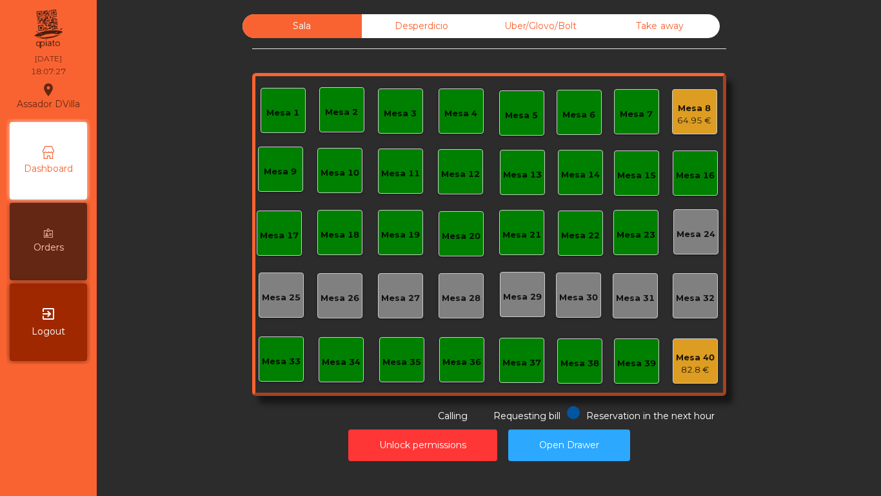
click at [404, 30] on div "Desperdicio" at bounding box center [421, 26] width 119 height 24
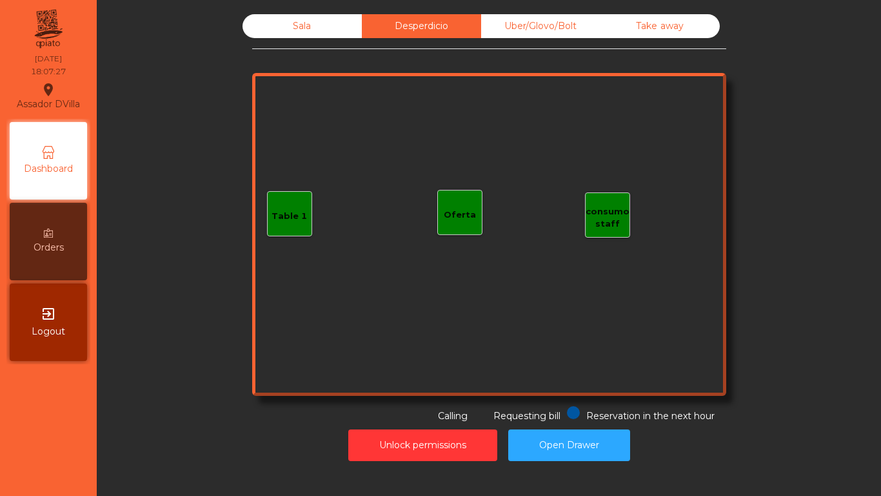
click at [570, 27] on div "Uber/Glovo/Bolt" at bounding box center [540, 26] width 119 height 24
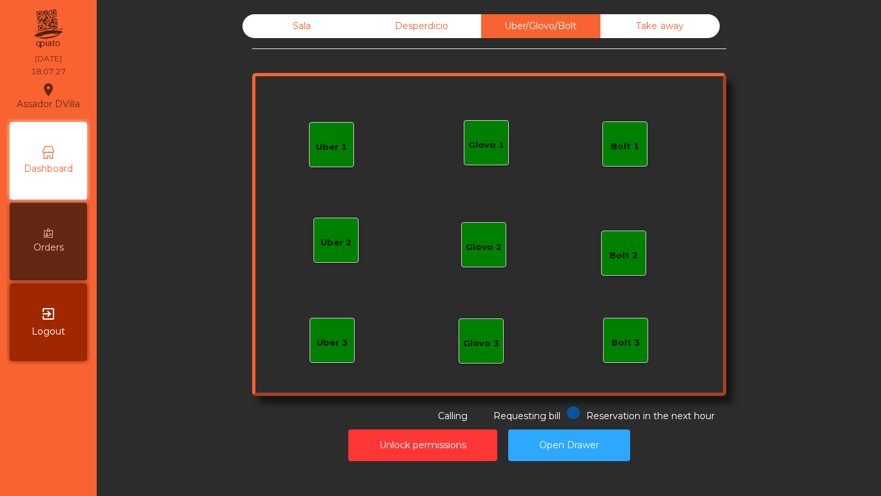
click at [668, 30] on div "Take away" at bounding box center [660, 26] width 119 height 24
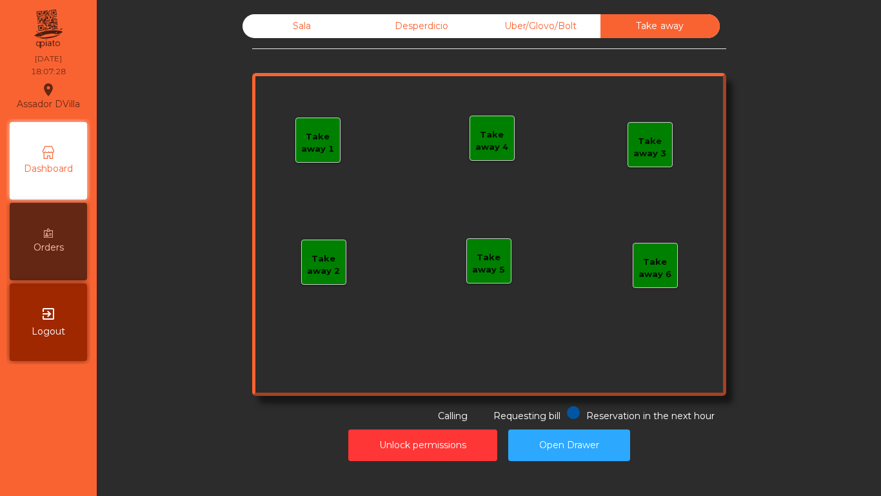
click at [271, 23] on div "Sala" at bounding box center [302, 26] width 119 height 24
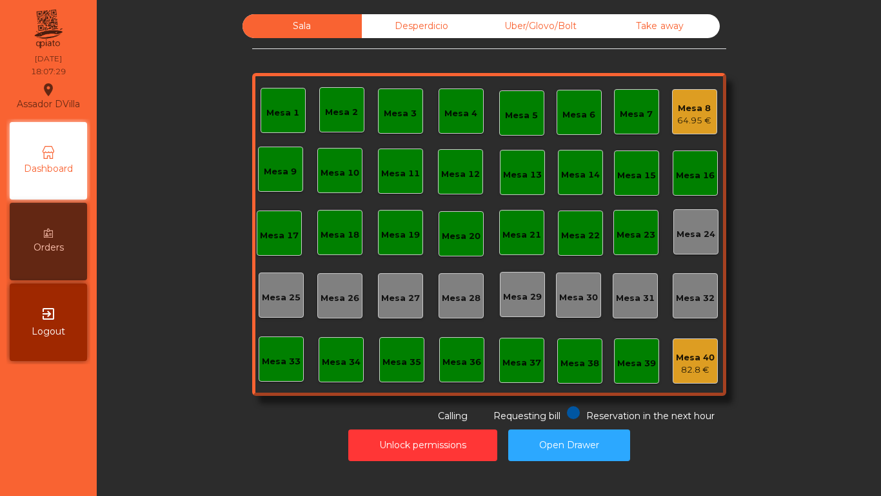
click at [672, 114] on div "Mesa 8 64.95 €" at bounding box center [694, 111] width 45 height 45
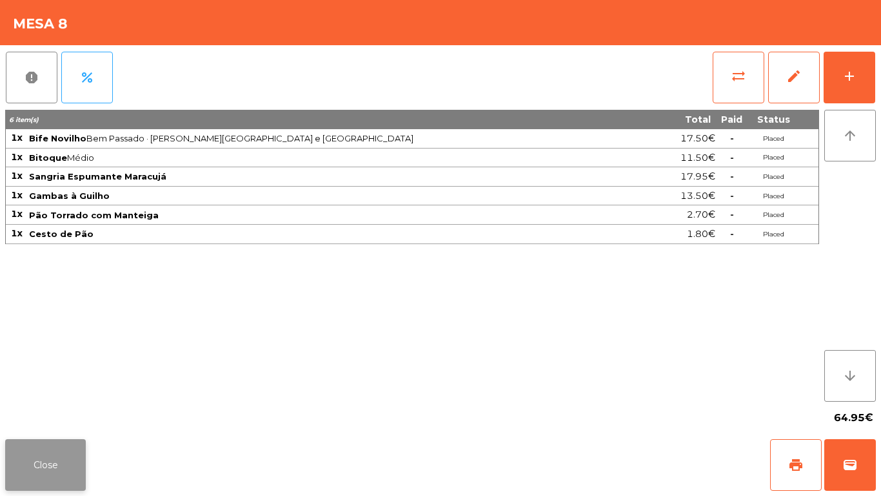
click at [59, 451] on button "Close" at bounding box center [45, 465] width 81 height 52
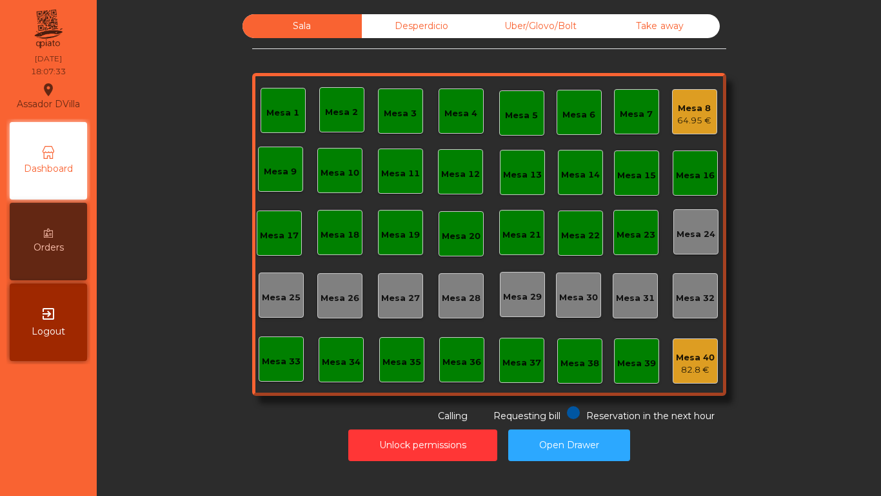
click at [257, 401] on div "Sala Desperdicio Uber/Glovo/Bolt Take away Mesa 1 Mesa 2 Mesa 3 Mesa 4 Mesa 5 M…" at bounding box center [489, 218] width 474 height 408
click at [682, 97] on div "Mesa 8 64.95 €" at bounding box center [694, 112] width 34 height 30
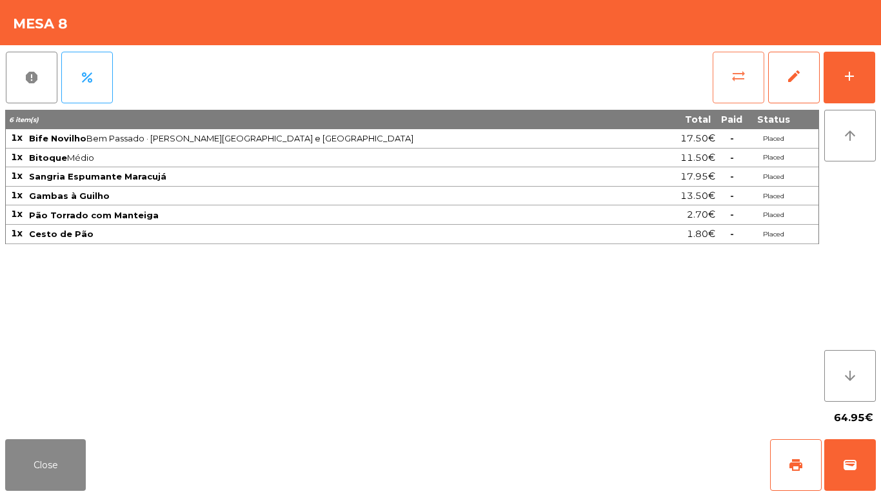
click at [741, 67] on button "sync_alt" at bounding box center [739, 78] width 52 height 52
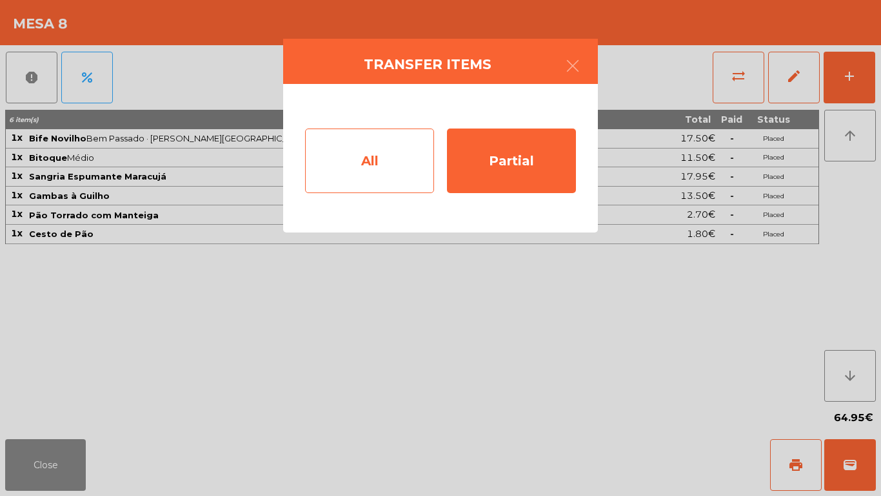
click at [408, 150] on div "All" at bounding box center [369, 160] width 129 height 65
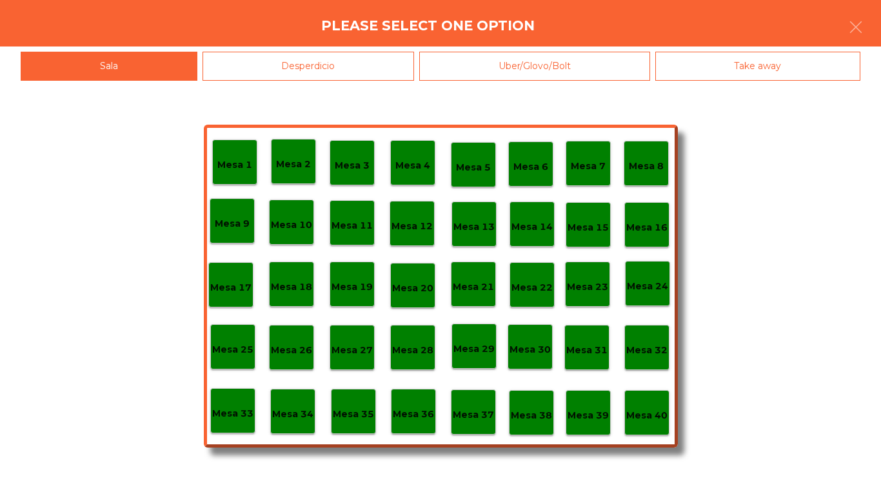
click at [642, 415] on p "Mesa 40" at bounding box center [646, 415] width 41 height 15
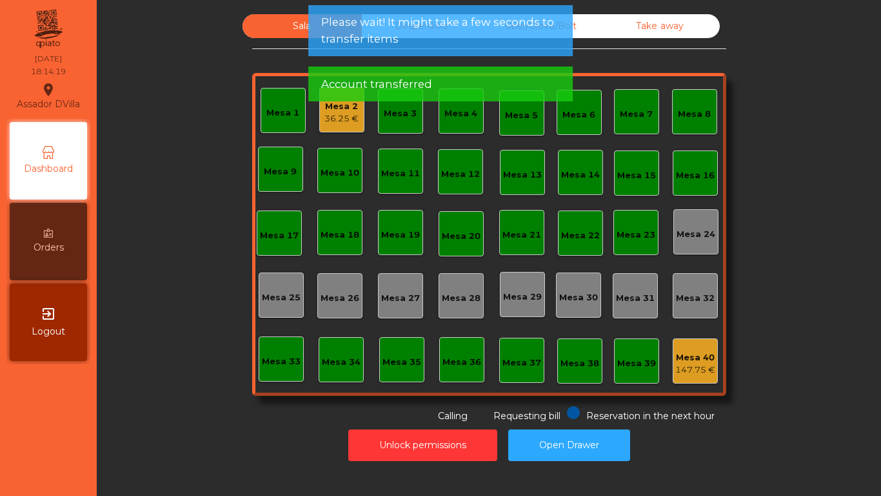
click at [403, 66] on app-alert "Please wait! It might take a few seconds to transfer items Account transferred" at bounding box center [440, 58] width 265 height 106
click at [399, 79] on span "Account transferred" at bounding box center [376, 84] width 111 height 16
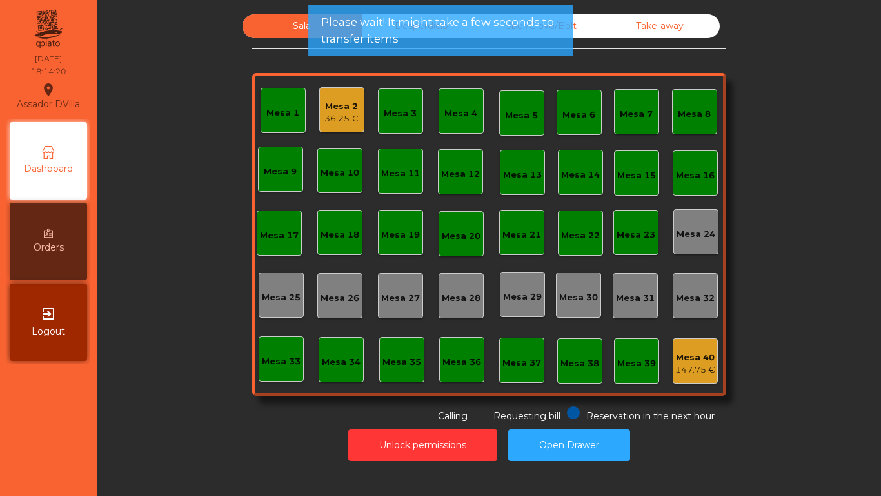
click at [406, 51] on div "Please wait! It might take a few seconds to transfer items" at bounding box center [440, 30] width 265 height 51
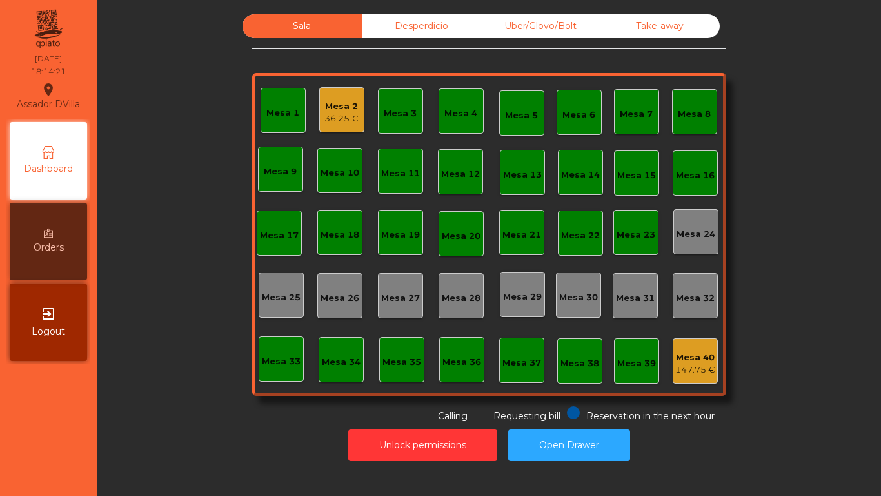
click at [346, 97] on div "Mesa 2 36.25 €" at bounding box center [342, 110] width 34 height 30
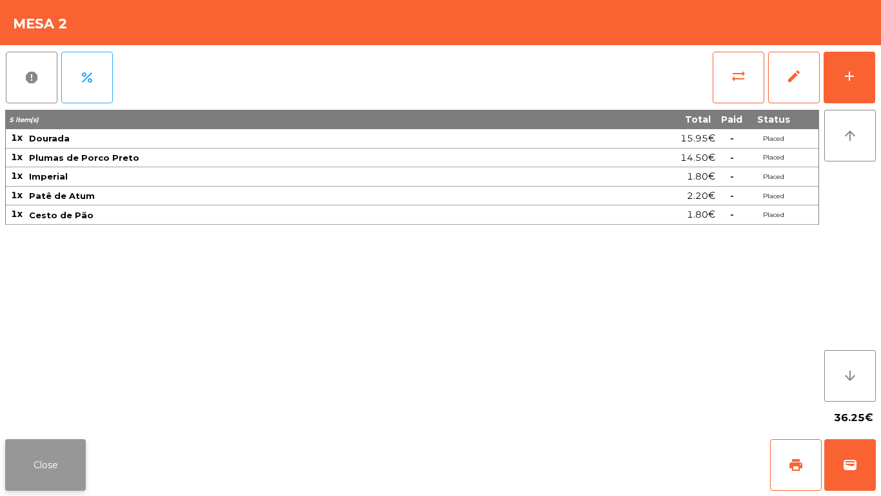
click at [32, 448] on button "Close" at bounding box center [45, 465] width 81 height 52
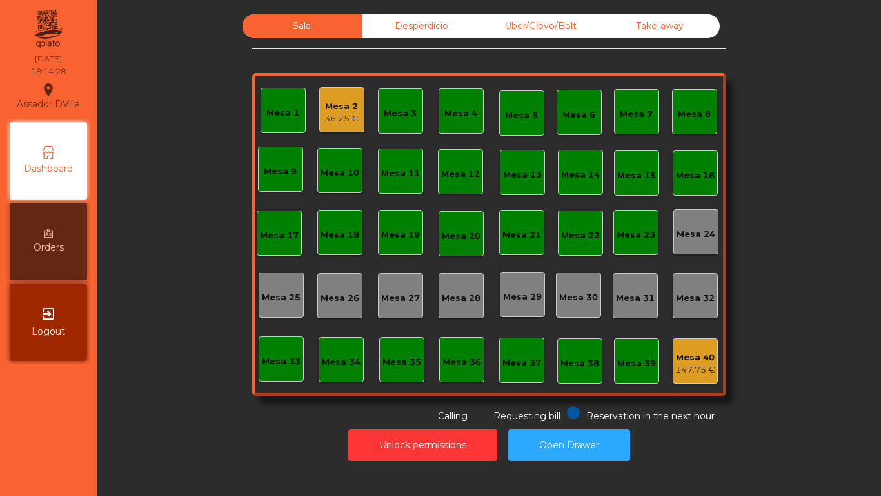
click at [344, 103] on div "Mesa 2" at bounding box center [342, 106] width 34 height 13
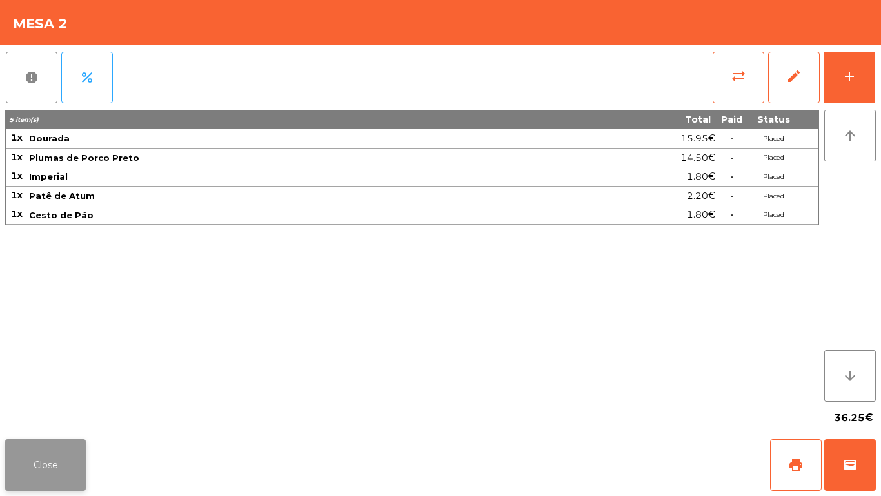
click at [42, 467] on button "Close" at bounding box center [45, 465] width 81 height 52
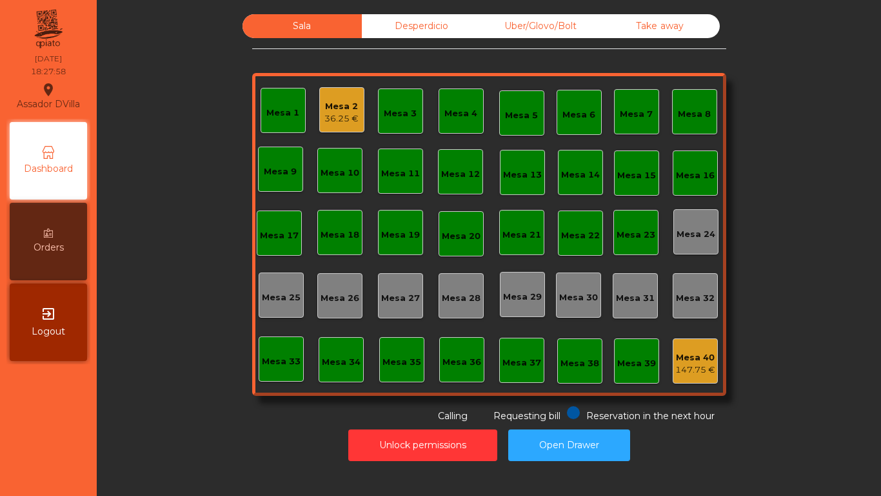
click at [346, 103] on div "Mesa 2" at bounding box center [342, 106] width 34 height 13
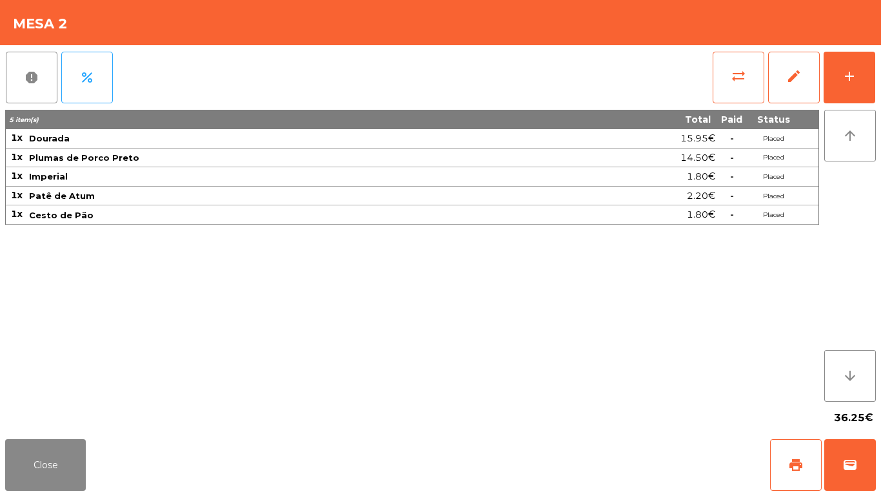
click at [86, 472] on div "Close print wallet" at bounding box center [440, 465] width 881 height 62
click at [76, 463] on button "Close" at bounding box center [45, 465] width 81 height 52
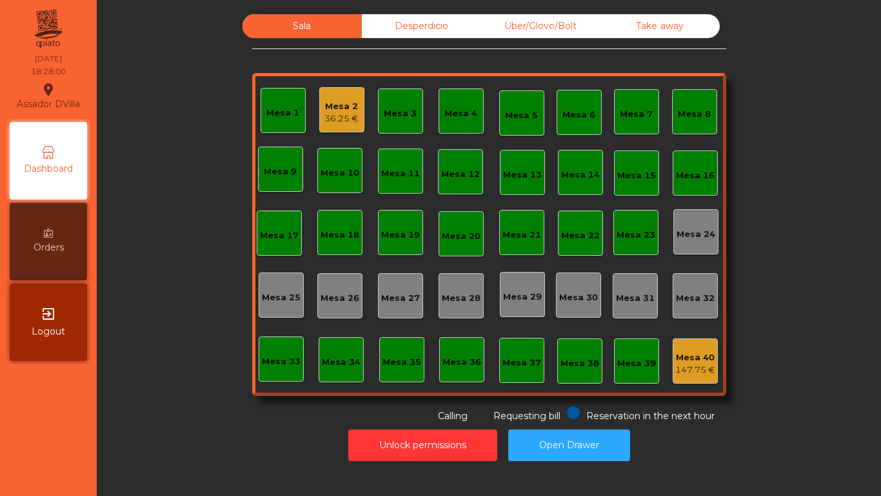
click at [77, 439] on nav "Assador DVilla location_on [DATE] 18:28:00 Dashboard Orders exit_to_app Logout" at bounding box center [48, 248] width 97 height 496
click at [337, 129] on div "Mesa 2 36.25 €" at bounding box center [341, 109] width 45 height 45
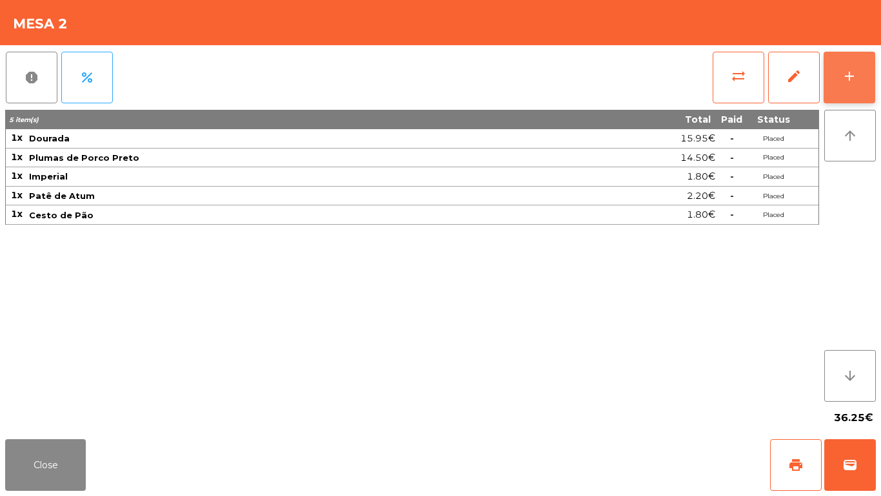
click at [854, 65] on button "add" at bounding box center [850, 78] width 52 height 52
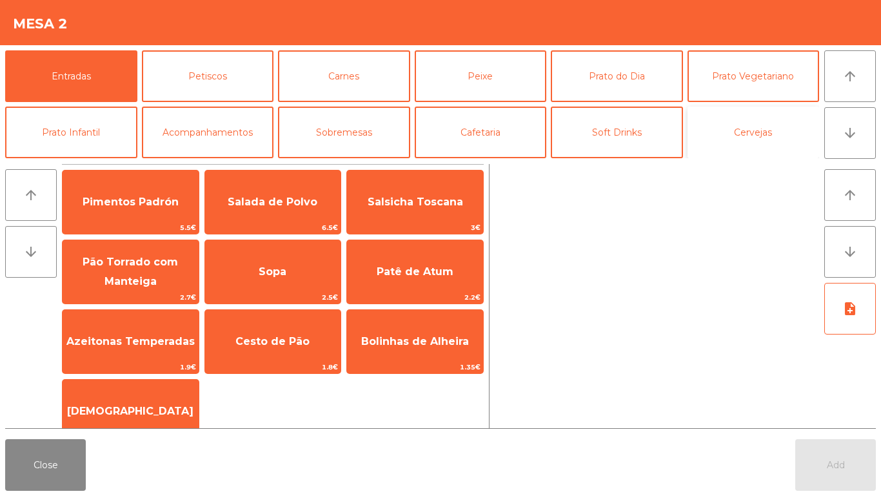
click at [747, 135] on button "Cervejas" at bounding box center [754, 132] width 132 height 52
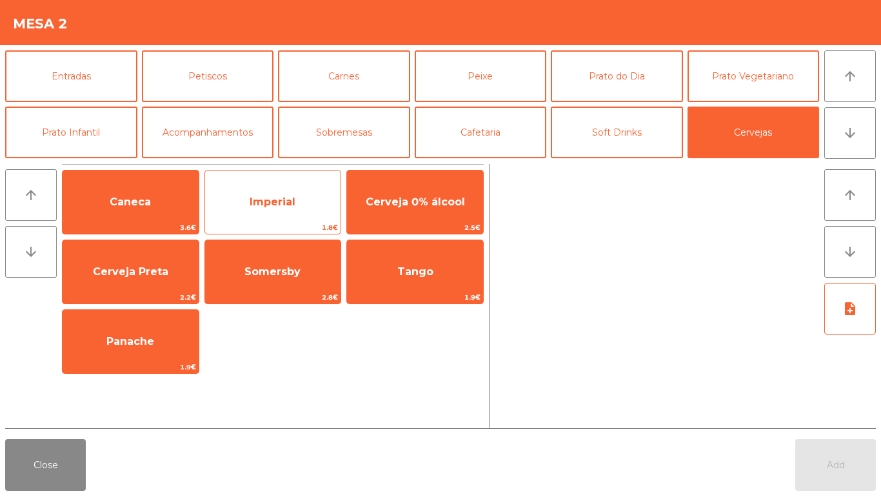
click at [275, 217] on span "Imperial" at bounding box center [273, 202] width 136 height 35
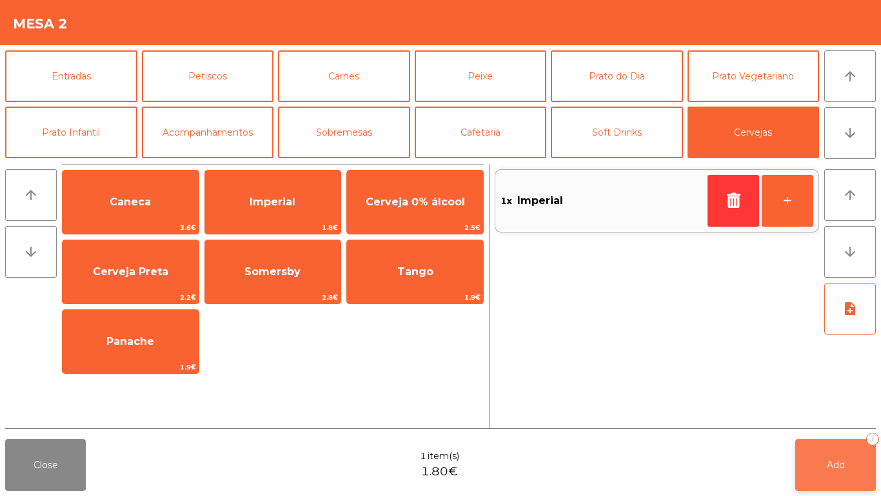
click at [811, 456] on button "Add 1" at bounding box center [836, 465] width 81 height 52
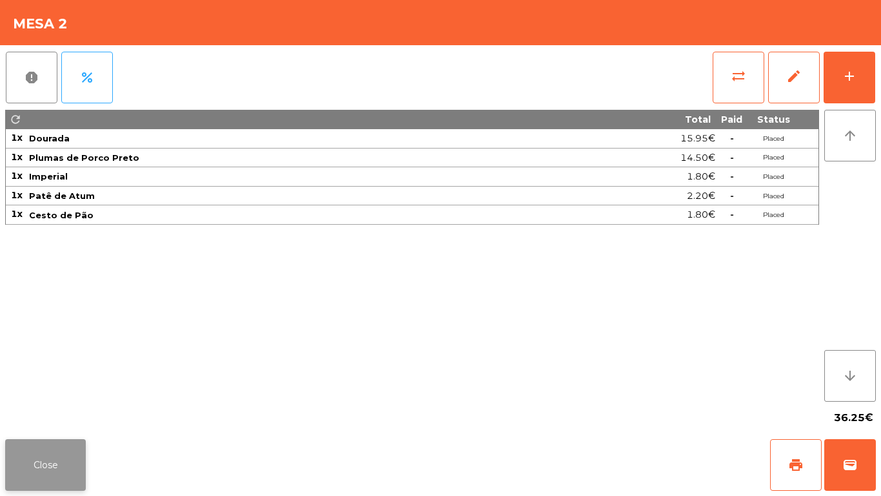
click at [39, 474] on button "Close" at bounding box center [45, 465] width 81 height 52
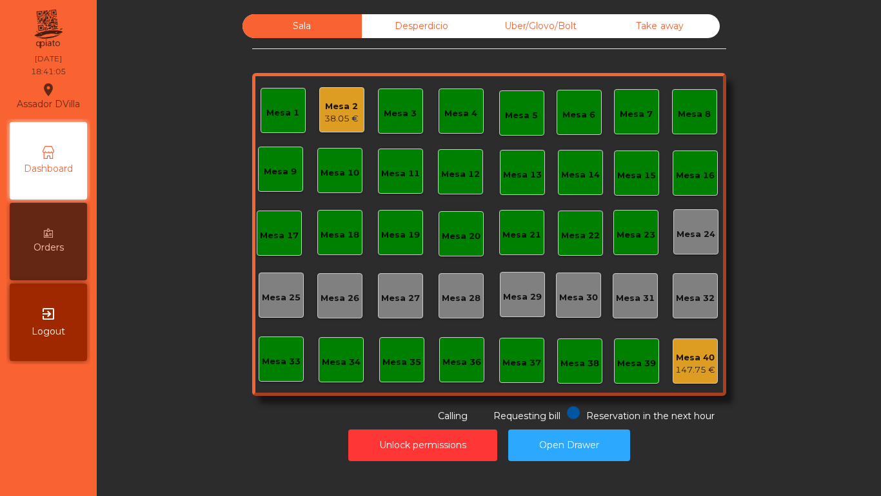
click at [94, 472] on nav "Assador DVilla location_on [DATE] 18:41:05 Dashboard Orders exit_to_app Logout" at bounding box center [48, 248] width 97 height 496
click at [686, 374] on div "147.75 €" at bounding box center [696, 369] width 40 height 13
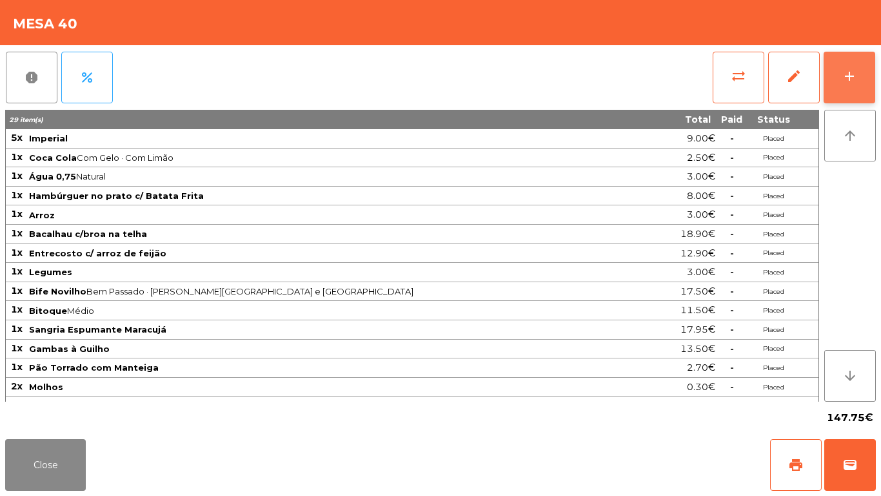
click at [849, 79] on div "add" at bounding box center [849, 75] width 15 height 15
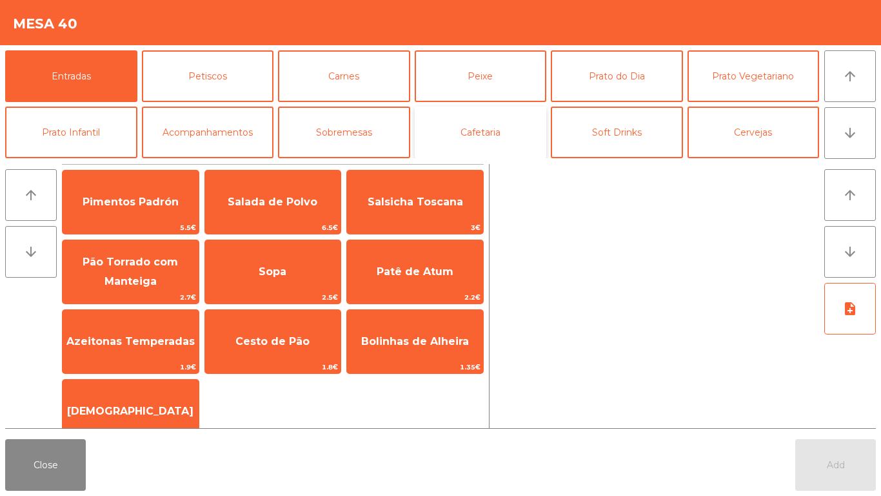
click at [468, 142] on button "Cafetaria" at bounding box center [481, 132] width 132 height 52
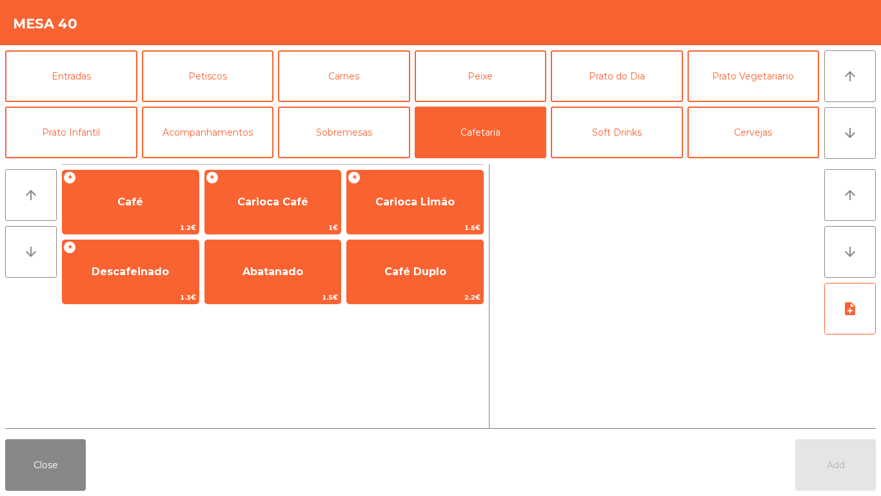
drag, startPoint x: 881, startPoint y: 142, endPoint x: 748, endPoint y: 142, distance: 132.3
click at [870, 142] on div "Entradas Petiscos [PERSON_NAME] Peixe Prato do Dia Prato Vegetariano Prato Infa…" at bounding box center [440, 102] width 881 height 114
click at [748, 142] on button "Cervejas" at bounding box center [754, 132] width 132 height 52
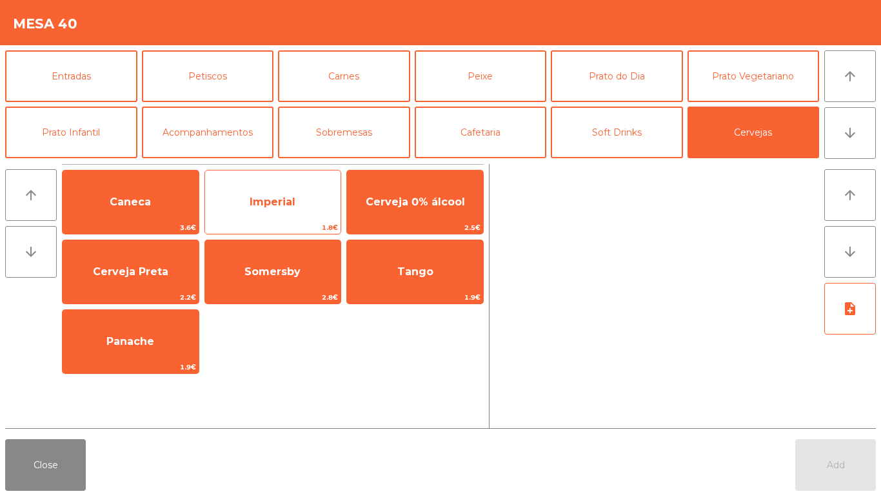
click at [269, 204] on span "Imperial" at bounding box center [273, 201] width 46 height 12
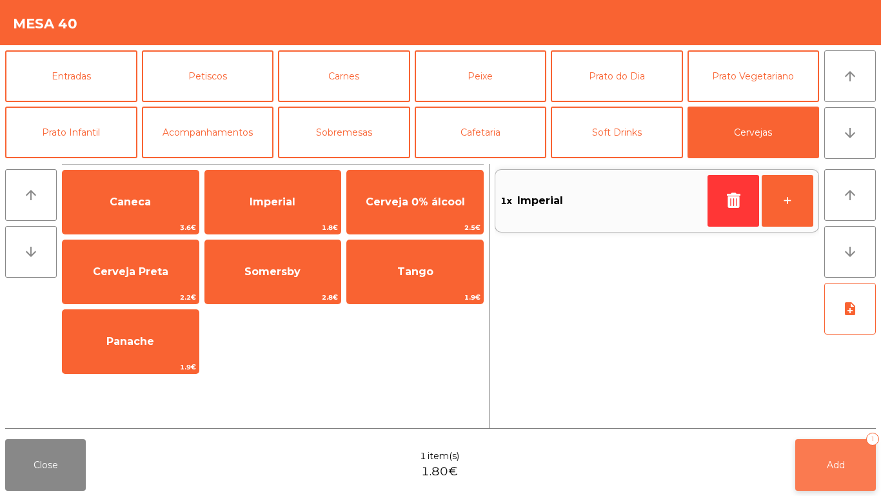
click at [830, 482] on button "Add 1" at bounding box center [836, 465] width 81 height 52
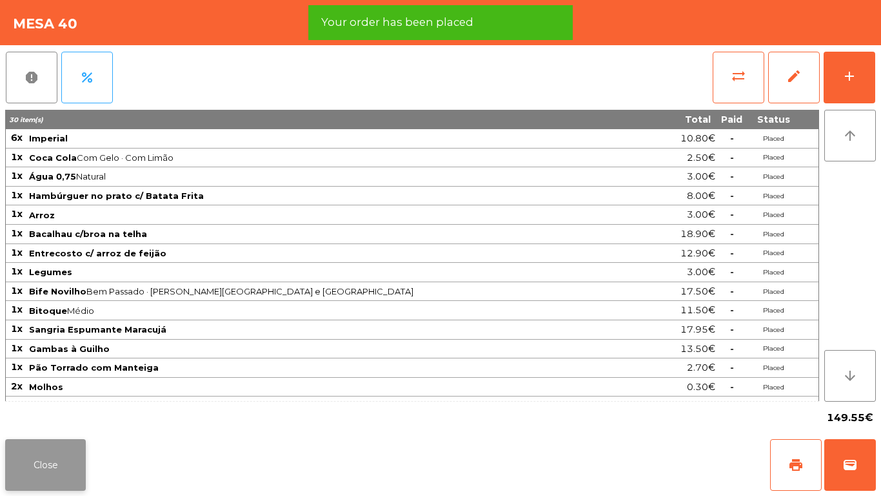
click at [68, 461] on button "Close" at bounding box center [45, 465] width 81 height 52
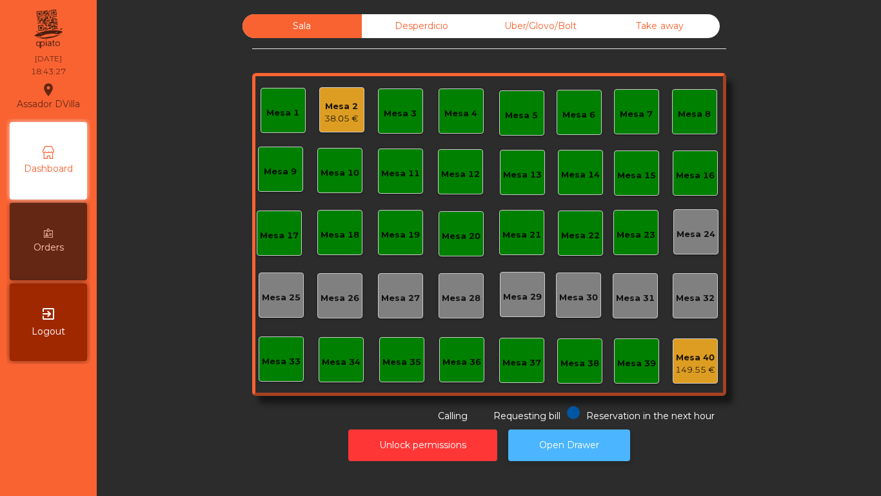
click at [570, 435] on button "Open Drawer" at bounding box center [569, 445] width 122 height 32
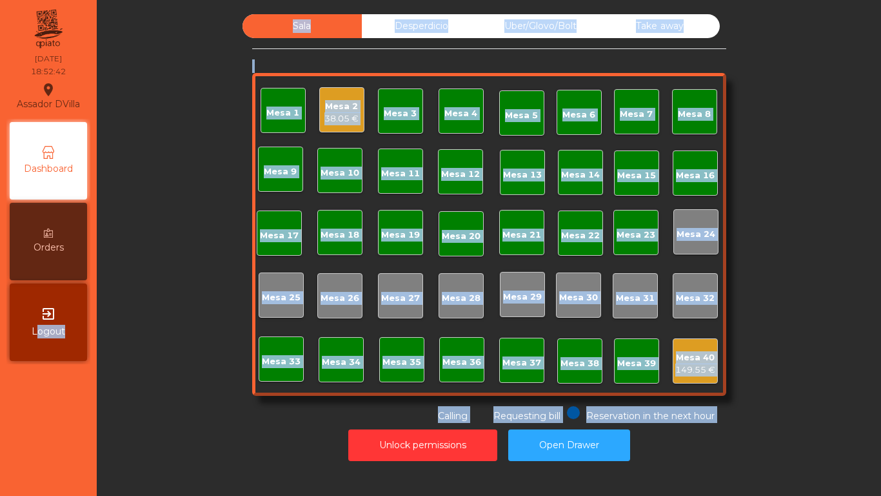
drag, startPoint x: 70, startPoint y: 495, endPoint x: 171, endPoint y: 495, distance: 101.3
click at [137, 495] on div "Assador DVilla location_on [DATE] 18:52:42 Dashboard Orders exit_to_app Logout …" at bounding box center [440, 248] width 881 height 496
click at [843, 302] on div "Sala Desperdicio Uber/Glovo/Bolt Take away Mesa 1 Mesa 2 38.05 € Mesa 3 Mesa 4 …" at bounding box center [489, 218] width 750 height 408
click at [590, 417] on span "Reservation in the next hour" at bounding box center [650, 416] width 128 height 12
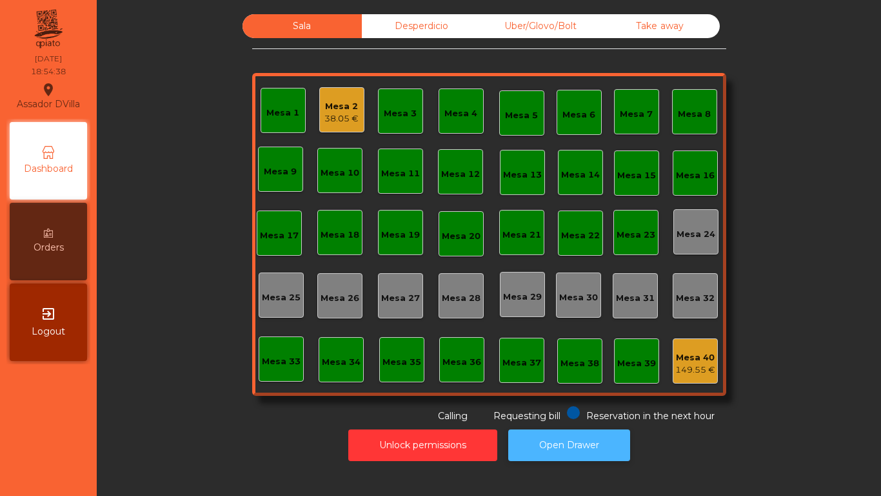
click at [582, 430] on button "Open Drawer" at bounding box center [569, 445] width 122 height 32
